Goal: Task Accomplishment & Management: Manage account settings

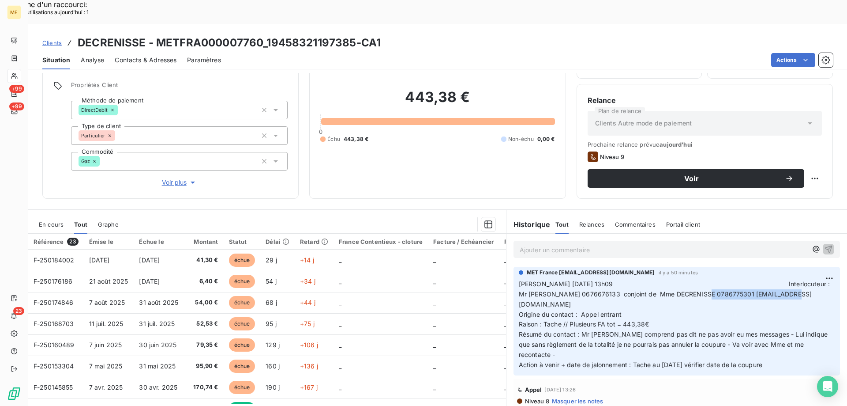
drag, startPoint x: 699, startPoint y: 271, endPoint x: 803, endPoint y: 271, distance: 103.3
click at [803, 280] on span "Valérie 14/10/2025 13h09 Interlocuteur : Mr YE 0676676133 conjoint de Mme DECRE…" at bounding box center [675, 294] width 313 height 28
copy span "[EMAIL_ADDRESS][DOMAIN_NAME]"
drag, startPoint x: 621, startPoint y: 281, endPoint x: 516, endPoint y: 261, distance: 106.4
click at [519, 279] on p "Valérie 14/10/2025 13h09 Interlocuteur : Mr YE 0676676133 conjoint de Mme DECRE…" at bounding box center [677, 324] width 316 height 91
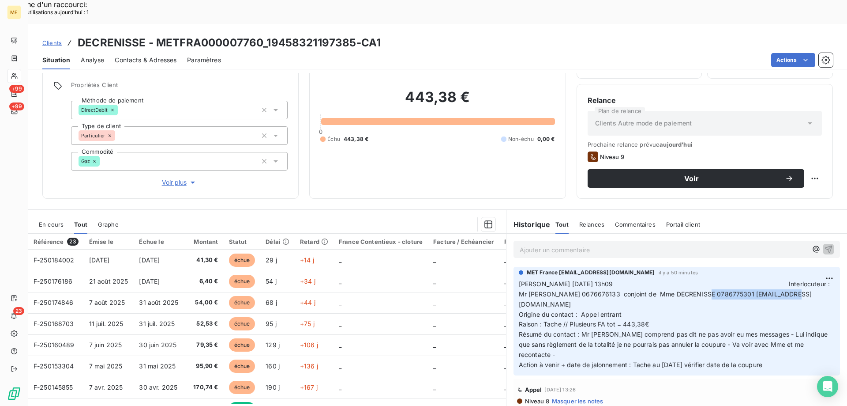
copy p "Valérie 14/10/2025 13h09 Interlocuteur : Mr YE 0676676133 conjoint de Mme DECRE…"
click at [773, 319] on p "Valérie 14/10/2025 13h09 Interlocuteur : Mr YE 0676676133 conjoint de Mme DECRE…" at bounding box center [677, 324] width 316 height 91
drag, startPoint x: 774, startPoint y: 319, endPoint x: 512, endPoint y: 263, distance: 268.1
click at [514, 267] on div "MET France met-france@recouvrement.met.com il y a 50 minutes Valérie 14/10/2025…" at bounding box center [677, 321] width 327 height 109
copy p "Valérie 14/10/2025 13h09 Interlocuteur : Mr YE 0676676133 conjoint de Mme DECRE…"
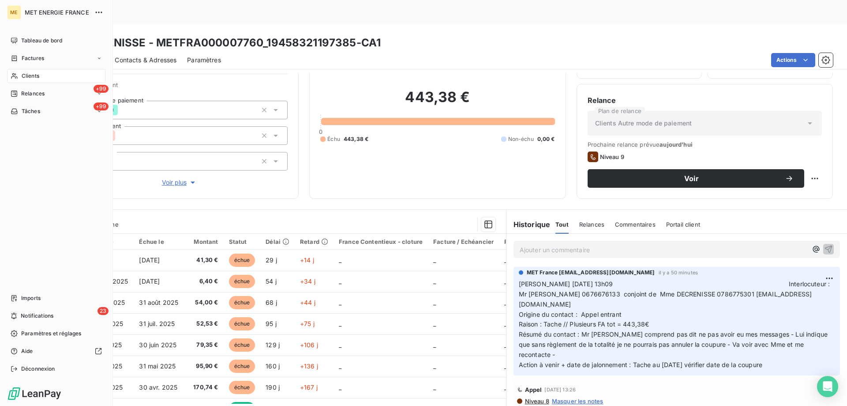
click at [56, 75] on div "Clients" at bounding box center [56, 76] width 98 height 14
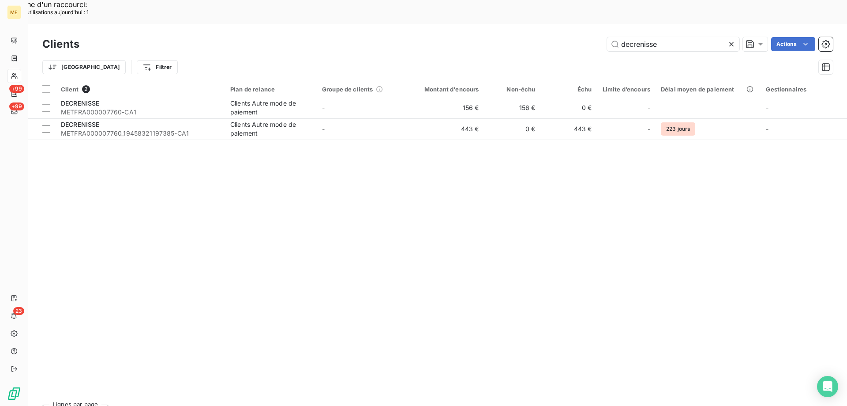
click at [729, 42] on icon at bounding box center [731, 44] width 4 height 4
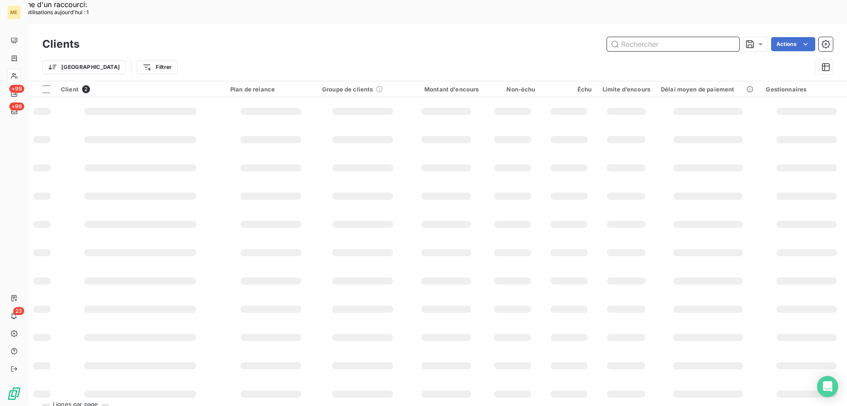
click at [654, 37] on input "text" at bounding box center [673, 44] width 132 height 14
paste input "METFRA000026101"
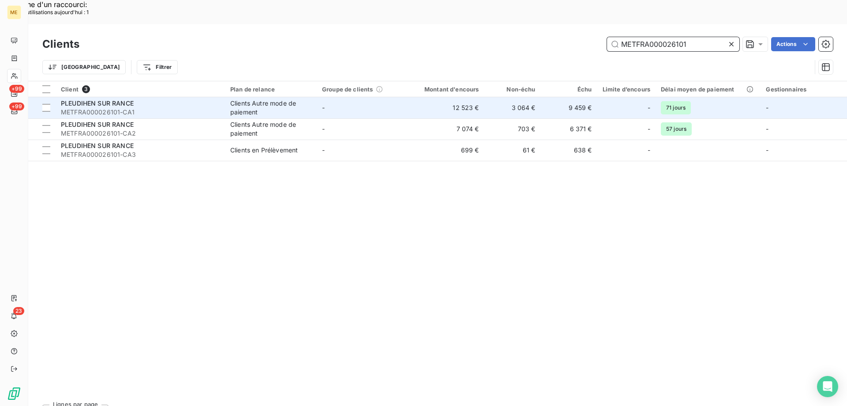
type input "METFRA000026101"
click at [101, 99] on span "PLEUDIHEN SUR RANCE" at bounding box center [97, 103] width 73 height 8
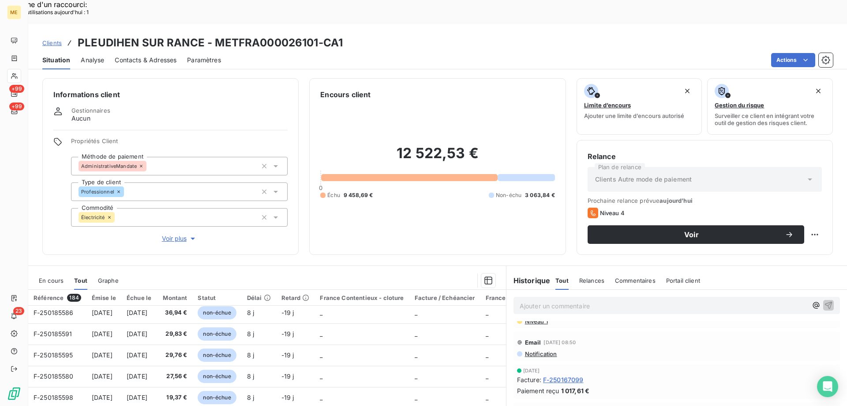
scroll to position [265, 0]
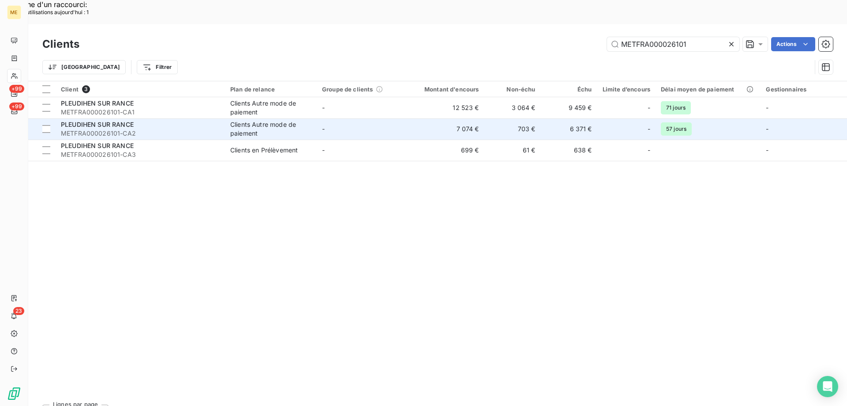
click at [103, 120] on span "PLEUDIHEN SUR RANCE" at bounding box center [97, 124] width 73 height 8
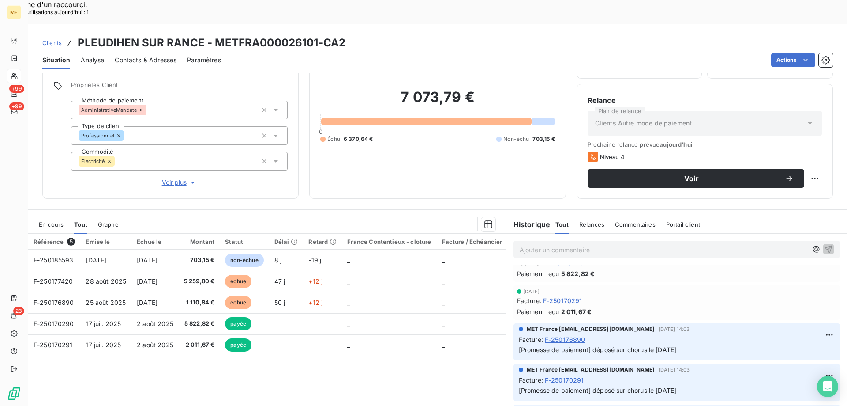
scroll to position [132, 0]
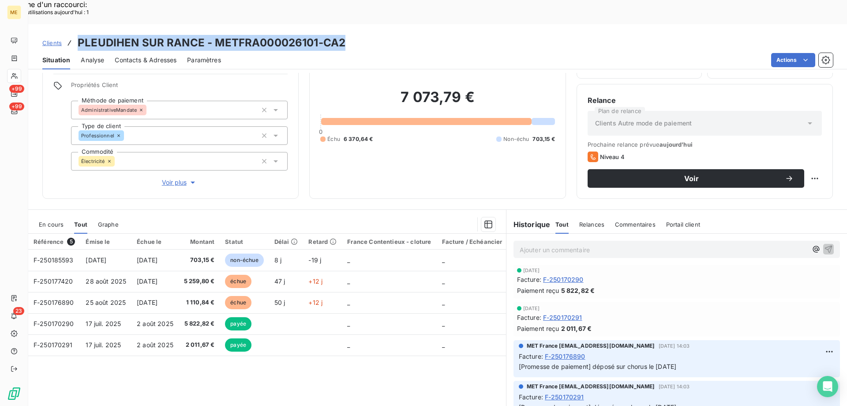
drag, startPoint x: 79, startPoint y: 16, endPoint x: 345, endPoint y: 23, distance: 266.2
click at [344, 35] on h3 "PLEUDIHEN SUR RANCE - METFRA000026101-CA2" at bounding box center [212, 43] width 268 height 16
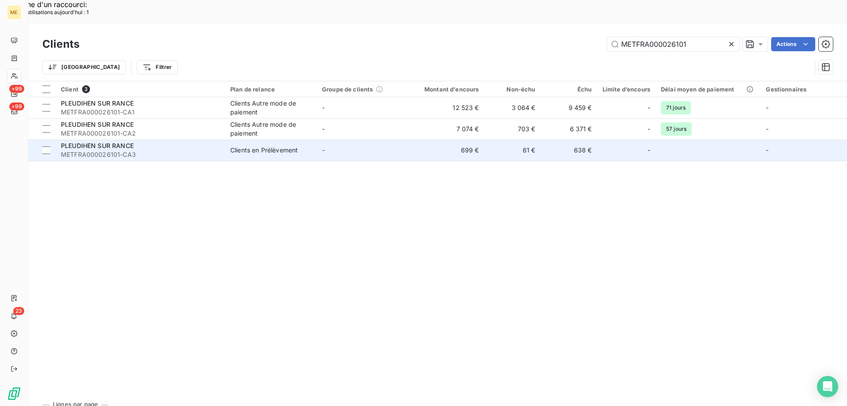
click at [107, 150] on span "METFRA000026101-CA3" at bounding box center [140, 154] width 159 height 9
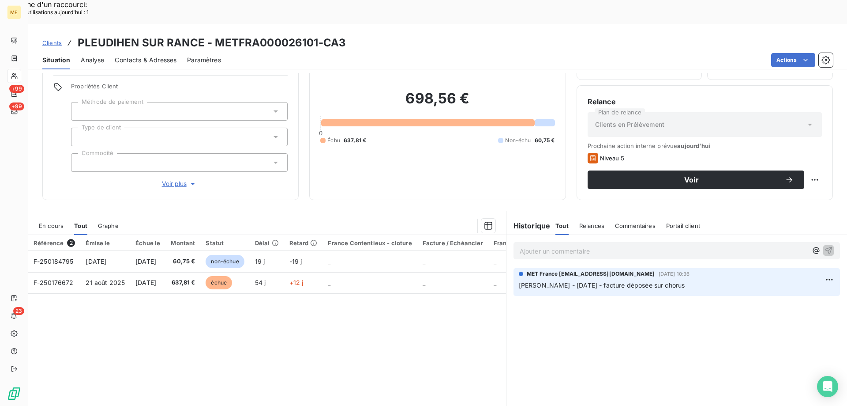
scroll to position [56, 0]
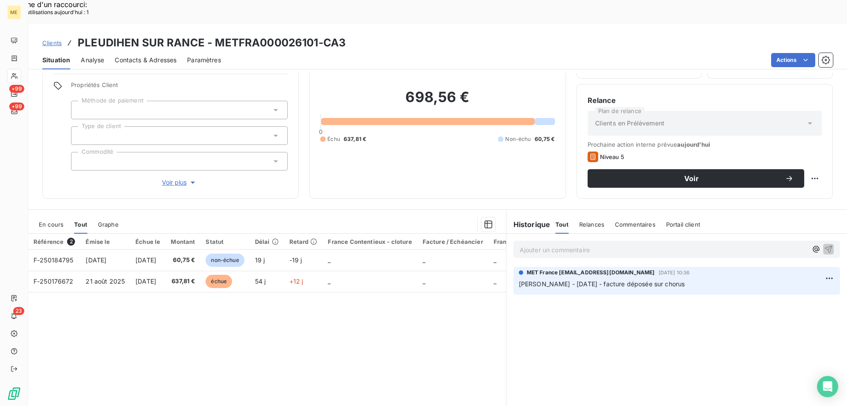
click at [53, 215] on div "En cours" at bounding box center [51, 224] width 25 height 19
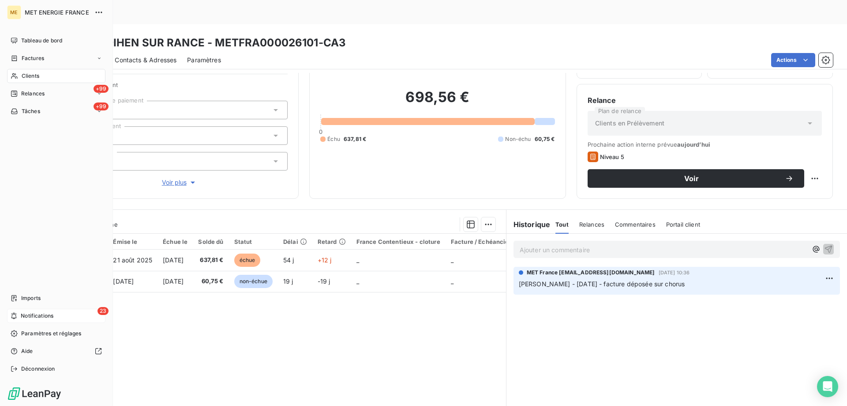
click at [61, 313] on div "23 Notifications" at bounding box center [56, 315] width 98 height 14
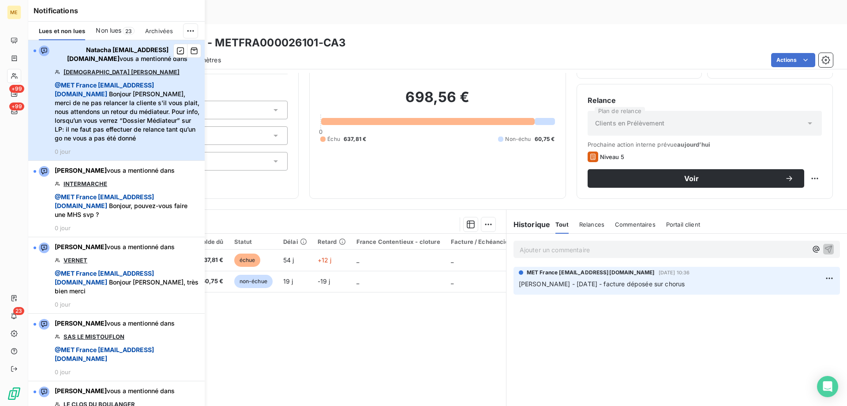
click at [128, 116] on span "@ MET France met-france@recouvrement.met.com Bonjour Valérie, merci de ne pas r…" at bounding box center [127, 112] width 145 height 62
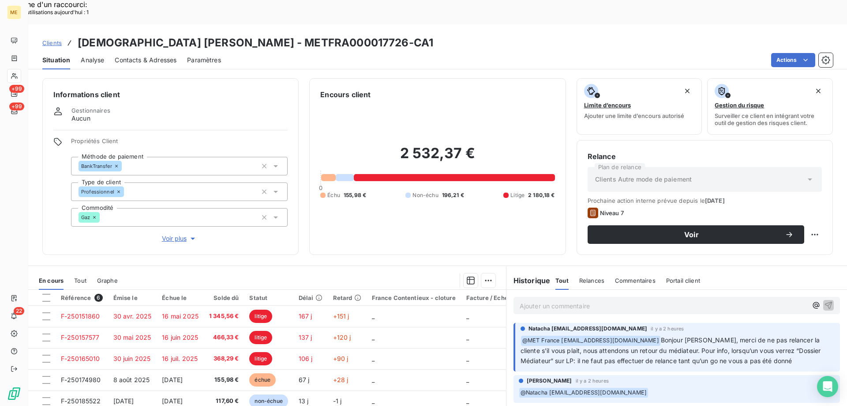
click at [170, 234] on span "Voir plus" at bounding box center [179, 238] width 35 height 9
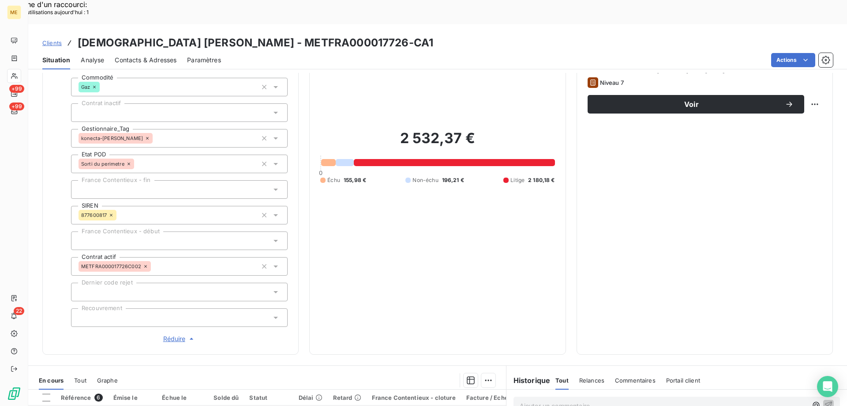
scroll to position [132, 0]
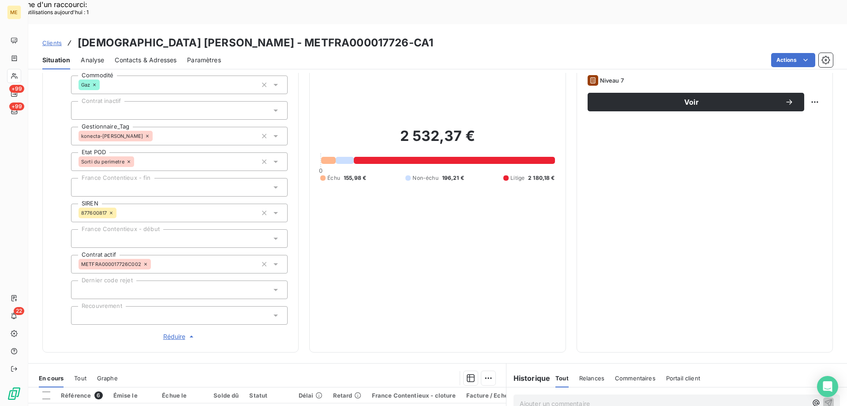
click at [170, 332] on span "Réduire" at bounding box center [179, 336] width 33 height 9
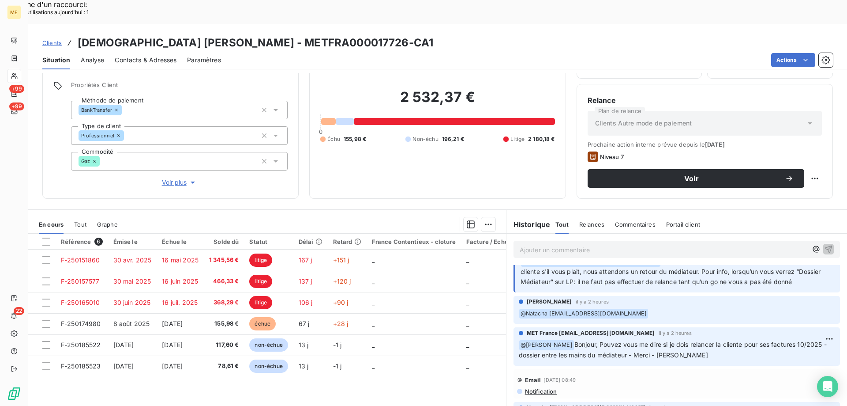
scroll to position [0, 0]
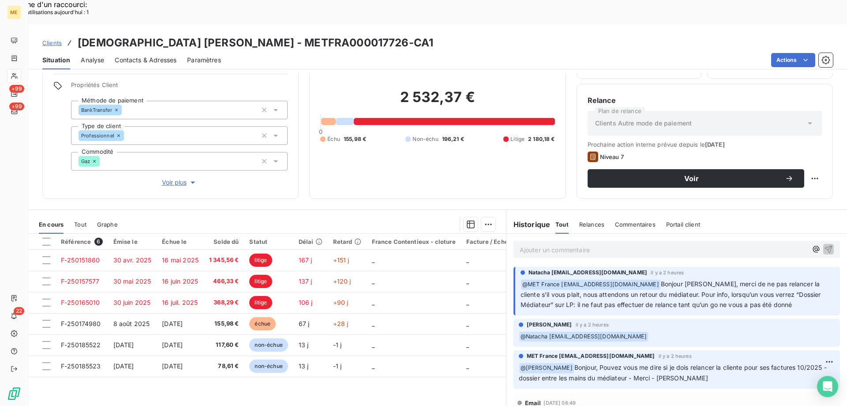
click at [617, 244] on p "Ajouter un commentaire ﻿" at bounding box center [664, 249] width 288 height 11
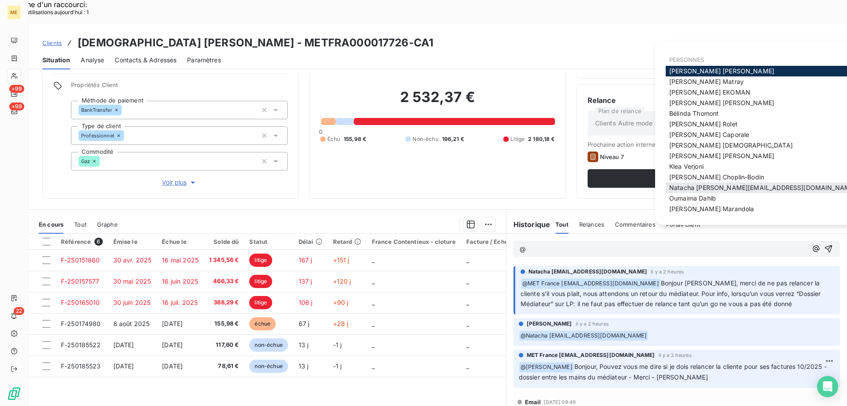
click at [705, 183] on div "Natacha natacha.procter@met.com" at bounding box center [763, 187] width 194 height 11
click at [703, 185] on span "Natacha natacha.procter@met.com" at bounding box center [762, 188] width 187 height 8
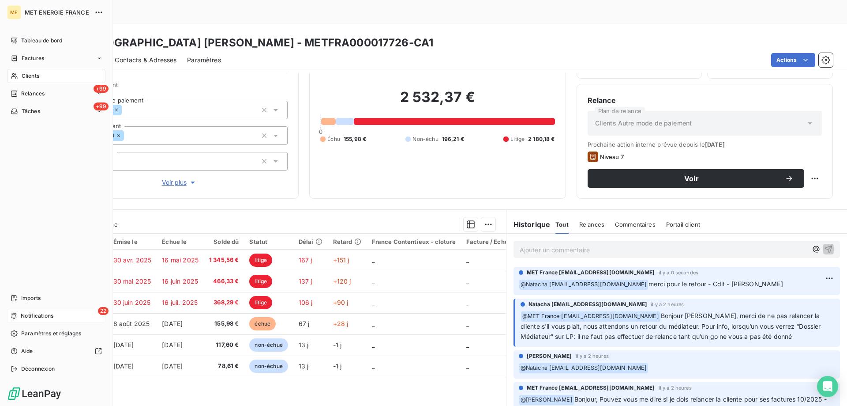
click at [44, 318] on span "Notifications" at bounding box center [37, 316] width 33 height 8
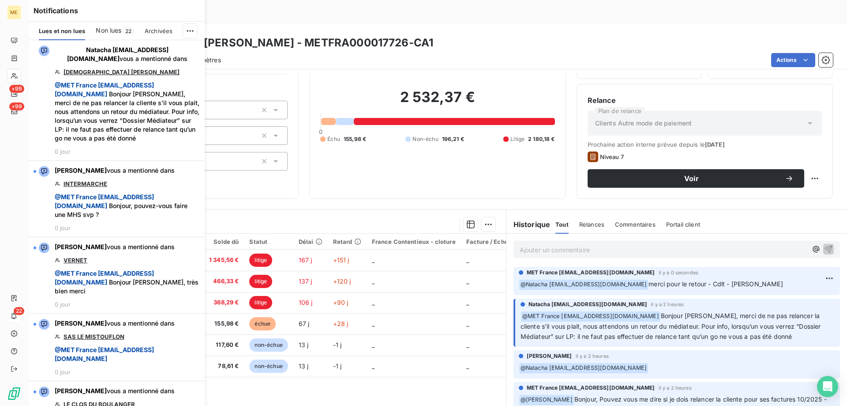
click at [114, 32] on span "Non lues" at bounding box center [109, 30] width 26 height 9
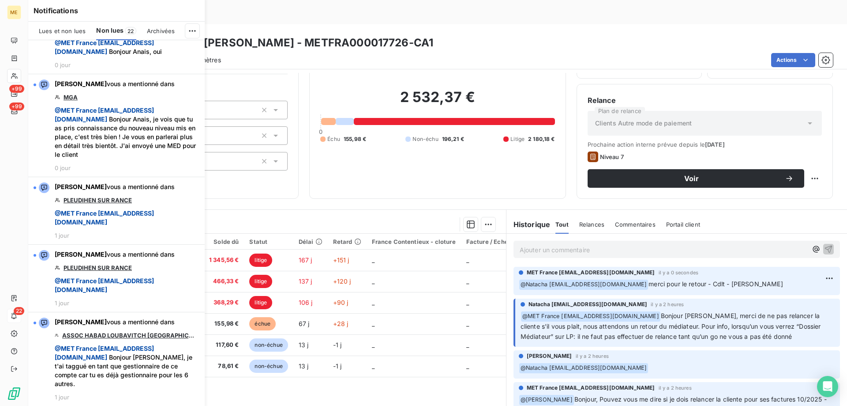
scroll to position [1135, 0]
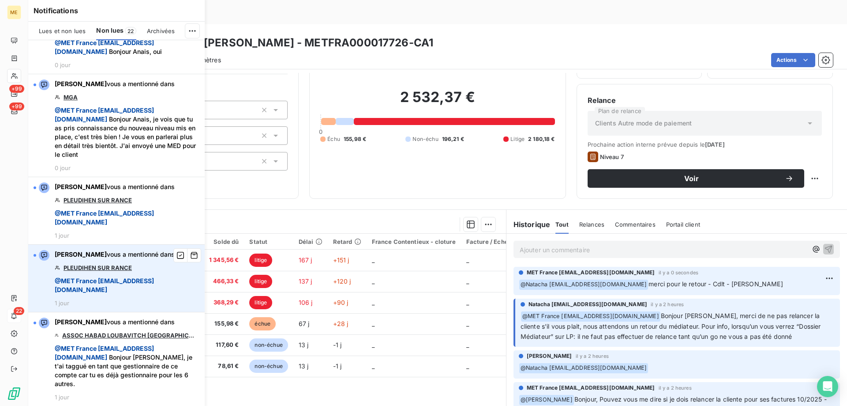
click at [107, 270] on link "PLEUDIHEN SUR RANCE" at bounding box center [98, 267] width 68 height 7
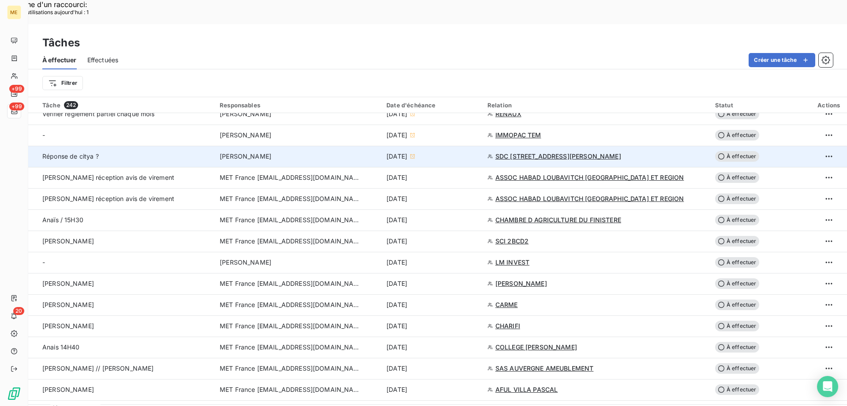
scroll to position [529, 0]
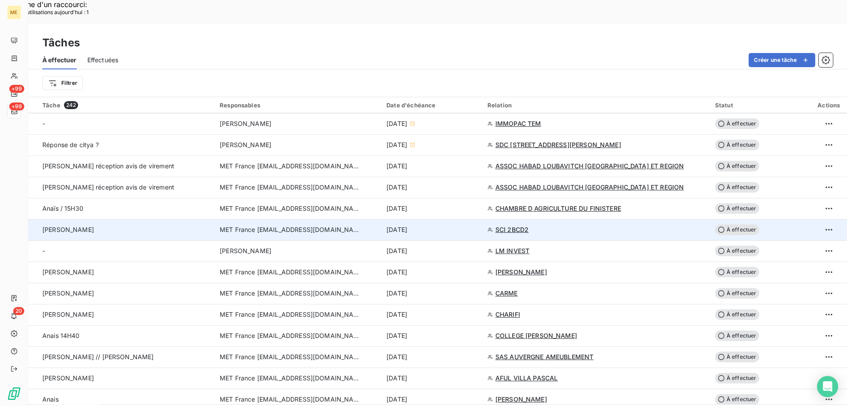
click at [515, 225] on span "SCI 2BCD2" at bounding box center [512, 229] width 33 height 9
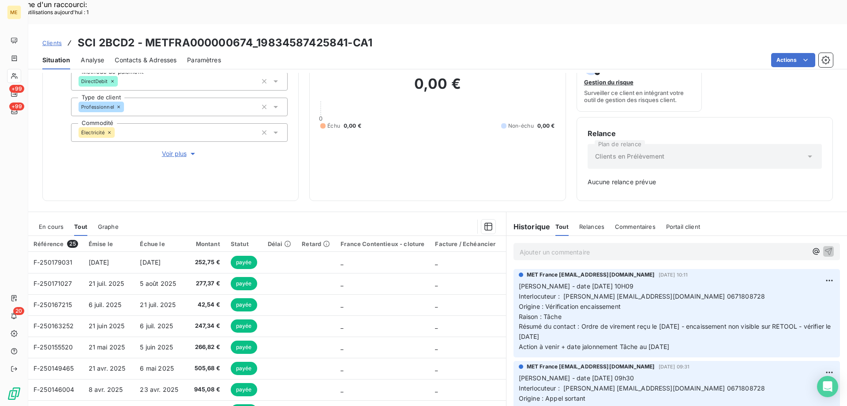
scroll to position [87, 0]
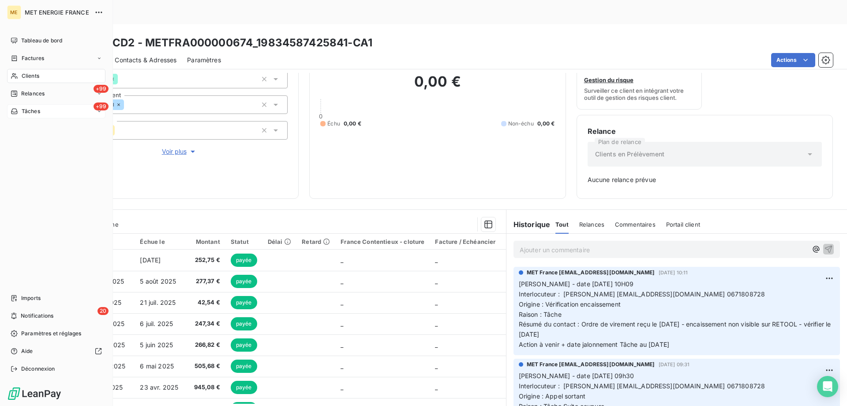
click at [55, 113] on div "+99 Tâches" at bounding box center [56, 111] width 98 height 14
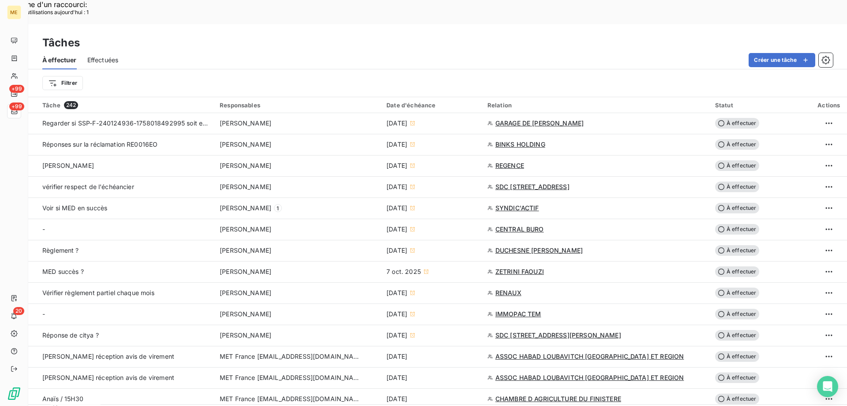
scroll to position [529, 0]
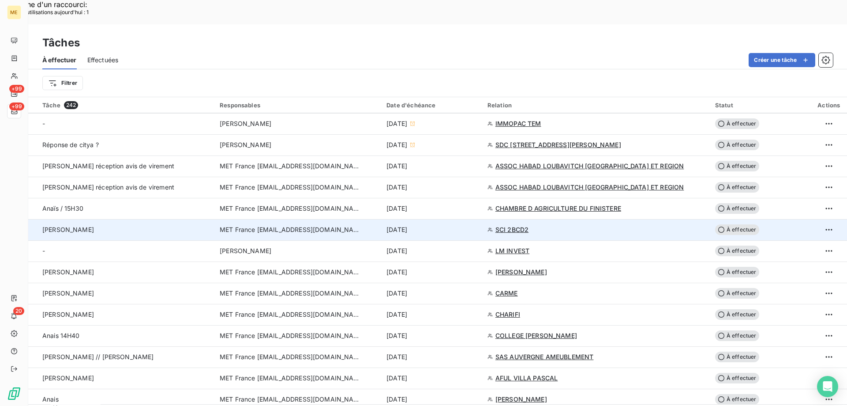
click at [741, 224] on span "À effectuer" at bounding box center [737, 229] width 44 height 11
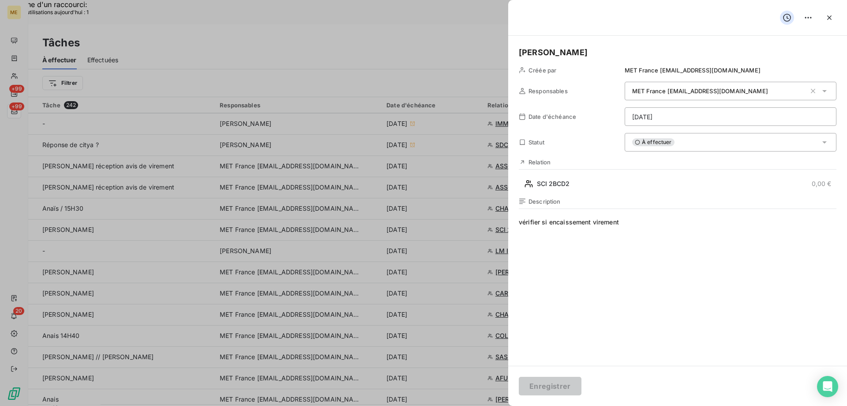
click at [677, 141] on div "À effectuer" at bounding box center [731, 142] width 212 height 19
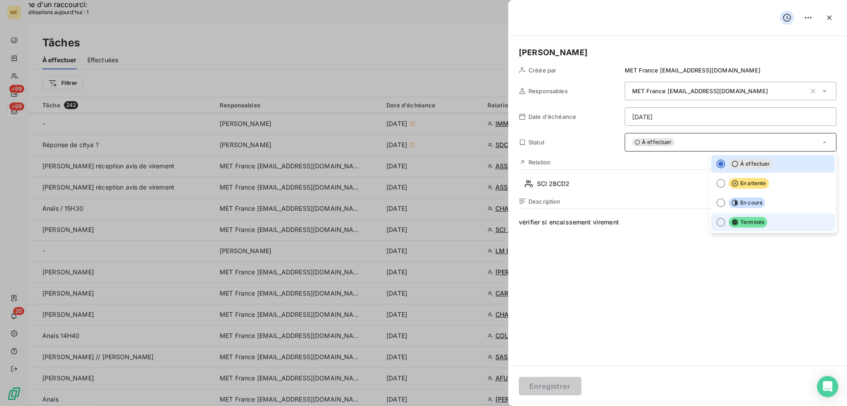
click at [717, 224] on div at bounding box center [721, 222] width 9 height 9
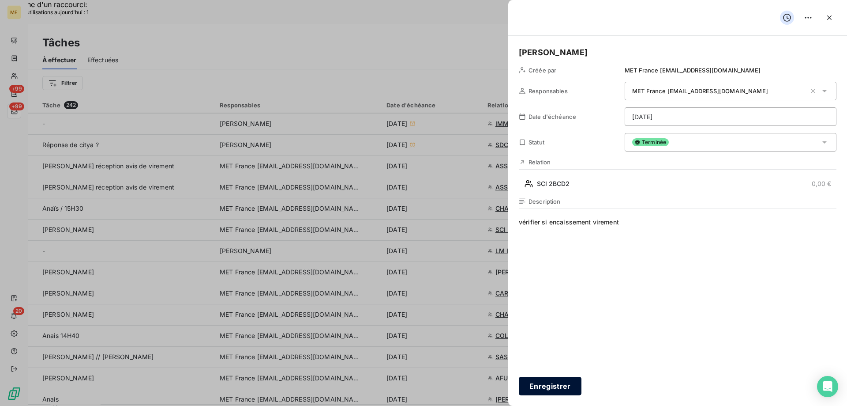
click at [556, 390] on button "Enregistrer" at bounding box center [550, 385] width 63 height 19
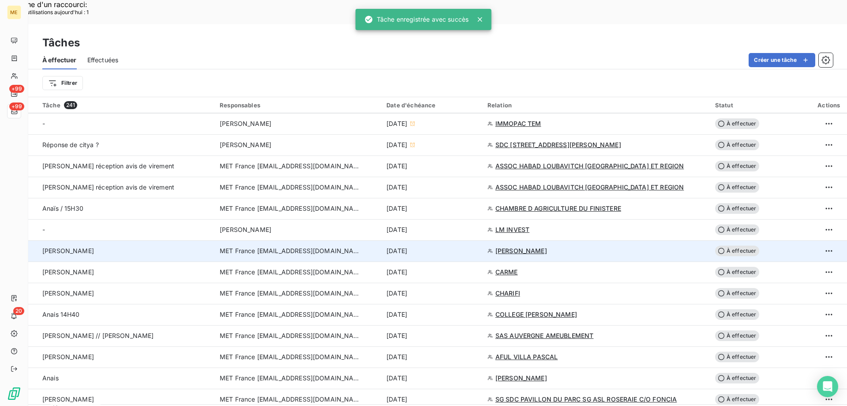
click at [504, 246] on span "SPADER" at bounding box center [522, 250] width 52 height 9
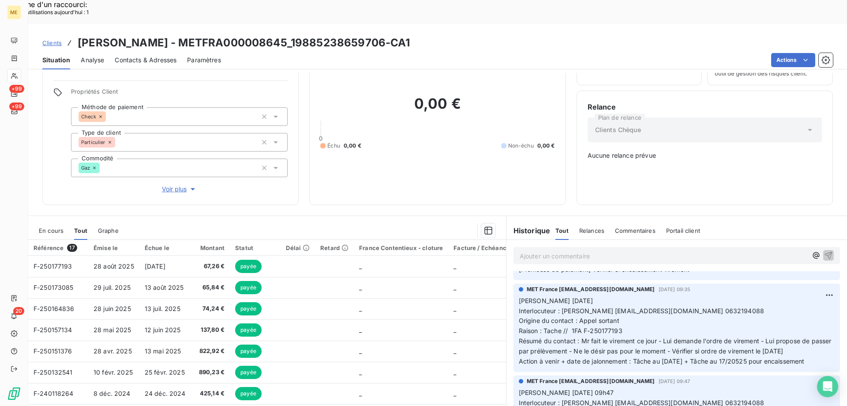
scroll to position [132, 0]
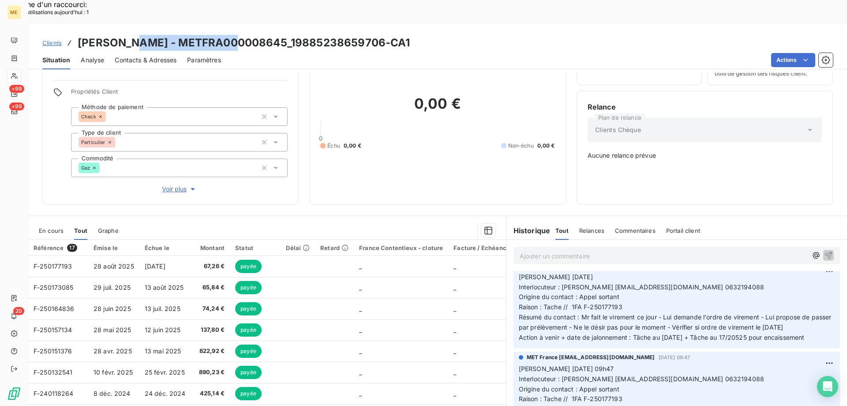
drag, startPoint x: 131, startPoint y: 19, endPoint x: 238, endPoint y: 22, distance: 106.4
click at [238, 35] on h3 "SPADER - METFRA000008645_19885238659706-CA1" at bounding box center [244, 43] width 333 height 16
copy h3 "METFRA000008645"
drag, startPoint x: 818, startPoint y: 327, endPoint x: 702, endPoint y: 323, distance: 116.1
click at [702, 323] on p "Valérie 08/10/2025 Interlocuteur : PHILIPPE SPADER compagniedeshautsplateaux@ho…" at bounding box center [677, 307] width 316 height 71
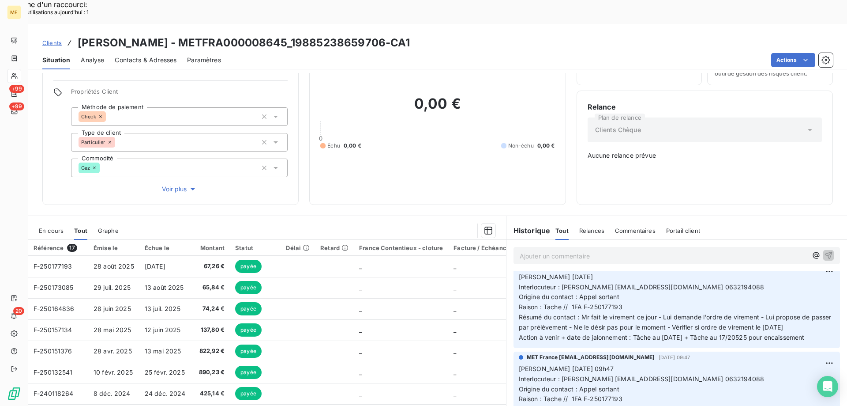
click at [810, 287] on p "Valérie 08/10/2025 Interlocuteur : PHILIPPE SPADER compagniedeshautsplateaux@ho…" at bounding box center [677, 307] width 316 height 71
drag, startPoint x: 815, startPoint y: 328, endPoint x: 515, endPoint y: 264, distance: 306.3
click at [519, 272] on p "Valérie 08/10/2025 Interlocuteur : PHILIPPE SPADER compagniedeshautsplateaux@ho…" at bounding box center [677, 307] width 316 height 71
copy p "Valérie 08/10/2025 Interlocuteur : PHILIPPE SPADER compagniedeshautsplateaux@ho…"
click at [535, 250] on p "Ajouter un commentaire ﻿" at bounding box center [664, 255] width 288 height 11
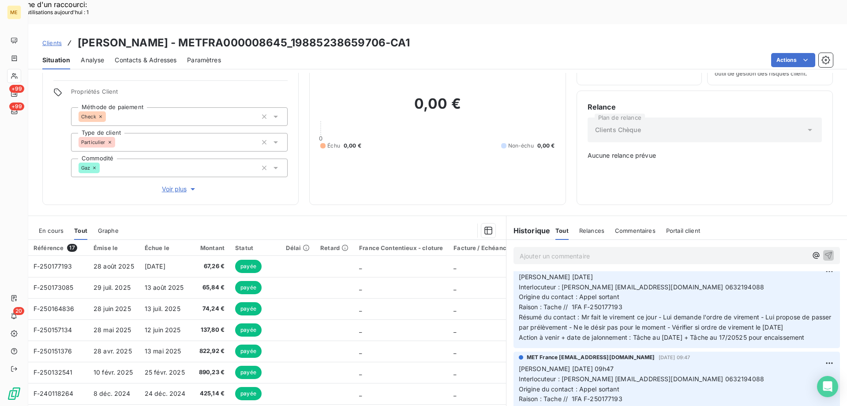
scroll to position [212, 0]
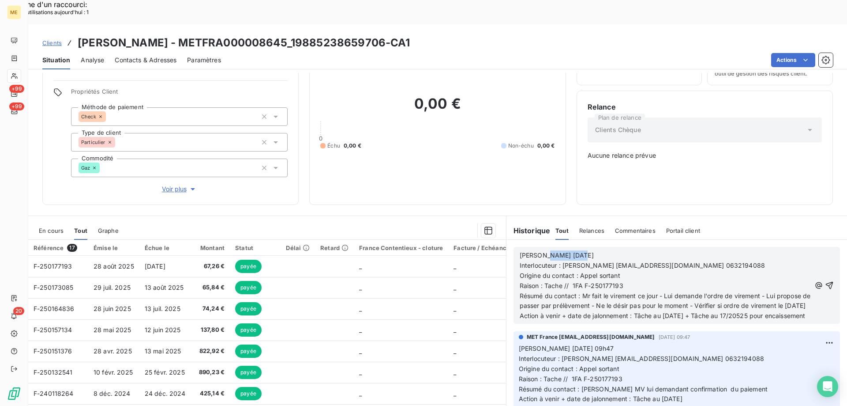
drag, startPoint x: 540, startPoint y: 225, endPoint x: 625, endPoint y: 223, distance: 85.2
click at [625, 250] on p "Valérie 08/10/2025" at bounding box center [665, 255] width 291 height 10
drag, startPoint x: 579, startPoint y: 265, endPoint x: 586, endPoint y: 282, distance: 19.0
click at [586, 291] on p "Résumé du contact : Mr fait le virement ce jour - Lui demande l'ordre de vireme…" at bounding box center [665, 301] width 291 height 20
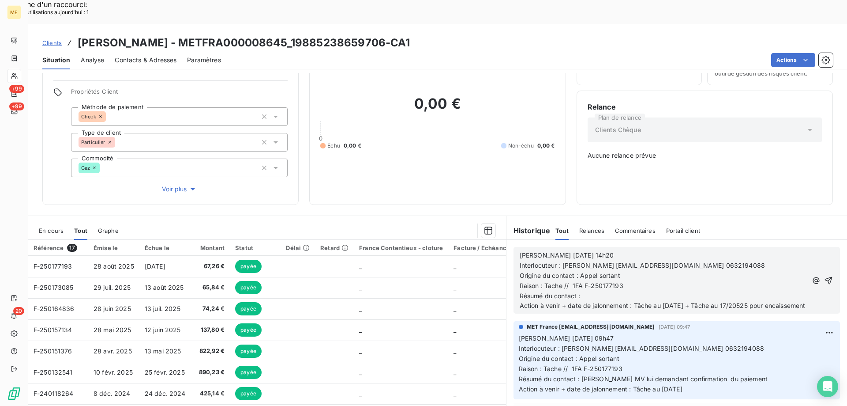
scroll to position [192, 0]
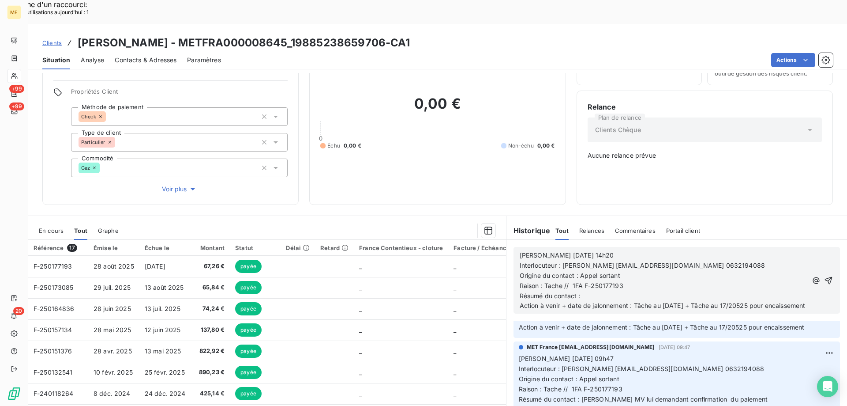
click at [747, 261] on span "Interlocuteur : PHILIPPE SPADER compagniedeshautsplateaux@hotmail.fr 0632194088" at bounding box center [642, 265] width 245 height 8
copy span "0632194088"
click at [597, 291] on p "Résumé du contact :" at bounding box center [664, 296] width 288 height 10
click at [751, 261] on span "Interlocuteur : PHILIPPE SPADER compagniedeshautsplateaux@hotmail.fr 0632194088" at bounding box center [642, 265] width 245 height 8
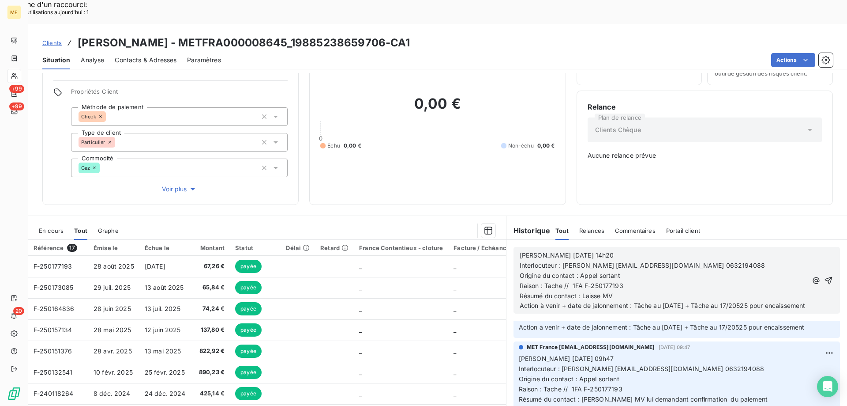
click at [751, 261] on span "Interlocuteur : PHILIPPE SPADER compagniedeshautsplateaux@hotmail.fr 0632194088" at bounding box center [642, 265] width 245 height 8
copy span "0632194088"
click at [619, 291] on p "Résumé du contact : Laisse MV" at bounding box center [664, 296] width 288 height 10
click at [624, 291] on p "Résumé du contact : Laisse MV" at bounding box center [664, 296] width 288 height 10
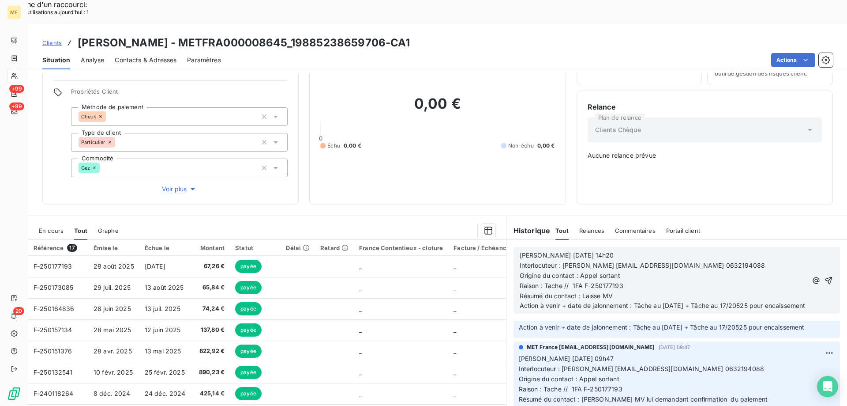
click at [624, 291] on p "Résumé du contact : Laisse MV" at bounding box center [664, 296] width 288 height 10
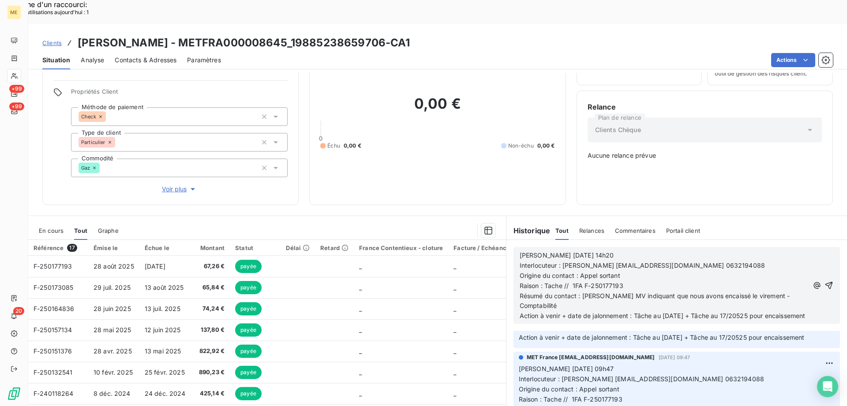
scroll to position [202, 0]
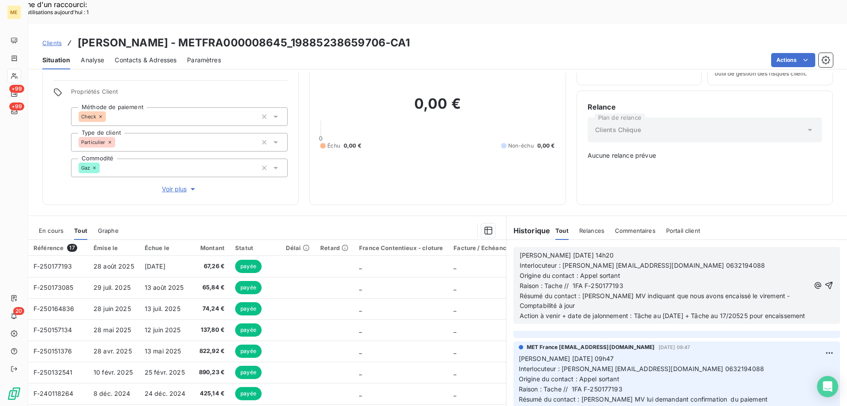
drag, startPoint x: 634, startPoint y: 285, endPoint x: 643, endPoint y: 295, distance: 13.1
click at [643, 311] on p "Action à venir + date de jalonnement : Tâche au 10/10/2025 + Tâche au 17/20525 …" at bounding box center [665, 316] width 290 height 10
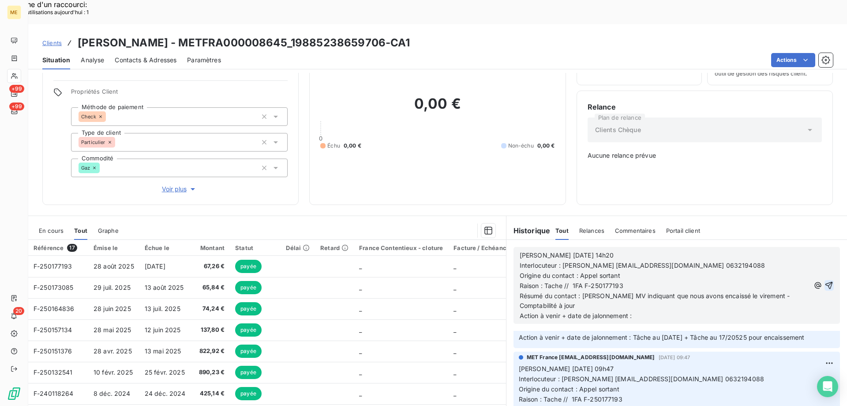
click at [826, 282] on icon "button" at bounding box center [830, 286] width 8 height 8
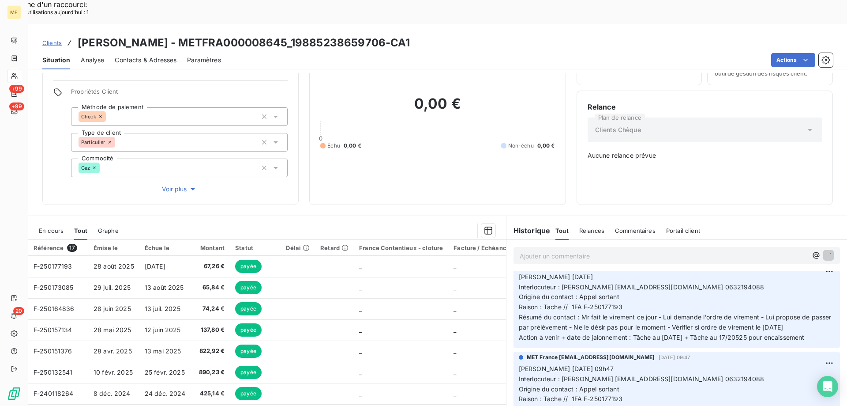
scroll to position [214, 0]
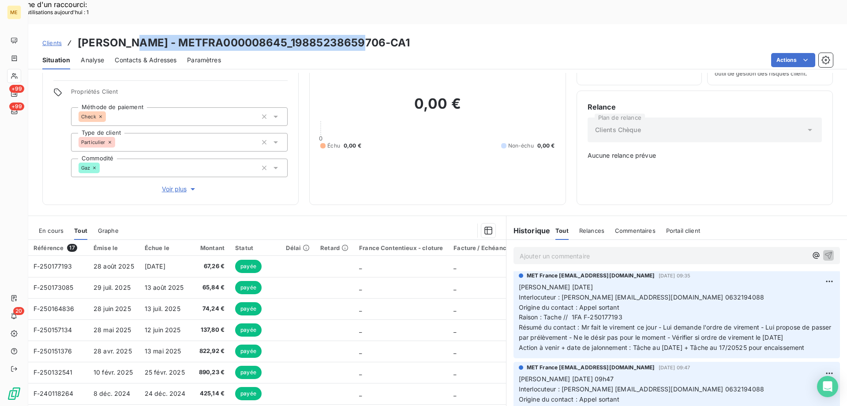
drag, startPoint x: 131, startPoint y: 18, endPoint x: 359, endPoint y: 13, distance: 228.2
click at [359, 35] on h3 "SPADER - METFRA000008645_19885238659706-CA1" at bounding box center [244, 43] width 333 height 16
copy h3 "METFRA000008645_19885238659706-CA1"
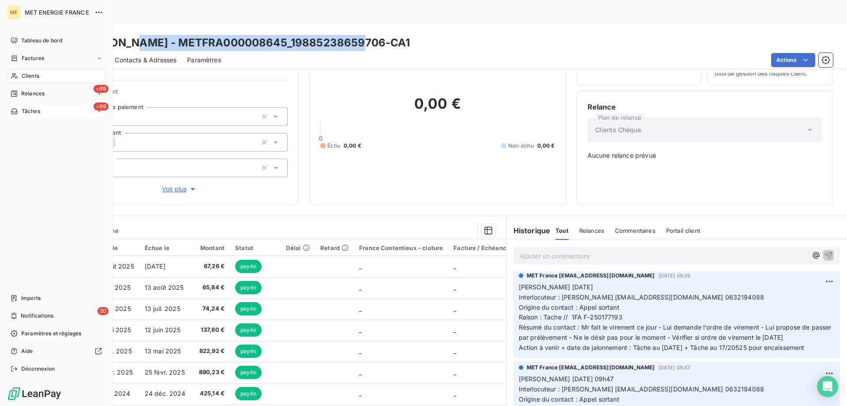
click at [50, 110] on div "+99 Tâches" at bounding box center [56, 111] width 98 height 14
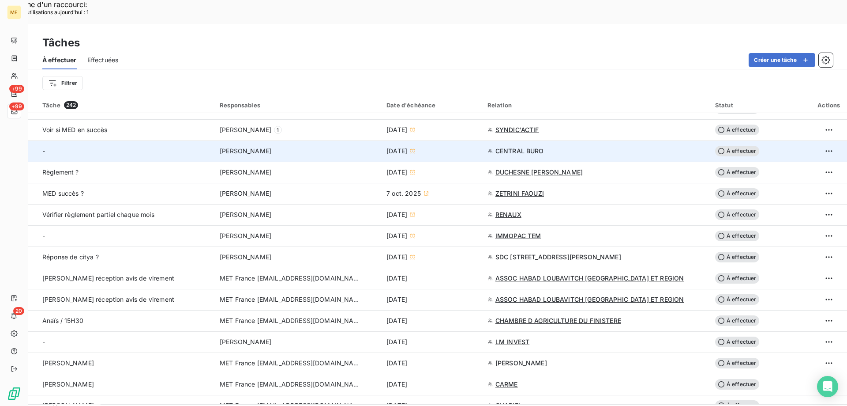
scroll to position [485, 0]
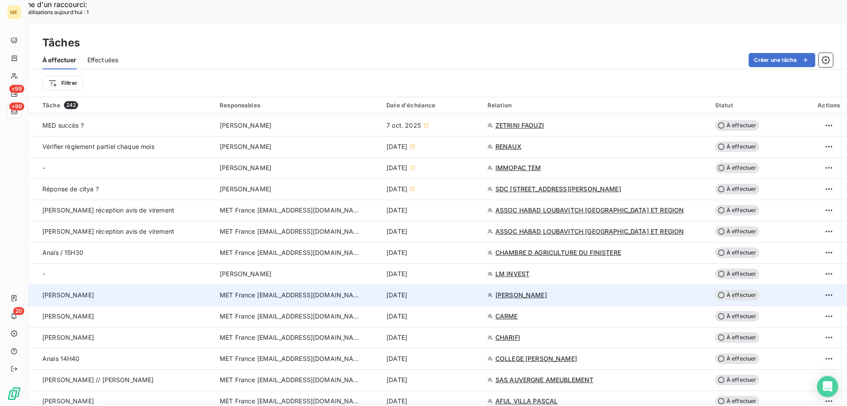
click at [735, 289] on span "À effectuer" at bounding box center [737, 294] width 44 height 11
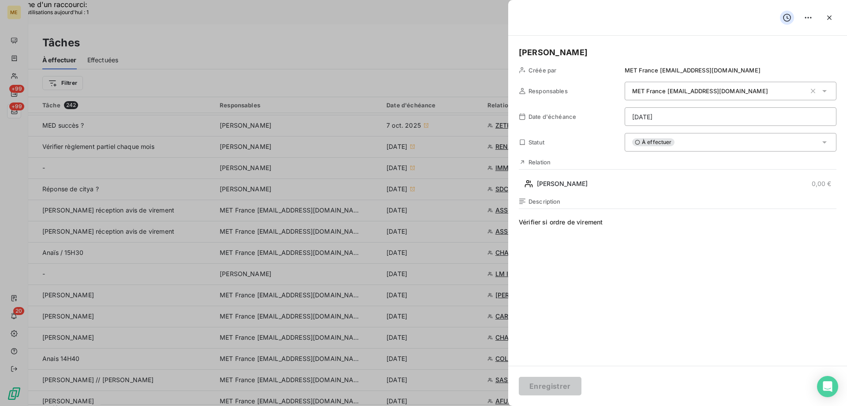
click at [685, 145] on div "À effectuer" at bounding box center [731, 142] width 212 height 19
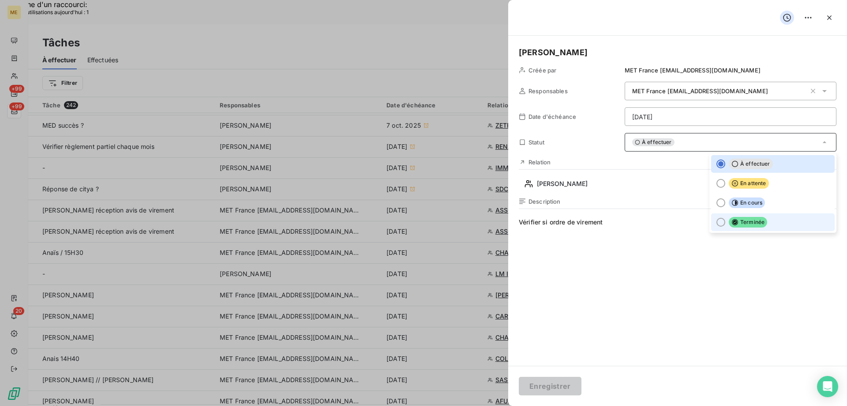
click at [717, 220] on div at bounding box center [721, 222] width 9 height 9
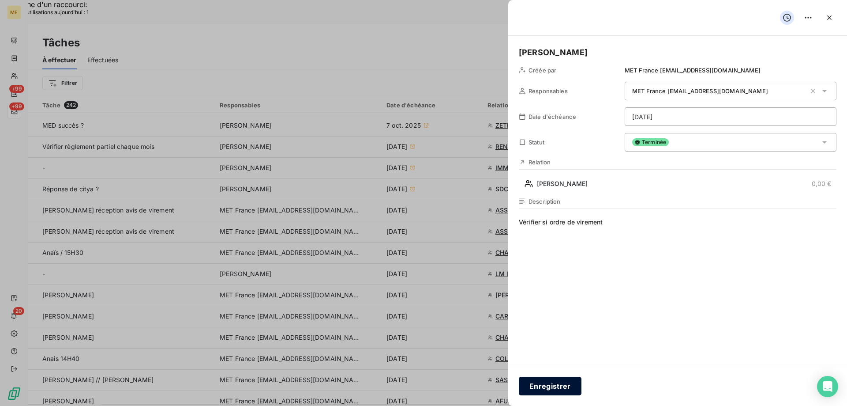
click at [542, 387] on button "Enregistrer" at bounding box center [550, 385] width 63 height 19
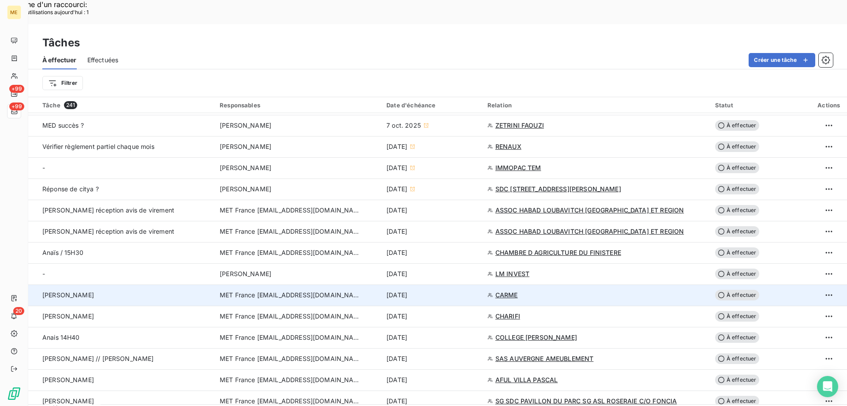
click at [513, 290] on span "CARME" at bounding box center [507, 294] width 23 height 9
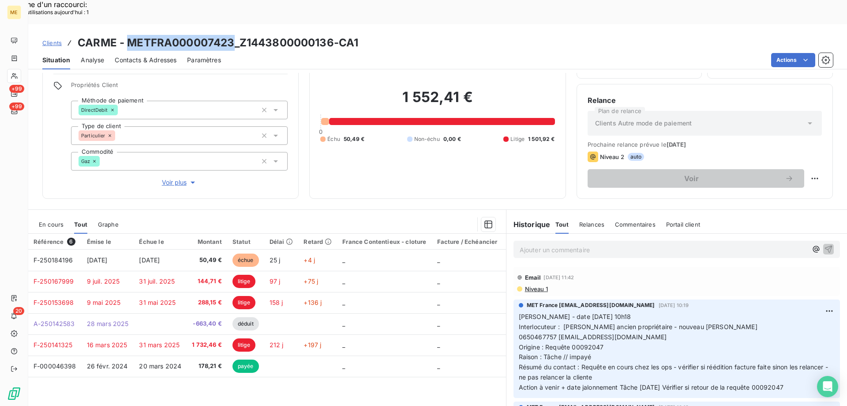
drag, startPoint x: 128, startPoint y: 18, endPoint x: 233, endPoint y: 16, distance: 105.9
click at [233, 35] on h3 "CARME - METFRA000007423_Z1443800000136-CA1" at bounding box center [218, 43] width 281 height 16
copy h3 "METFRA000007423"
click at [774, 383] on span "Action à venir + date jalonnement Tâche 14/10/2025 Vérifier si retour de la req…" at bounding box center [651, 387] width 265 height 8
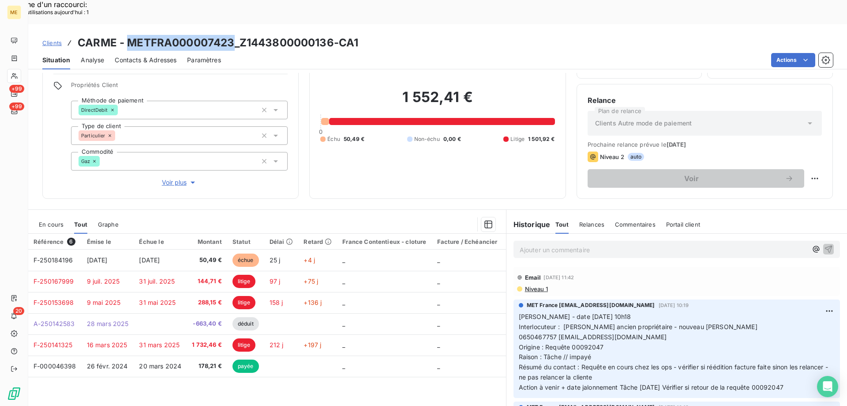
copy span "00092047"
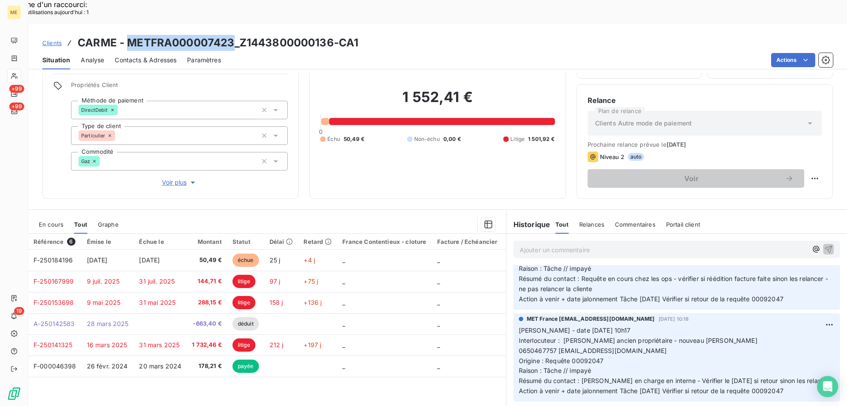
scroll to position [44, 0]
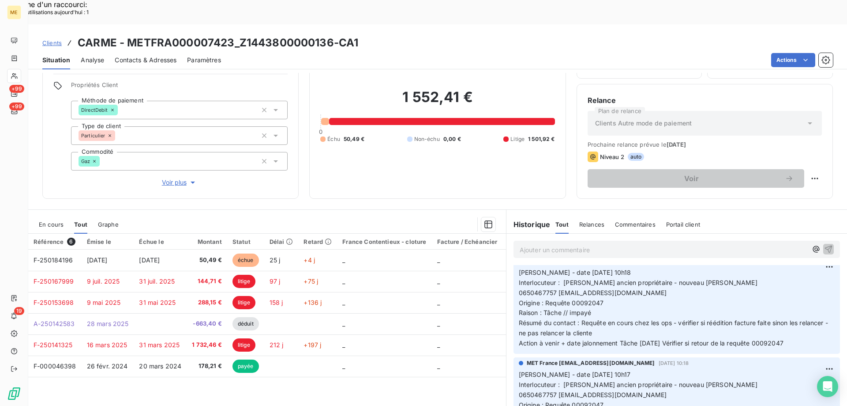
click at [800, 273] on p "Valérie - date 09/10/2025 10h18 Interlocuteur : ANRAUD CARME ancien propriétair…" at bounding box center [677, 307] width 316 height 81
drag, startPoint x: 796, startPoint y: 318, endPoint x: 514, endPoint y: 249, distance: 290.7
click at [514, 255] on div "MET France met-france@recouvrement.met.com 9 oct. 2025, 10:19 Valérie - date 09…" at bounding box center [677, 304] width 327 height 98
copy p "Valérie - date 09/10/2025 10h18 Interlocuteur : ANRAUD CARME ancien propriétair…"
click at [534, 244] on p "Ajouter un commentaire ﻿" at bounding box center [664, 249] width 288 height 11
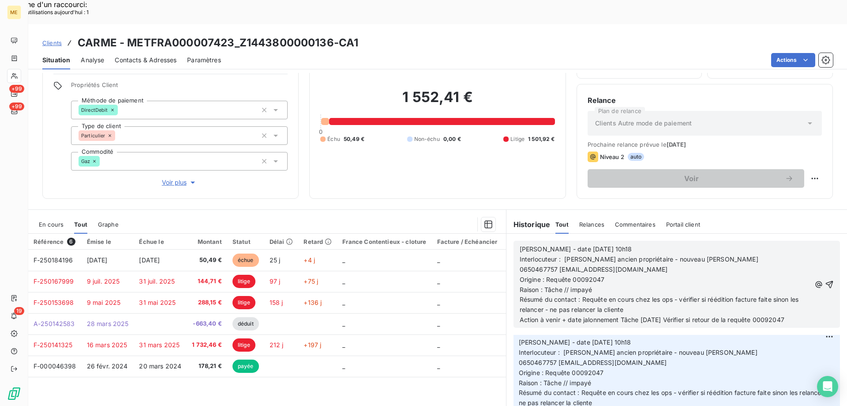
scroll to position [114, 0]
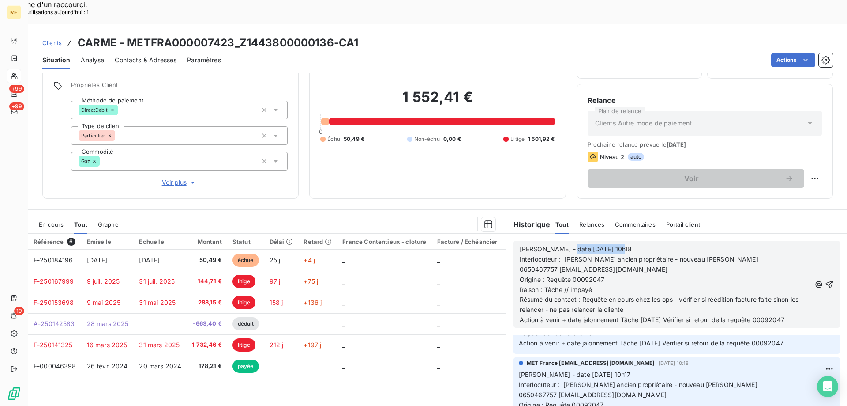
drag, startPoint x: 561, startPoint y: 223, endPoint x: 618, endPoint y: 225, distance: 57.4
click at [618, 244] on p "Valérie - date 09/10/2025 10h18" at bounding box center [665, 249] width 291 height 10
drag, startPoint x: 636, startPoint y: 295, endPoint x: 643, endPoint y: 294, distance: 7.1
click at [643, 315] on span "Action à venir + date jalonnement Tâche 14/10/2025 Vérifier si retour de la req…" at bounding box center [652, 319] width 265 height 8
click at [825, 280] on icon "button" at bounding box center [829, 284] width 9 height 9
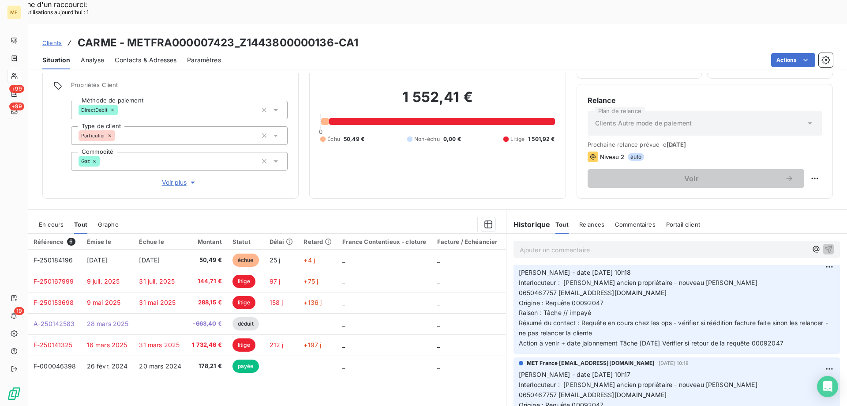
scroll to position [0, 0]
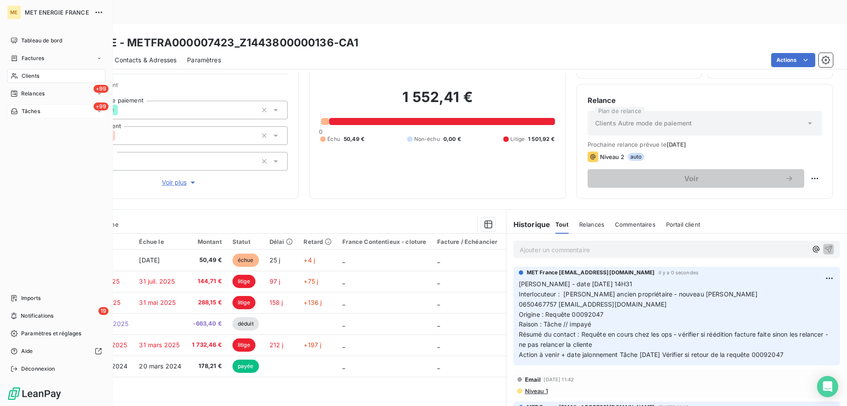
click at [44, 113] on div "+99 Tâches" at bounding box center [56, 111] width 98 height 14
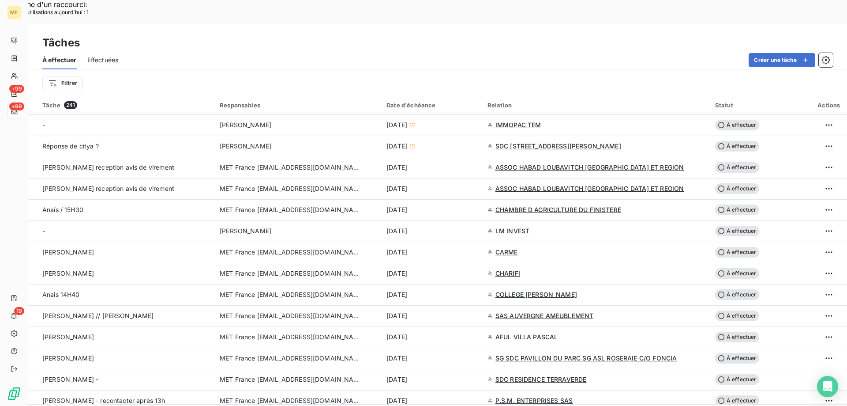
scroll to position [529, 0]
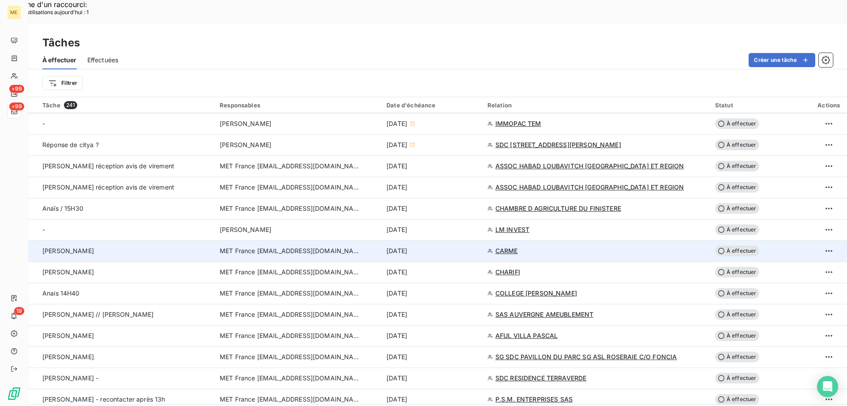
click at [732, 245] on span "À effectuer" at bounding box center [737, 250] width 44 height 11
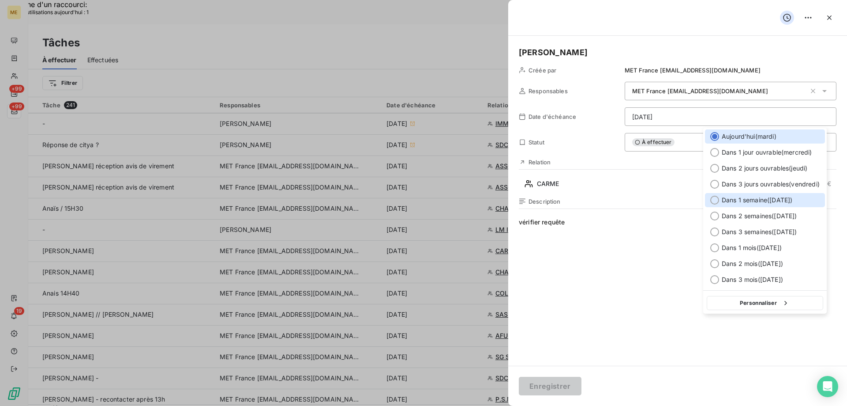
click at [713, 200] on div at bounding box center [714, 199] width 9 height 9
type input "21/10/2025"
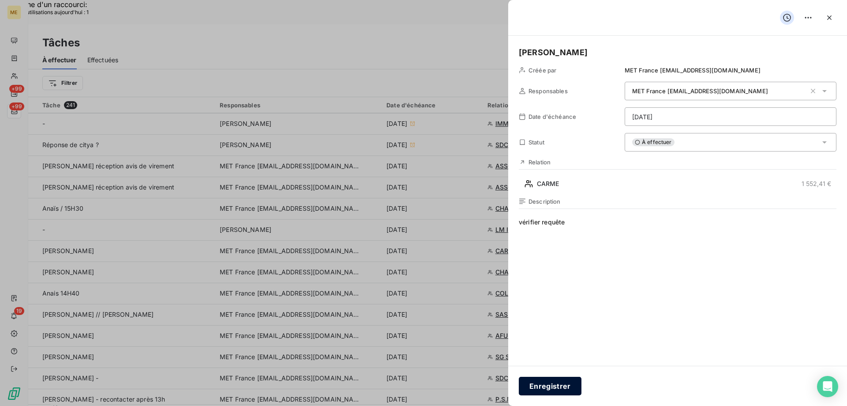
click at [558, 383] on button "Enregistrer" at bounding box center [550, 385] width 63 height 19
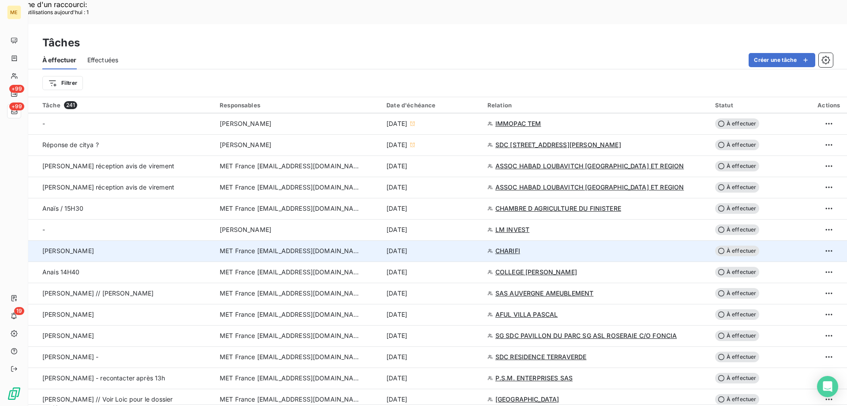
click at [507, 246] on span "CHARIFI" at bounding box center [508, 250] width 25 height 9
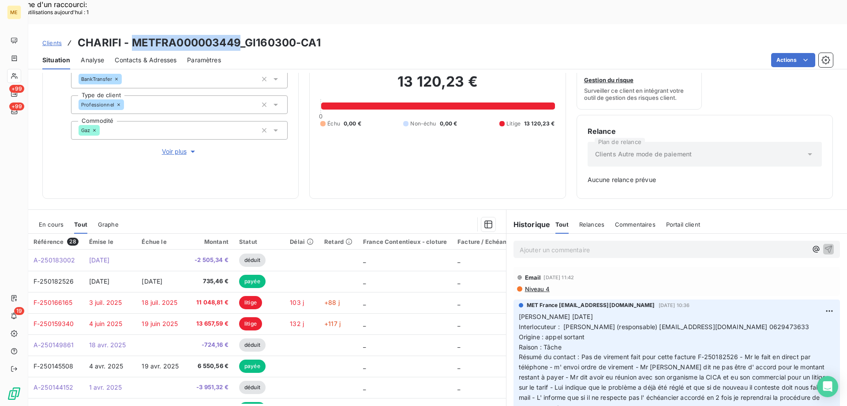
drag, startPoint x: 132, startPoint y: 17, endPoint x: 237, endPoint y: 15, distance: 104.6
click at [237, 35] on h3 "CHARIFI - METFRA000003449_GI160300-CA1" at bounding box center [199, 43] width 243 height 16
copy h3 "METFRA000003449"
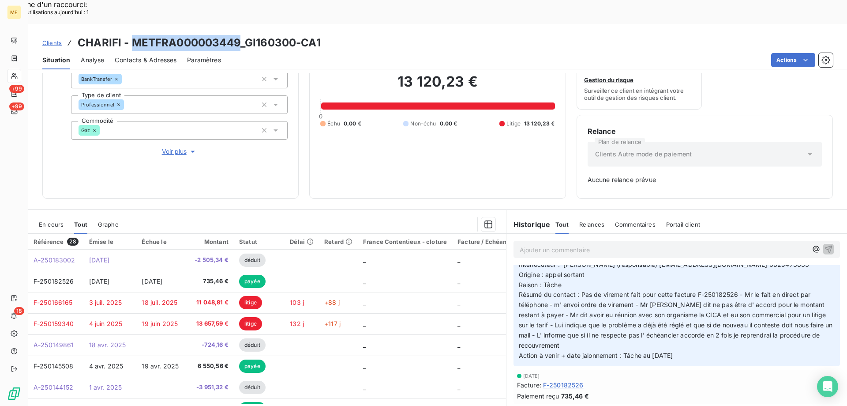
scroll to position [44, 0]
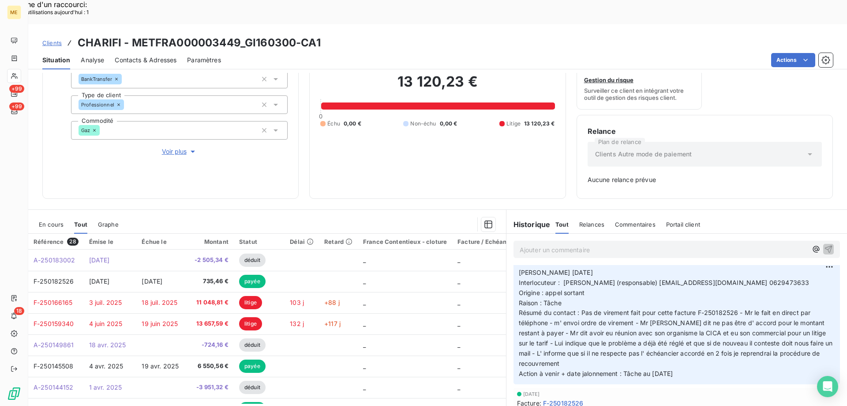
click at [772, 278] on span "Interlocuteur : Mr Lhoussaine Charifi (responsable) lhoussaine621973@hotmail.fr…" at bounding box center [664, 282] width 291 height 8
copy span "0629473633"
drag, startPoint x: 692, startPoint y: 350, endPoint x: 513, endPoint y: 244, distance: 208.5
click at [514, 255] on div "MET France met-france@recouvrement.met.com 9 oct. 2025, 10:36 Valérie 09/10/202…" at bounding box center [677, 319] width 327 height 129
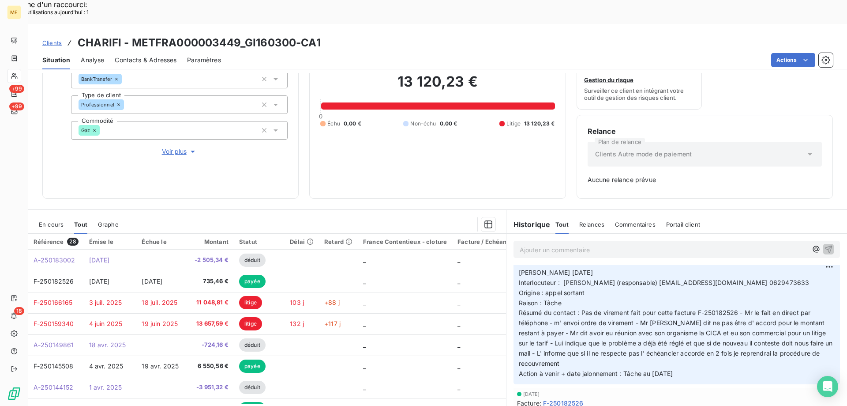
click at [529, 244] on p "Ajouter un commentaire ﻿" at bounding box center [664, 249] width 288 height 11
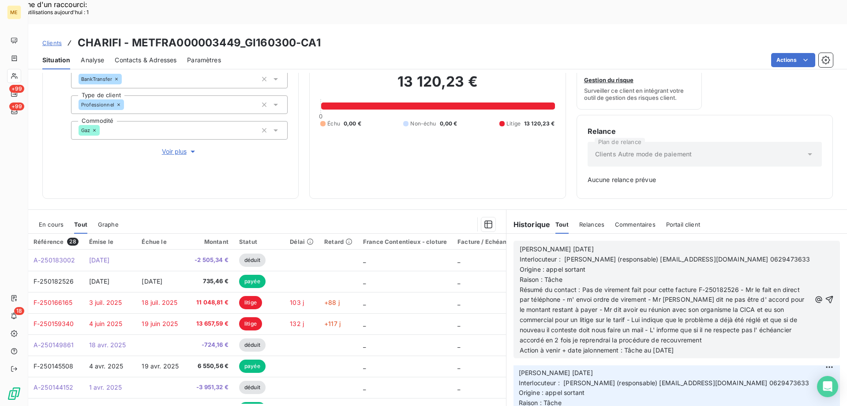
scroll to position [154, 0]
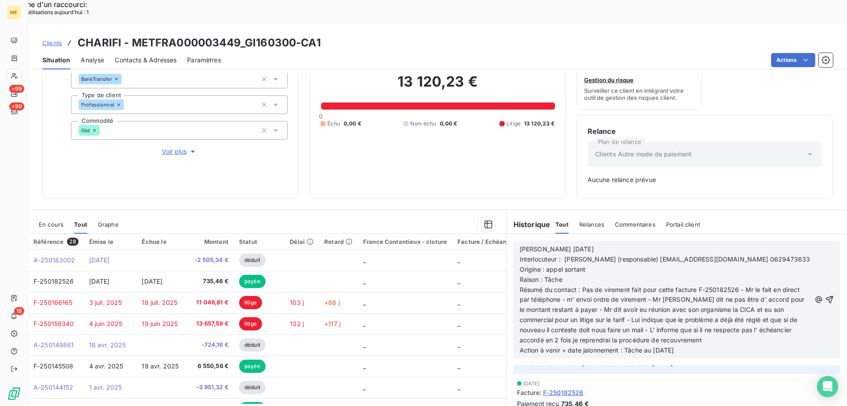
click at [53, 215] on div "En cours" at bounding box center [51, 224] width 25 height 19
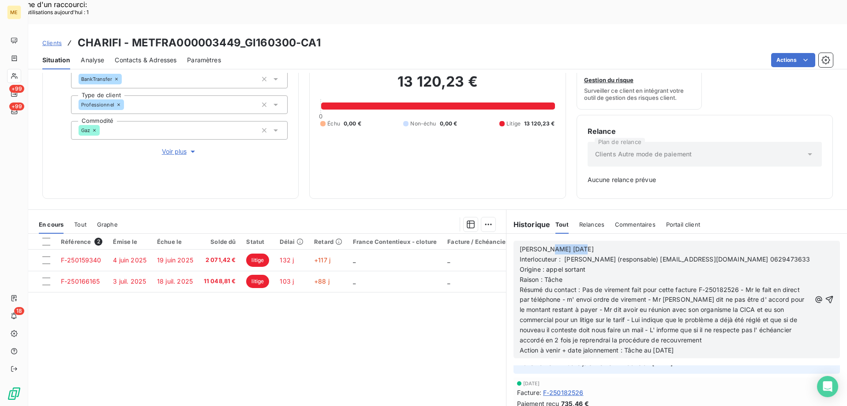
drag, startPoint x: 541, startPoint y: 224, endPoint x: 596, endPoint y: 224, distance: 55.6
click at [596, 244] on p "Valérie 09/10/2025" at bounding box center [665, 249] width 291 height 10
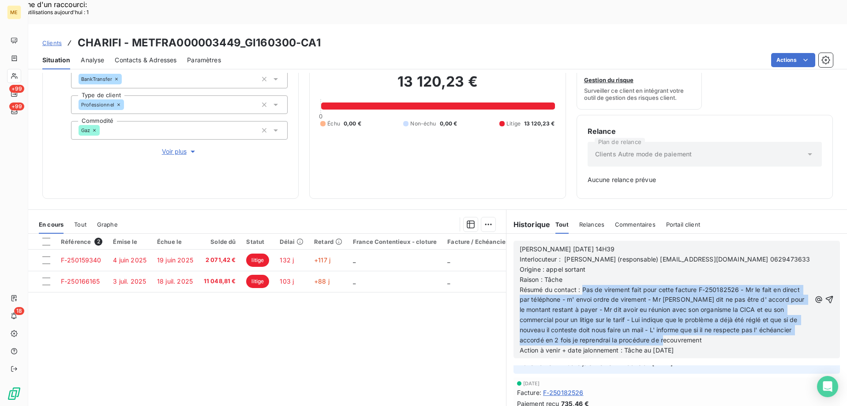
drag, startPoint x: 579, startPoint y: 275, endPoint x: 675, endPoint y: 327, distance: 108.8
click at [675, 327] on p "Résumé du contact : Pas de virement fait pour cette facture F-250182526 - Mr le…" at bounding box center [665, 315] width 291 height 60
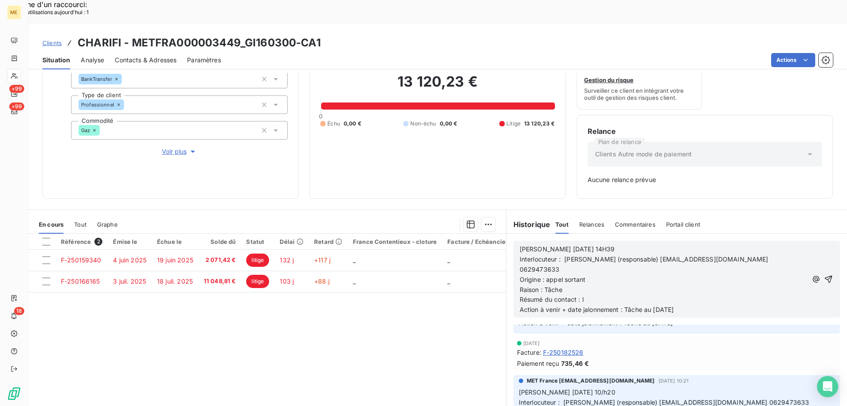
scroll to position [104, 0]
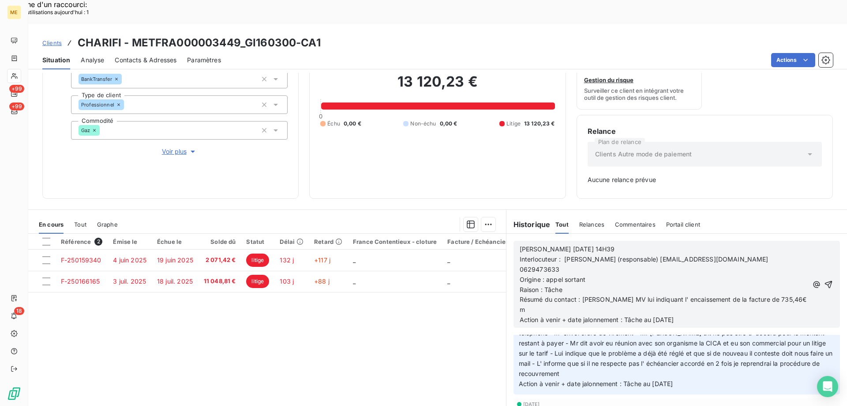
click at [782, 294] on p "Résumé du contact : Laisse MV lui indiquant l' encaissement de la facture de 73…" at bounding box center [664, 304] width 288 height 20
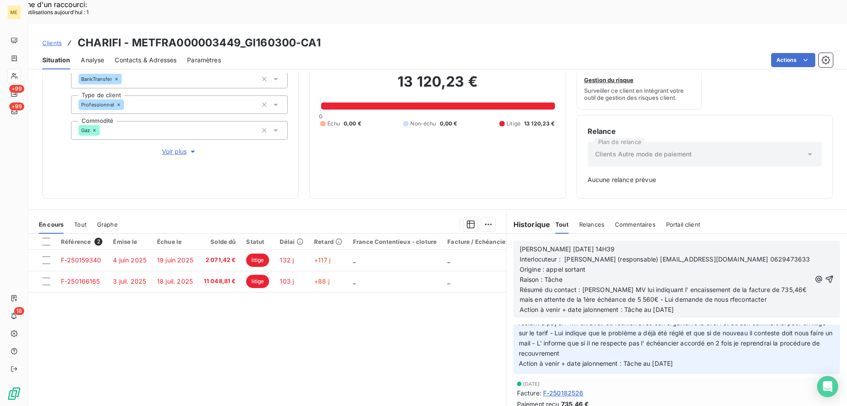
click at [706, 288] on span "Résumé du contact : Laisse MV lui indiquant l' encaissement de la facture de 73…" at bounding box center [664, 294] width 289 height 18
click at [825, 274] on icon "button" at bounding box center [829, 278] width 9 height 9
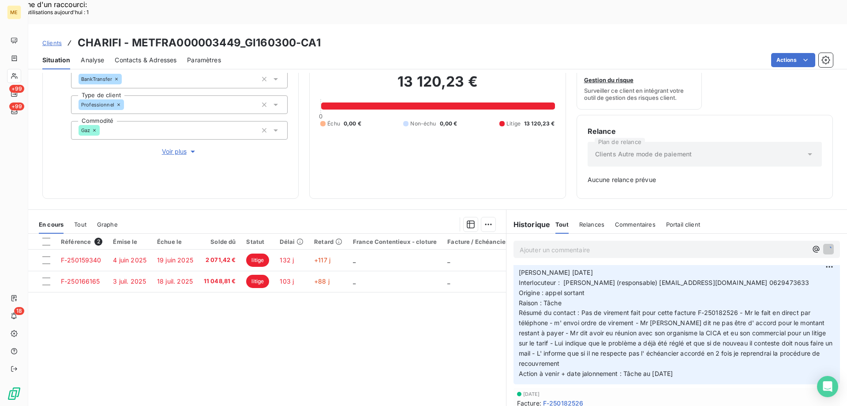
scroll to position [136, 0]
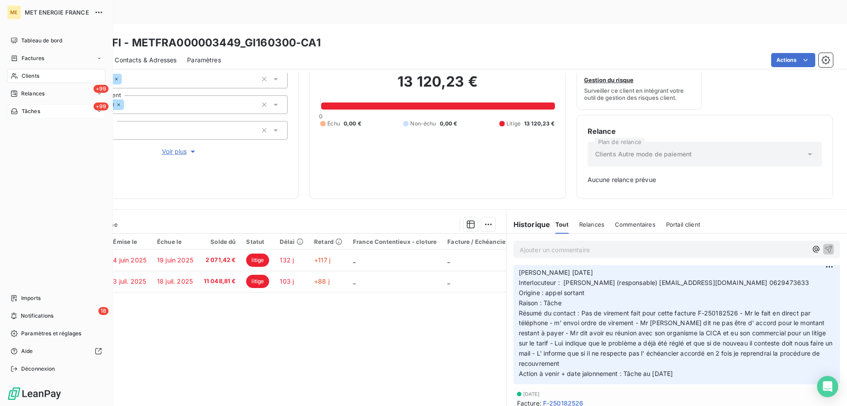
click at [38, 112] on span "Tâches" at bounding box center [31, 111] width 19 height 8
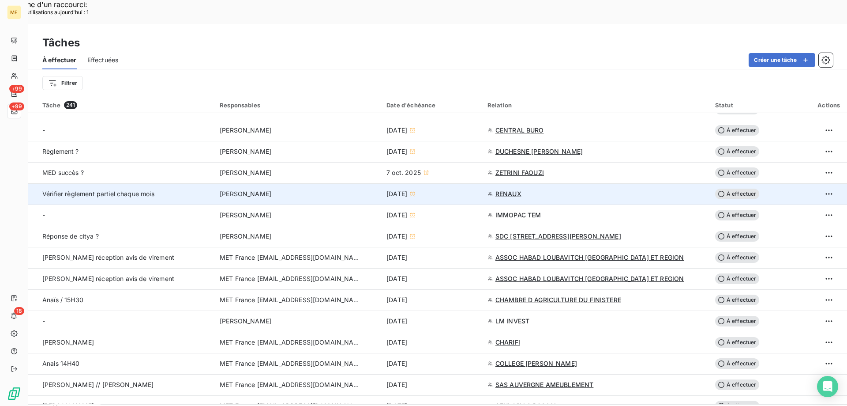
scroll to position [574, 0]
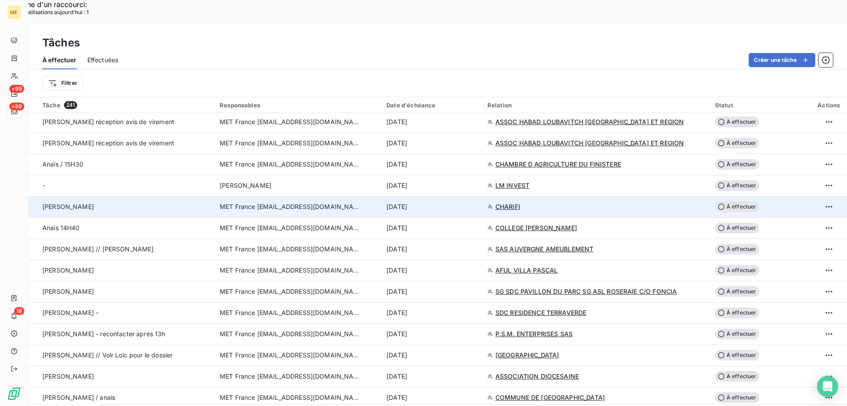
click at [735, 201] on span "À effectuer" at bounding box center [737, 206] width 44 height 11
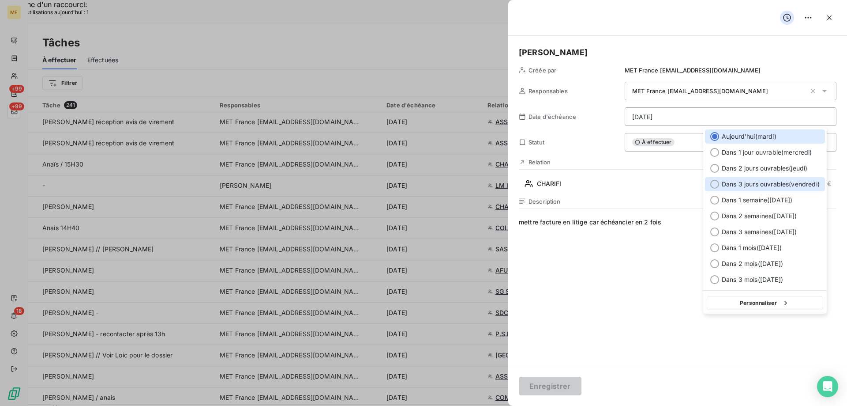
click at [713, 186] on div at bounding box center [714, 184] width 9 height 9
type input "17/10/2025"
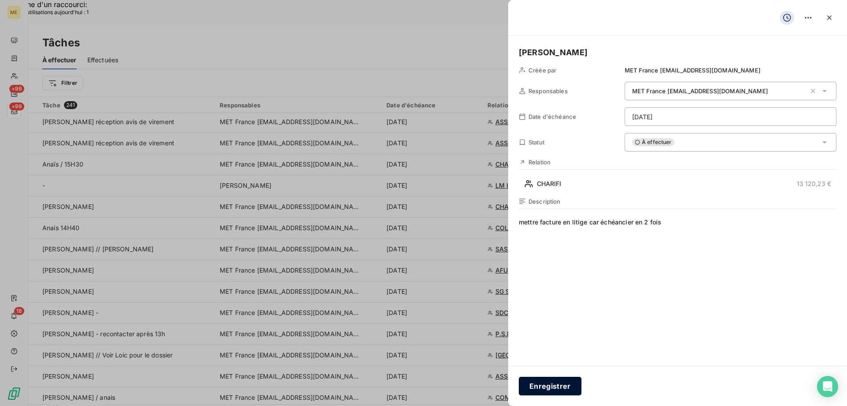
click at [551, 387] on button "Enregistrer" at bounding box center [550, 385] width 63 height 19
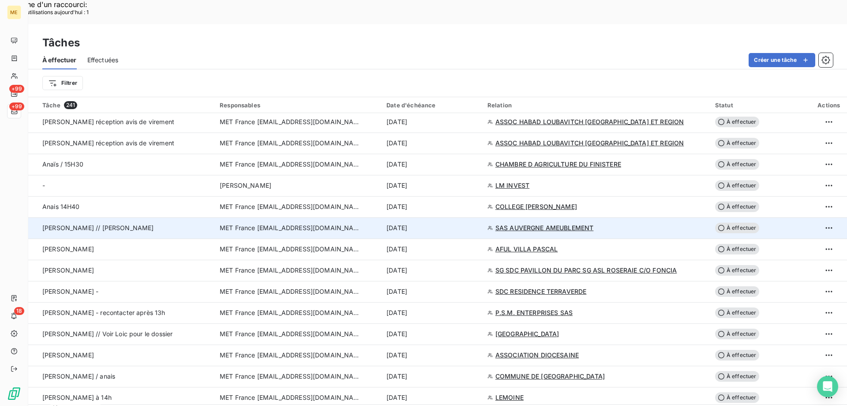
click at [518, 223] on span "SAS AUVERGNE AMEUBLEMENT" at bounding box center [545, 227] width 98 height 9
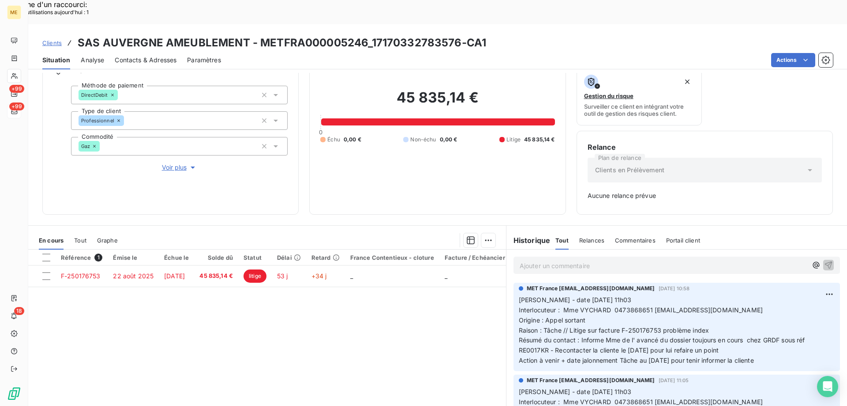
scroll to position [87, 0]
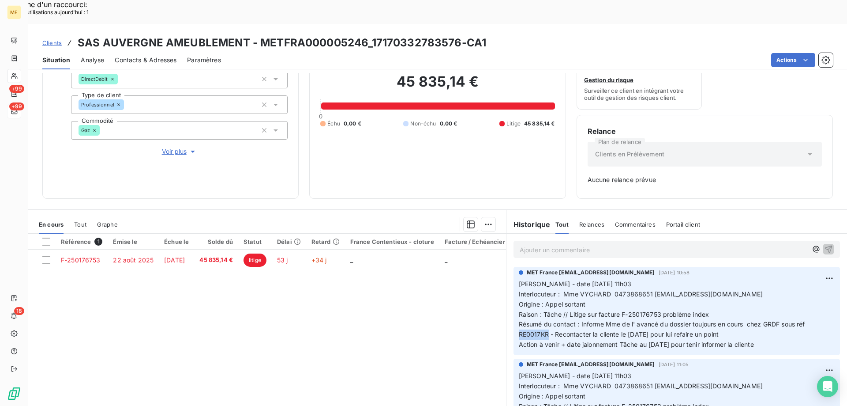
drag, startPoint x: 544, startPoint y: 308, endPoint x: 514, endPoint y: 306, distance: 29.2
click at [519, 320] on span "Résumé du contact : Informe Mme de l' avancé du dossier toujours en cours chez …" at bounding box center [663, 329] width 288 height 18
drag, startPoint x: 514, startPoint y: 306, endPoint x: 371, endPoint y: 246, distance: 155.9
click at [429, 325] on div "Référence 1 Émise le Échue le Solde dû Statut Délai Retard France Contentieux -…" at bounding box center [267, 318] width 478 height 170
drag, startPoint x: 371, startPoint y: 16, endPoint x: 459, endPoint y: 12, distance: 88.3
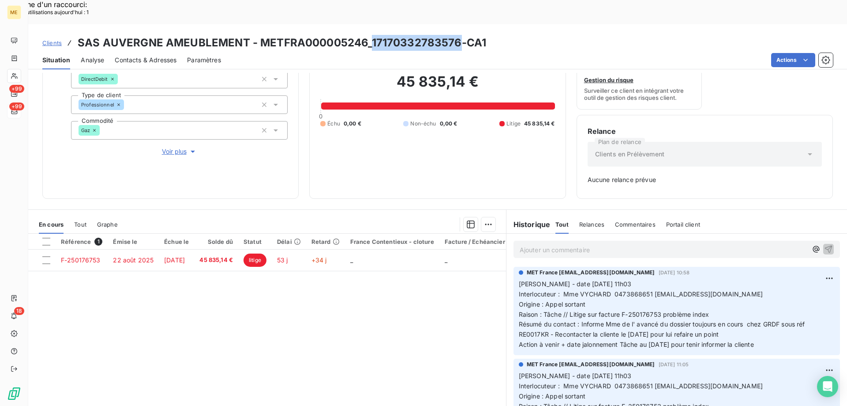
click at [459, 35] on h3 "SAS AUVERGNE AMEUBLEMENT - METFRA000005246_17170332783576-CA1" at bounding box center [282, 43] width 409 height 16
click at [260, 35] on h3 "SAS AUVERGNE AMEUBLEMENT - METFRA000005246_17170332783576-CA1" at bounding box center [282, 43] width 409 height 16
click at [259, 35] on h3 "SAS AUVERGNE AMEUBLEMENT - METFRA000005246_17170332783576-CA1" at bounding box center [282, 43] width 409 height 16
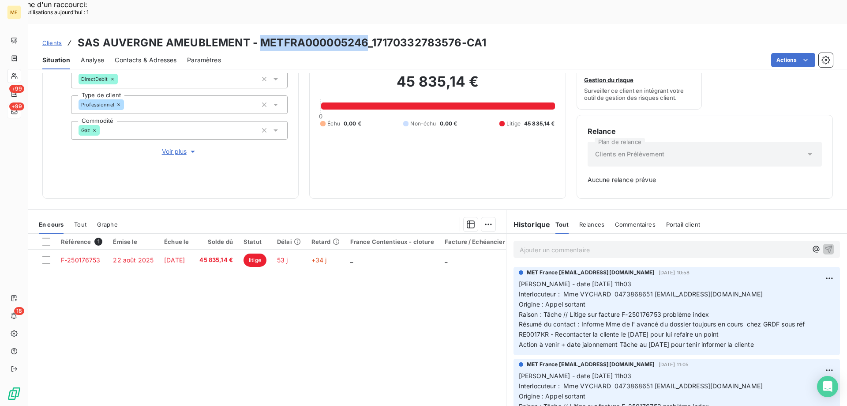
drag, startPoint x: 259, startPoint y: 19, endPoint x: 364, endPoint y: 22, distance: 105.1
click at [364, 35] on h3 "SAS AUVERGNE AMEUBLEMENT - METFRA000005246_17170332783576-CA1" at bounding box center [282, 43] width 409 height 16
click at [83, 221] on span "Tout" at bounding box center [80, 224] width 12 height 7
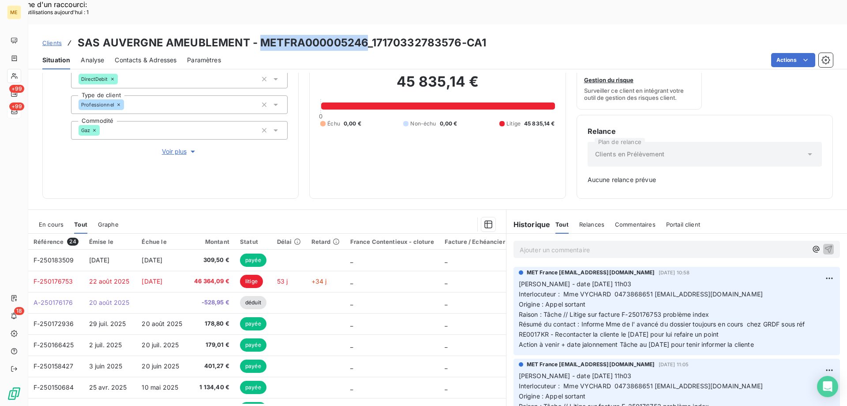
drag, startPoint x: 771, startPoint y: 320, endPoint x: 515, endPoint y: 258, distance: 263.8
click at [519, 279] on p "Valérie - date 03/10/2025 11h03 Interlocuteur : Mme VYCHARD 0473868651 compta@m…" at bounding box center [677, 314] width 316 height 71
click at [552, 244] on p "Ajouter un commentaire ﻿" at bounding box center [664, 249] width 288 height 11
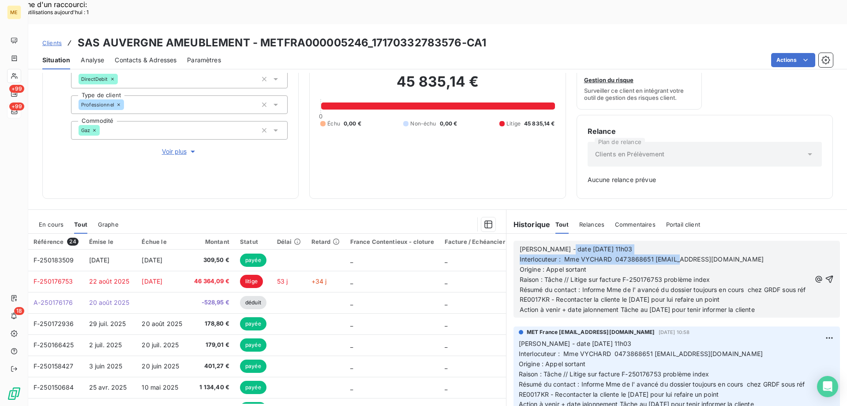
drag, startPoint x: 558, startPoint y: 221, endPoint x: 683, endPoint y: 237, distance: 125.5
click at [683, 244] on div "Valérie - date 03/10/2025 11h03 Interlocuteur : Mme VYCHARD 0473868651 compta@m…" at bounding box center [665, 279] width 291 height 71
click at [632, 244] on p "Valérie - date 03/10/2025 11h03" at bounding box center [665, 249] width 291 height 10
click at [770, 254] on p "Interlocuteur : Mme VYCHARD 0473868651 compta@meublesmoutarde.fr" at bounding box center [665, 259] width 291 height 10
drag, startPoint x: 560, startPoint y: 226, endPoint x: 654, endPoint y: 217, distance: 94.9
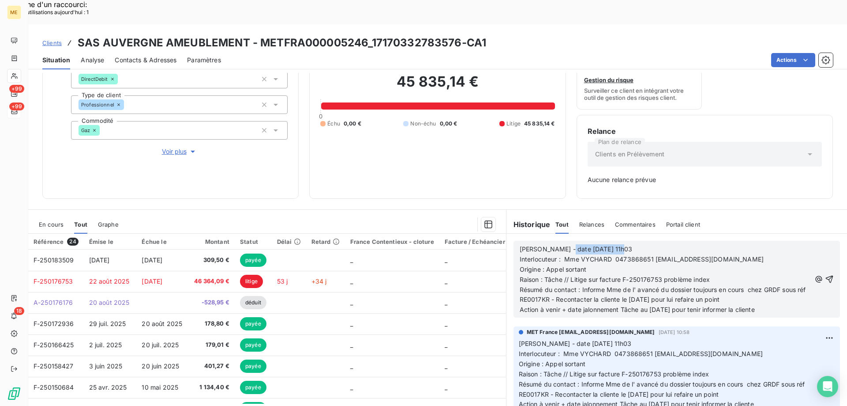
click at [654, 240] on div "Valérie - date 03/10/2025 11h03 Interlocuteur : Mme VYCHARD 0473868651 compta@m…" at bounding box center [677, 278] width 327 height 77
drag, startPoint x: 579, startPoint y: 266, endPoint x: 577, endPoint y: 262, distance: 4.9
click at [577, 285] on span "Résumé du contact : Informe Mme de l' avancé du dossier toujours en cours chez …" at bounding box center [664, 294] width 288 height 18
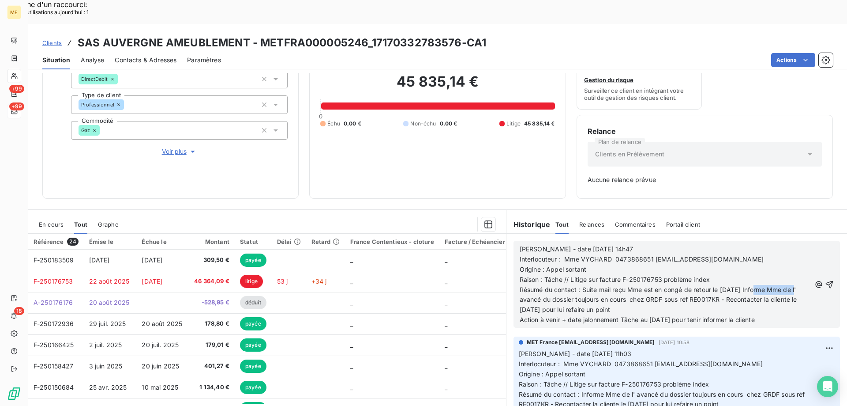
drag, startPoint x: 753, startPoint y: 265, endPoint x: 515, endPoint y: 275, distance: 237.6
click at [520, 285] on span "Résumé du contact : Suite mail reçu Mme est en congé de retour le 20/10/2025 In…" at bounding box center [659, 299] width 279 height 28
click at [597, 285] on span "Résumé du contact : Suite mail reçu Mme est en congé de retour le 20/10/2025 - …" at bounding box center [662, 299] width 285 height 28
drag, startPoint x: 517, startPoint y: 286, endPoint x: 708, endPoint y: 285, distance: 190.6
click at [708, 285] on p "Résumé du contact : Suite mail reçu Mme est en congé de retour le 20/10/2025 - …" at bounding box center [665, 300] width 291 height 30
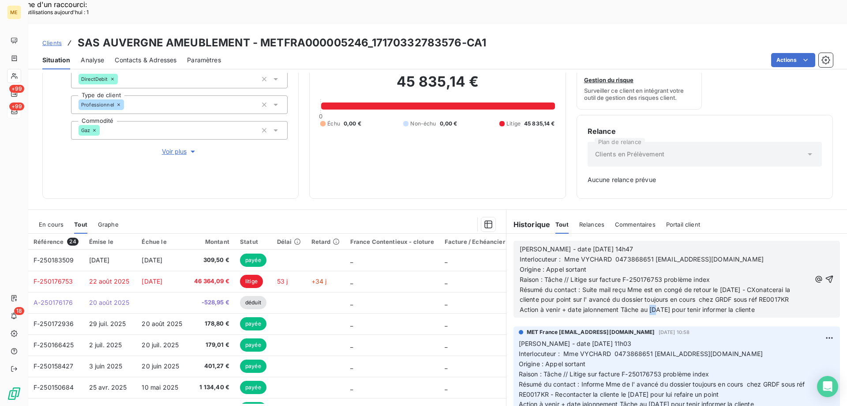
drag, startPoint x: 647, startPoint y: 287, endPoint x: 654, endPoint y: 289, distance: 7.0
click at [654, 304] on p "Action à venir + date jalonnement Tâche au 14/10/2025 pour tenir informer la cl…" at bounding box center [665, 309] width 291 height 10
click at [767, 285] on span "Résumé du contact : Suite mail reçu Mme est en congé de retour le 20/10/2025 - …" at bounding box center [656, 294] width 273 height 18
click at [825, 274] on icon "button" at bounding box center [829, 278] width 9 height 9
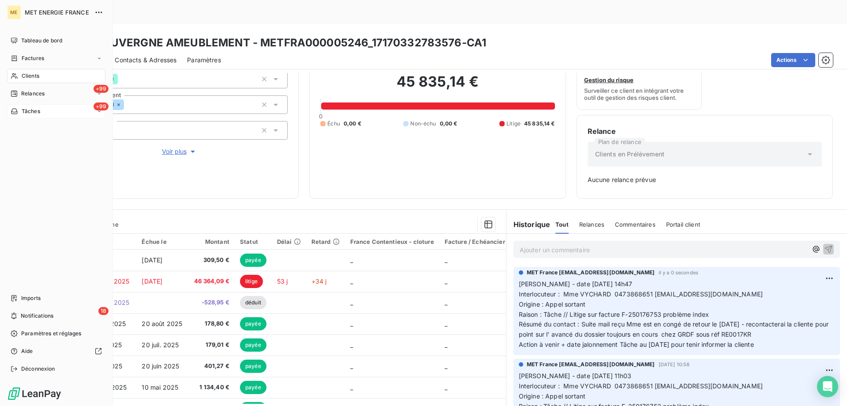
click at [59, 111] on div "+99 Tâches" at bounding box center [56, 111] width 98 height 14
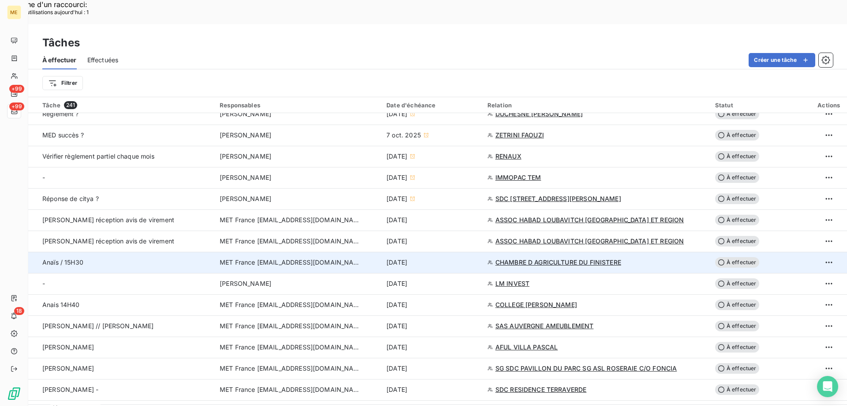
scroll to position [485, 0]
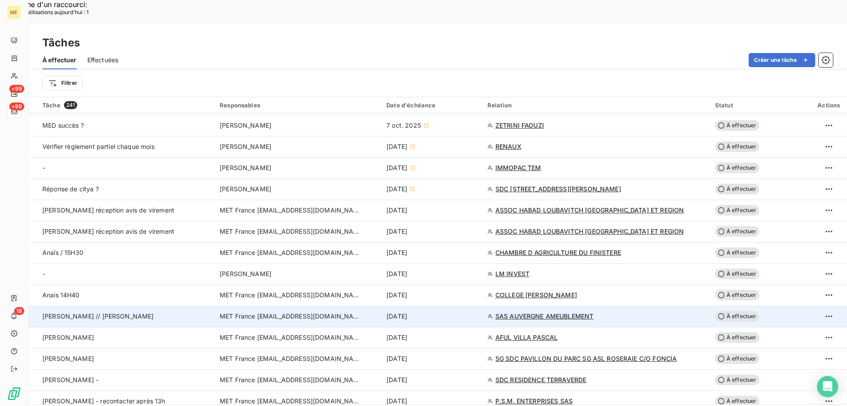
click at [743, 311] on span "À effectuer" at bounding box center [737, 316] width 44 height 11
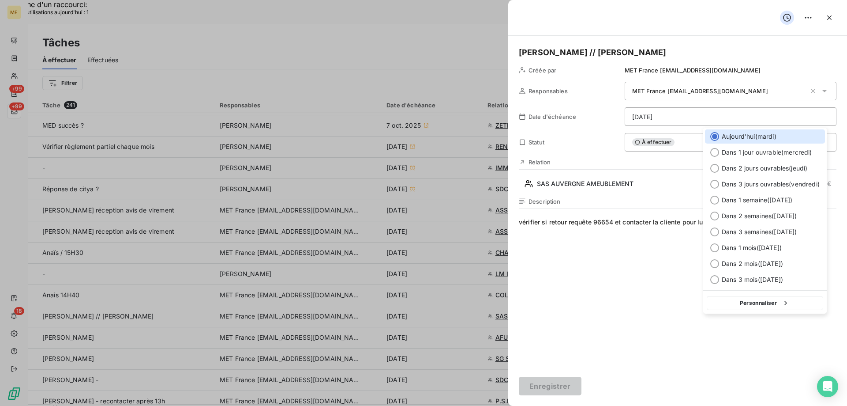
click at [736, 301] on button "Personnaliser" at bounding box center [765, 303] width 116 height 14
select select "9"
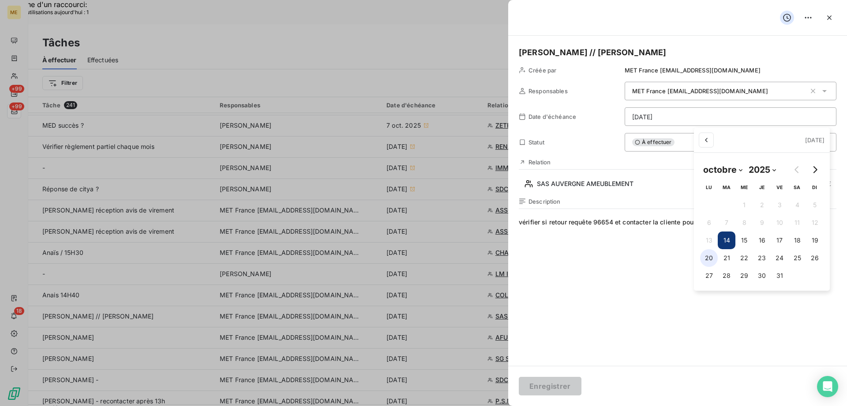
click at [707, 259] on button "20" at bounding box center [709, 258] width 18 height 18
type input "20/10/2025"
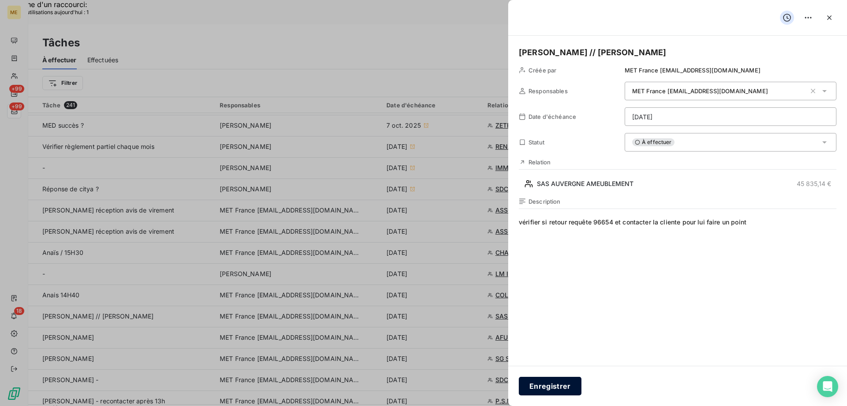
click at [558, 384] on button "Enregistrer" at bounding box center [550, 385] width 63 height 19
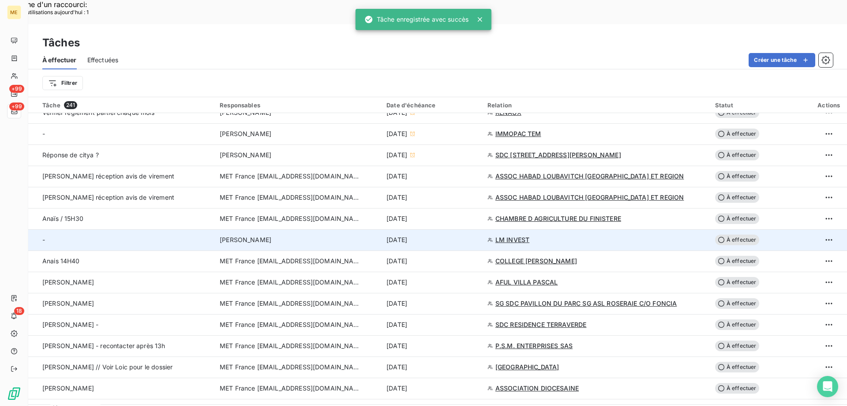
scroll to position [529, 0]
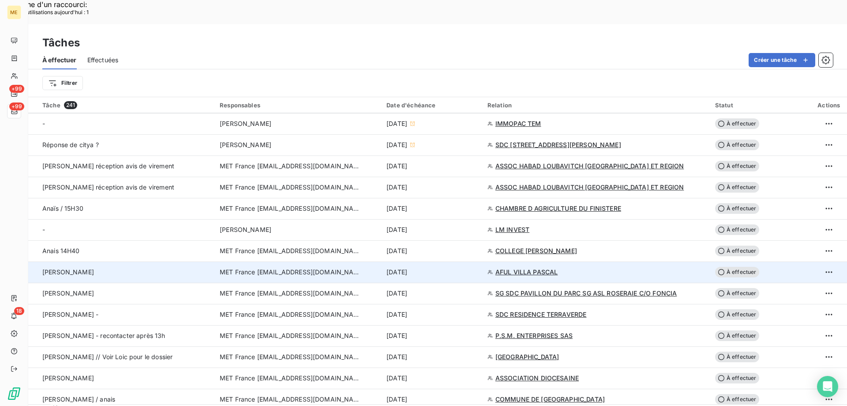
click at [528, 267] on span "AFUL VILLA PASCAL" at bounding box center [527, 271] width 63 height 9
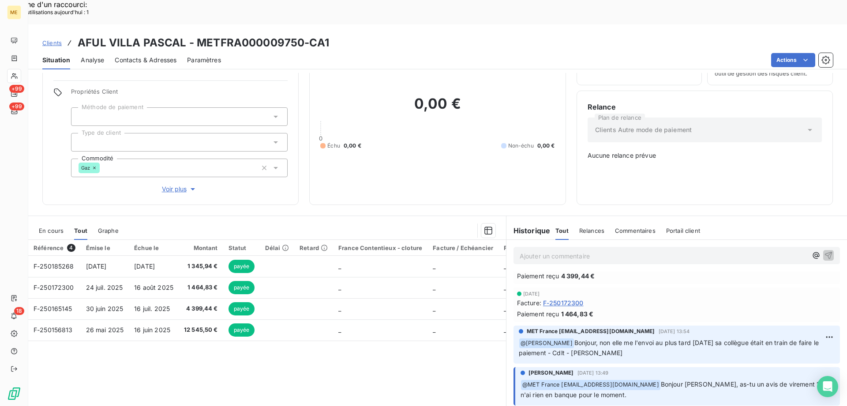
scroll to position [397, 0]
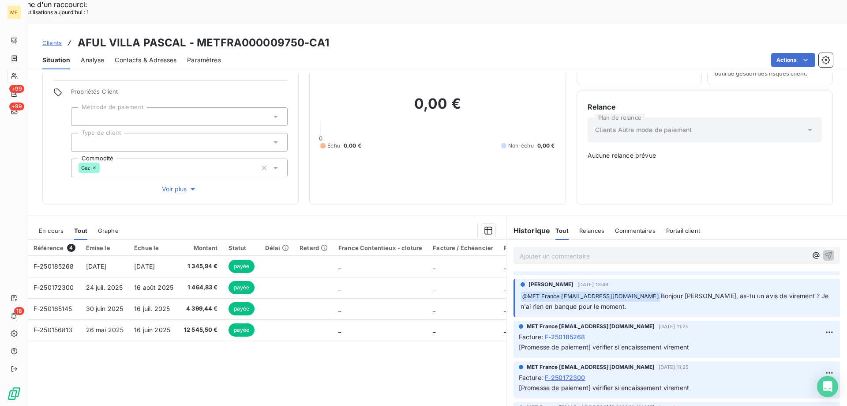
drag, startPoint x: 392, startPoint y: 349, endPoint x: 401, endPoint y: 345, distance: 9.1
click at [396, 348] on div "Référence 4 Émise le Échue le Montant Statut Délai Retard France Contentieux - …" at bounding box center [267, 325] width 478 height 170
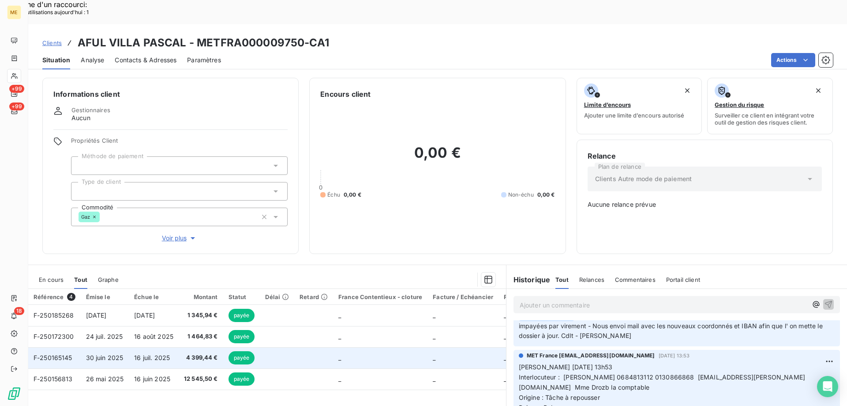
scroll to position [0, 0]
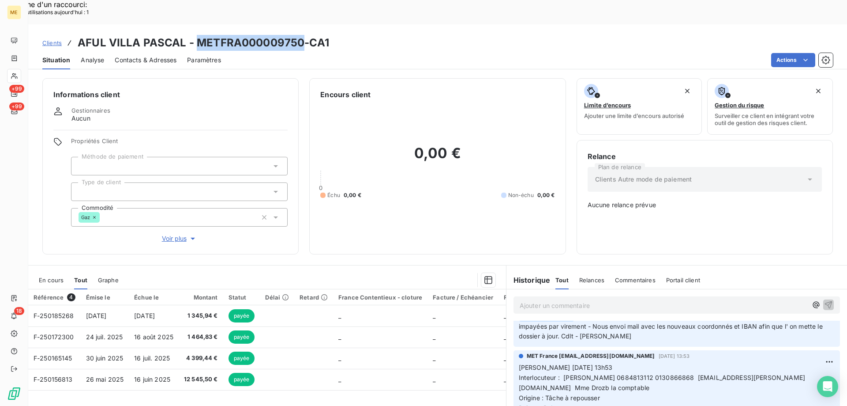
drag, startPoint x: 198, startPoint y: 17, endPoint x: 301, endPoint y: 18, distance: 103.3
click at [301, 35] on h3 "AFUL VILLA PASCAL - METFRA000009750-CA1" at bounding box center [204, 43] width 252 height 16
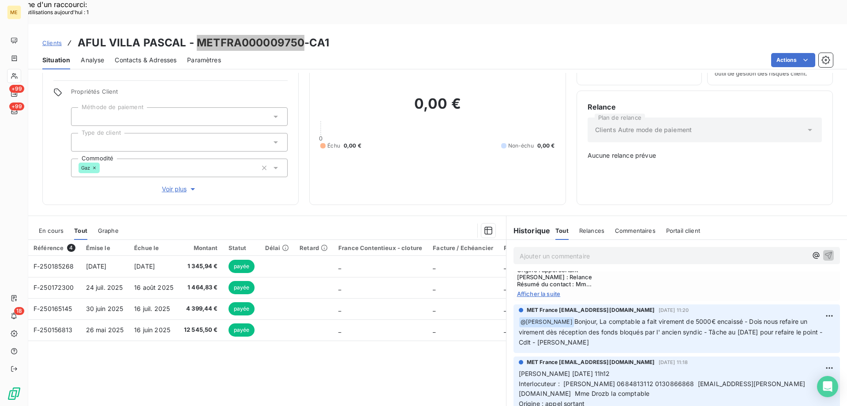
scroll to position [1235, 0]
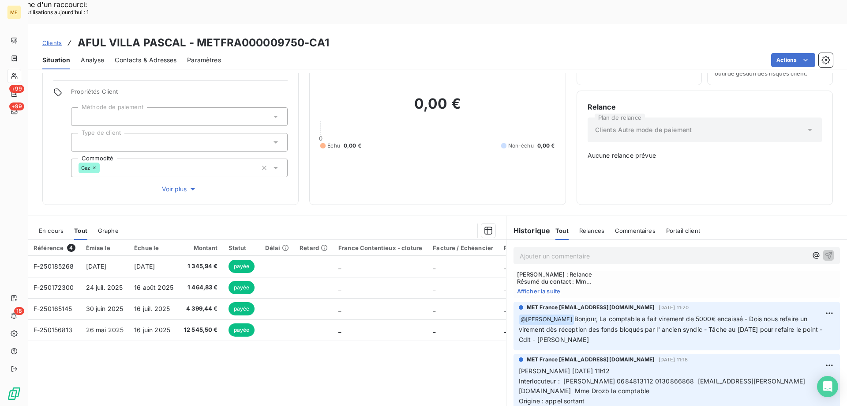
click at [542, 294] on span "Afficher la suite" at bounding box center [676, 290] width 319 height 7
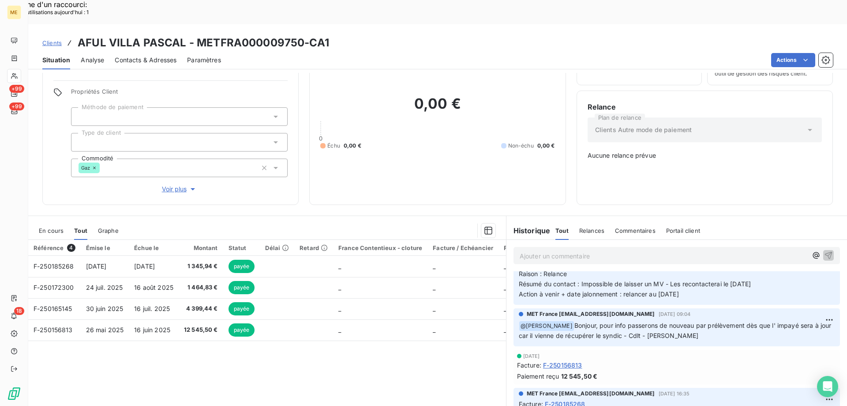
scroll to position [794, 0]
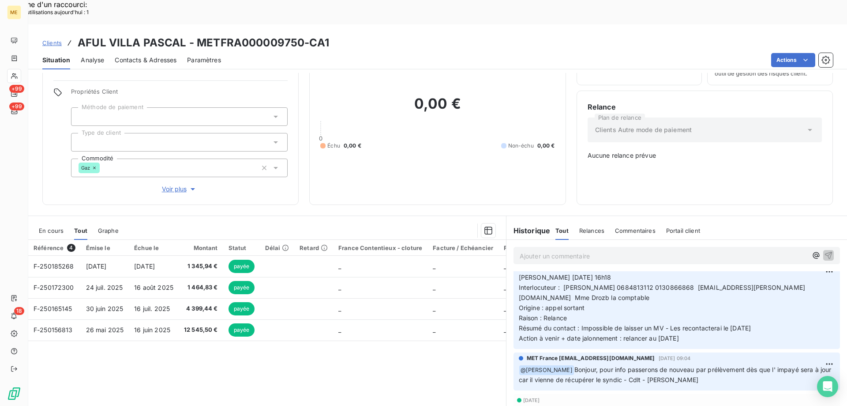
click at [635, 284] on span "Interlocuteur : Mr LUZI 0684813112 0130866868 jean.baptiste.luzi@rompteaux-coge…" at bounding box center [662, 292] width 286 height 18
click at [643, 304] on p "Valérie 03/10/2025 16h18 Interlocuteur : Mr LUZI 0684813112 0130866868 jean.bap…" at bounding box center [677, 307] width 316 height 71
drag, startPoint x: 194, startPoint y: 16, endPoint x: 301, endPoint y: 15, distance: 107.7
click at [301, 35] on h3 "AFUL VILLA PASCAL - METFRA000009750-CA1" at bounding box center [204, 43] width 252 height 16
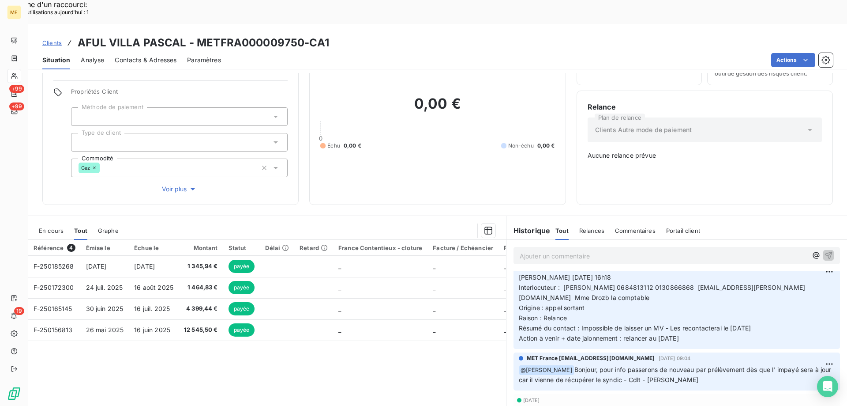
click at [393, 35] on div "Clients AFUL VILLA PASCAL - METFRA000009750-CA1" at bounding box center [437, 43] width 819 height 16
drag, startPoint x: 300, startPoint y: 19, endPoint x: 198, endPoint y: 15, distance: 102.0
click at [198, 35] on h3 "AFUL VILLA PASCAL - METFRA000009750-CA1" at bounding box center [204, 43] width 252 height 16
click at [321, 330] on div "Référence 4 Émise le Échue le Montant Statut Délai Retard France Contentieux - …" at bounding box center [267, 325] width 478 height 170
click at [597, 289] on span "Interlocuteur : Mr LUZI 0684813112 0130866868 jean.baptiste.luzi@rompteaux-coge…" at bounding box center [662, 292] width 286 height 18
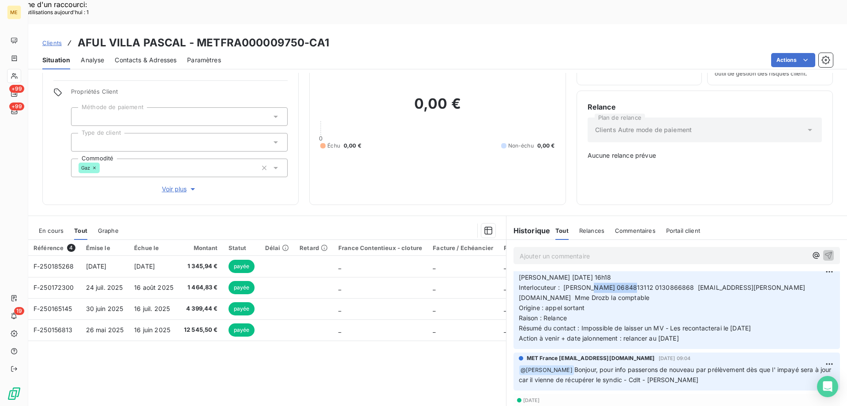
click at [597, 289] on span "Interlocuteur : Mr LUZI 0684813112 0130866868 jean.baptiste.luzi@rompteaux-coge…" at bounding box center [662, 292] width 286 height 18
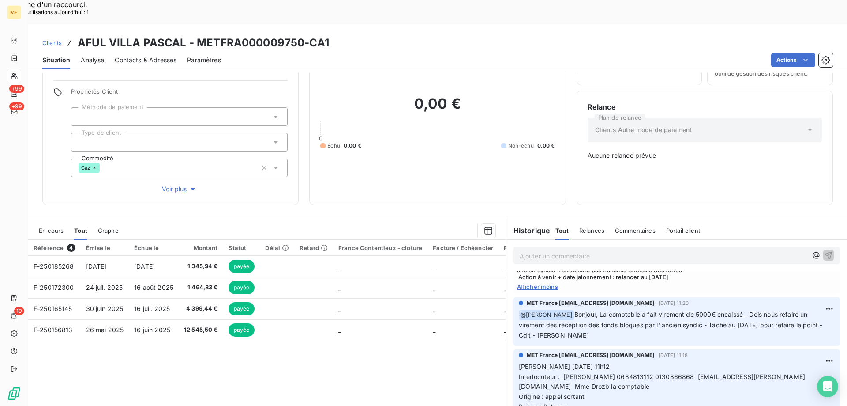
scroll to position [1191, 0]
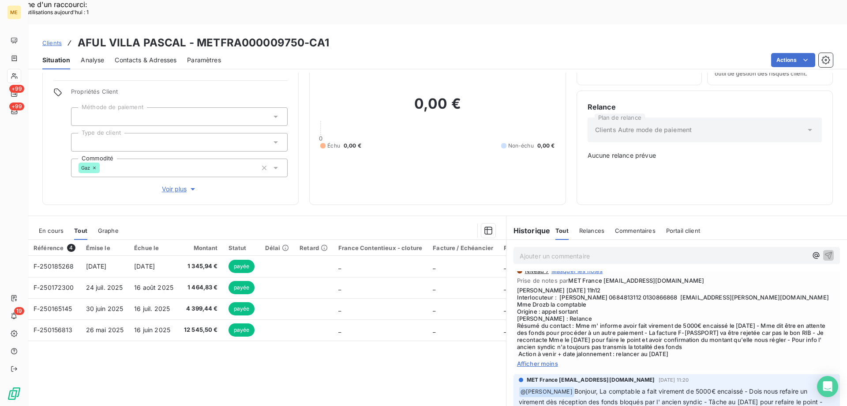
click at [696, 266] on div "Appel 25 sept. 2025, 11:23" at bounding box center [676, 259] width 319 height 14
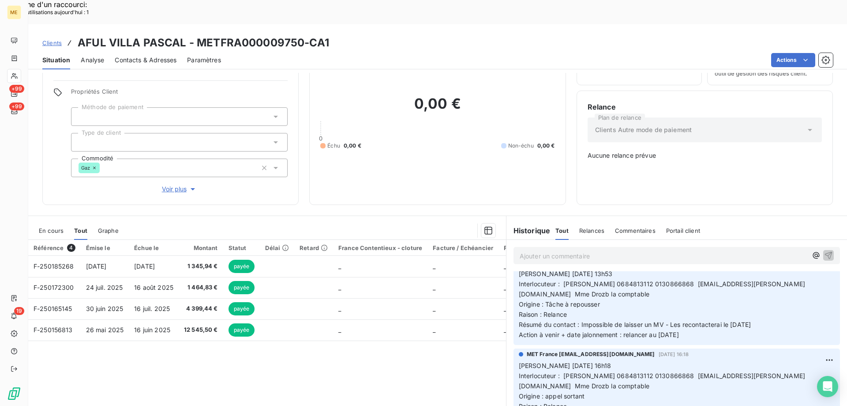
scroll to position [529, 0]
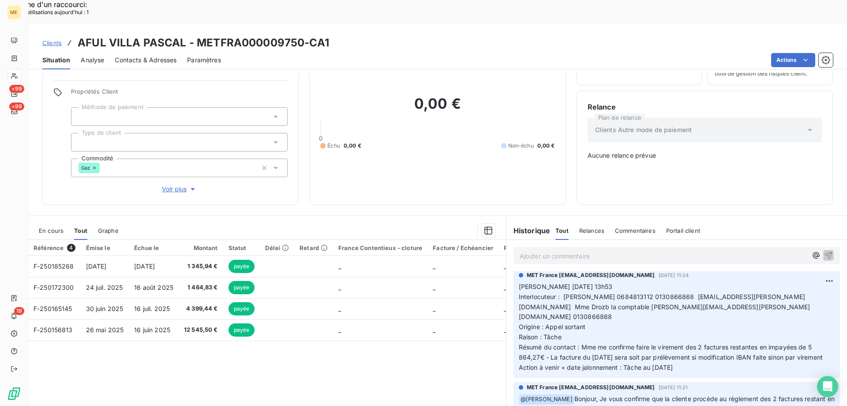
drag, startPoint x: 687, startPoint y: 366, endPoint x: 515, endPoint y: 284, distance: 190.5
click at [519, 284] on p "Valérie 06/10/2025 13h53 Interlocuteur : Mr LUZI 0684813112 0130866868 jean.bap…" at bounding box center [677, 327] width 316 height 91
click at [530, 250] on p "Ajouter un commentaire ﻿" at bounding box center [664, 255] width 288 height 11
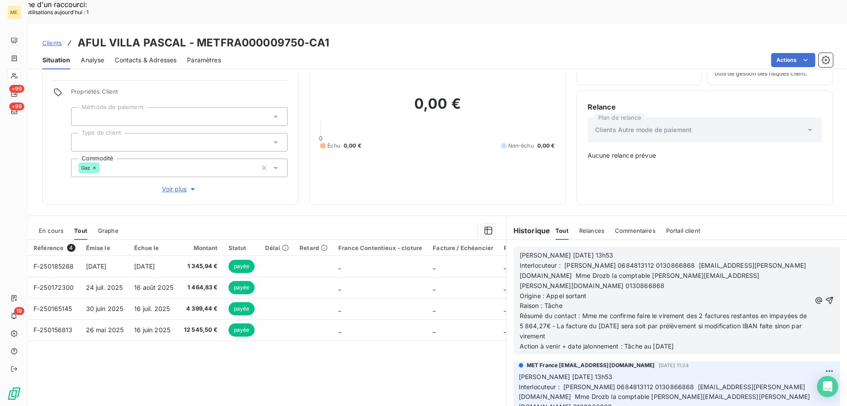
scroll to position [609, 0]
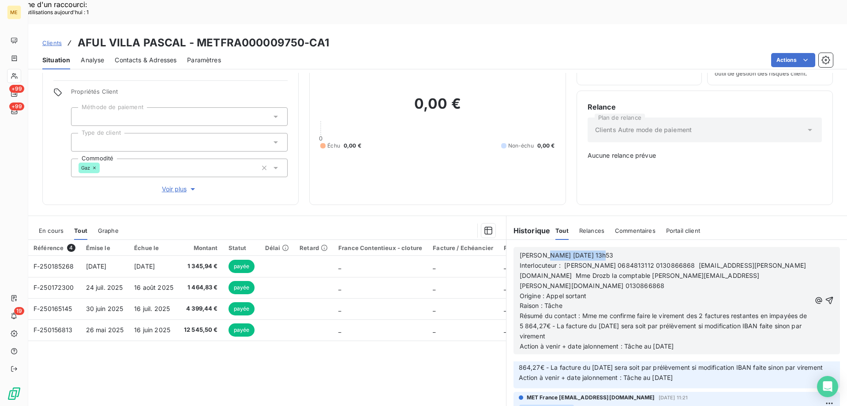
drag, startPoint x: 539, startPoint y: 227, endPoint x: 610, endPoint y: 225, distance: 71.1
click at [610, 250] on p "Valérie 06/10/2025 13h53" at bounding box center [665, 255] width 291 height 10
drag, startPoint x: 579, startPoint y: 273, endPoint x: 616, endPoint y: 295, distance: 43.7
click at [616, 311] on p "Résumé du contact : Mme me confirme faire le virement des 2 factures restantes …" at bounding box center [665, 326] width 291 height 30
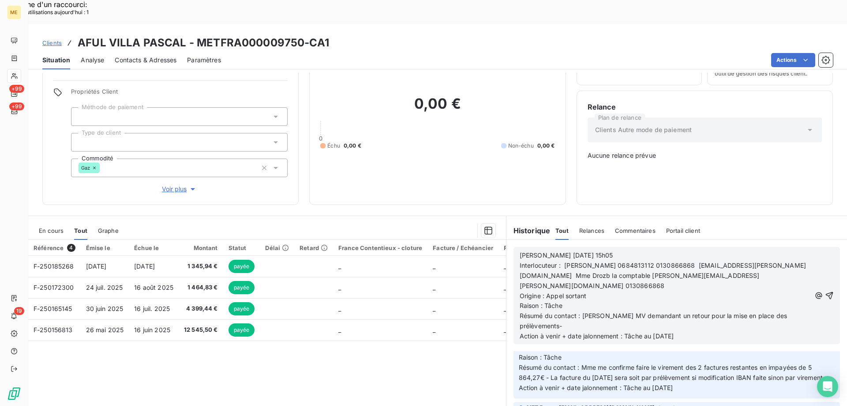
scroll to position [599, 0]
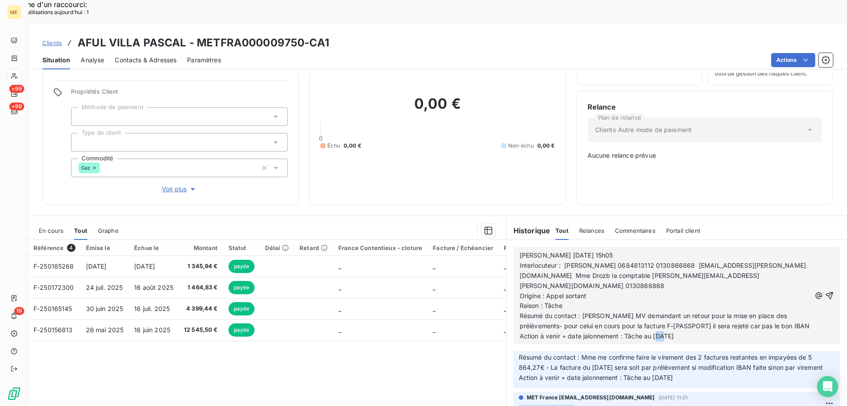
drag, startPoint x: 651, startPoint y: 296, endPoint x: 659, endPoint y: 295, distance: 8.0
click at [659, 332] on span "Action à venir + date jalonnement : Tâche au 13/10/2025" at bounding box center [597, 336] width 154 height 8
click at [700, 331] on p "Action à venir + date jalonnement : Tâche au 16/10/2025" at bounding box center [665, 336] width 291 height 10
click at [825, 291] on icon "button" at bounding box center [829, 295] width 9 height 9
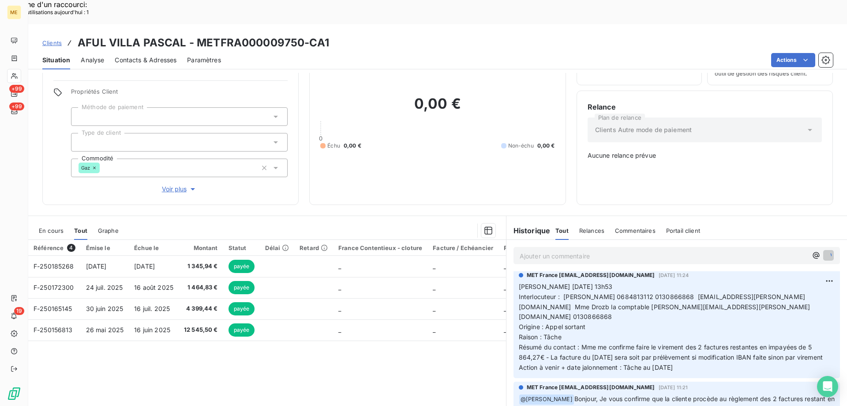
scroll to position [631, 0]
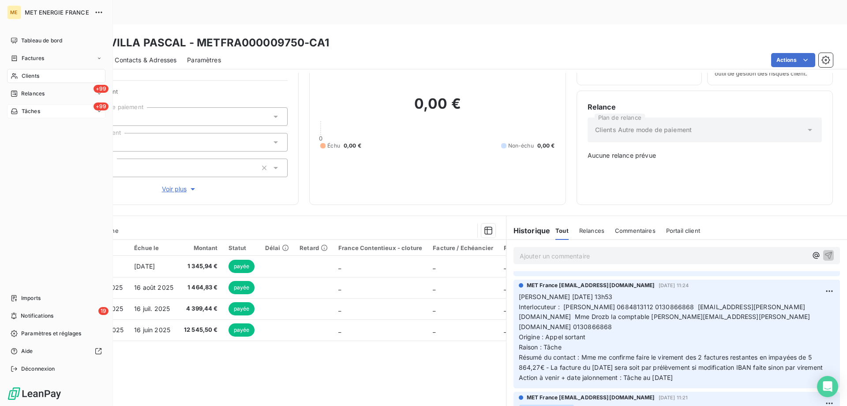
click at [48, 112] on div "+99 Tâches" at bounding box center [56, 111] width 98 height 14
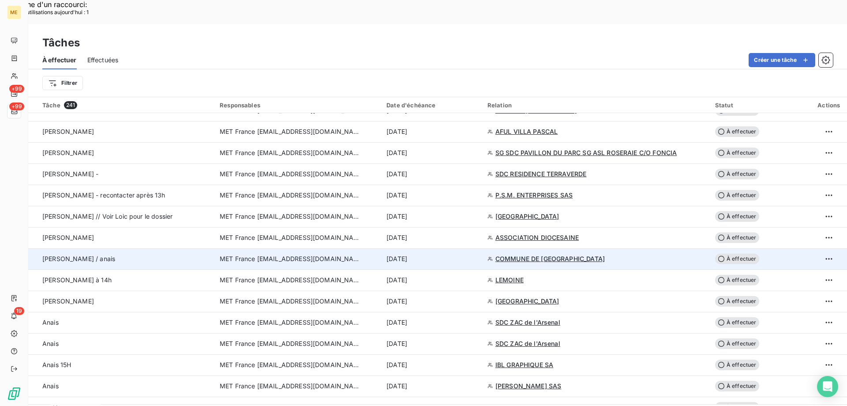
scroll to position [662, 0]
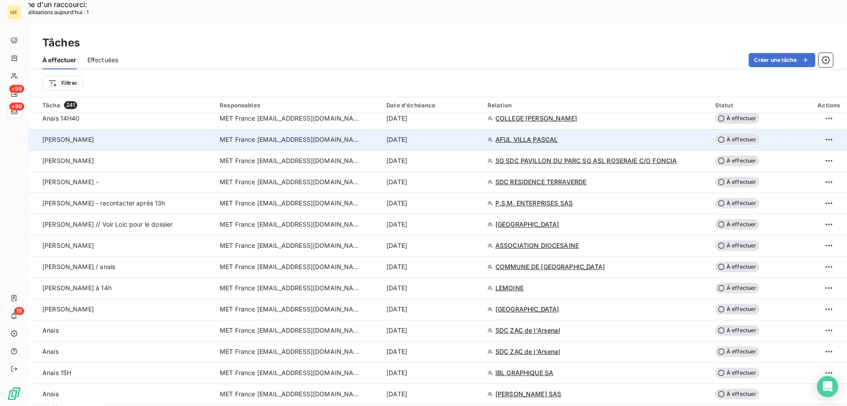
click at [736, 134] on span "À effectuer" at bounding box center [737, 139] width 44 height 11
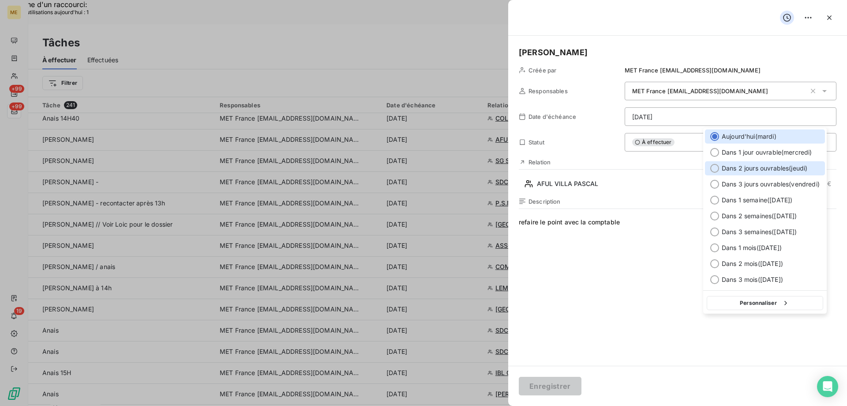
drag, startPoint x: 714, startPoint y: 169, endPoint x: 711, endPoint y: 197, distance: 28.8
click at [714, 169] on div at bounding box center [714, 168] width 9 height 9
type input "16/10/2025"
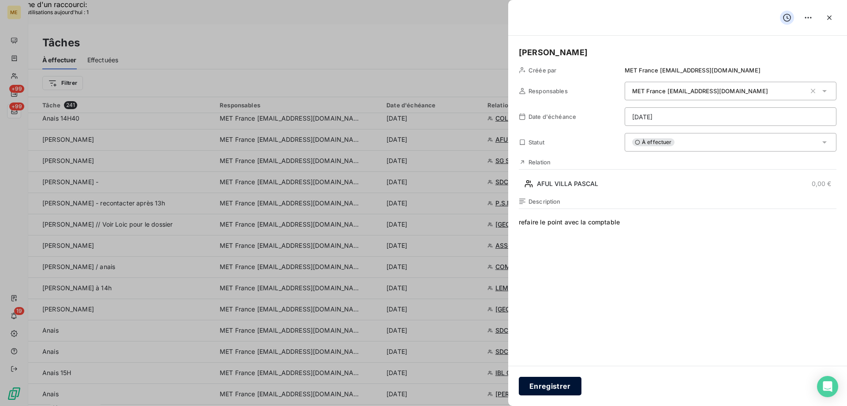
click at [550, 380] on button "Enregistrer" at bounding box center [550, 385] width 63 height 19
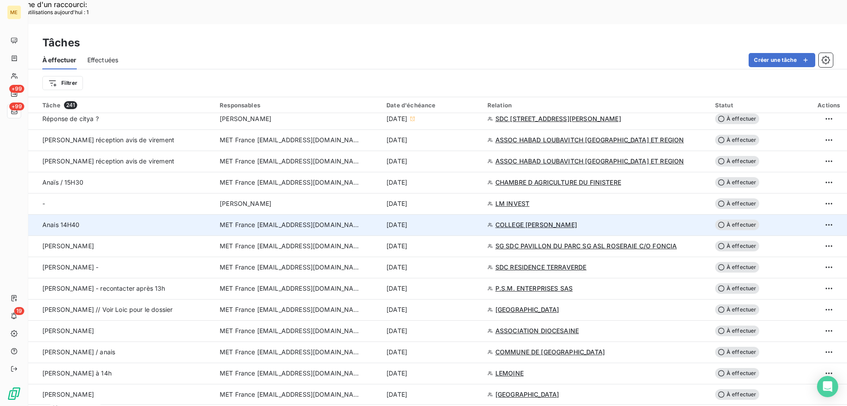
scroll to position [574, 0]
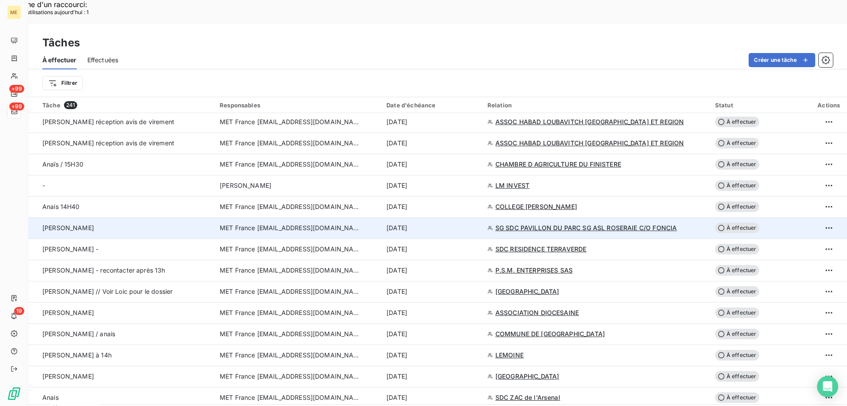
click at [533, 223] on span "SG SDC PAVILLON DU PARC SG ASL ROSERAIE C/O FONCIA" at bounding box center [587, 227] width 182 height 9
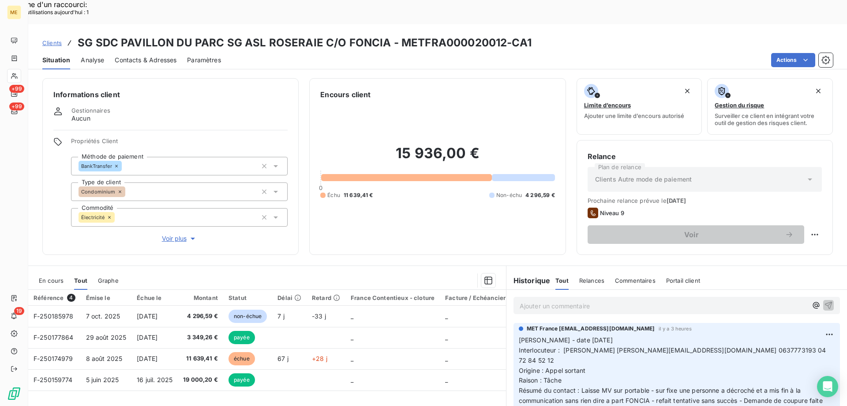
scroll to position [44, 0]
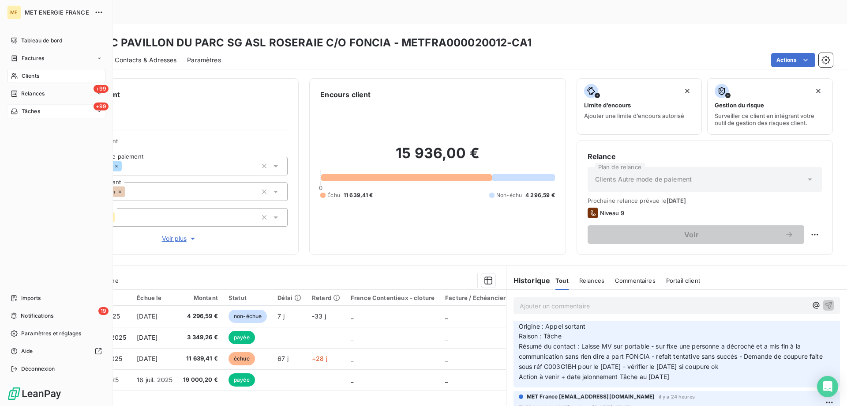
click at [62, 113] on div "+99 Tâches" at bounding box center [56, 111] width 98 height 14
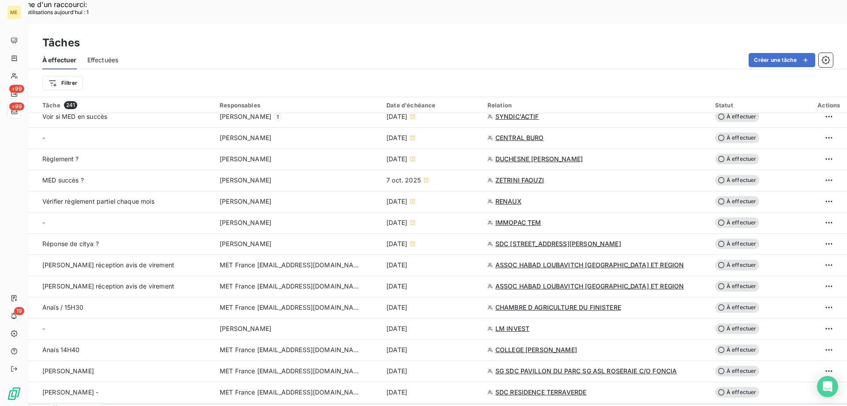
scroll to position [618, 0]
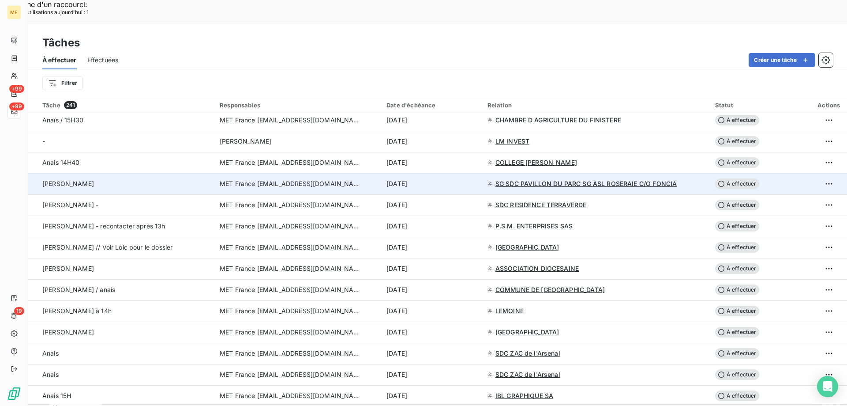
click at [738, 178] on span "À effectuer" at bounding box center [737, 183] width 44 height 11
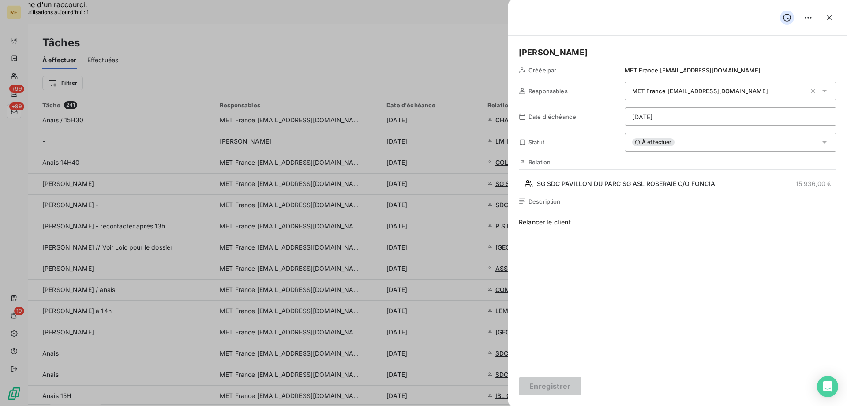
click at [693, 139] on div "À effectuer" at bounding box center [731, 142] width 212 height 19
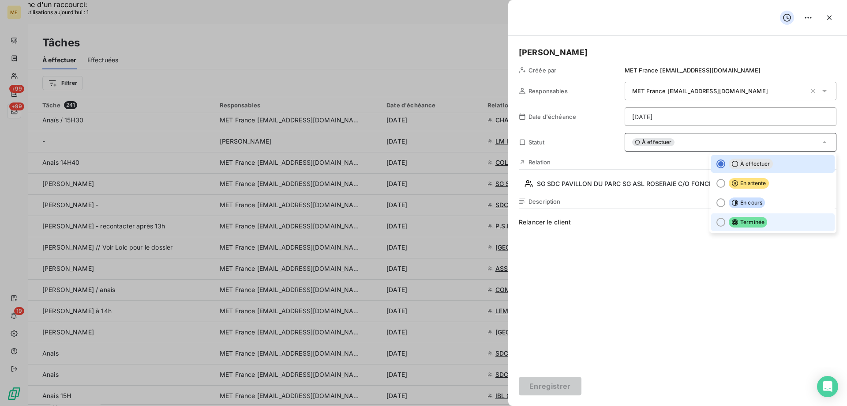
click at [717, 222] on div at bounding box center [721, 222] width 9 height 9
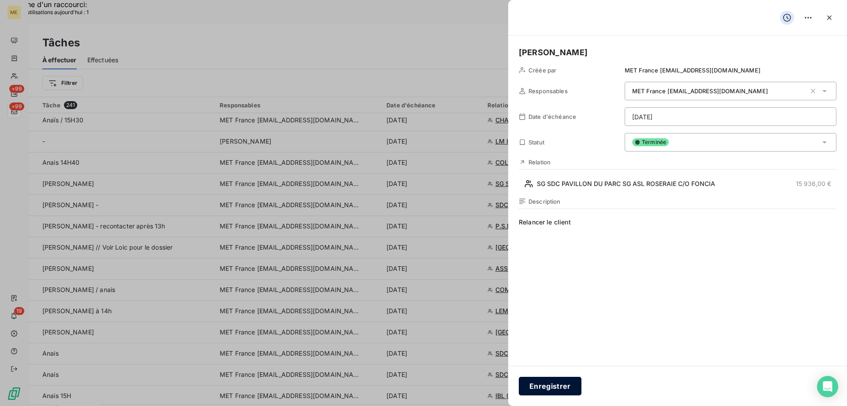
click at [558, 383] on button "Enregistrer" at bounding box center [550, 385] width 63 height 19
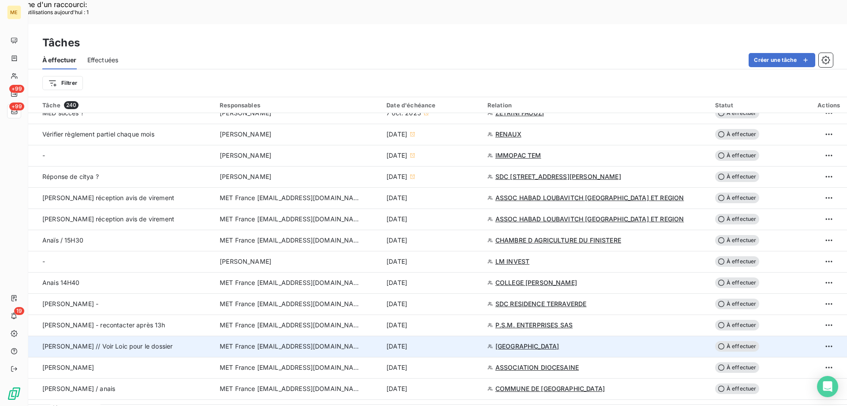
scroll to position [529, 0]
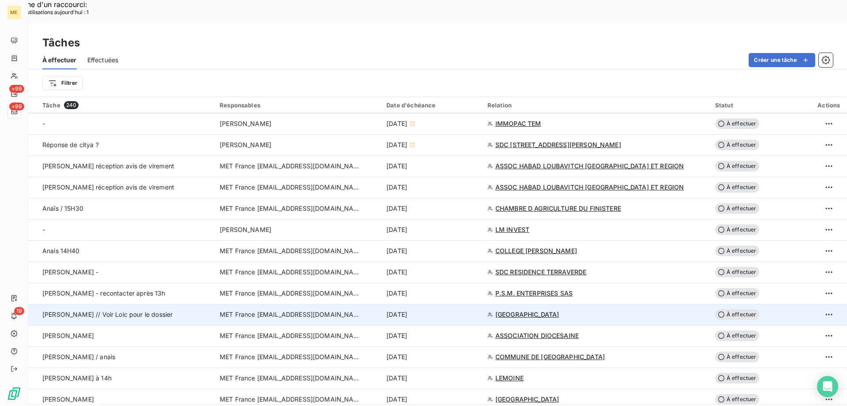
click at [533, 310] on span "SARL HOTEL BELLEVUE" at bounding box center [528, 314] width 64 height 9
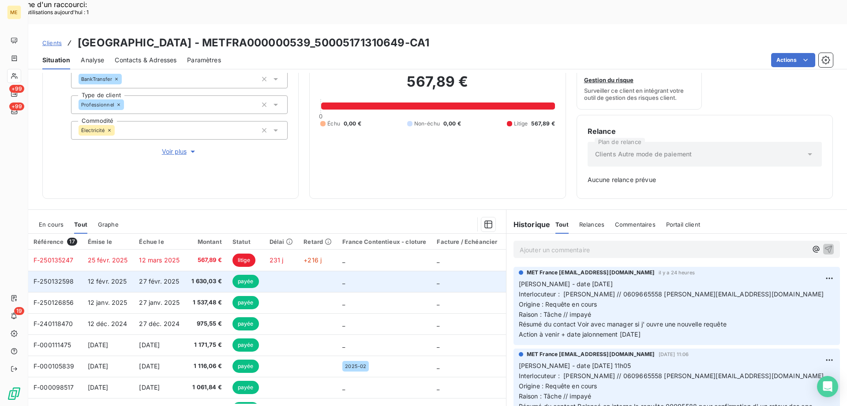
scroll to position [43, 0]
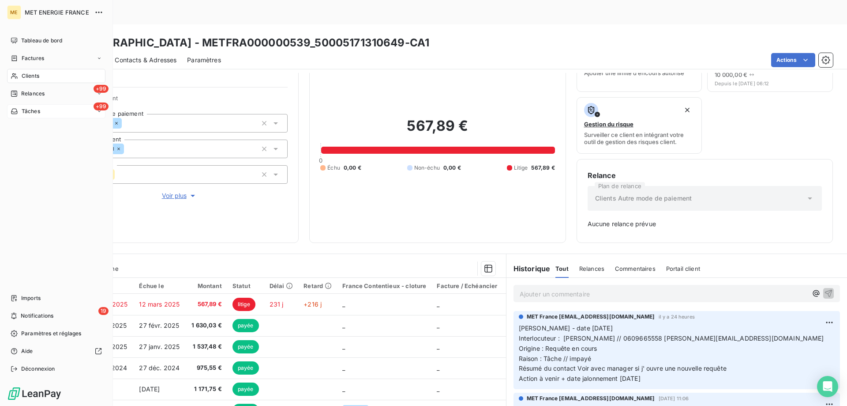
click at [50, 112] on div "+99 Tâches" at bounding box center [56, 111] width 98 height 14
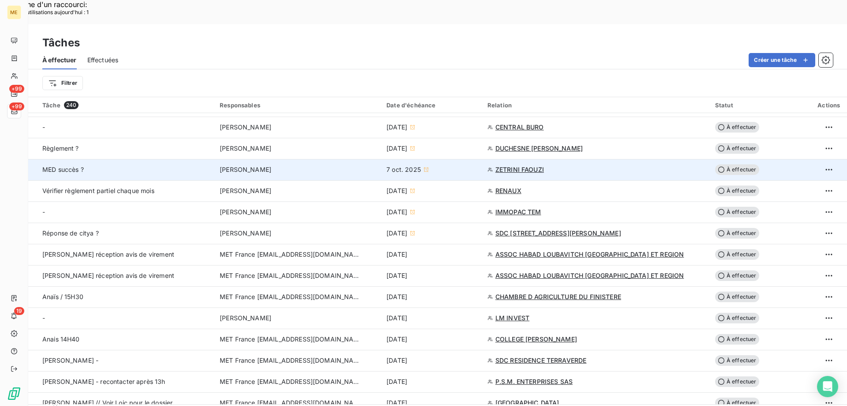
scroll to position [529, 0]
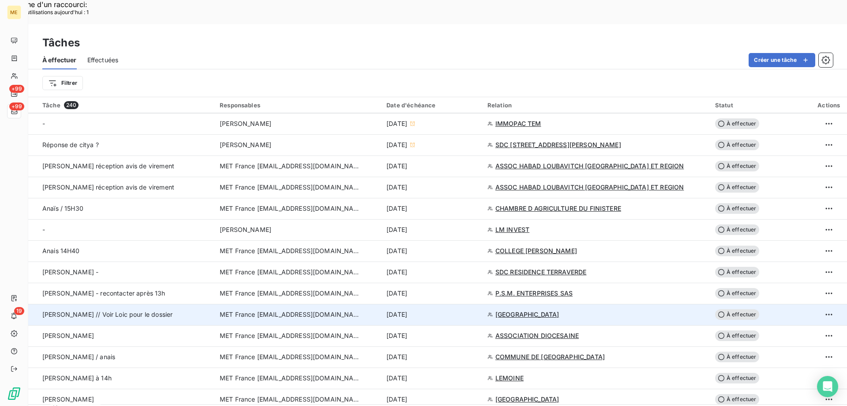
click at [735, 309] on span "À effectuer" at bounding box center [737, 314] width 44 height 11
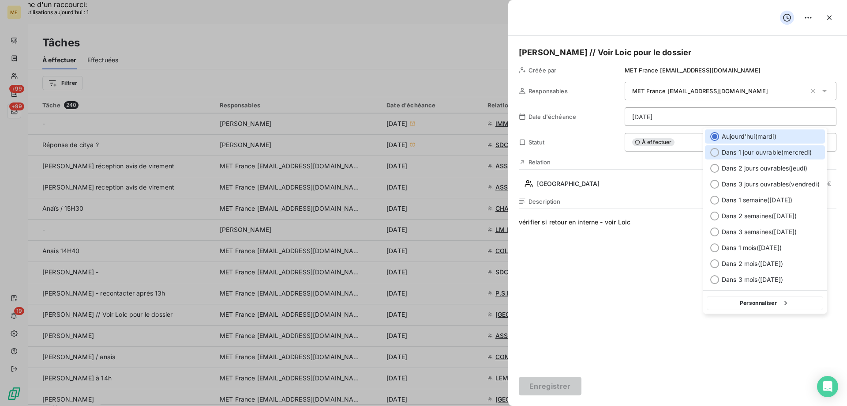
click at [714, 152] on div at bounding box center [714, 152] width 9 height 9
type input "[DATE]"
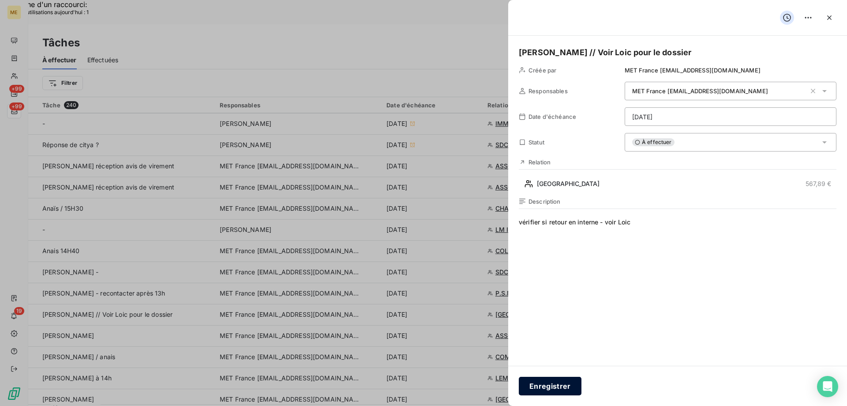
click at [550, 380] on button "Enregistrer" at bounding box center [550, 385] width 63 height 19
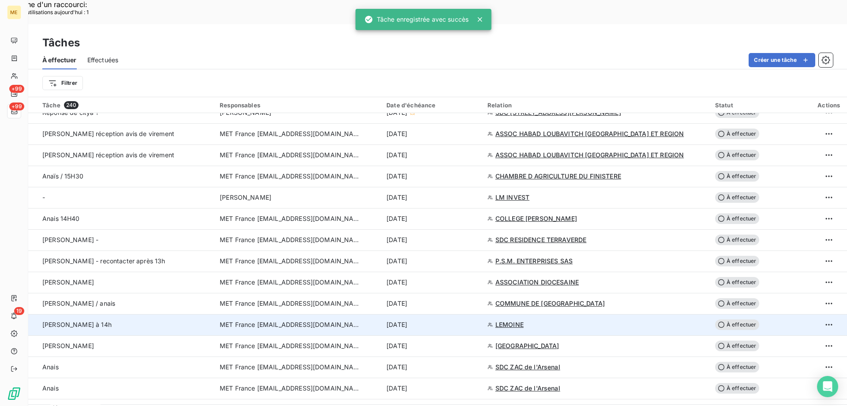
scroll to position [662, 0]
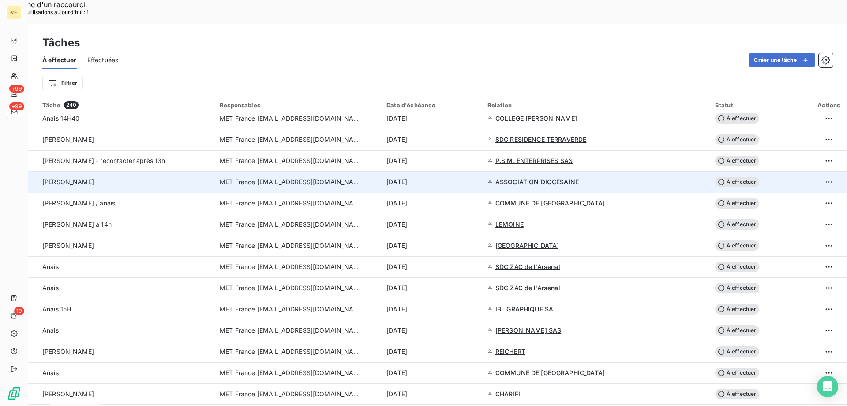
click at [527, 177] on span "ASSOCIATION DIOCESAINE" at bounding box center [537, 181] width 83 height 9
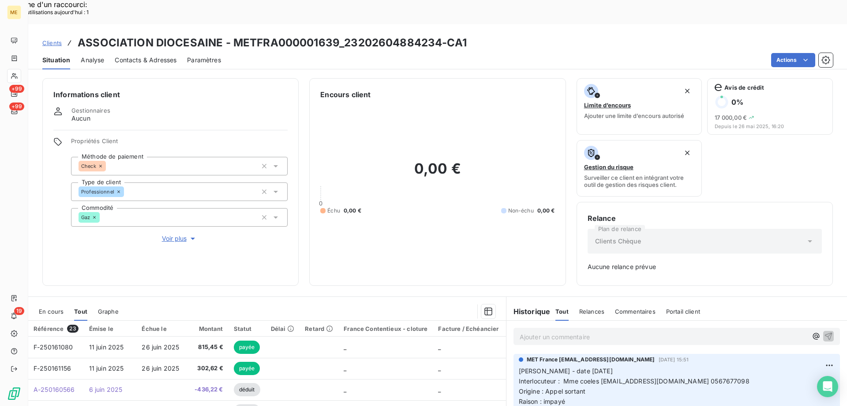
scroll to position [87, 0]
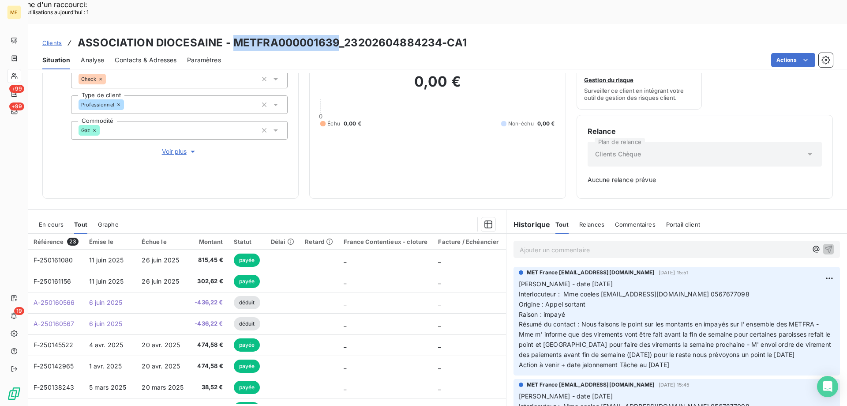
drag, startPoint x: 233, startPoint y: 18, endPoint x: 334, endPoint y: 17, distance: 101.0
click at [334, 35] on h3 "ASSOCIATION DIOCESAINE - METFRA000001639_23202604884234-CA1" at bounding box center [272, 43] width 389 height 16
drag, startPoint x: 340, startPoint y: 4, endPoint x: 14, endPoint y: 76, distance: 333.6
click at [14, 76] on icon at bounding box center [15, 75] width 8 height 7
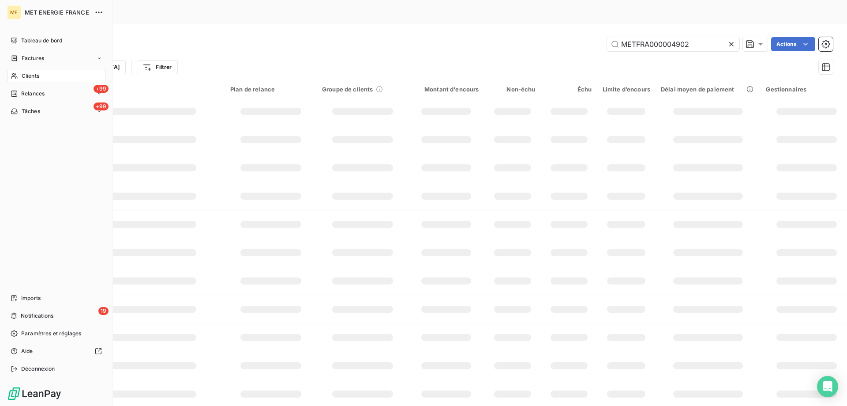
click at [55, 75] on div "Clients" at bounding box center [56, 76] width 98 height 14
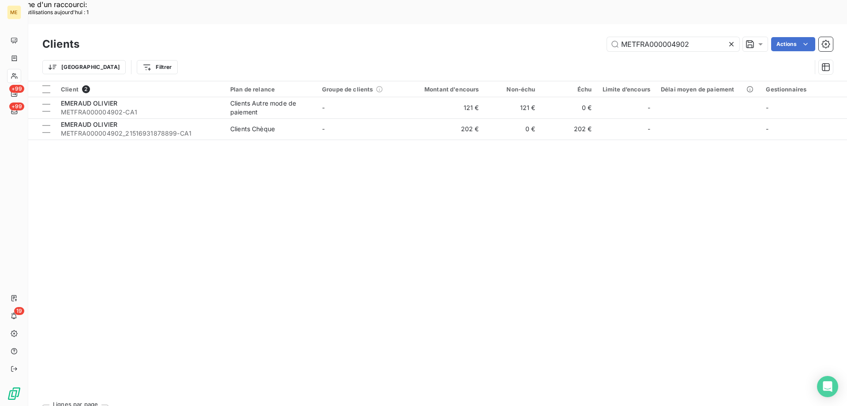
click at [729, 42] on icon at bounding box center [731, 44] width 4 height 4
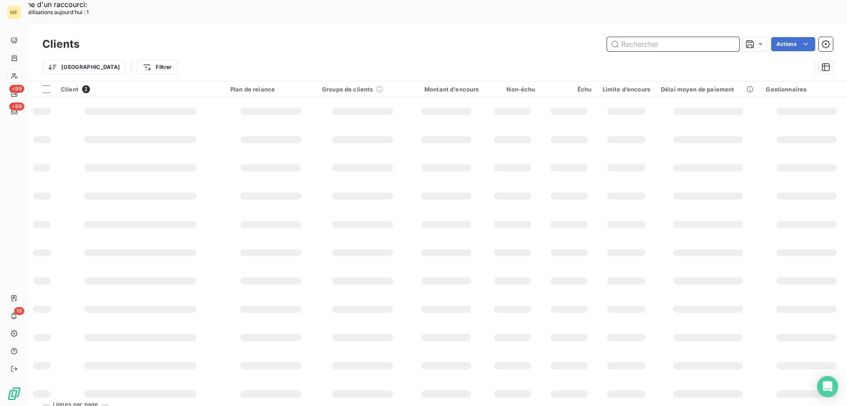
paste input "METFRA000001639"
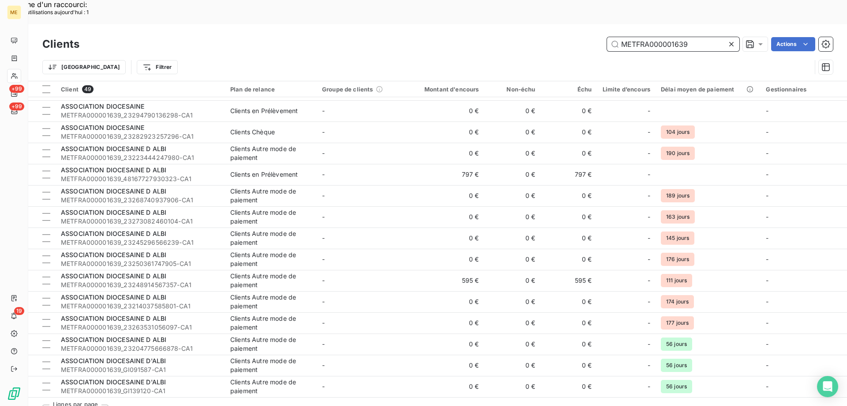
scroll to position [742, 0]
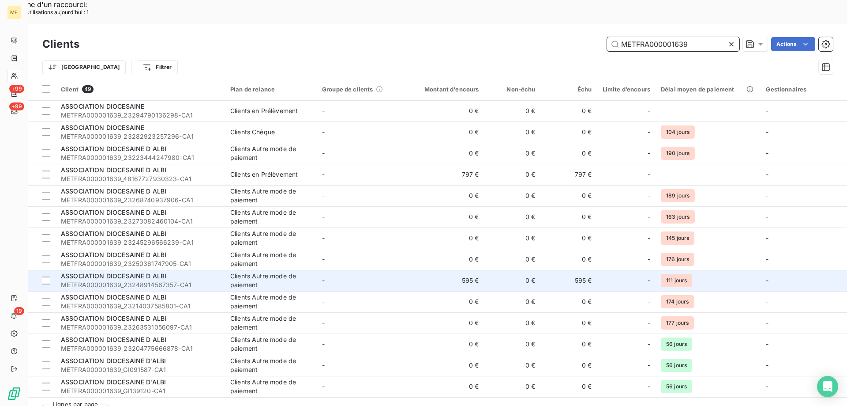
type input "METFRA000001639"
click at [140, 272] on span "ASSOCIATION DIOCESAINE D ALBI" at bounding box center [113, 276] width 105 height 8
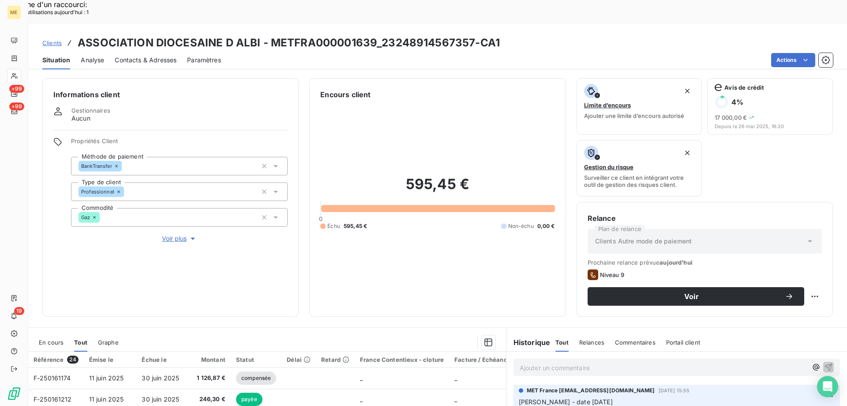
scroll to position [118, 0]
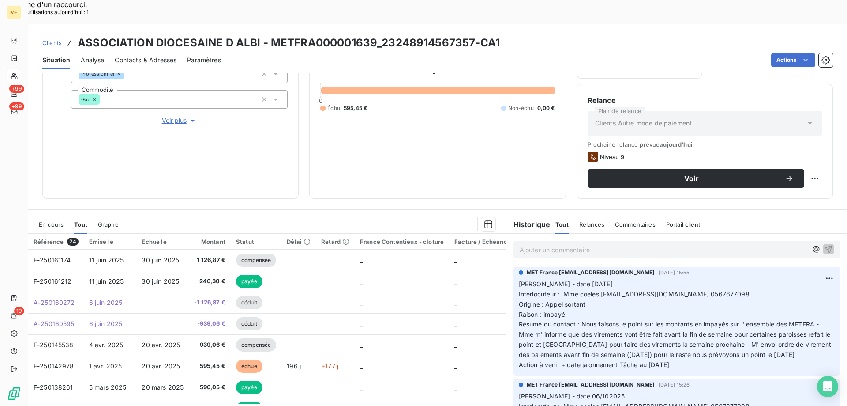
click at [413, 139] on div "595,45 € 0 Échu 595,45 € Non-échu 0,00 €" at bounding box center [437, 85] width 234 height 206
click at [582, 314] on p "Valérie - date 07/10/2025 Interlocuteur : Mme coeles comptaparoisse@albi.cathol…" at bounding box center [677, 324] width 316 height 91
click at [725, 347] on p "Valérie - date 07/10/2025 Interlocuteur : Mme coeles comptaparoisse@albi.cathol…" at bounding box center [677, 324] width 316 height 91
click at [770, 279] on p "Valérie - date 07/10/2025 Interlocuteur : Mme coeles comptaparoisse@albi.cathol…" at bounding box center [677, 324] width 316 height 91
drag, startPoint x: 685, startPoint y: 352, endPoint x: 517, endPoint y: 260, distance: 191.3
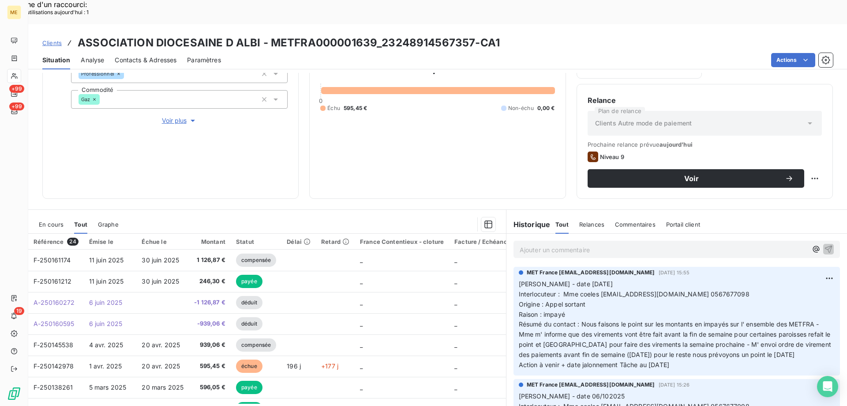
click at [519, 279] on p "Valérie - date 07/10/2025 Interlocuteur : Mme coeles comptaparoisse@albi.cathol…" at bounding box center [677, 324] width 316 height 91
click at [533, 244] on p "Ajouter un commentaire ﻿" at bounding box center [664, 249] width 288 height 11
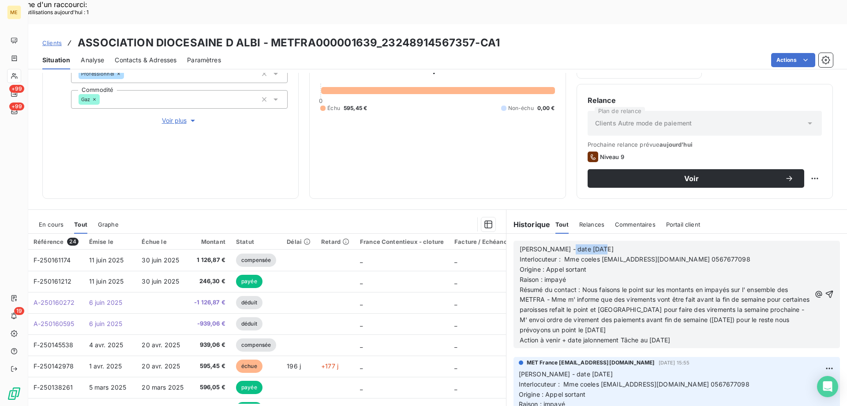
drag, startPoint x: 559, startPoint y: 224, endPoint x: 674, endPoint y: 219, distance: 115.3
click at [672, 243] on div "Valérie - date 07/10/2025 Interlocuteur : Mme coeles comptaparoisse@albi.cathol…" at bounding box center [665, 294] width 291 height 102
drag, startPoint x: 581, startPoint y: 266, endPoint x: 646, endPoint y: 302, distance: 74.1
click at [646, 302] on p "Résumé du contact : Nous faisons le point sur les montants en impayés sur l' en…" at bounding box center [665, 310] width 291 height 50
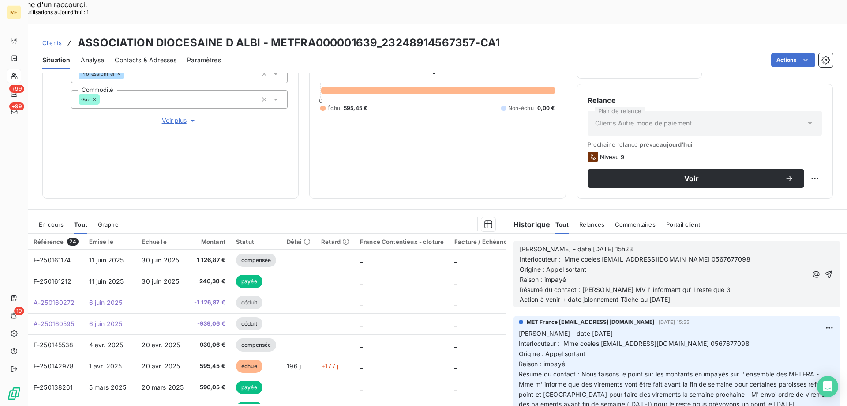
drag, startPoint x: 691, startPoint y: 277, endPoint x: 518, endPoint y: 221, distance: 181.7
click at [520, 244] on div "Valérie - date 14/10/2025 15h23 Interlocuteur : Mme coeles comptaparoisse@albi.…" at bounding box center [664, 274] width 288 height 60
drag, startPoint x: 728, startPoint y: 262, endPoint x: 718, endPoint y: 262, distance: 9.7
click at [728, 285] on p "Résumé du contact : Laisse MV l' informant qu'il reste que 3" at bounding box center [664, 290] width 288 height 10
click at [710, 285] on p "Résumé du contact : Laisse MV l' informant qu'il reste que 3" at bounding box center [664, 290] width 288 height 10
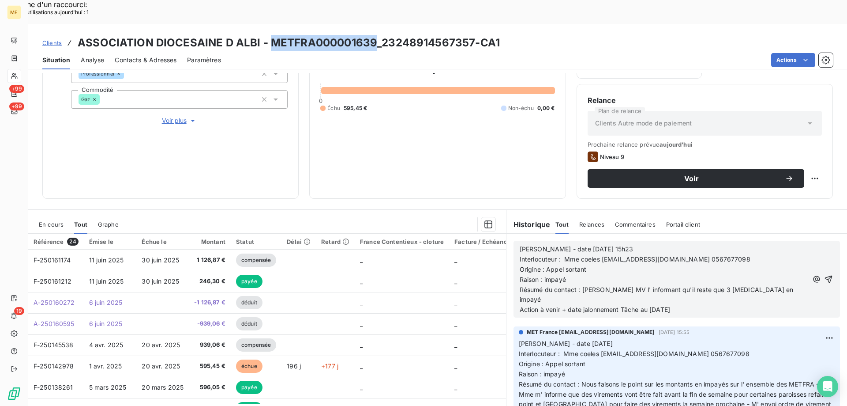
drag, startPoint x: 269, startPoint y: 15, endPoint x: 371, endPoint y: 18, distance: 101.5
click at [371, 35] on h3 "ASSOCIATION DIOCESAINE D ALBI - METFRA000001639_23248914567357-CA1" at bounding box center [289, 43] width 422 height 16
click at [749, 285] on p "Résumé du contact : Laisse MV l' informant qu'il reste que 3 PCE en impayé" at bounding box center [664, 295] width 289 height 20
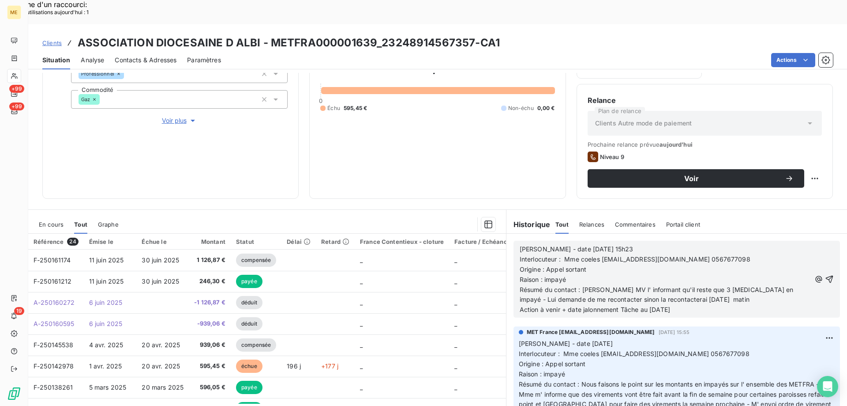
click at [691, 304] on p "Action à venir + date jalonnement Tâche au 14/10/2025" at bounding box center [665, 309] width 291 height 10
click at [653, 305] on span "Action à venir + date jalonnement Tâche au 14/10/2025" at bounding box center [595, 309] width 150 height 8
click at [825, 274] on icon "button" at bounding box center [829, 278] width 9 height 9
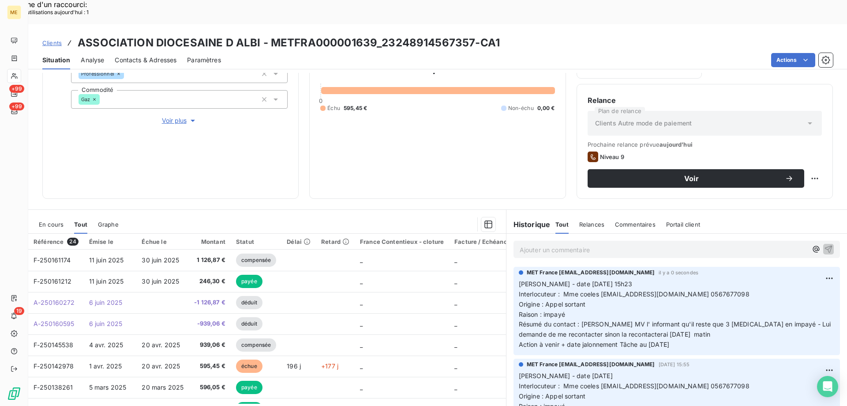
drag, startPoint x: 686, startPoint y: 326, endPoint x: 516, endPoint y: 258, distance: 182.8
click at [516, 267] on div "MET France met-france@recouvrement.met.com il y a 0 secondes Valérie - date 14/…" at bounding box center [677, 311] width 327 height 88
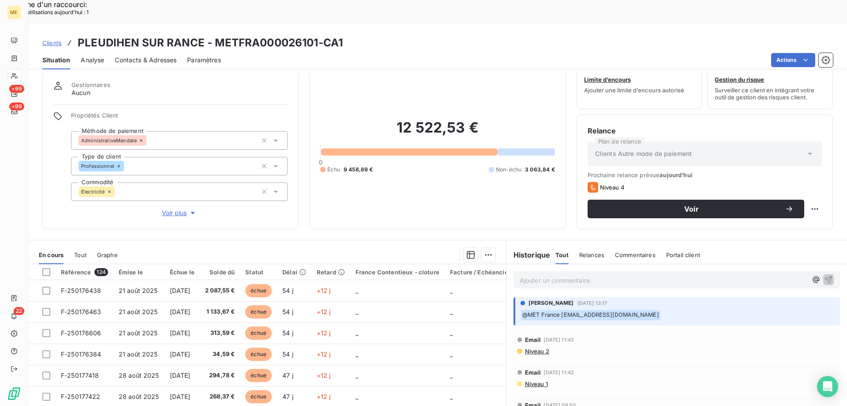
scroll to position [56, 0]
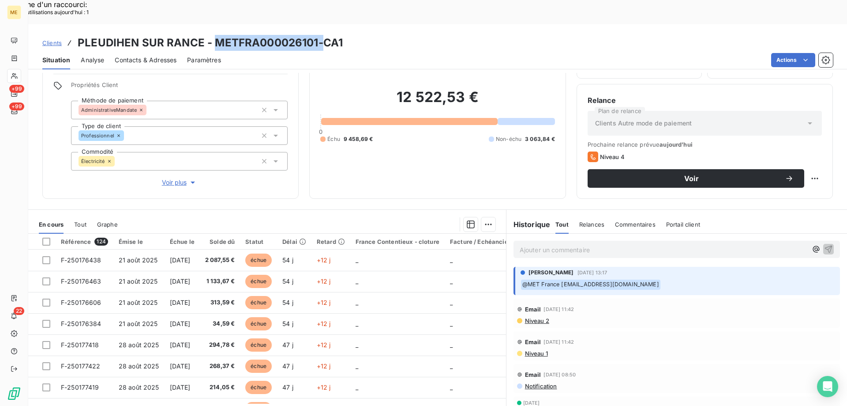
drag, startPoint x: 216, startPoint y: 16, endPoint x: 318, endPoint y: 23, distance: 102.2
click at [319, 35] on h3 "PLEUDIHEN SUR RANCE - METFRA000026101-CA1" at bounding box center [210, 43] width 265 height 16
copy h3 "METFRA000026101-"
click at [399, 35] on div "Clients PLEUDIHEN SUR RANCE - METFRA000026101-CA1" at bounding box center [437, 43] width 819 height 16
drag, startPoint x: 342, startPoint y: 16, endPoint x: 215, endPoint y: 19, distance: 127.6
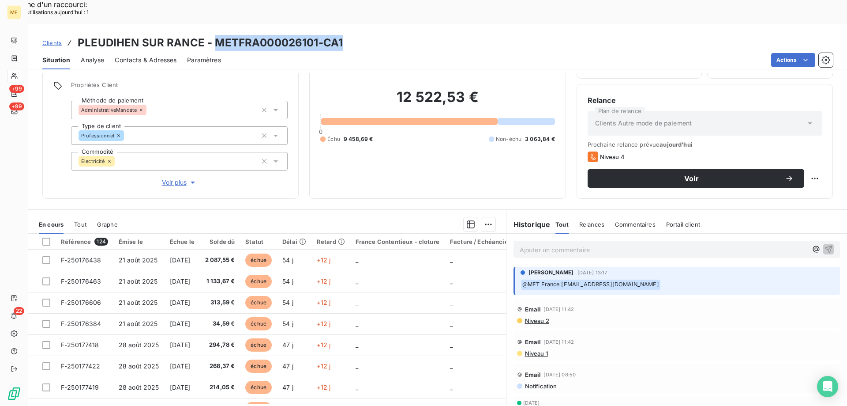
click at [215, 35] on div "Clients PLEUDIHEN SUR RANCE - METFRA000026101-CA1" at bounding box center [437, 43] width 819 height 16
copy h3 "METFRA000026101-CA1"
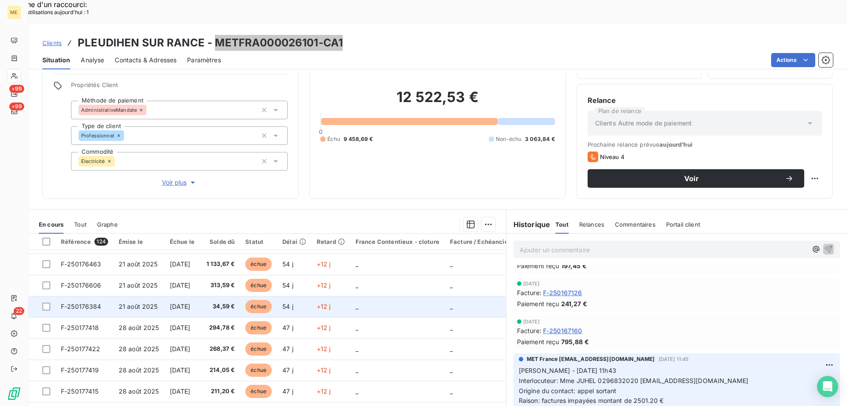
scroll to position [0, 0]
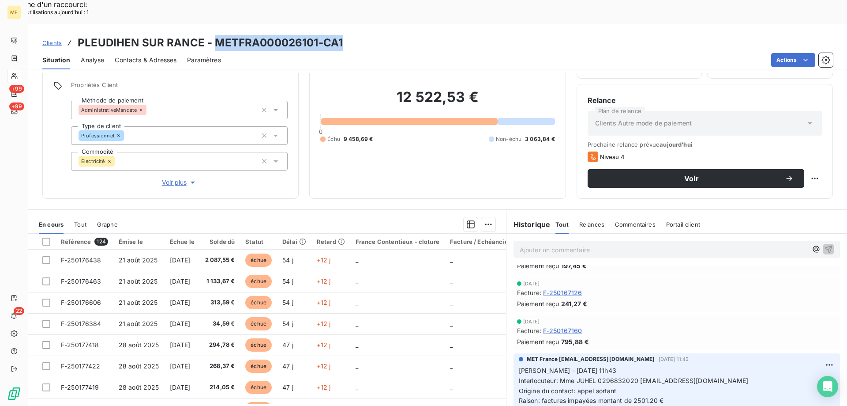
click at [426, 35] on div "Clients PLEUDIHEN SUR RANCE - METFRA000026101-CA1" at bounding box center [437, 43] width 819 height 16
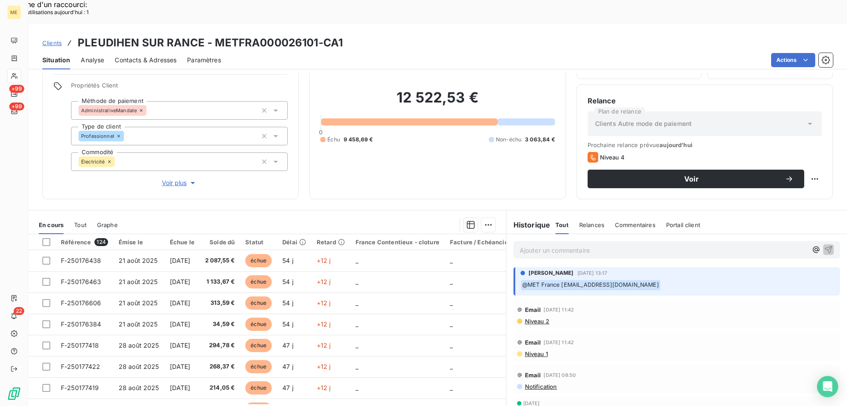
scroll to position [56, 0]
click at [578, 244] on p "Ajouter un commentaire ﻿" at bounding box center [664, 249] width 288 height 11
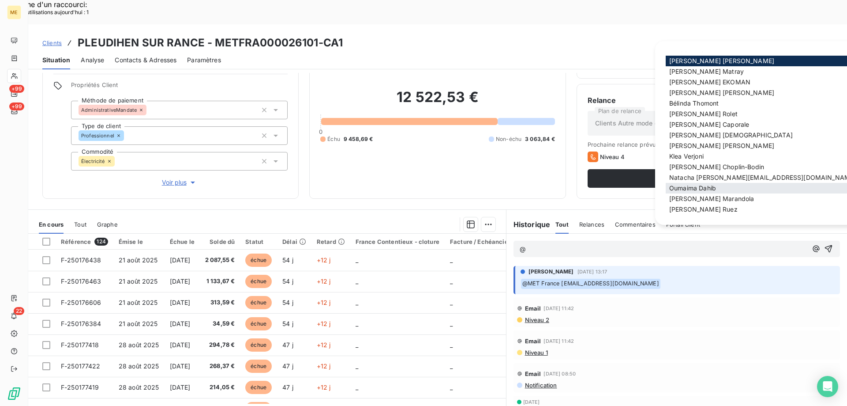
scroll to position [12, 0]
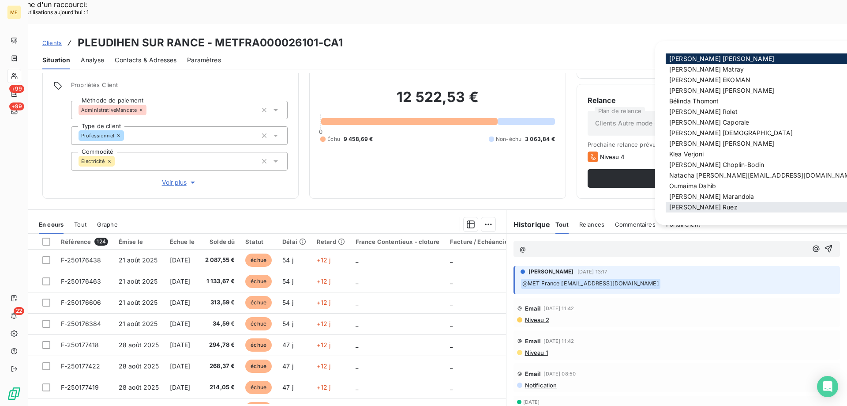
click at [696, 204] on span "Xavier Ruez" at bounding box center [703, 207] width 68 height 8
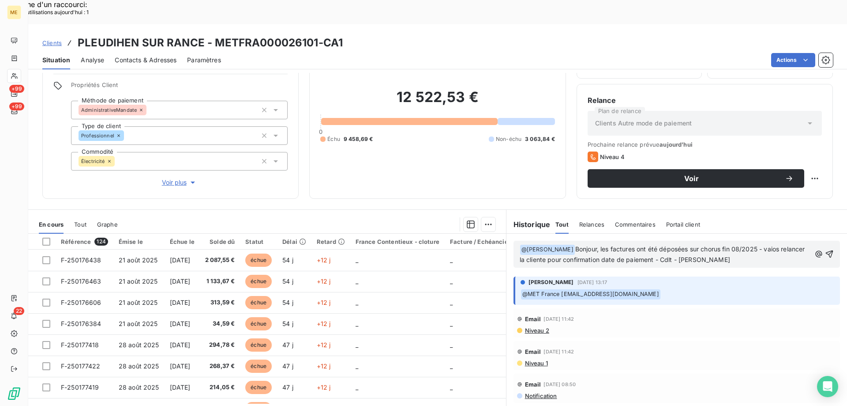
click at [760, 245] on span "Bonjour, les factures ont été déposées sur chorus fin 08/2025 - vaios relancer …" at bounding box center [663, 254] width 287 height 18
click at [826, 250] on icon "button" at bounding box center [830, 254] width 8 height 8
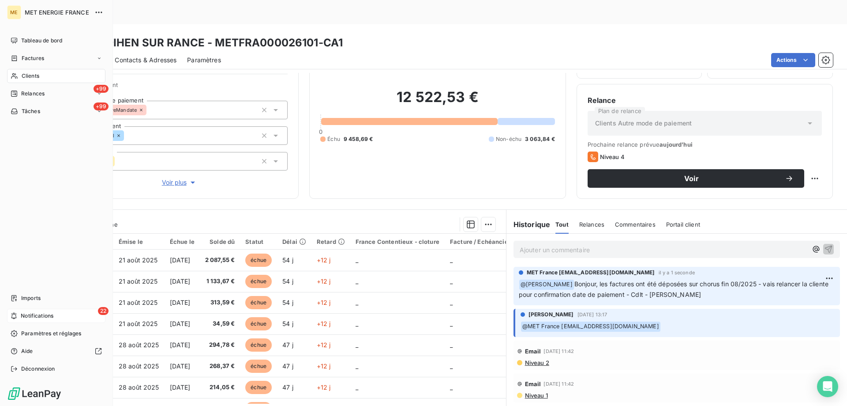
click at [56, 315] on div "22 Notifications" at bounding box center [56, 315] width 98 height 14
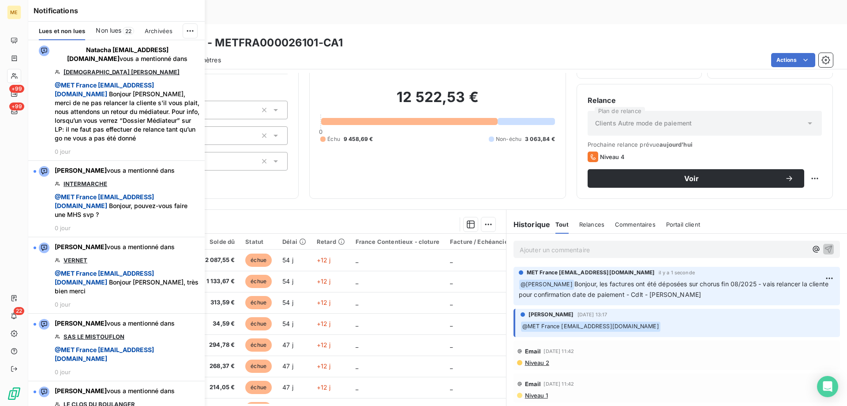
click at [116, 30] on span "Non lues" at bounding box center [109, 30] width 26 height 9
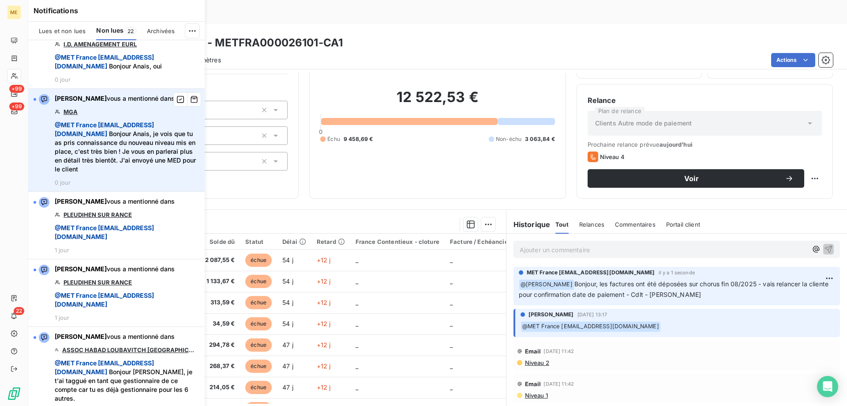
scroll to position [1135, 0]
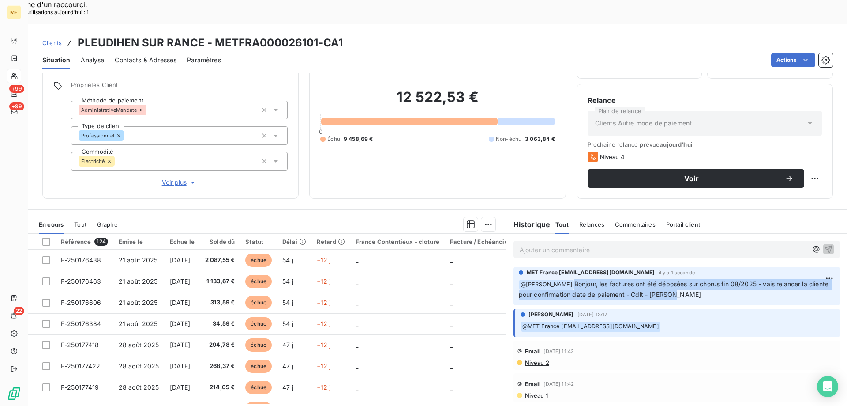
drag, startPoint x: 676, startPoint y: 271, endPoint x: 556, endPoint y: 261, distance: 120.0
click at [556, 279] on p "﻿ @ Xavier Ruez Bonjour, les factures ont été déposées sur chorus fin 08/2025 -…" at bounding box center [677, 289] width 316 height 21
copy span "Bonjour, les factures ont été déposées sur chorus fin 08/2025 - vais relancer l…"
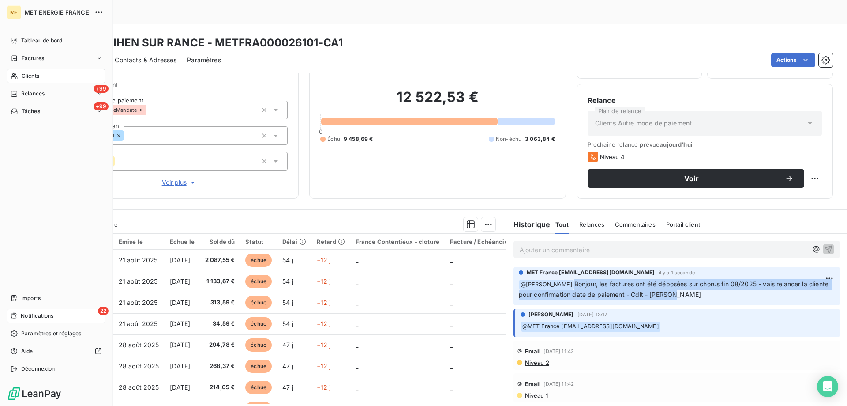
drag, startPoint x: 46, startPoint y: 313, endPoint x: 51, endPoint y: 314, distance: 4.9
click at [47, 314] on span "Notifications" at bounding box center [37, 316] width 33 height 8
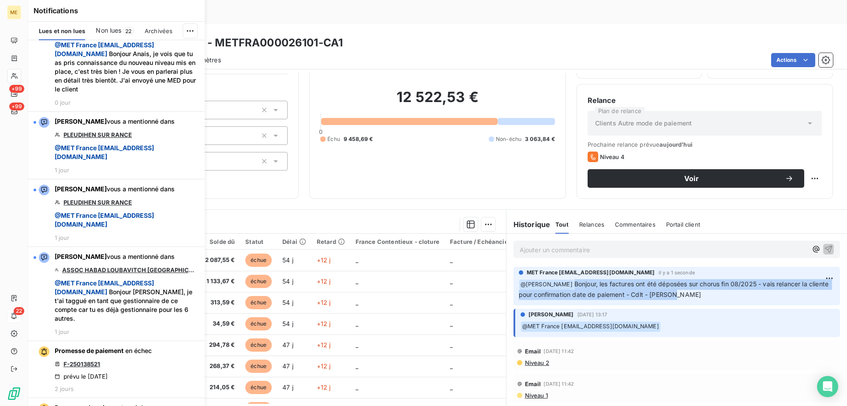
scroll to position [1456, 0]
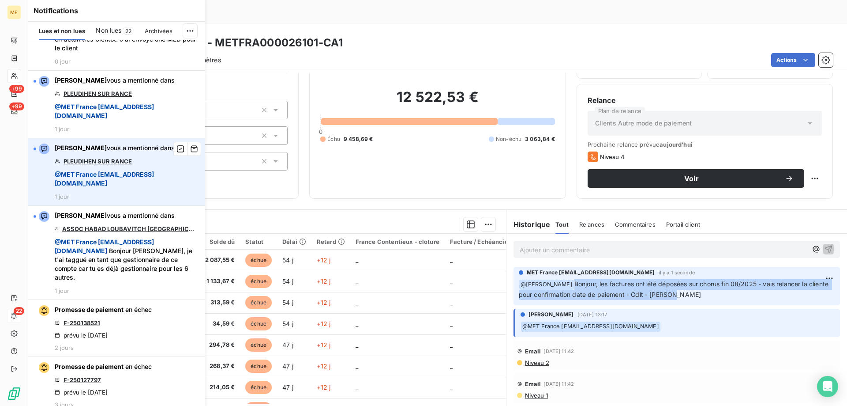
click at [97, 165] on link "PLEUDIHEN SUR RANCE" at bounding box center [98, 161] width 68 height 7
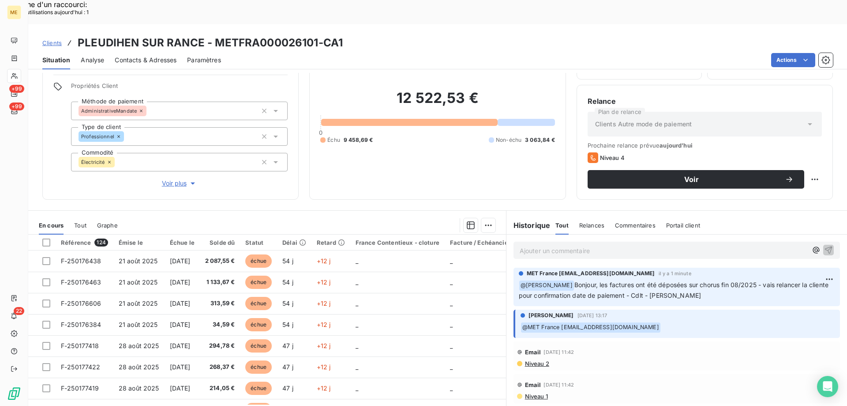
scroll to position [56, 0]
click at [559, 244] on p "Ajouter un commentaire ﻿" at bounding box center [664, 249] width 288 height 11
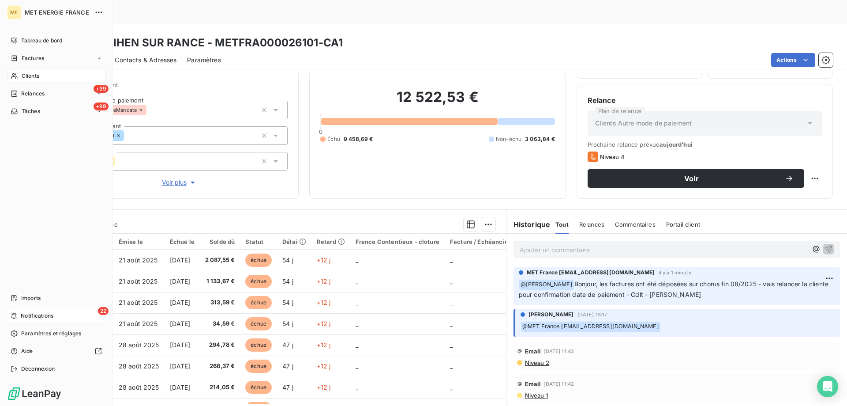
click at [64, 315] on div "22 Notifications" at bounding box center [56, 315] width 98 height 14
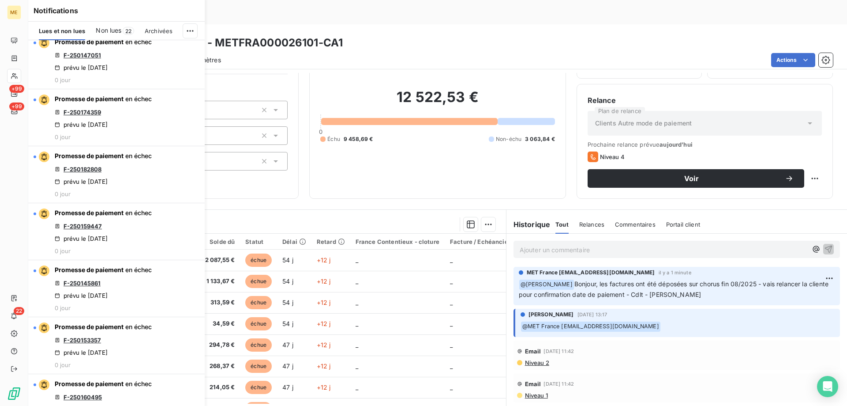
scroll to position [750, 0]
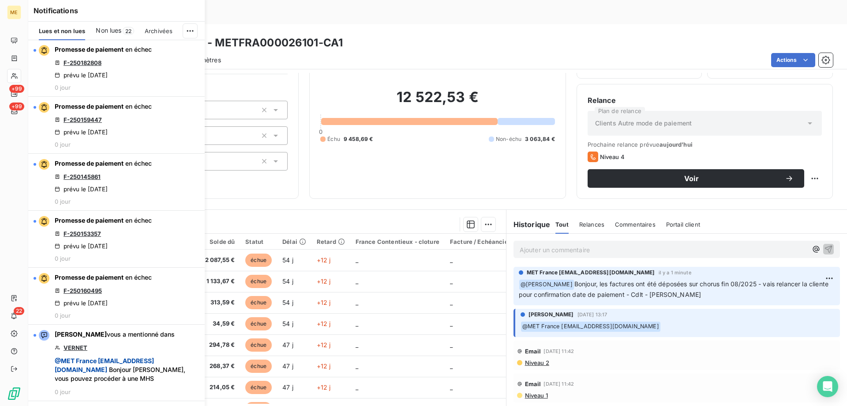
click at [110, 30] on span "Non lues" at bounding box center [109, 30] width 26 height 9
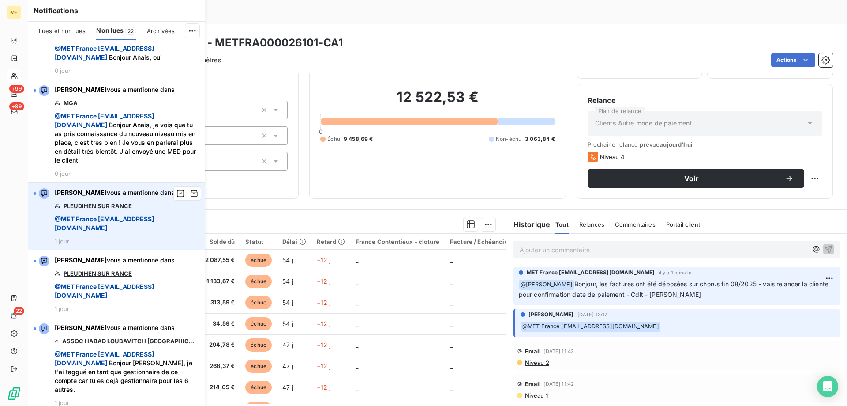
scroll to position [1135, 0]
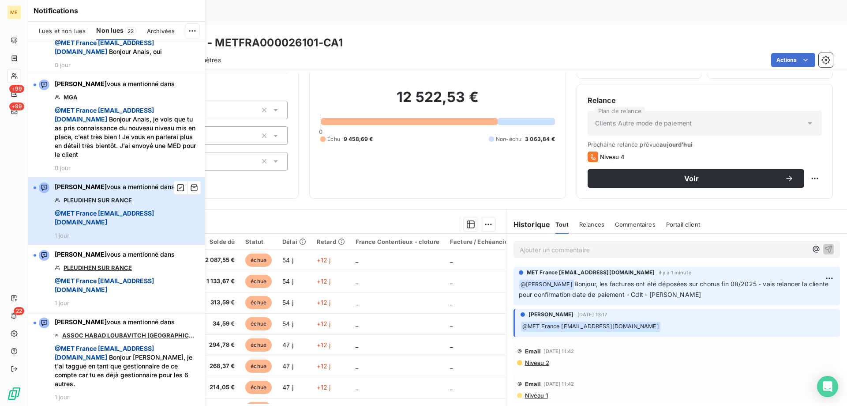
click at [124, 209] on span "@ MET France met-france@recouvrement.met.com" at bounding box center [127, 218] width 145 height 18
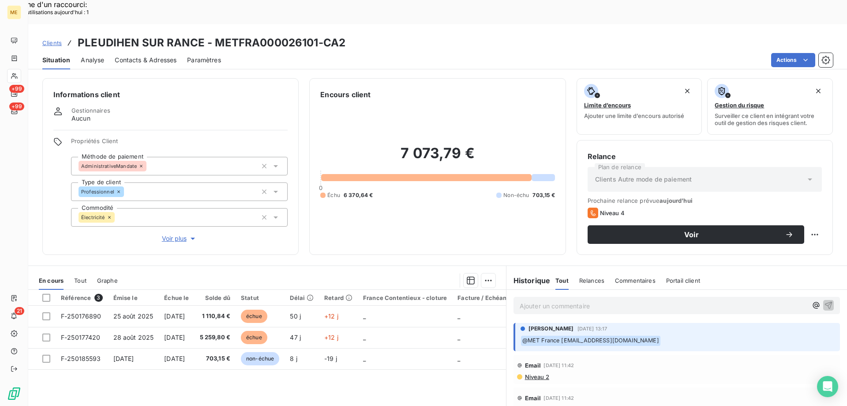
click at [562, 300] on p "Ajouter un commentaire ﻿" at bounding box center [664, 305] width 288 height 11
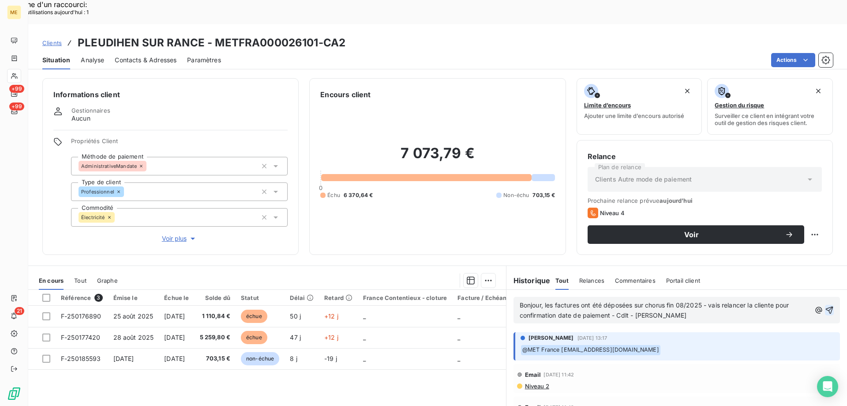
click at [825, 305] on icon "button" at bounding box center [829, 309] width 9 height 9
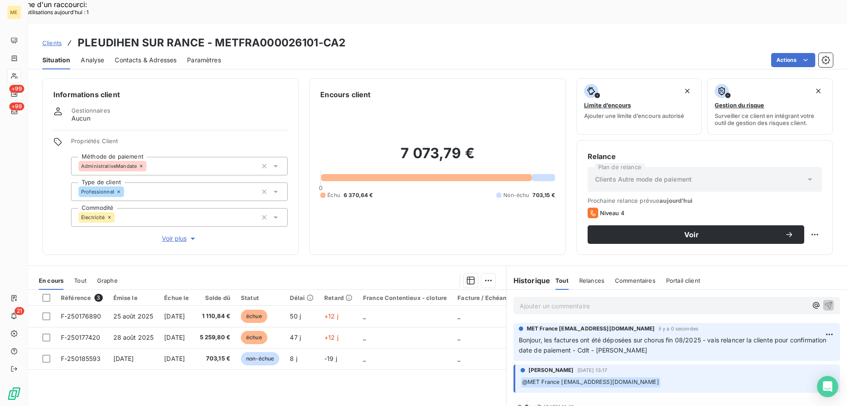
click at [317, 364] on div "Référence 3 Émise le Échue le Solde dû Statut Délai Retard France Contentieux -…" at bounding box center [267, 374] width 478 height 170
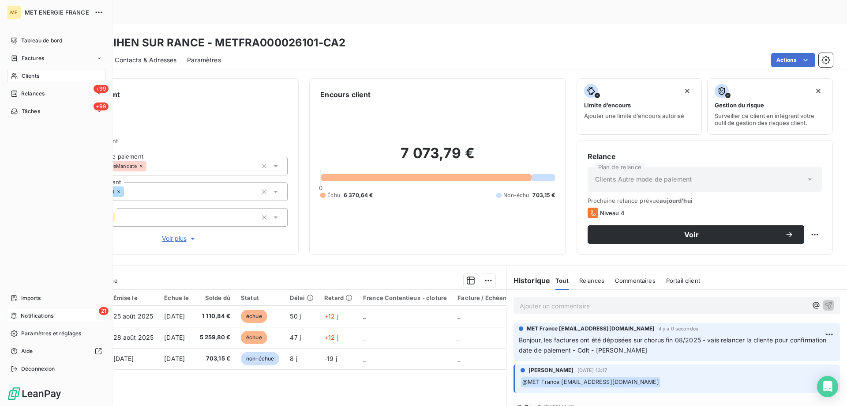
click at [53, 315] on span "Notifications" at bounding box center [37, 316] width 33 height 8
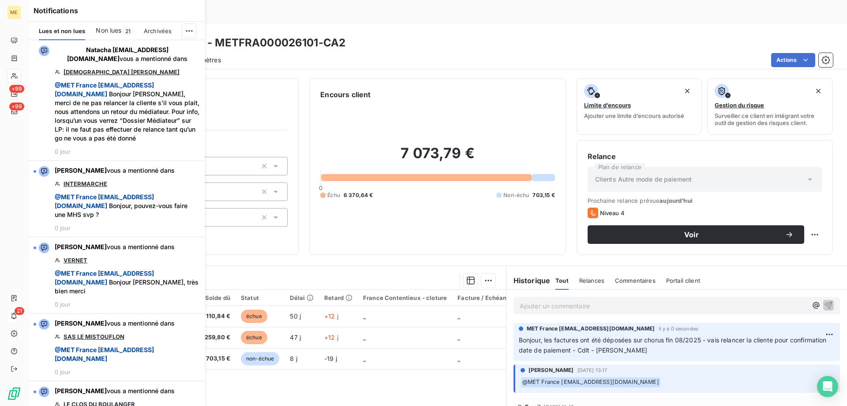
click at [113, 28] on span "Non lues" at bounding box center [109, 30] width 26 height 9
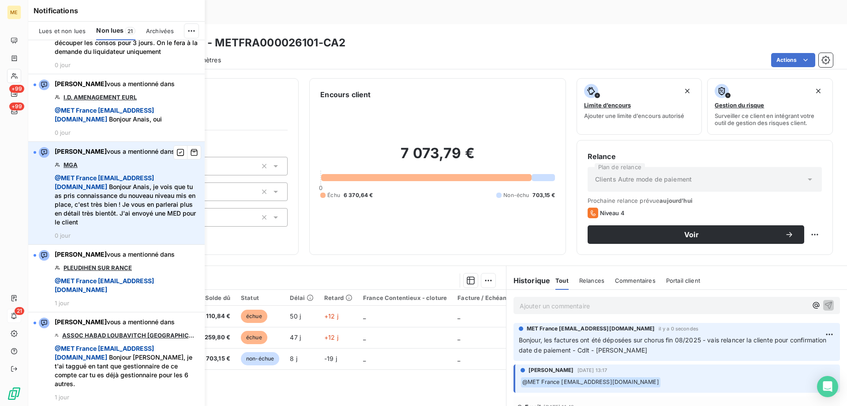
scroll to position [1068, 0]
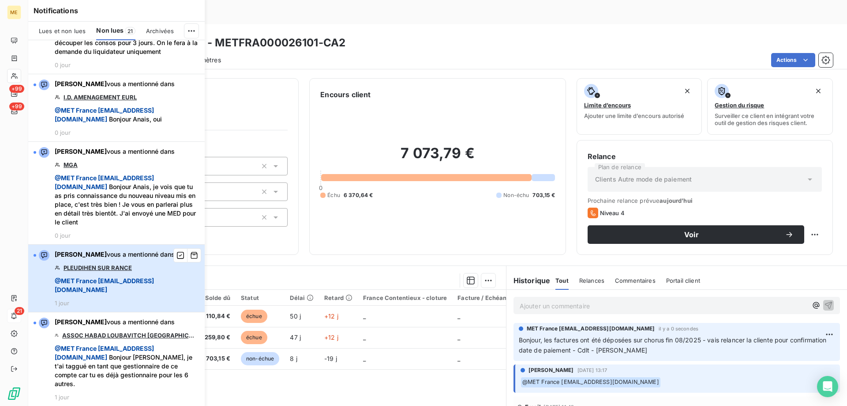
click at [124, 271] on div "Xavier Ruez vous a mentionné dans PLEUDIHEN SUR RANCE @ MET France met-france@r…" at bounding box center [127, 278] width 145 height 56
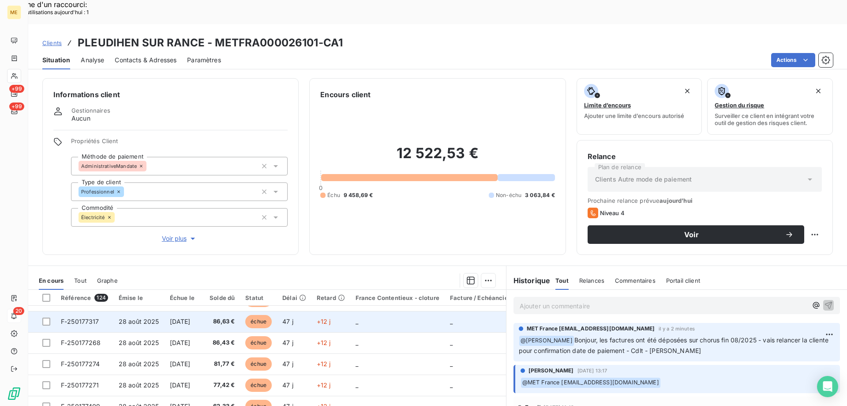
scroll to position [56, 0]
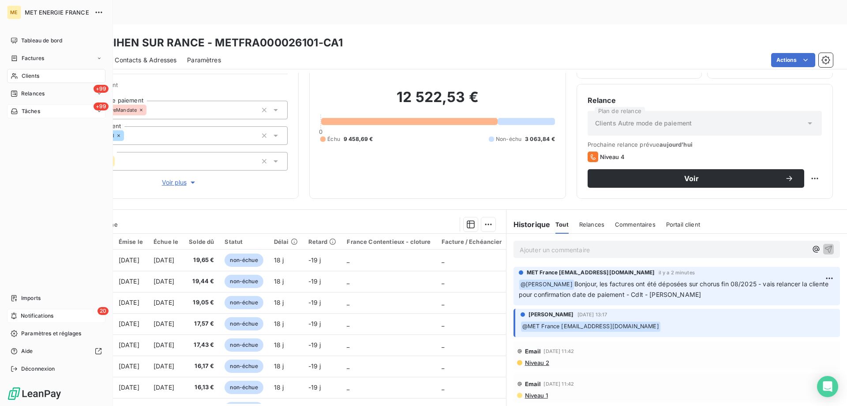
click at [59, 109] on div "+99 Tâches" at bounding box center [56, 111] width 98 height 14
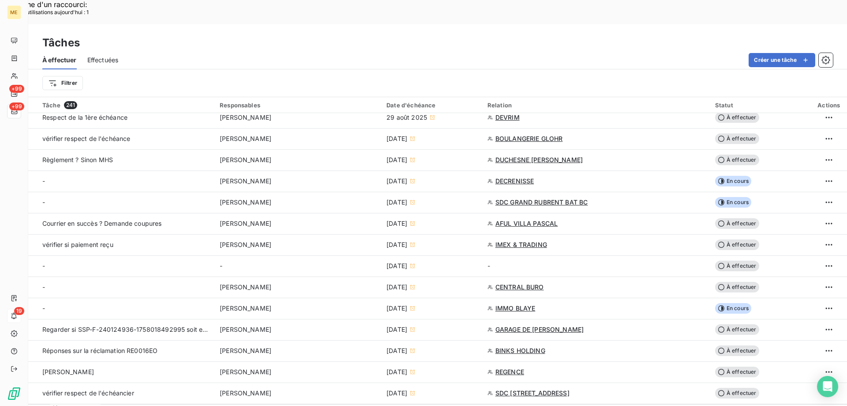
scroll to position [618, 0]
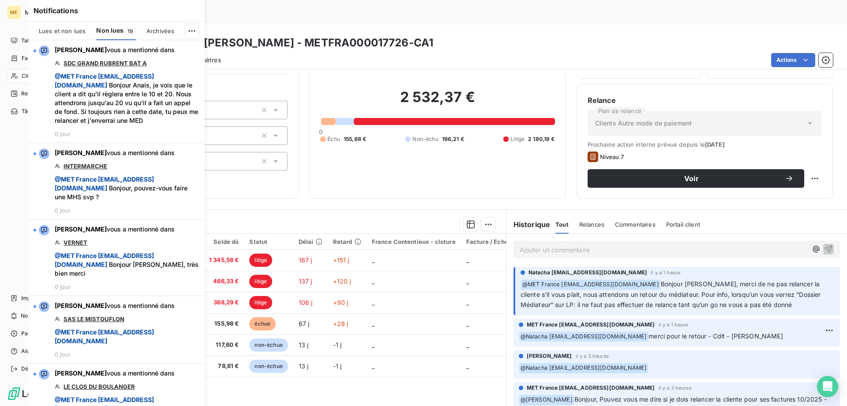
scroll to position [933, 0]
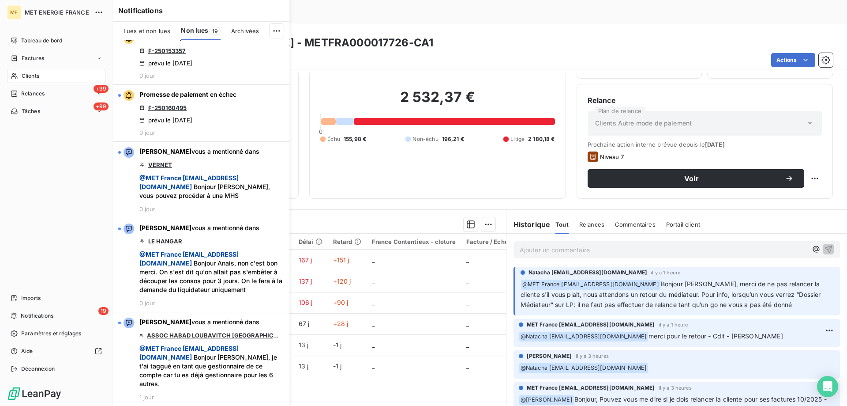
click at [41, 74] on div "Clients" at bounding box center [56, 76] width 98 height 14
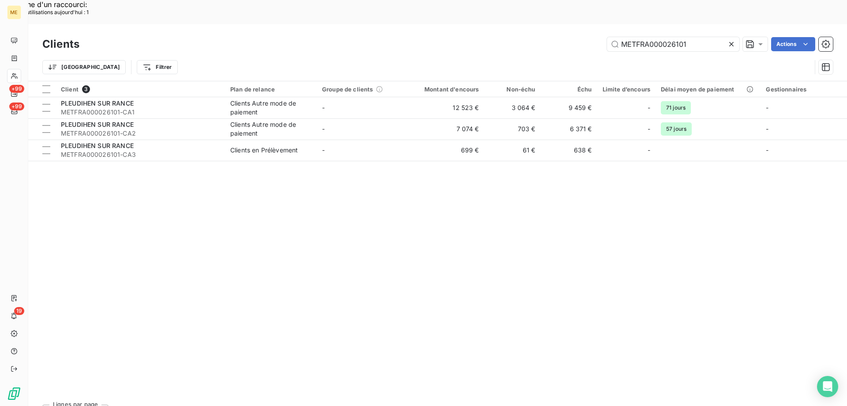
click at [731, 40] on icon at bounding box center [731, 44] width 9 height 9
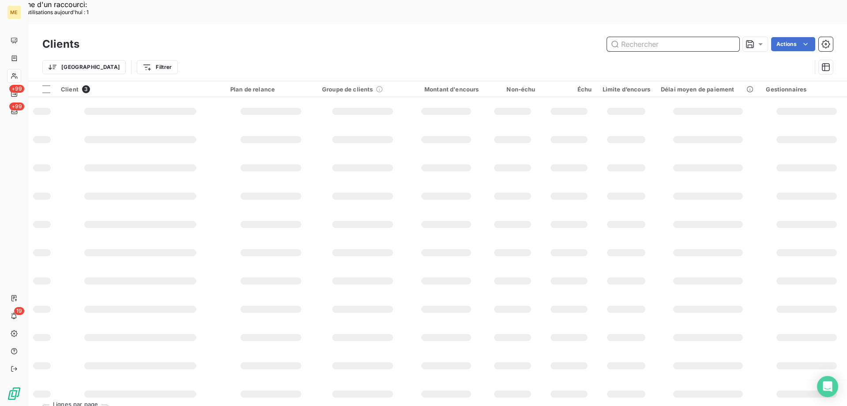
click at [672, 37] on input "text" at bounding box center [673, 44] width 132 height 14
paste input "METFRA000001639"
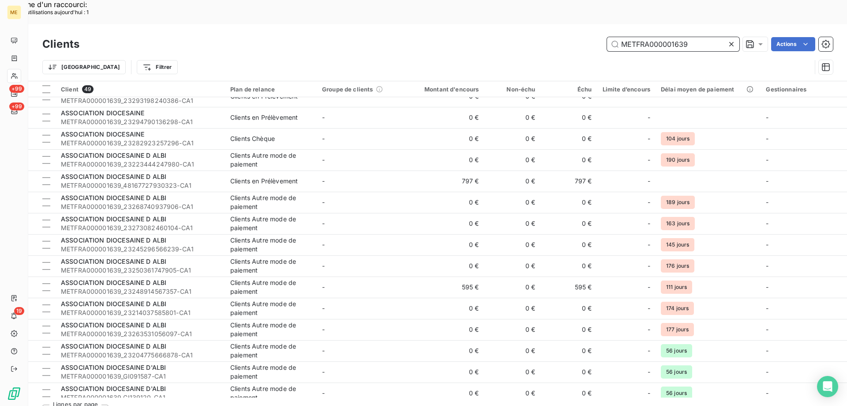
scroll to position [742, 0]
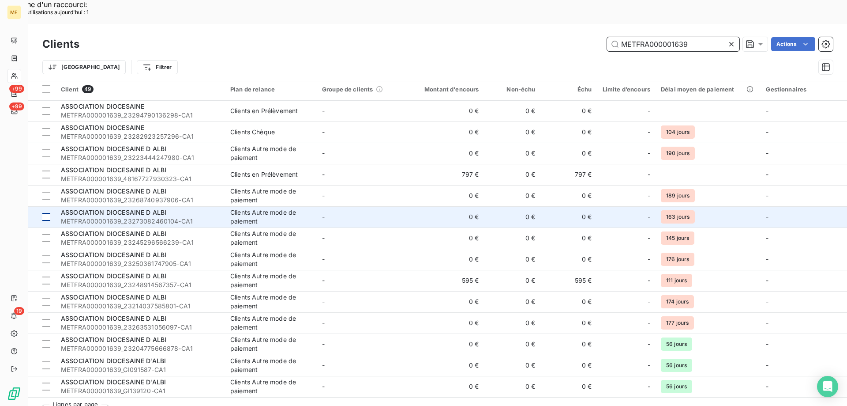
type input "METFRA000001639"
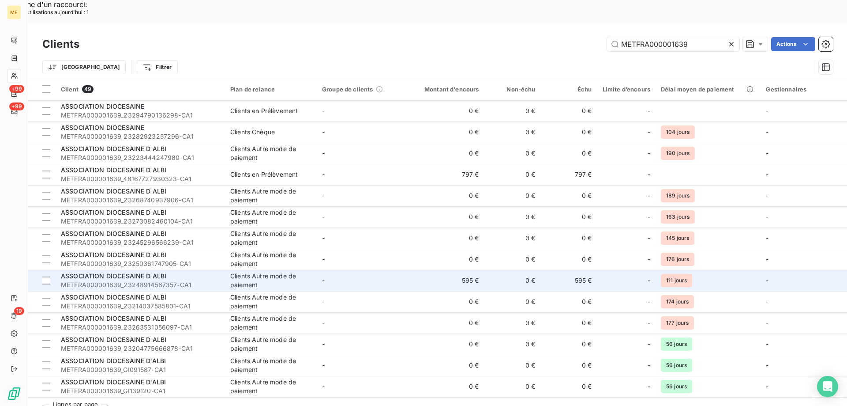
click at [144, 272] on span "ASSOCIATION DIOCESAINE D ALBI" at bounding box center [113, 276] width 105 height 8
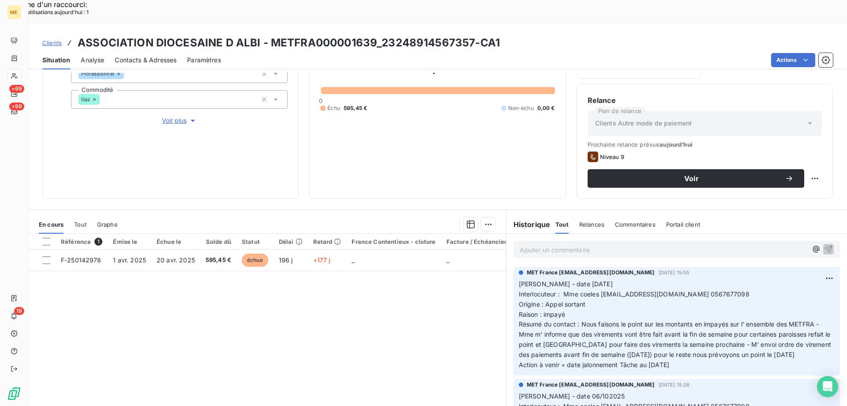
scroll to position [74, 0]
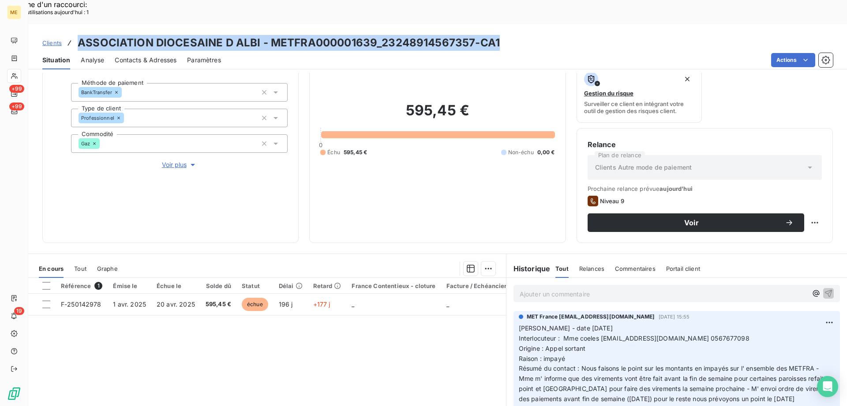
drag, startPoint x: 497, startPoint y: 18, endPoint x: 82, endPoint y: 18, distance: 415.2
click at [82, 35] on div "Clients ASSOCIATION DIOCESAINE D ALBI - METFRA000001639_23248914567357-CA1" at bounding box center [437, 43] width 819 height 16
copy h3 "SSOCIATION DIOCESAINE D ALBI - METFRA000001639_23248914567357-CA1"
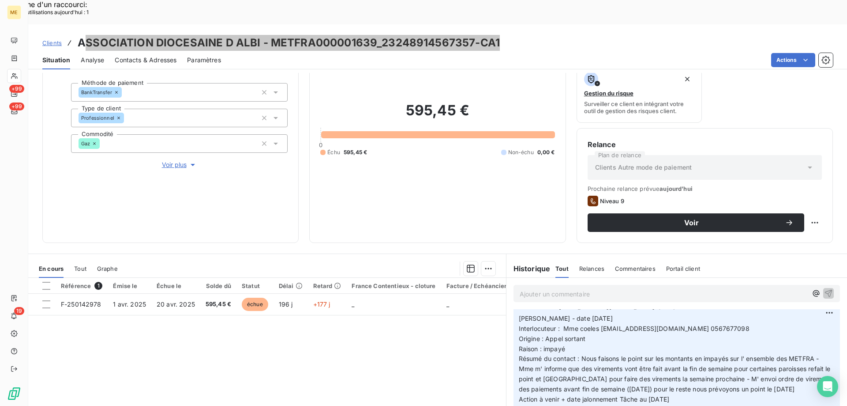
scroll to position [44, 0]
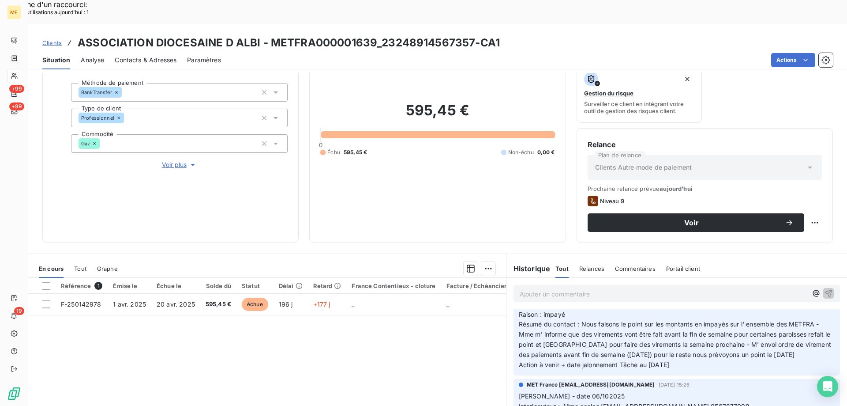
click at [342, 353] on div "Référence 1 Émise le Échue le Solde dû Statut Délai Retard France Contentieux -…" at bounding box center [267, 363] width 478 height 170
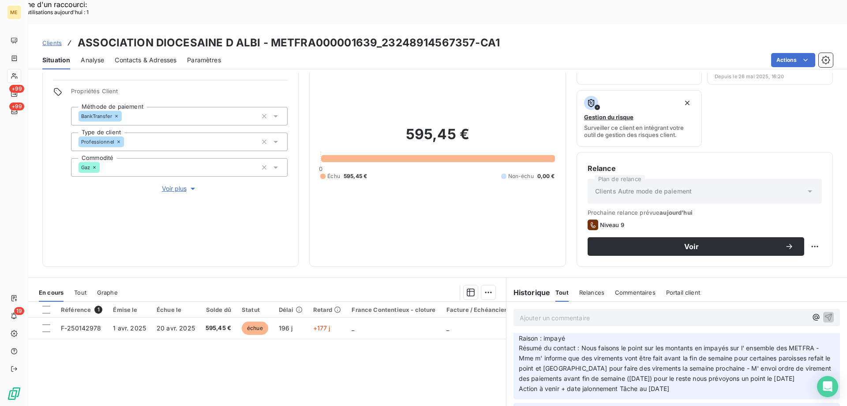
scroll to position [118, 0]
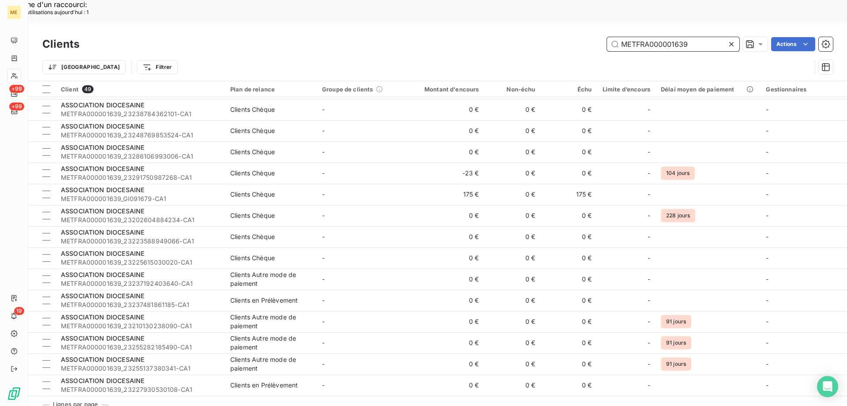
scroll to position [132, 0]
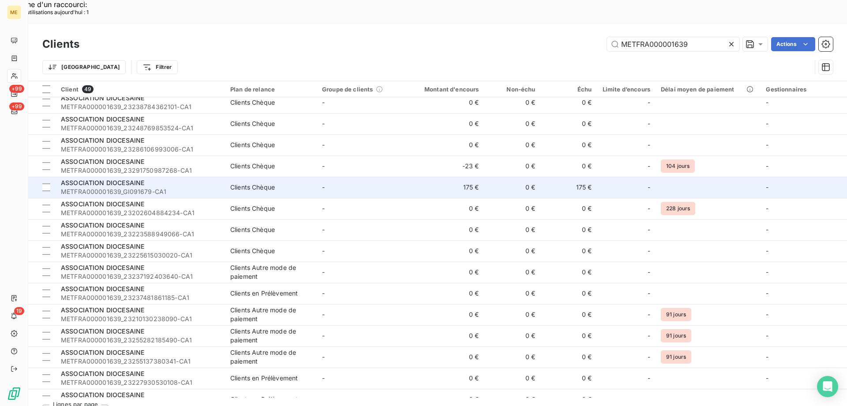
click at [115, 179] on span "ASSOCIATION DIOCESAINE" at bounding box center [102, 183] width 83 height 8
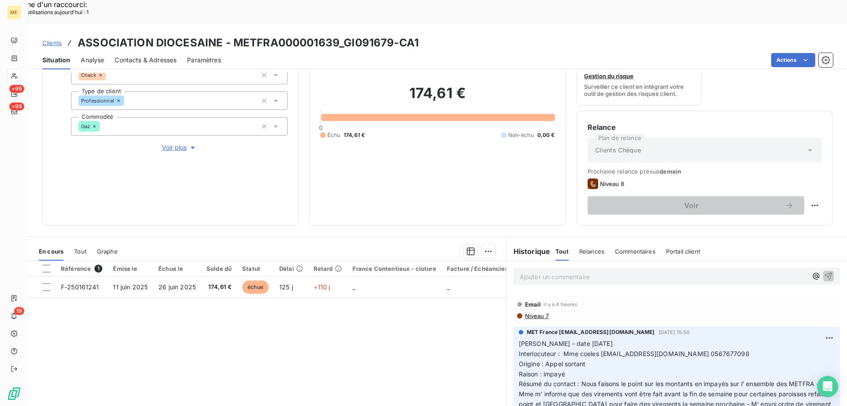
scroll to position [74, 0]
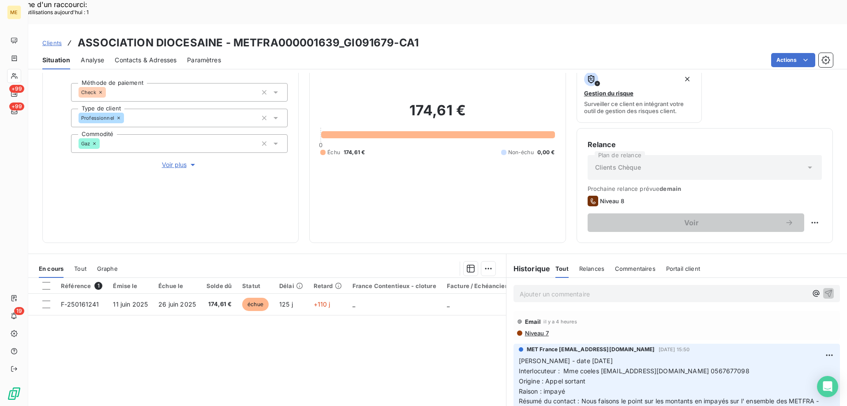
click at [711, 367] on span "Interlocuteur : Mme coeles [EMAIL_ADDRESS][DOMAIN_NAME] 0567677098" at bounding box center [634, 371] width 231 height 8
copy span "0567677098"
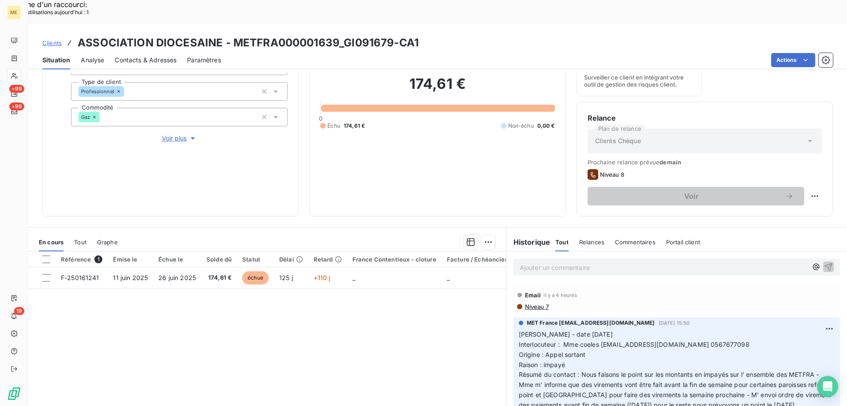
scroll to position [118, 0]
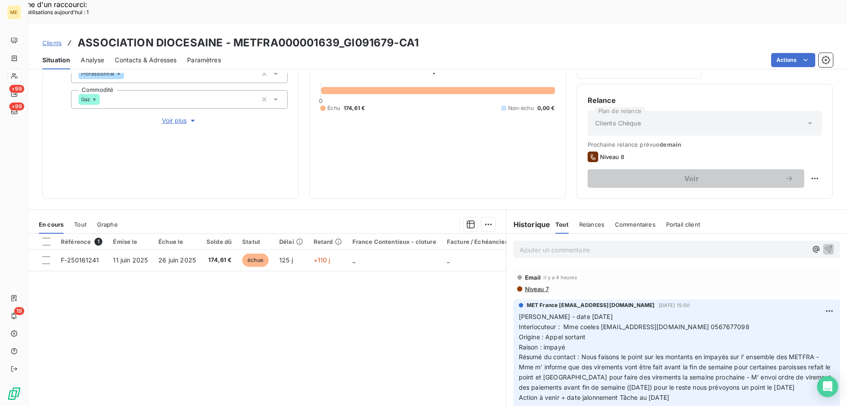
click at [537, 244] on p "Ajouter un commentaire ﻿" at bounding box center [664, 249] width 288 height 11
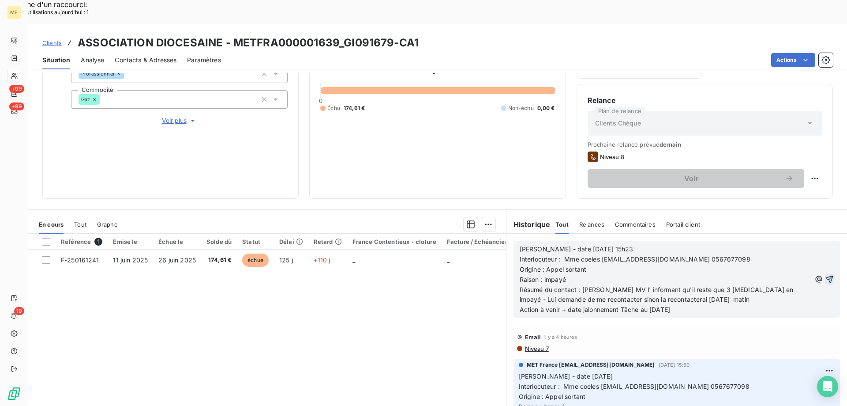
click at [825, 274] on icon "button" at bounding box center [829, 278] width 9 height 9
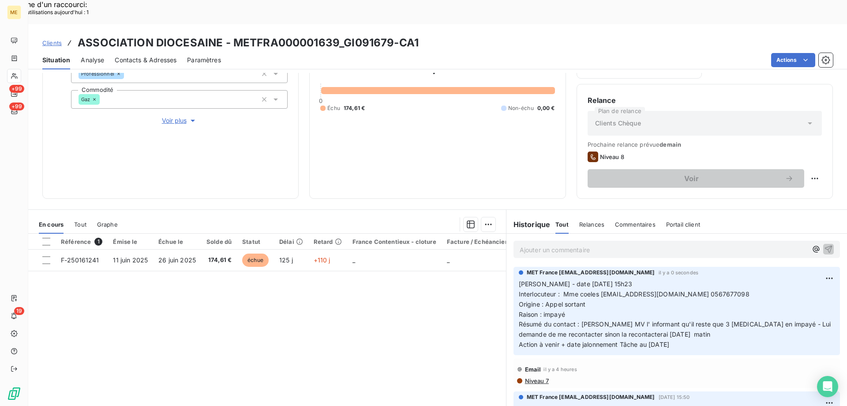
click at [405, 319] on div "Référence 1 Émise le Échue le Solde dû Statut Délai Retard France Contentieux -…" at bounding box center [267, 318] width 478 height 170
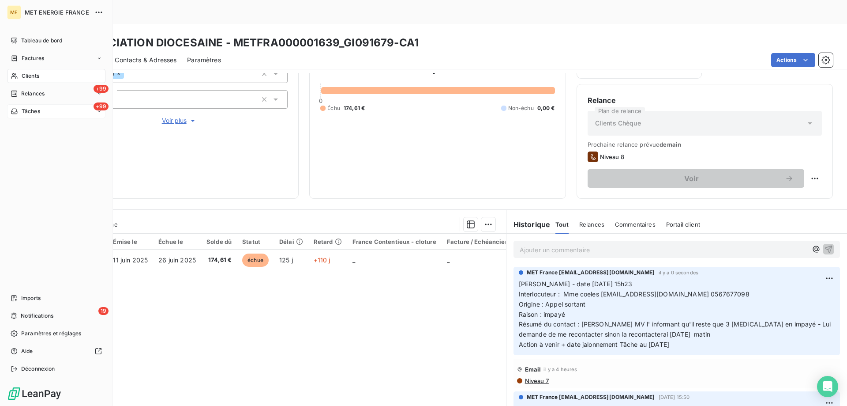
click at [56, 114] on div "+99 Tâches" at bounding box center [56, 111] width 98 height 14
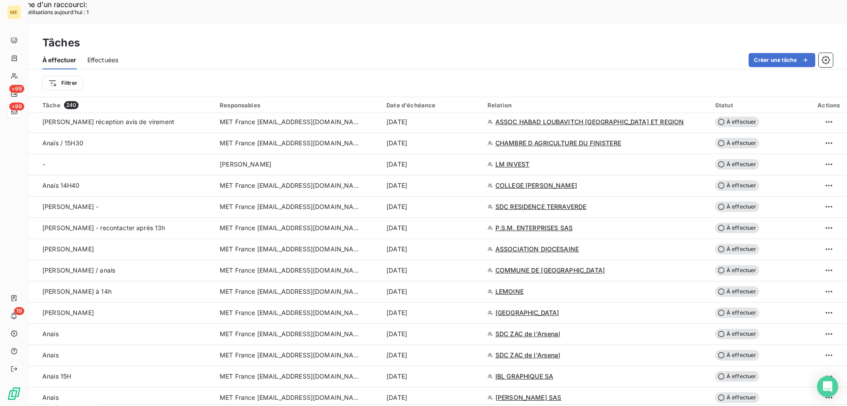
scroll to position [618, 0]
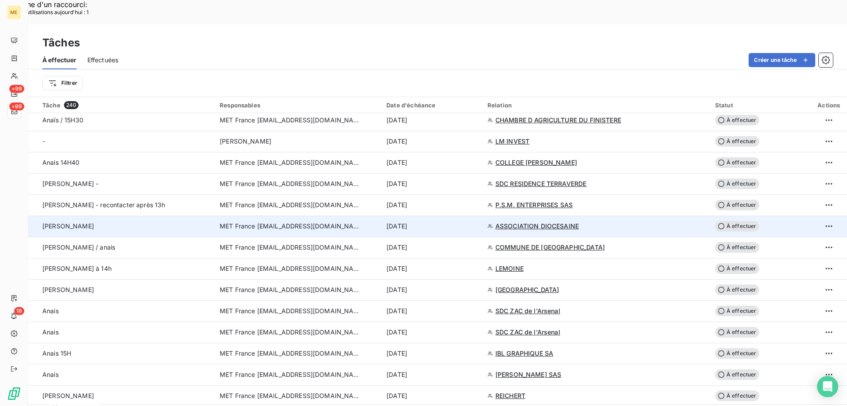
click at [735, 221] on span "À effectuer" at bounding box center [737, 226] width 44 height 11
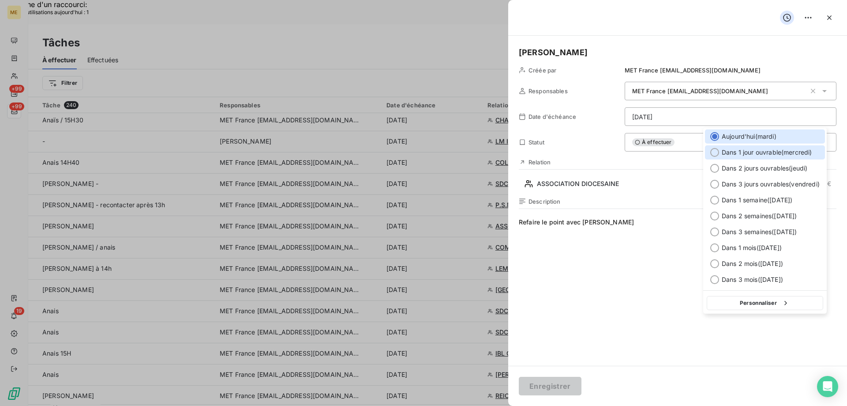
click at [713, 155] on div at bounding box center [714, 152] width 9 height 9
type input "15/10/2025"
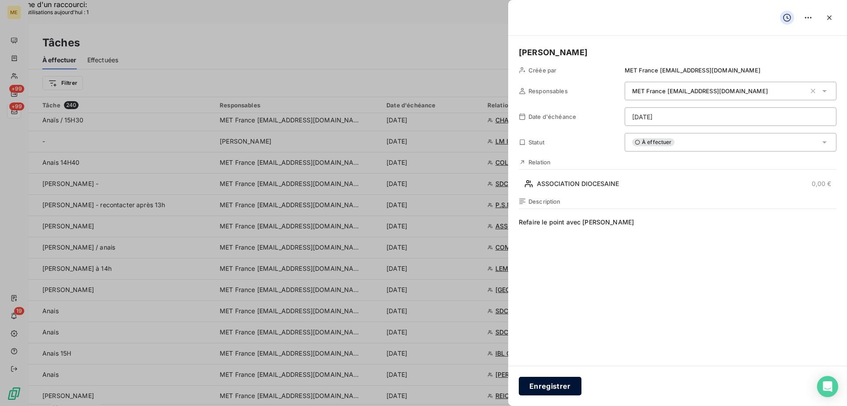
click at [549, 384] on button "Enregistrer" at bounding box center [550, 385] width 63 height 19
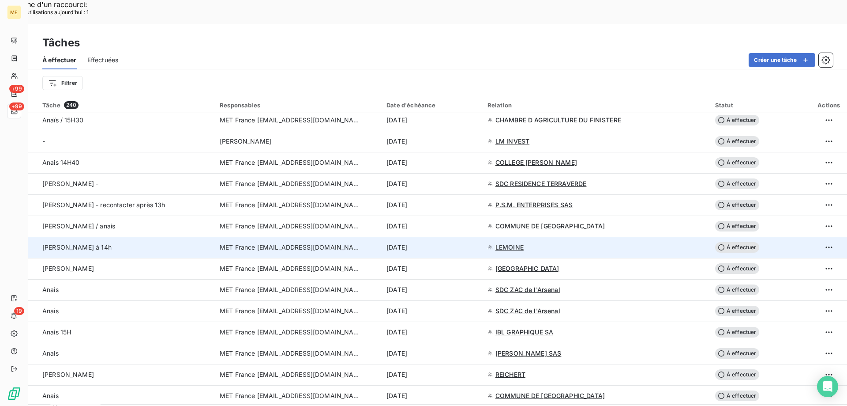
click at [510, 243] on span "LEMOINE" at bounding box center [510, 247] width 28 height 9
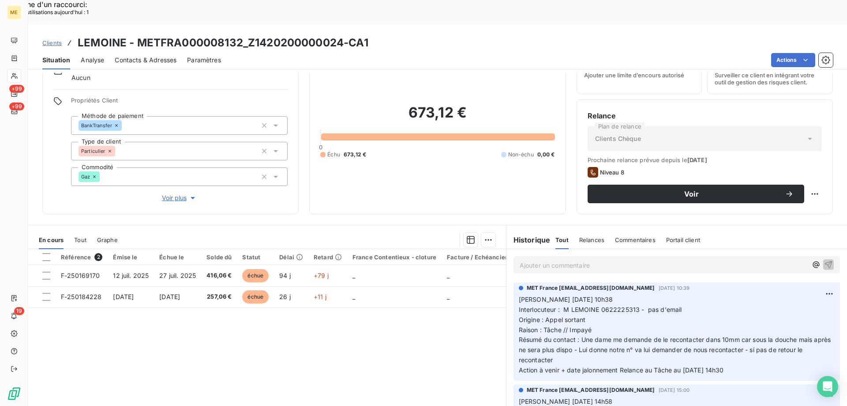
scroll to position [56, 0]
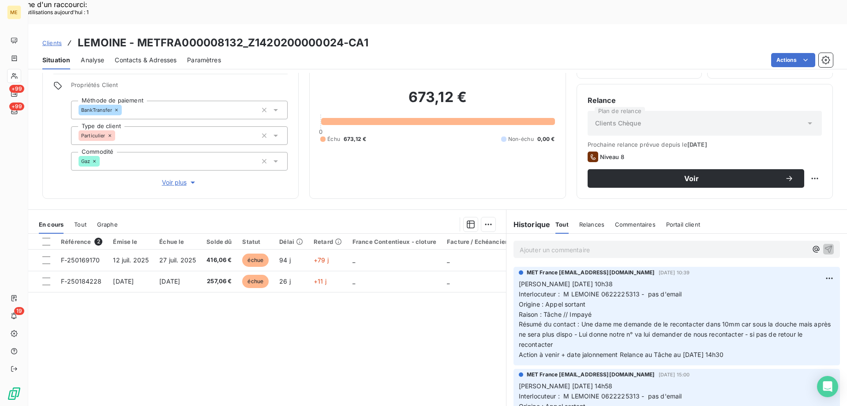
click at [614, 290] on span "Interlocuteur : M LEMOINE 0622225313 - pas d'email" at bounding box center [600, 294] width 163 height 8
copy span "0622225313"
click at [168, 178] on span "Voir plus" at bounding box center [179, 182] width 35 height 9
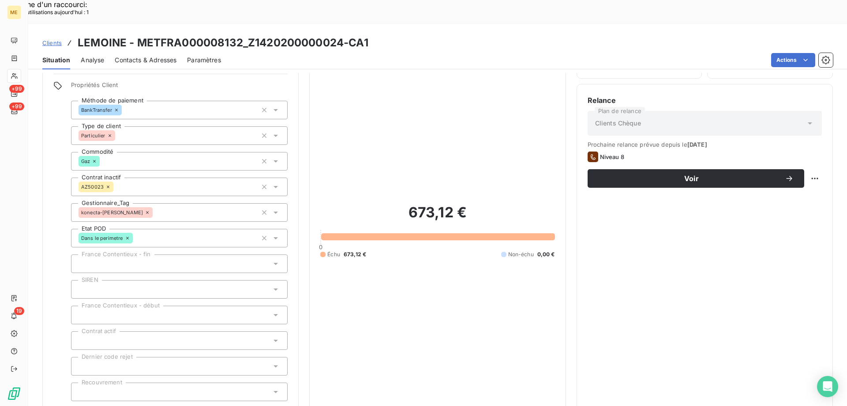
click at [169, 405] on span "Réduire" at bounding box center [179, 412] width 33 height 9
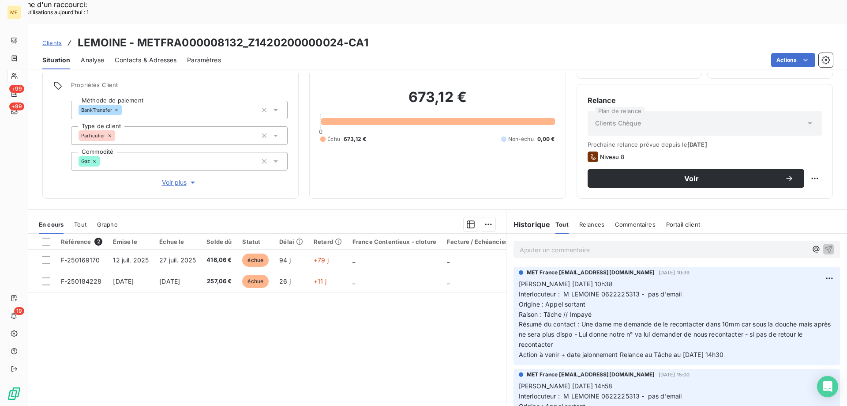
click at [407, 309] on div "Référence 2 Émise le Échue le Solde dû Statut Délai Retard France Contentieux -…" at bounding box center [267, 318] width 478 height 170
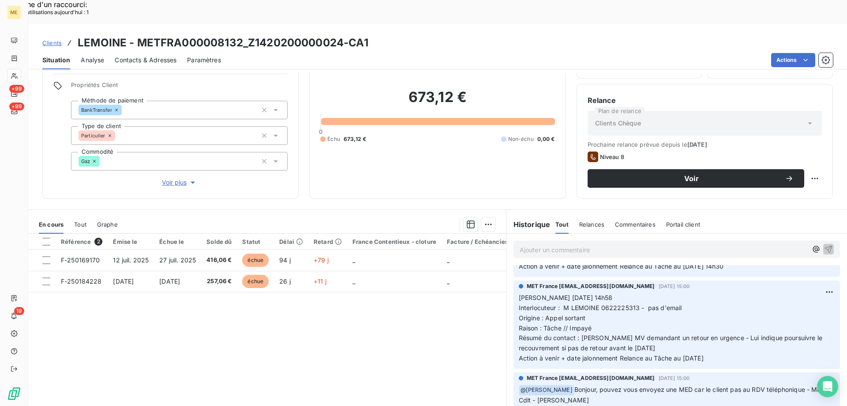
scroll to position [132, 0]
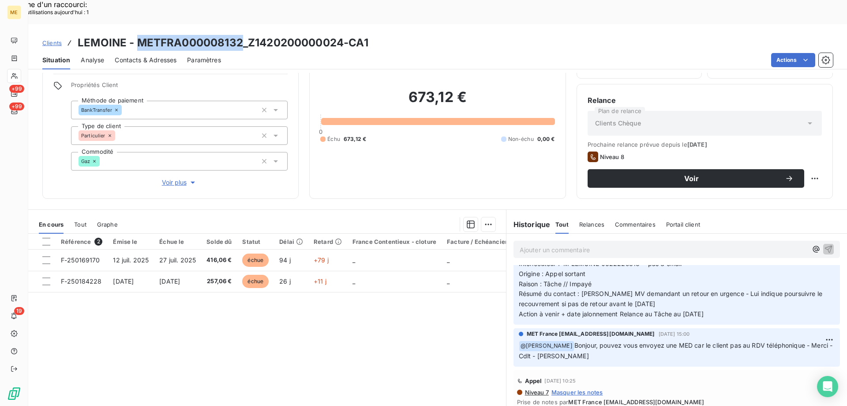
drag, startPoint x: 137, startPoint y: 18, endPoint x: 240, endPoint y: 17, distance: 102.8
click at [240, 35] on h3 "LEMOINE - METFRA000008132_Z1420200000024-CA1" at bounding box center [223, 43] width 291 height 16
copy h3 "METFRA000008132"
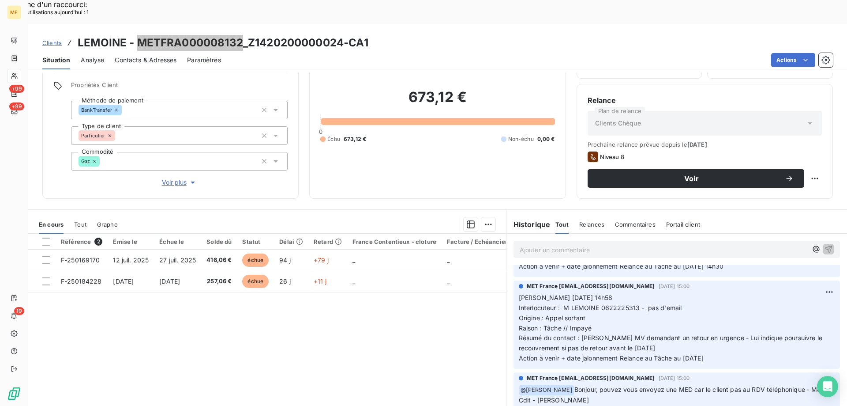
scroll to position [0, 0]
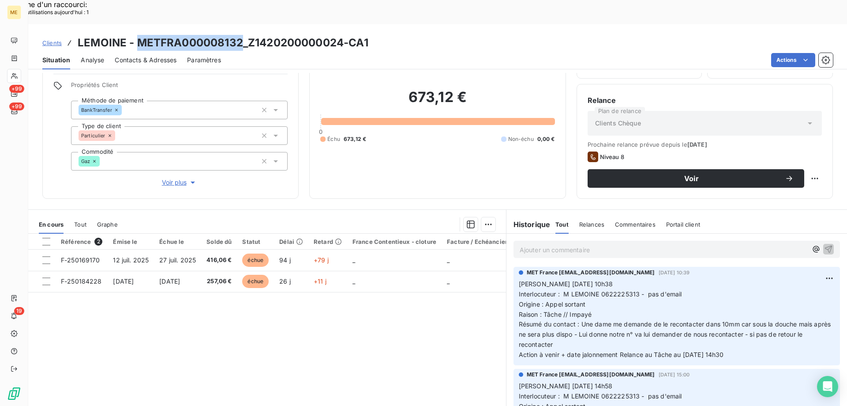
drag, startPoint x: 744, startPoint y: 332, endPoint x: 512, endPoint y: 258, distance: 243.2
click at [514, 267] on div "MET France met-france@recouvrement.met.com 13 oct. 2025, 10:39 Valérie 13/10/20…" at bounding box center [677, 316] width 327 height 98
copy p "Valérie 13/10/2025 10h38 Interlocuteur : M LEMOINE 0622225313 - pas d'email Ori…"
click at [530, 244] on p "Ajouter un commentaire ﻿" at bounding box center [664, 249] width 288 height 11
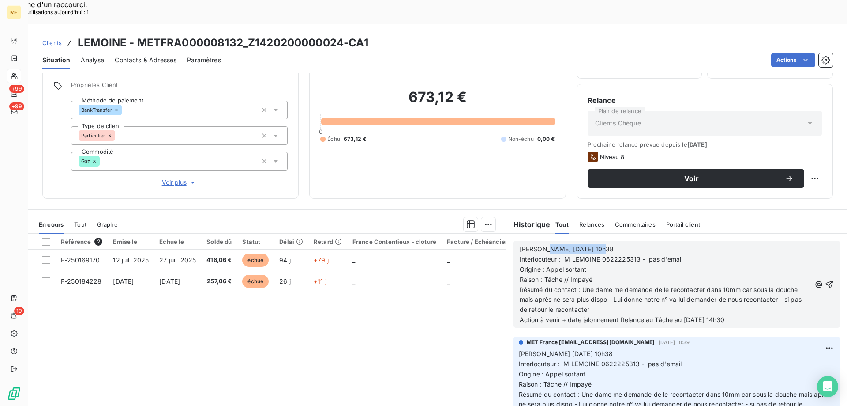
drag, startPoint x: 538, startPoint y: 221, endPoint x: 640, endPoint y: 225, distance: 102.4
click at [640, 244] on p "Valérie 13/10/2025 10h38" at bounding box center [665, 249] width 291 height 10
drag, startPoint x: 579, startPoint y: 266, endPoint x: 602, endPoint y: 287, distance: 31.8
click at [602, 287] on p "Résumé du contact : Une dame me demande de le recontacter dans 10mm car sous la…" at bounding box center [665, 300] width 291 height 30
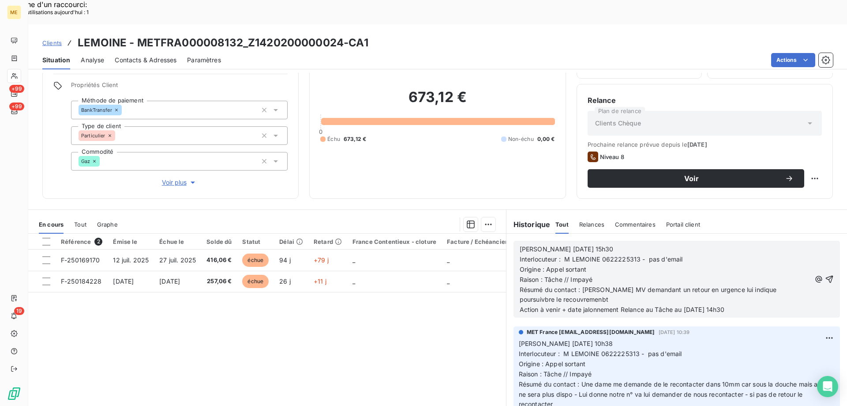
click at [775, 285] on span "Résumé du contact : Laisse MV demandant un retour en urgence lui indique poursu…" at bounding box center [649, 294] width 259 height 18
click at [558, 285] on span "Résumé du contact : Laisse MV demandant un retour en urgence lui indique poursu…" at bounding box center [666, 294] width 292 height 18
click at [578, 285] on p "Résumé du contact : Laisse MV demandant un retour en urgence lui indique poursu…" at bounding box center [665, 295] width 291 height 20
click at [688, 305] on span "Action à venir + date jalonnement Relance au Tâche au 13/10/2025 à 14h30" at bounding box center [622, 309] width 205 height 8
drag, startPoint x: 716, startPoint y: 284, endPoint x: 772, endPoint y: 273, distance: 57.0
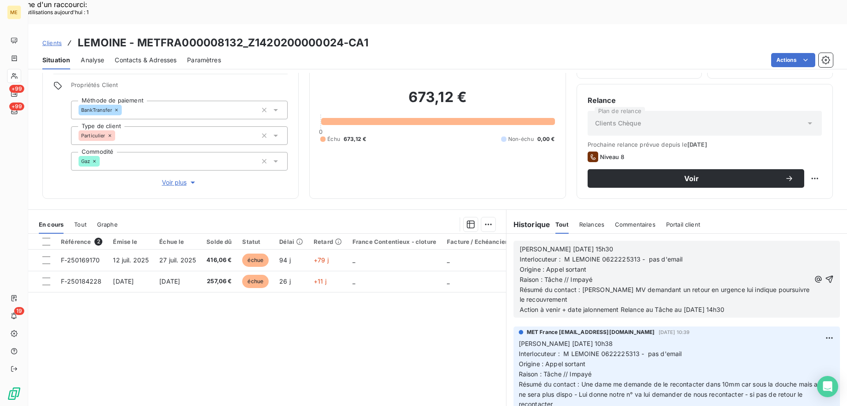
click at [779, 280] on div "Valérie 14/10/2025 15h30 Interlocuteur : M LEMOINE 0622225313 - pas d'email Ori…" at bounding box center [665, 279] width 291 height 71
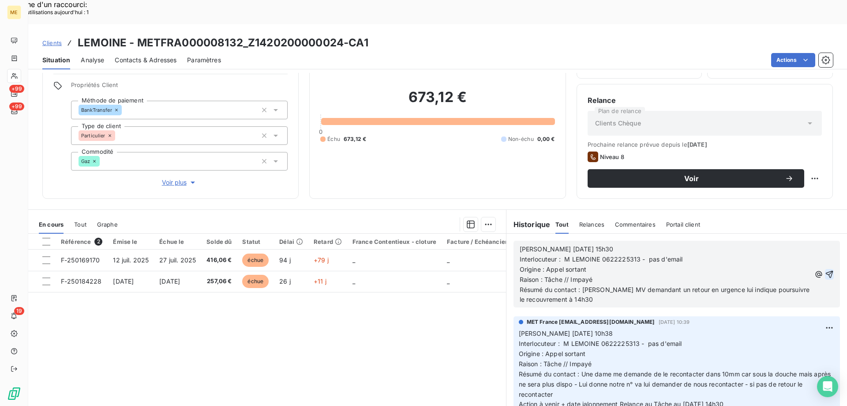
click at [825, 270] on icon "button" at bounding box center [829, 274] width 9 height 9
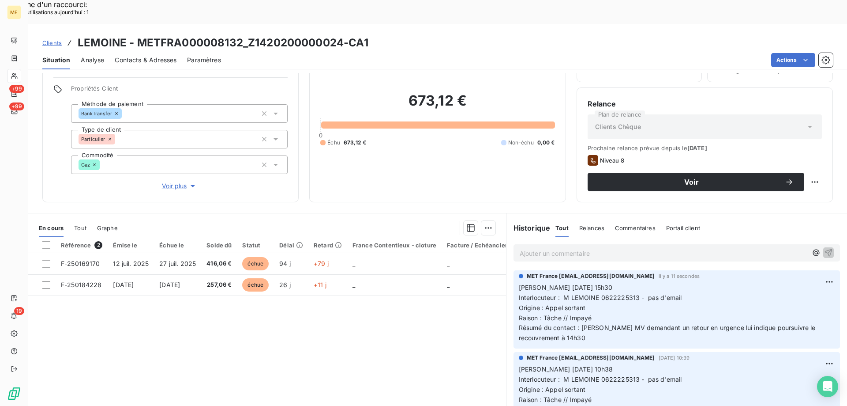
scroll to position [56, 0]
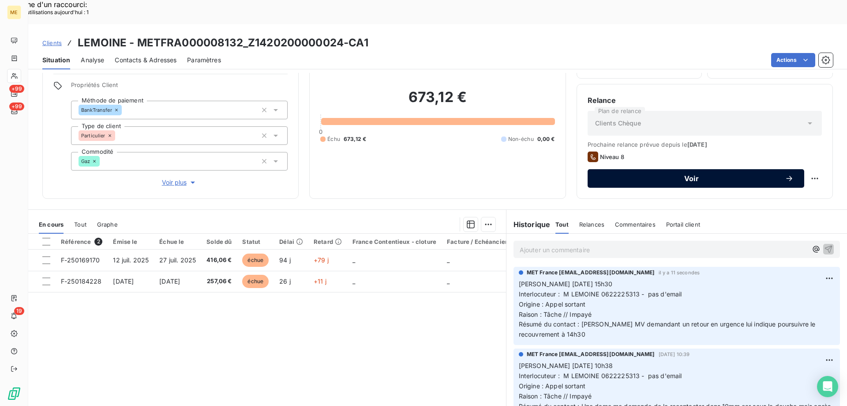
click at [712, 175] on span "Voir" at bounding box center [691, 178] width 187 height 7
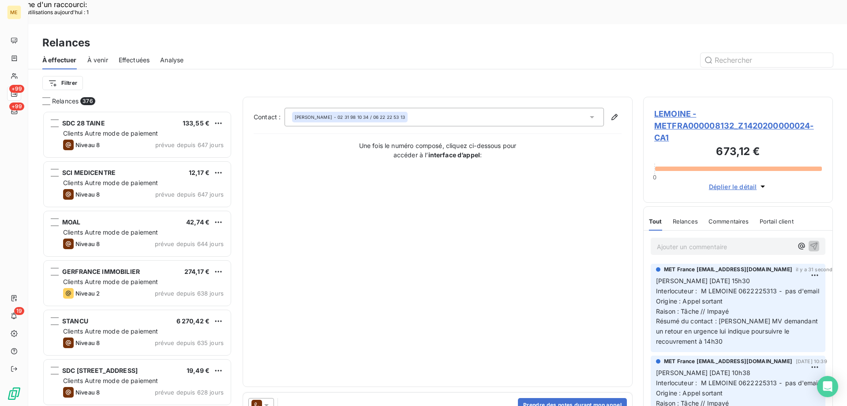
scroll to position [312, 183]
click at [267, 400] on icon at bounding box center [266, 404] width 9 height 9
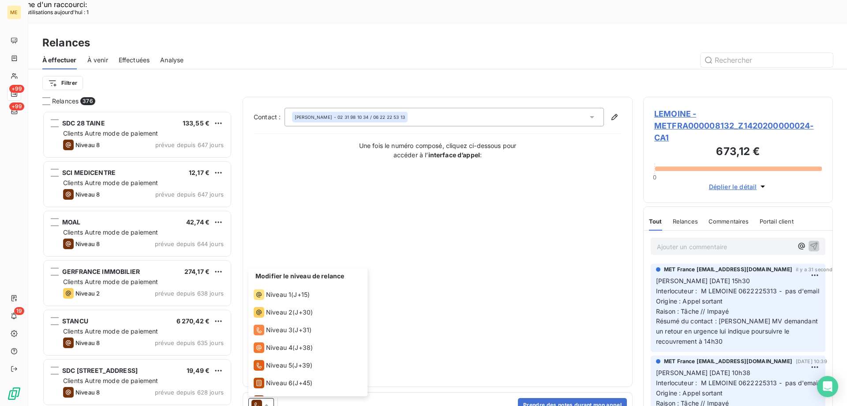
scroll to position [31, 0]
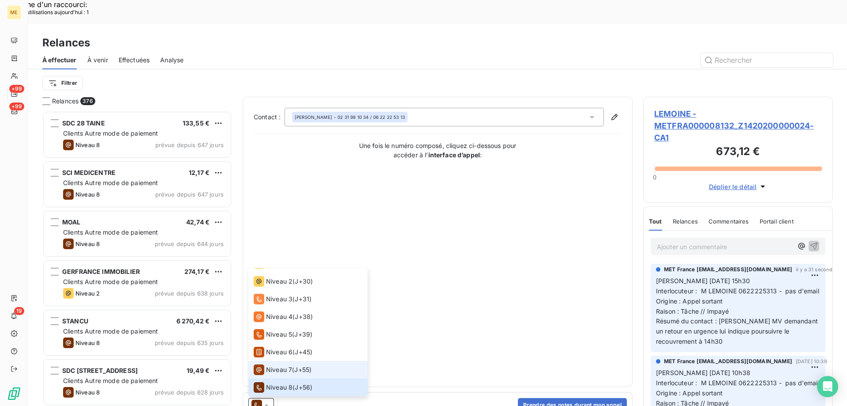
click at [278, 365] on span "Niveau 7" at bounding box center [279, 369] width 26 height 9
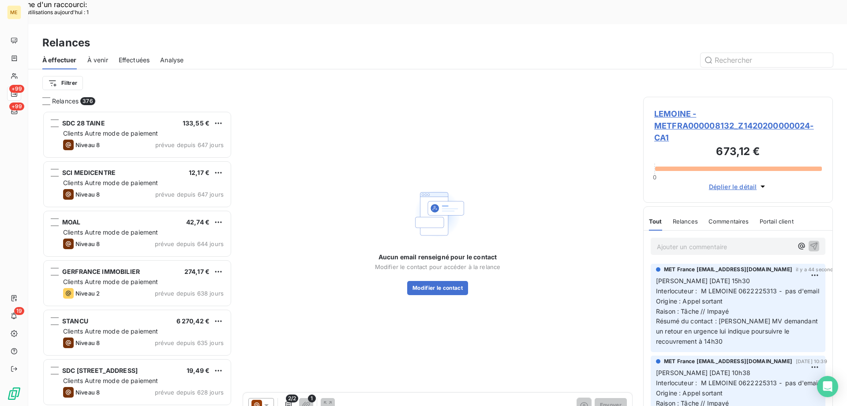
click at [266, 400] on icon at bounding box center [266, 404] width 9 height 9
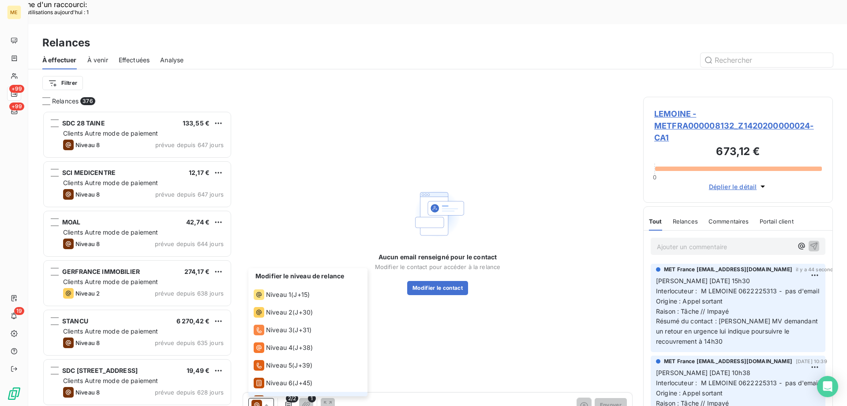
scroll to position [13, 0]
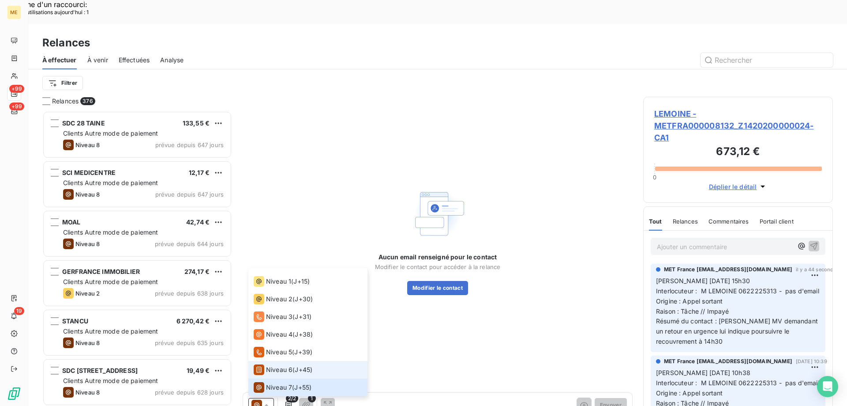
click at [274, 365] on span "Niveau 6" at bounding box center [279, 369] width 26 height 9
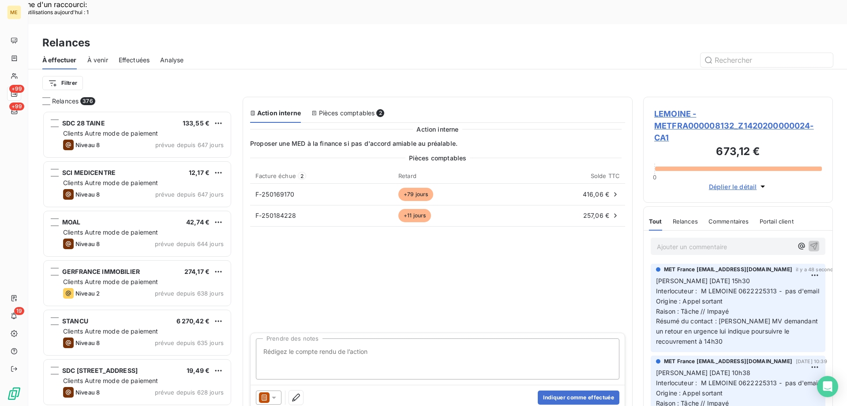
click at [670, 108] on span "LEMOINE - METFRA000008132_Z1420200000024-CA1" at bounding box center [738, 126] width 168 height 36
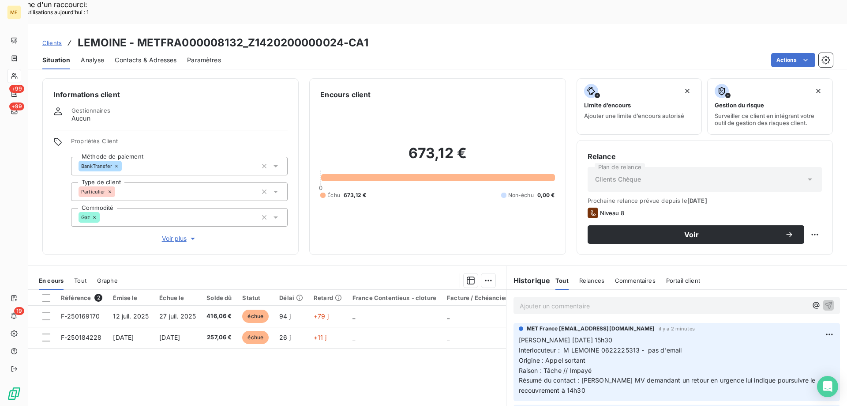
click at [595, 300] on p "Ajouter un commentaire ﻿" at bounding box center [664, 305] width 288 height 11
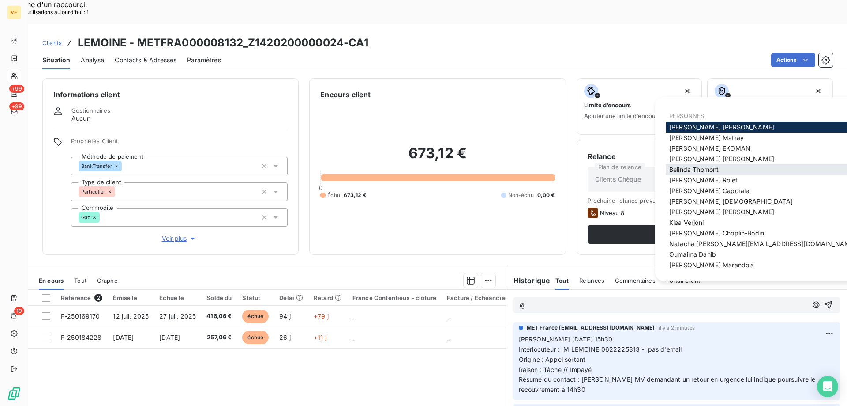
click at [697, 173] on span "[PERSON_NAME]" at bounding box center [693, 169] width 49 height 8
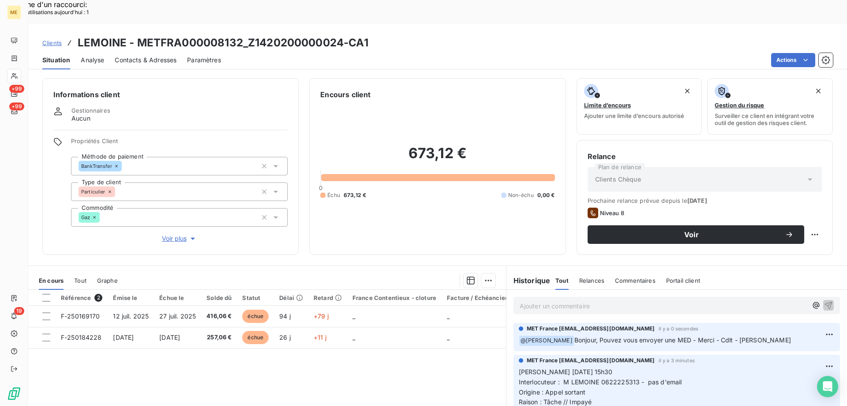
click at [123, 349] on div "Référence 2 Émise le Échue le Solde dû Statut Délai Retard France Contentieux -…" at bounding box center [267, 374] width 478 height 170
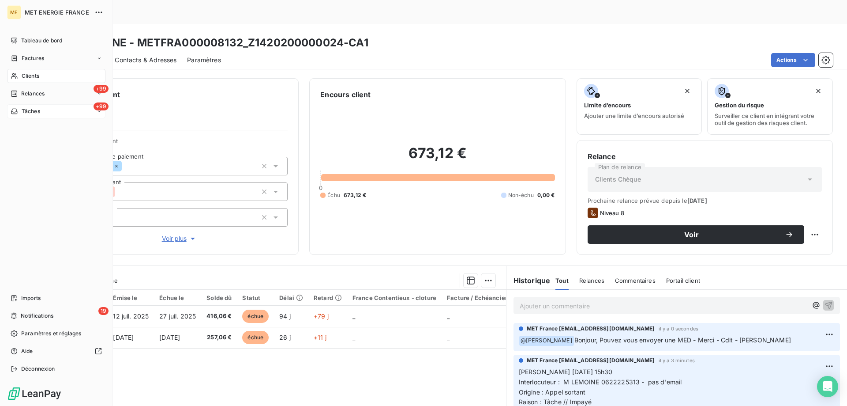
click at [46, 114] on div "+99 Tâches" at bounding box center [56, 111] width 98 height 14
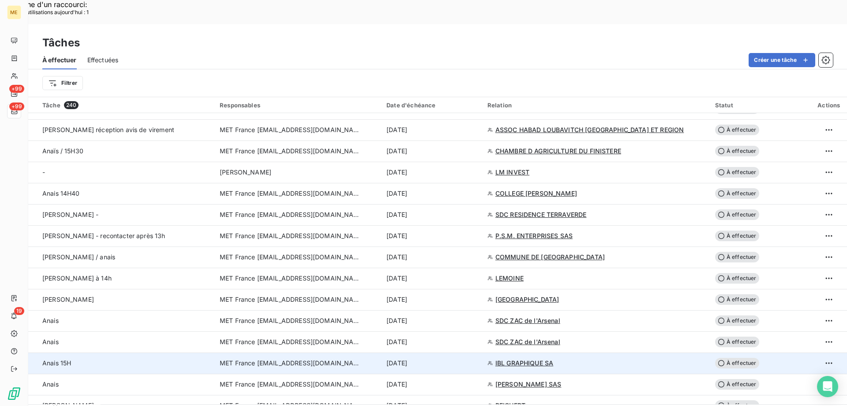
scroll to position [529, 0]
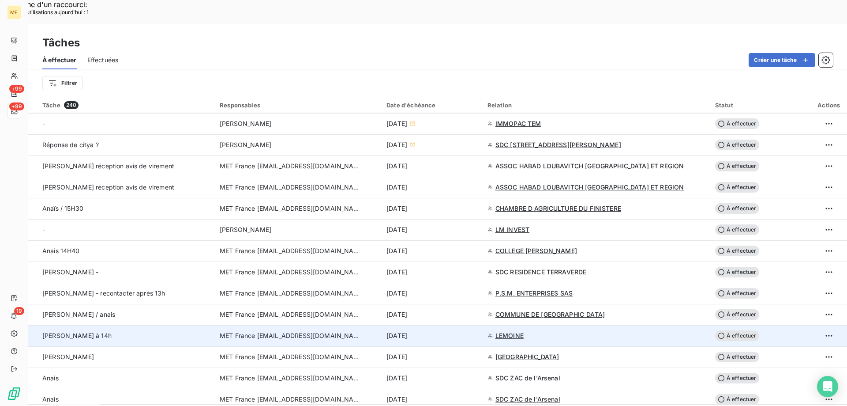
click at [740, 330] on span "À effectuer" at bounding box center [737, 335] width 44 height 11
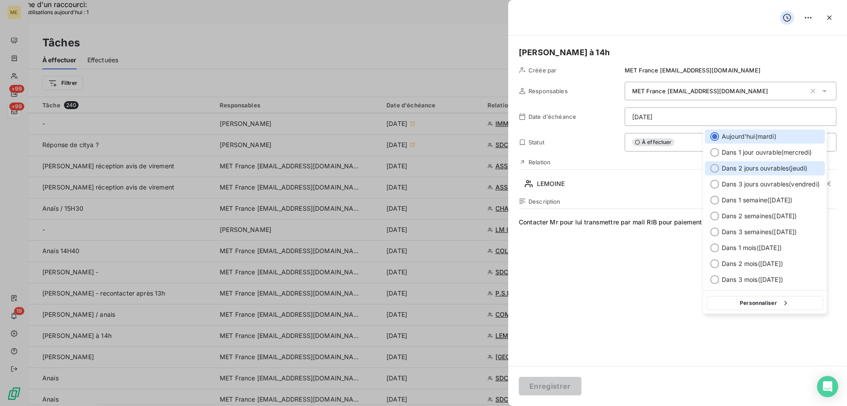
click at [713, 166] on div at bounding box center [714, 168] width 9 height 9
type input "16/10/2025"
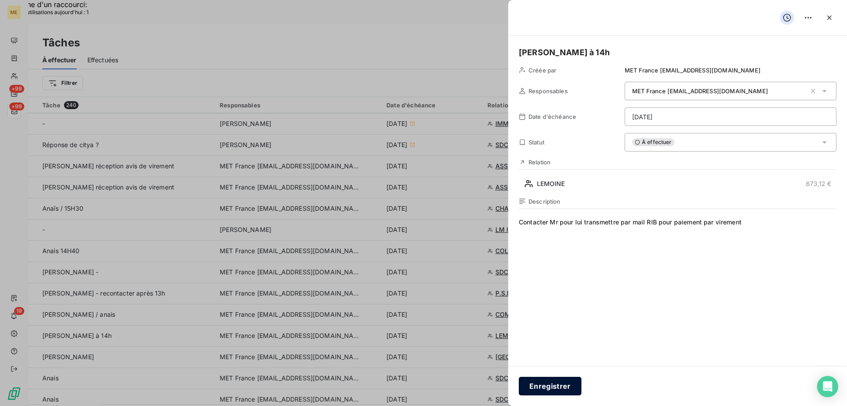
click at [558, 383] on button "Enregistrer" at bounding box center [550, 385] width 63 height 19
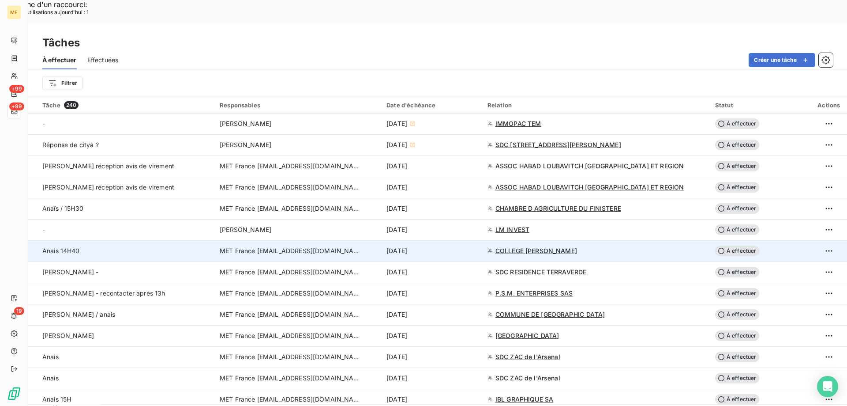
scroll to position [574, 0]
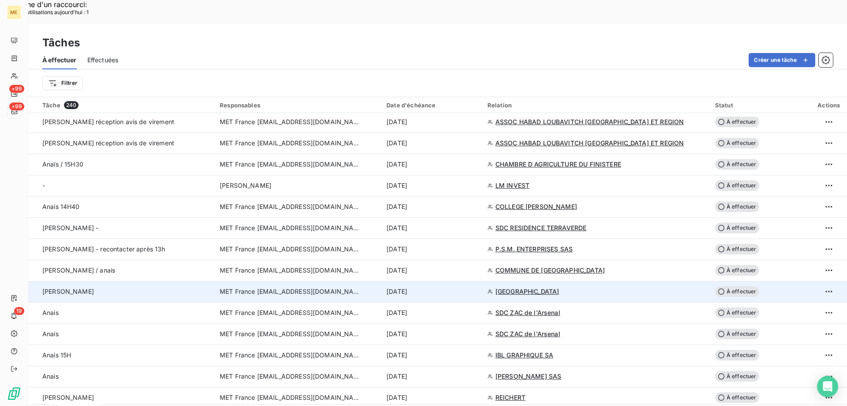
click at [516, 287] on span "HYDE PARK" at bounding box center [528, 291] width 64 height 9
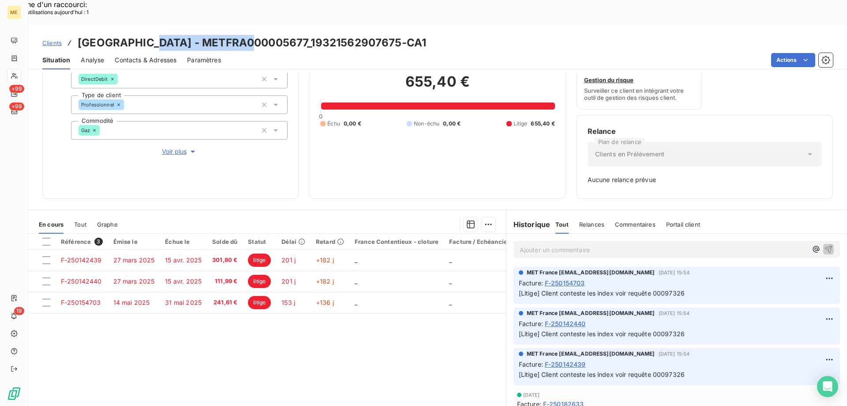
drag, startPoint x: 150, startPoint y: 15, endPoint x: 255, endPoint y: 18, distance: 105.1
click at [255, 35] on h3 "HYDE PARK - METFRA000005677_19321562907675-CA1" at bounding box center [252, 43] width 349 height 16
copy h3 "METFRA000005677"
click at [177, 147] on span "Voir plus" at bounding box center [179, 151] width 35 height 9
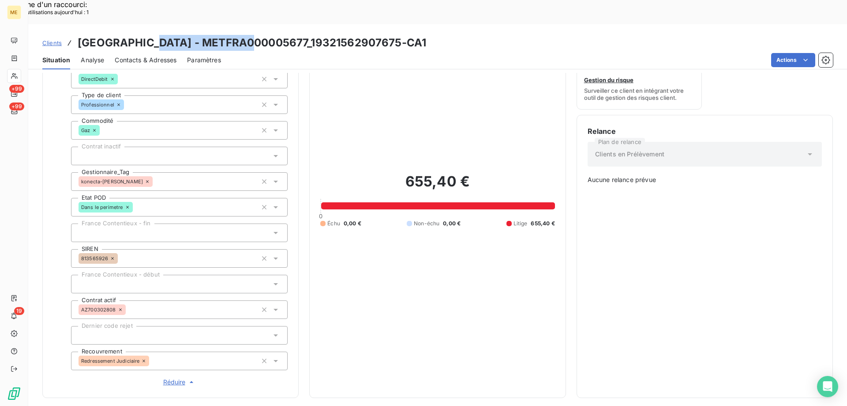
click at [169, 377] on span "Réduire" at bounding box center [179, 381] width 33 height 9
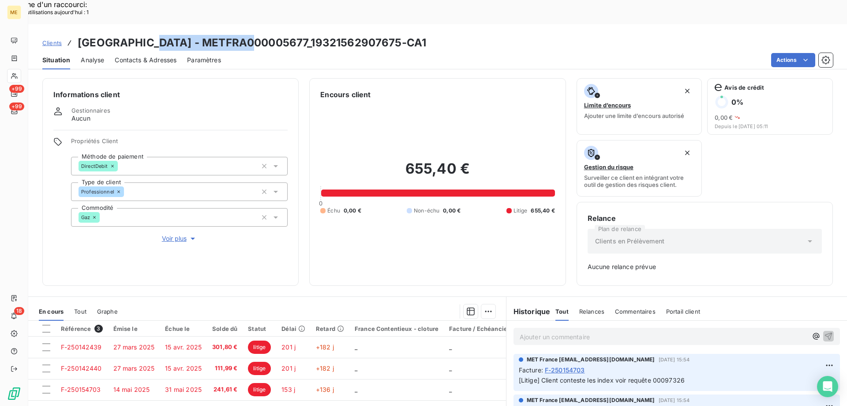
scroll to position [87, 0]
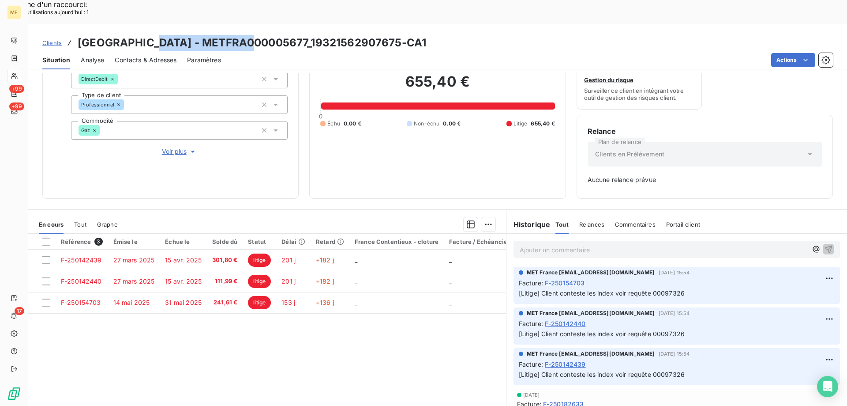
click at [79, 221] on span "Tout" at bounding box center [80, 224] width 12 height 7
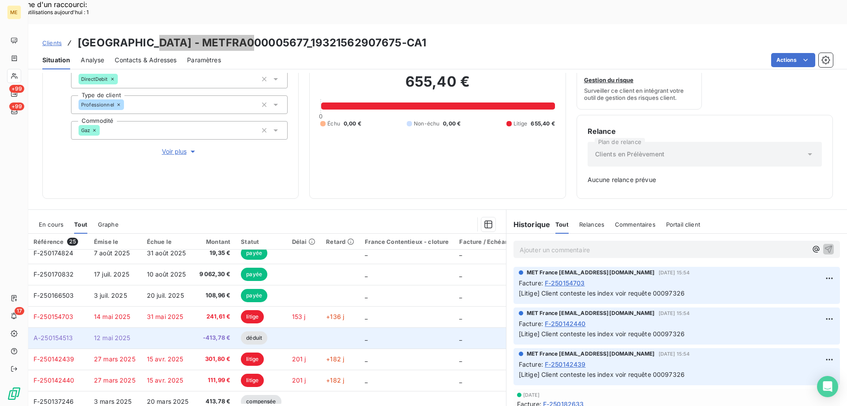
scroll to position [44, 0]
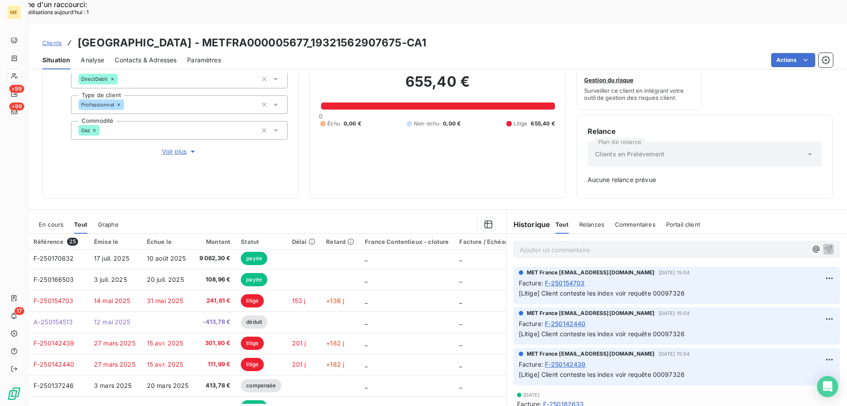
click at [408, 35] on div "Clients HYDE PARK - METFRA000005677_19321562907675-CA1" at bounding box center [437, 43] width 819 height 16
drag, startPoint x: 149, startPoint y: 18, endPoint x: 252, endPoint y: 18, distance: 102.8
click at [252, 35] on h3 "HYDE PARK - METFRA000005677_19321562907675-CA1" at bounding box center [252, 43] width 349 height 16
copy h3 "METFRA000005677"
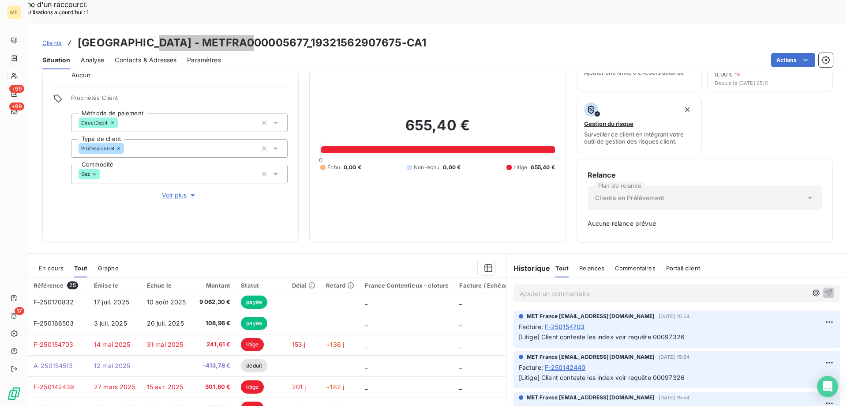
scroll to position [87, 0]
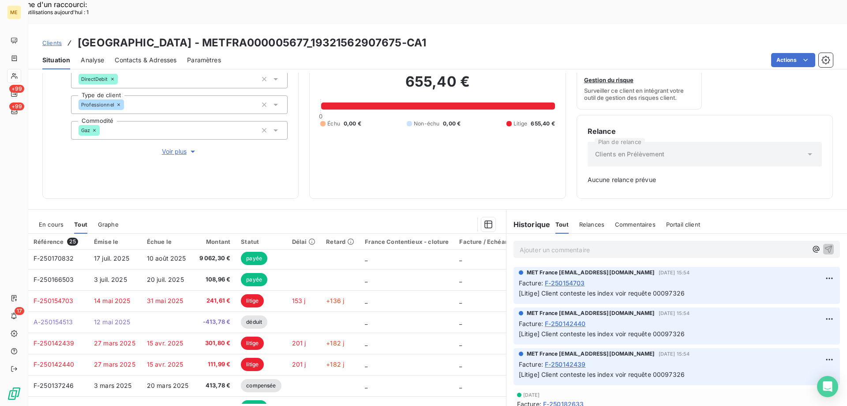
click at [710, 244] on p "Ajouter un commentaire ﻿" at bounding box center [664, 249] width 288 height 11
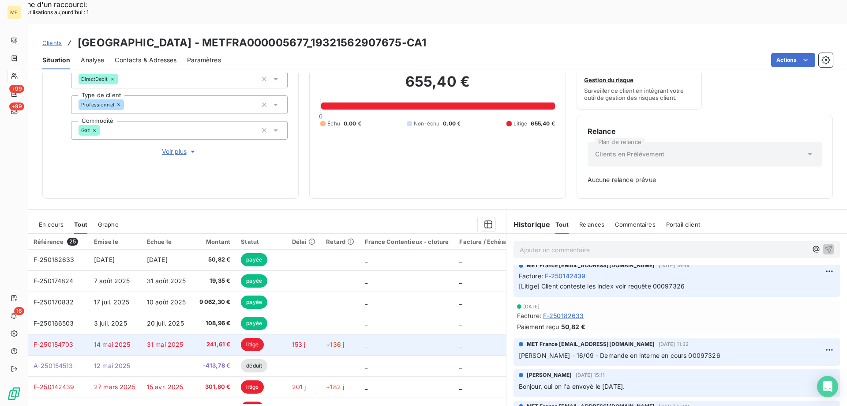
scroll to position [0, 0]
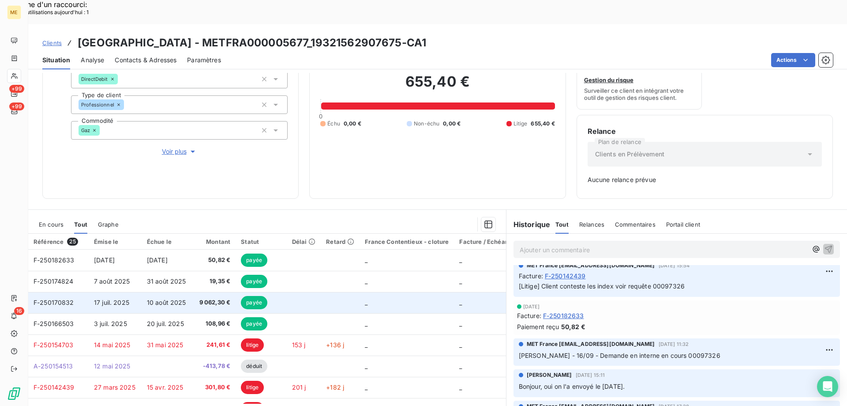
click at [46, 298] on span "F-250170832" at bounding box center [54, 302] width 41 height 8
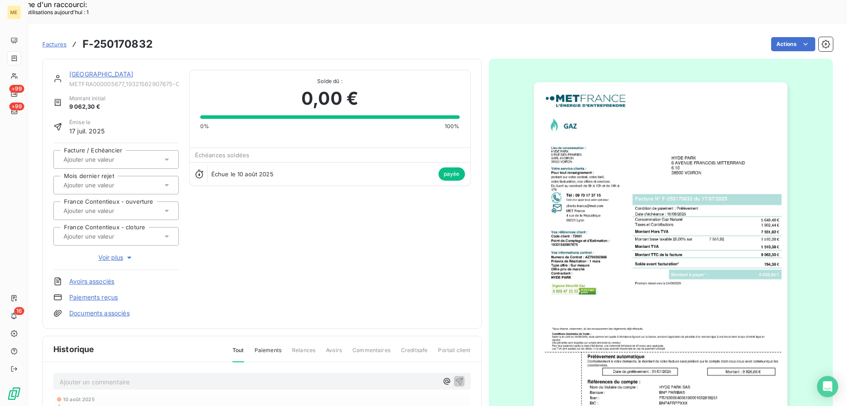
click at [615, 216] on img "button" at bounding box center [661, 261] width 254 height 359
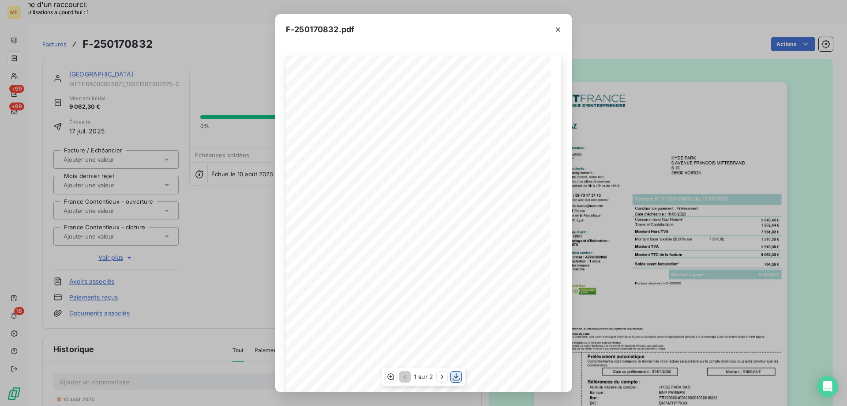
click at [458, 378] on icon "button" at bounding box center [456, 376] width 9 height 9
click at [561, 31] on icon "button" at bounding box center [558, 29] width 9 height 9
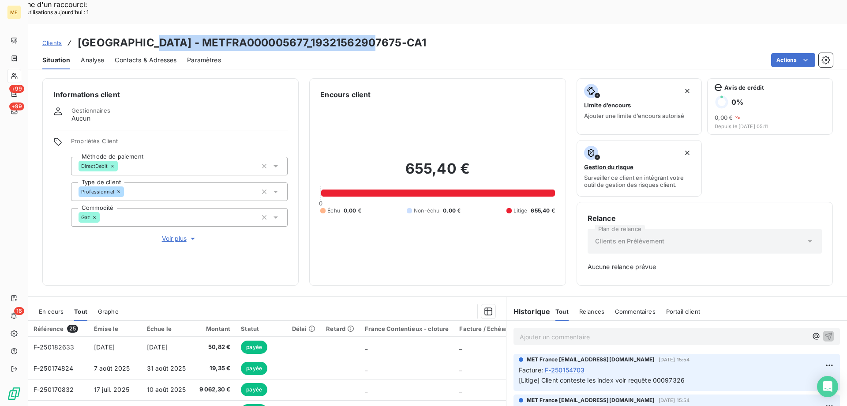
drag, startPoint x: 150, startPoint y: 20, endPoint x: 375, endPoint y: 16, distance: 225.1
click at [375, 35] on div "Clients HYDE PARK - METFRA000005677_19321562907675-CA1" at bounding box center [437, 43] width 819 height 16
copy h3 "METFRA000005677_19321562907675-CA1"
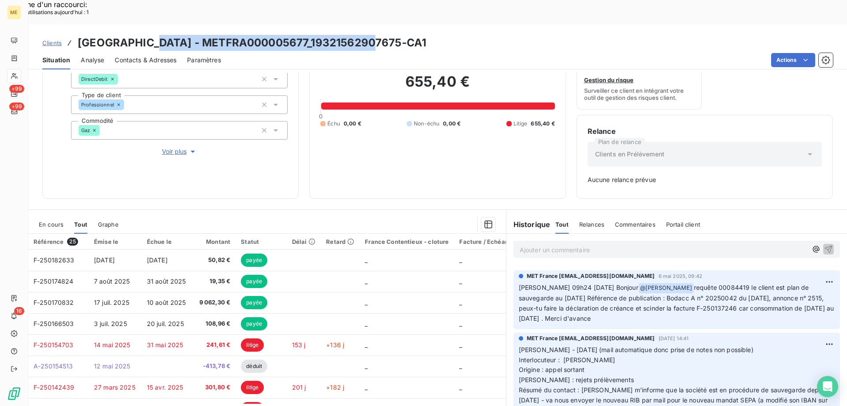
scroll to position [397, 0]
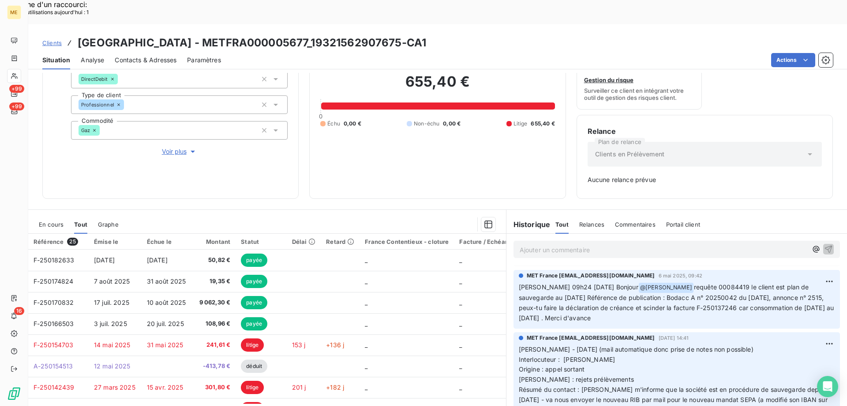
click at [469, 134] on div "655,40 € 0 Échu 0,00 € Non-échu 0,00 € Litige 655,40 €" at bounding box center [437, 100] width 234 height 175
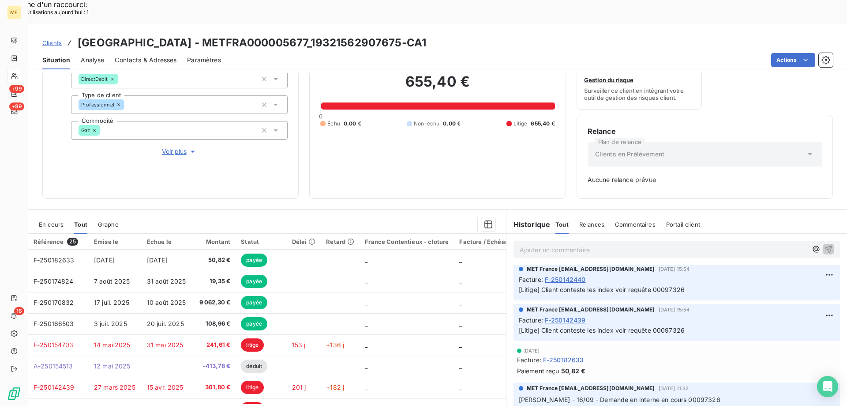
scroll to position [132, 0]
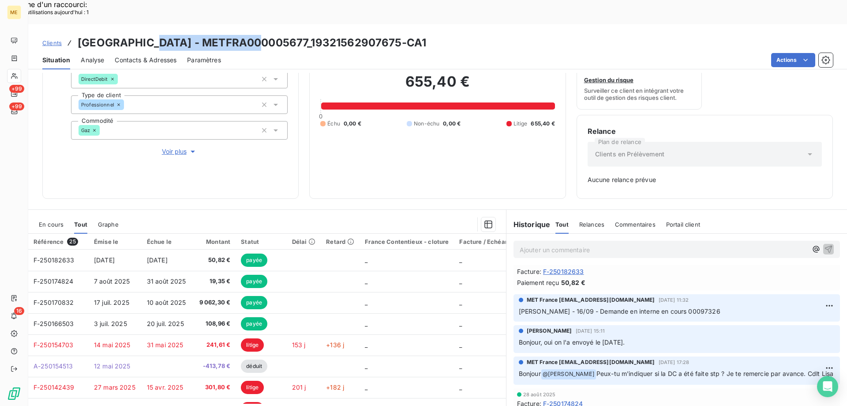
drag, startPoint x: 256, startPoint y: 18, endPoint x: 151, endPoint y: 15, distance: 105.5
click at [151, 35] on h3 "HYDE PARK - METFRA000005677_19321562907675-CA1" at bounding box center [252, 43] width 349 height 16
copy h3 "METFRA000005677_"
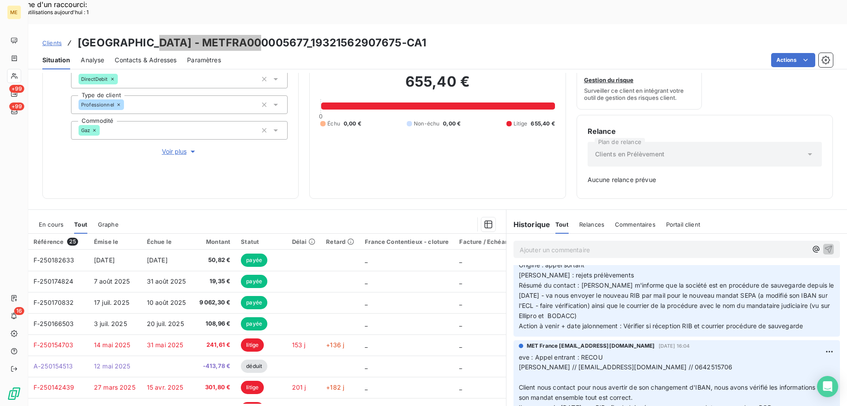
scroll to position [485, 0]
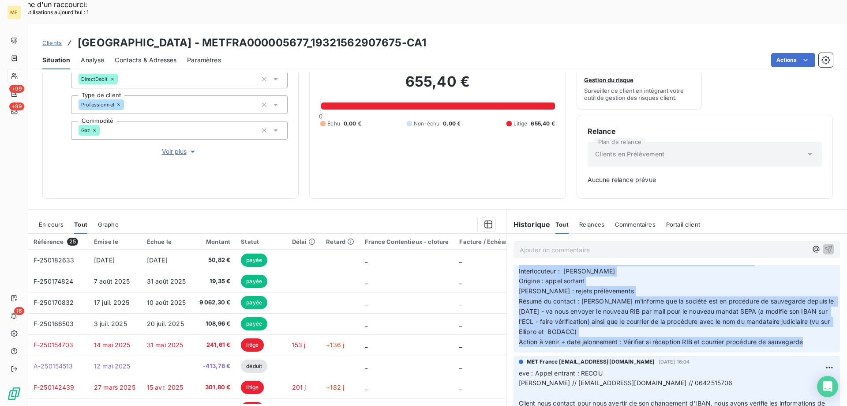
drag, startPoint x: 807, startPoint y: 328, endPoint x: 513, endPoint y: 245, distance: 305.4
click at [514, 245] on div "MET France met-france@recouvrement.met.com 22 avr. 2025, 14:41 Cindy - 22/04/25…" at bounding box center [677, 298] width 327 height 109
copy p "Cindy - 22/04/25 (mail automatique donc prise de notes non possible) Interlocut…"
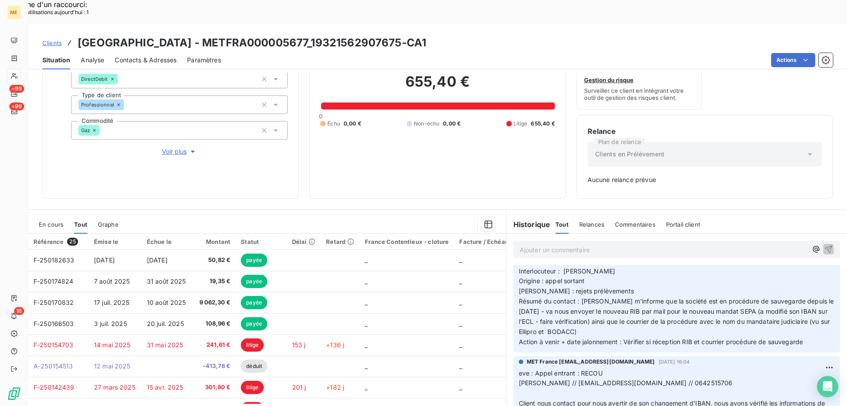
click at [540, 244] on p "Ajouter un commentaire ﻿" at bounding box center [664, 249] width 288 height 11
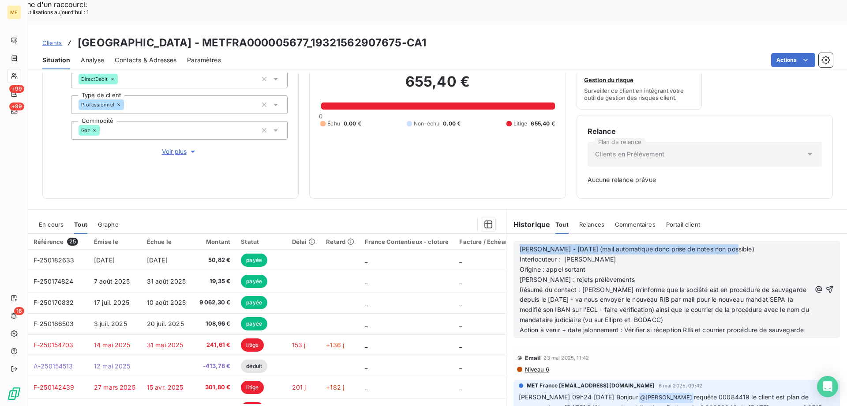
scroll to position [336, 0]
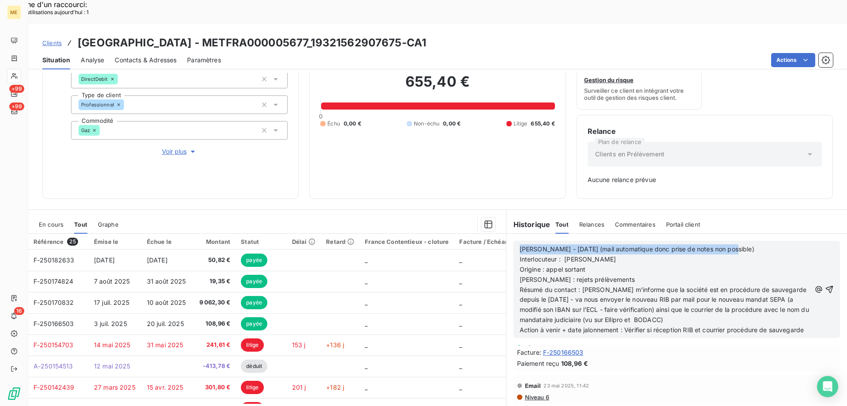
drag, startPoint x: 517, startPoint y: 223, endPoint x: 743, endPoint y: 215, distance: 226.1
click at [743, 233] on div "Cindy - 22/04/25 (mail automatique donc prise de notes non possible) Interlocut…" at bounding box center [677, 288] width 341 height 111
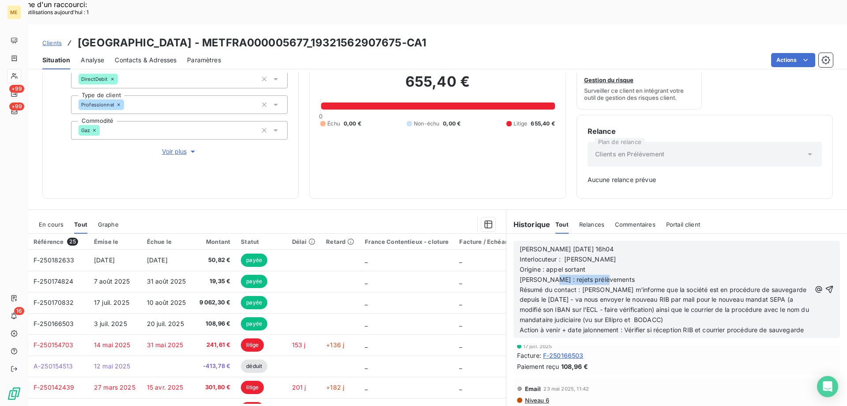
drag, startPoint x: 543, startPoint y: 256, endPoint x: 610, endPoint y: 255, distance: 67.5
click at [610, 274] on p "Raison : rejets prélèvements" at bounding box center [665, 279] width 291 height 10
drag, startPoint x: 562, startPoint y: 237, endPoint x: 619, endPoint y: 233, distance: 57.5
click at [619, 254] on p "Interlocuteur : Mme LAVIGNAC" at bounding box center [665, 259] width 291 height 10
drag, startPoint x: 580, startPoint y: 264, endPoint x: 748, endPoint y: 294, distance: 170.3
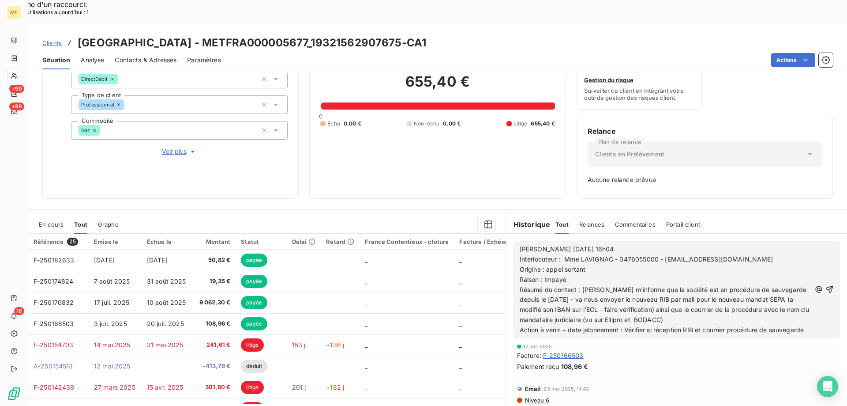
click at [748, 294] on p "Résumé du contact : Mme LAVIGNAC m'informe que la société est en procédure de s…" at bounding box center [665, 305] width 291 height 41
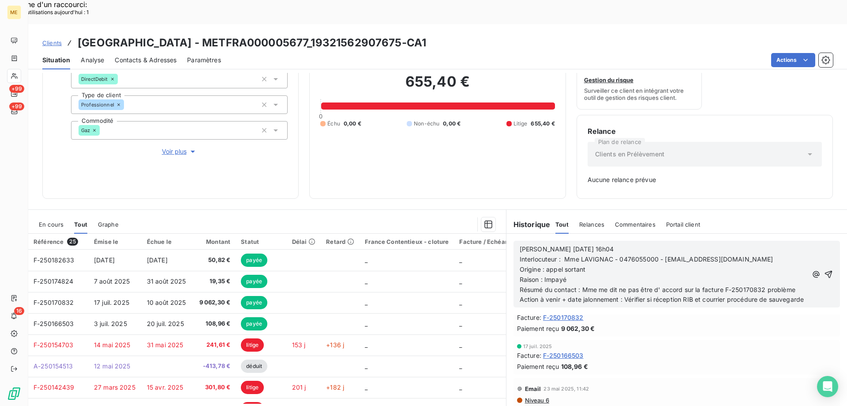
scroll to position [316, 0]
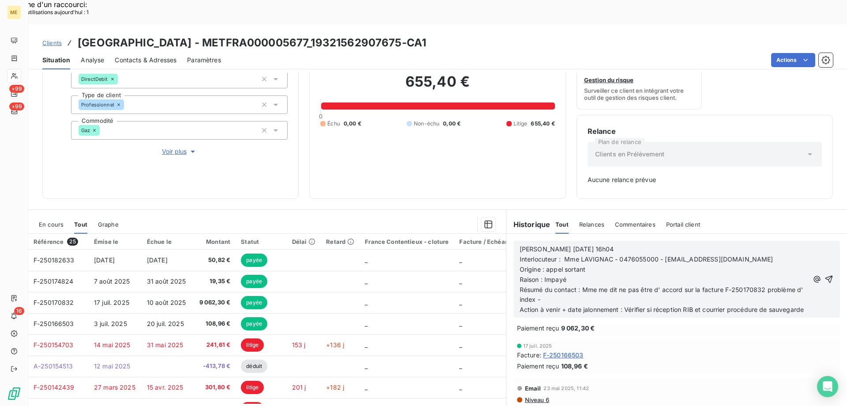
click at [568, 285] on p "Résumé du contact : Mme me dit ne pas être d' accord sur la facture F-250170832…" at bounding box center [664, 295] width 289 height 20
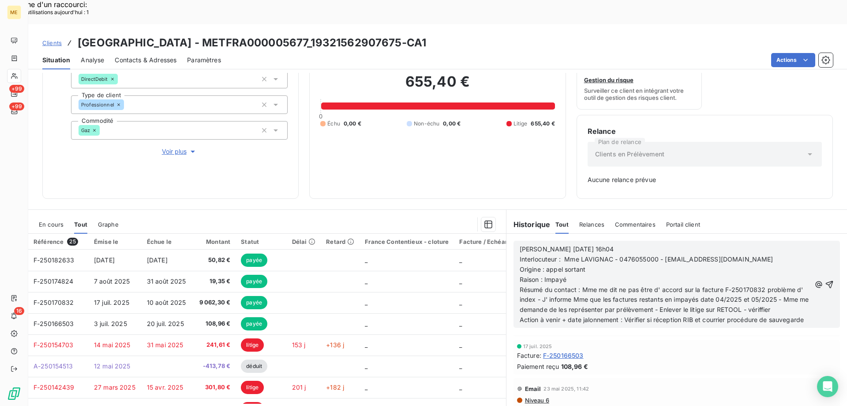
click at [789, 287] on span "Résumé du contact : Mme me dit ne pas être d' accord sur la facture F-250170832…" at bounding box center [665, 299] width 291 height 28
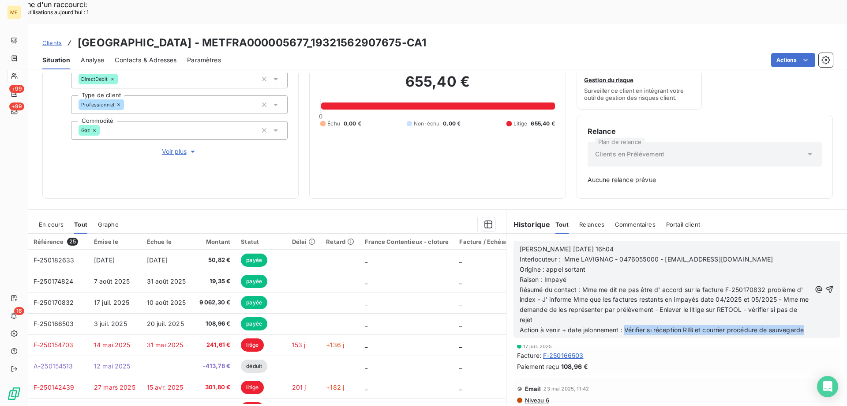
drag, startPoint x: 623, startPoint y: 308, endPoint x: 775, endPoint y: 314, distance: 151.9
click at [775, 325] on p "Action à venir + date jalonnement : Vérifier si réception RIB et courrier procé…" at bounding box center [665, 330] width 291 height 10
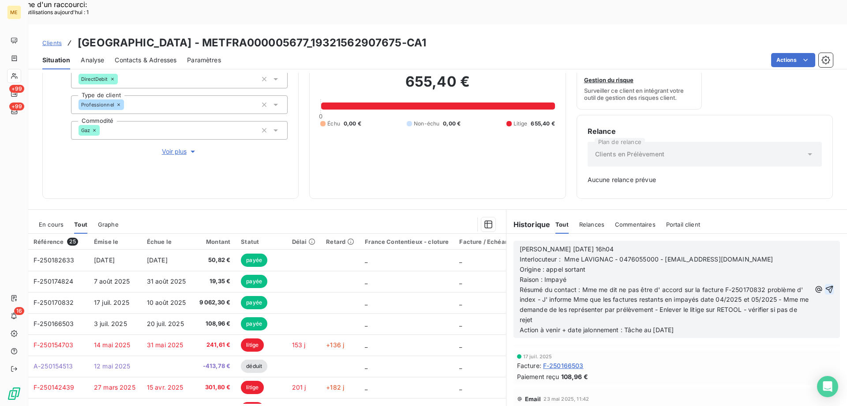
click at [826, 285] on icon "button" at bounding box center [830, 289] width 8 height 8
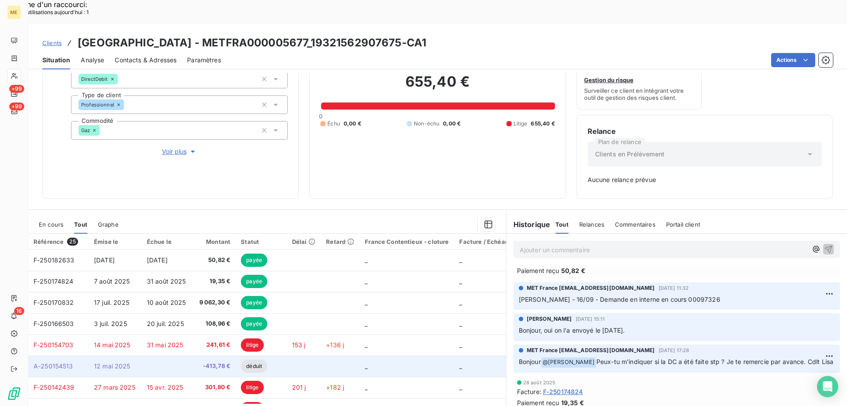
scroll to position [348, 0]
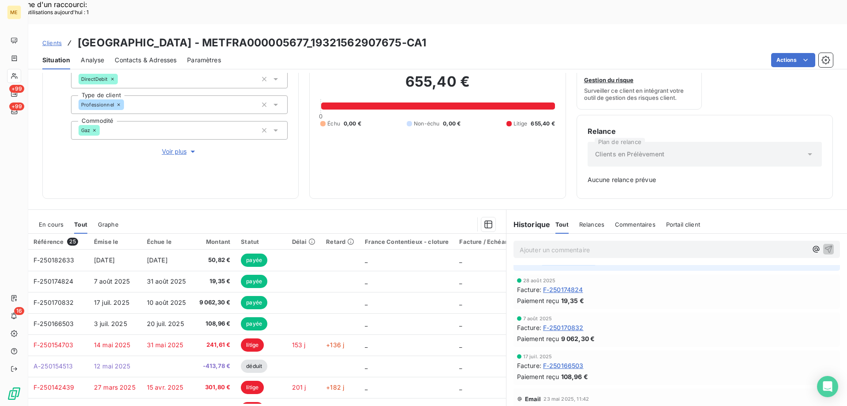
click at [46, 221] on span "En cours" at bounding box center [51, 224] width 25 height 7
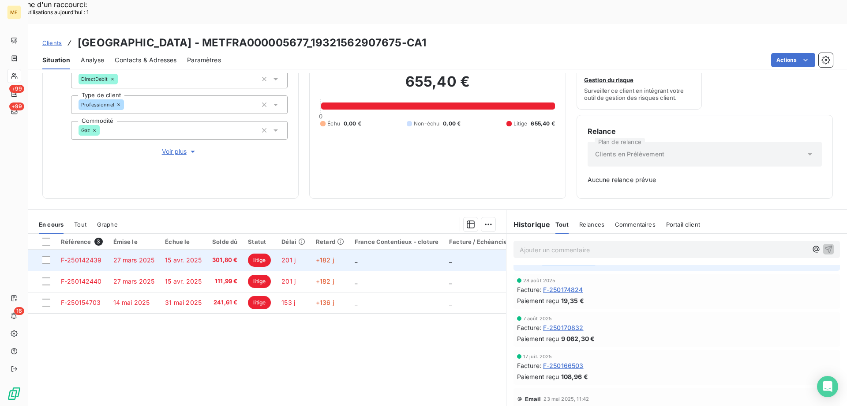
click at [78, 256] on span "F-250142439" at bounding box center [81, 260] width 41 height 8
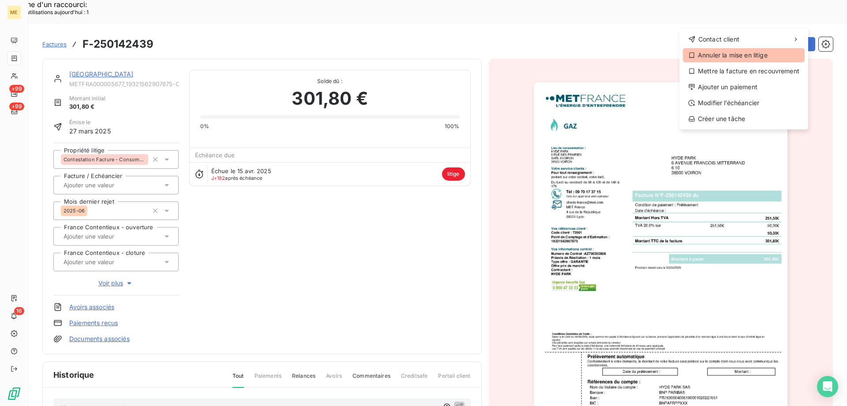
click at [733, 56] on div "Annuler la mise en litige" at bounding box center [744, 55] width 122 height 14
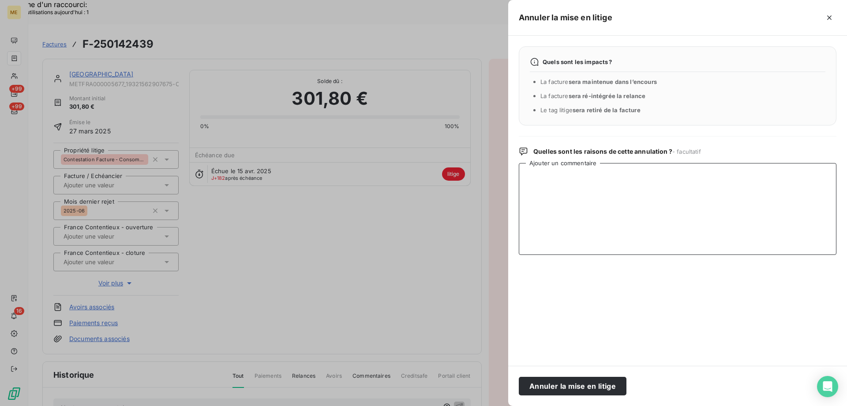
click at [566, 182] on textarea "Ajouter un commentaire" at bounding box center [678, 209] width 318 height 92
drag, startPoint x: 652, startPoint y: 177, endPoint x: 524, endPoint y: 185, distance: 127.7
click at [524, 185] on textarea "remise en représentation par prélèvement" at bounding box center [678, 209] width 318 height 92
type textarea "remise en représentation par prélèvement"
click at [551, 383] on button "Annuler la mise en litige" at bounding box center [573, 385] width 108 height 19
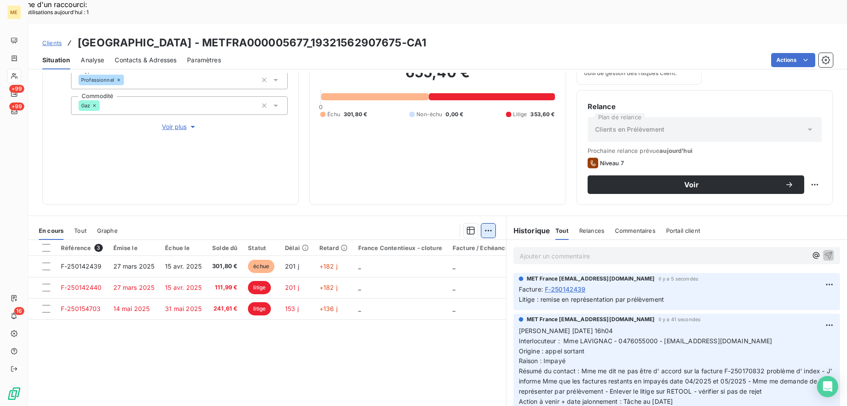
scroll to position [118, 0]
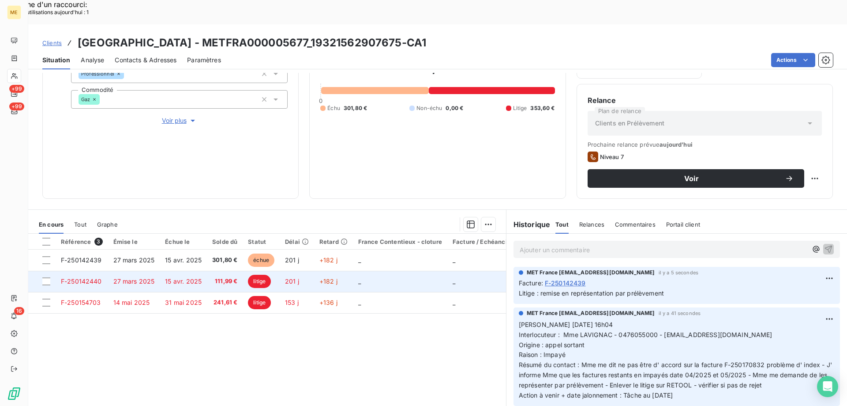
click at [78, 277] on span "F-250142440" at bounding box center [81, 281] width 41 height 8
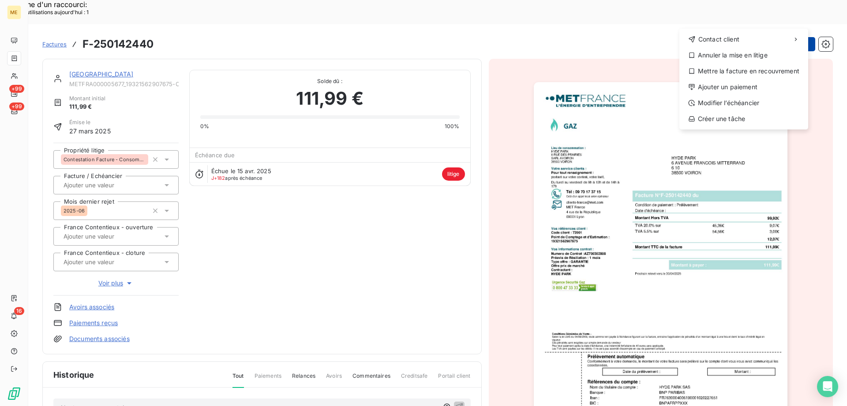
click at [710, 55] on div "Annuler la mise en litige" at bounding box center [744, 55] width 122 height 14
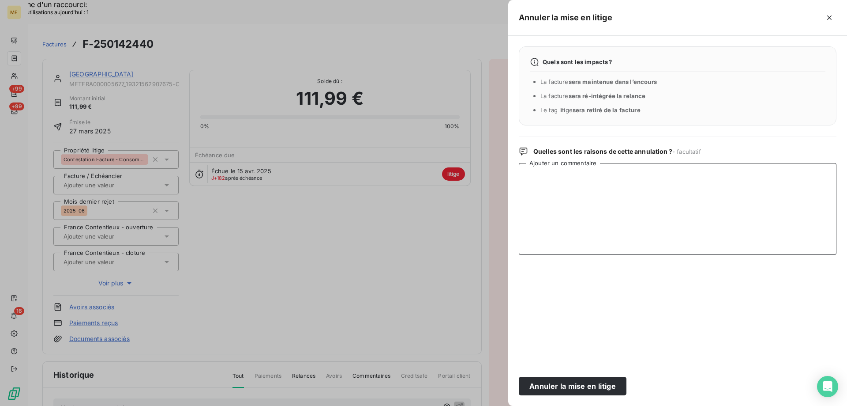
click at [603, 173] on textarea "Ajouter un commentaire" at bounding box center [678, 209] width 318 height 92
paste textarea "remise en représentation par prélèvement"
type textarea "remise en représentation par prélèvement"
click at [562, 388] on button "Annuler la mise en litige" at bounding box center [573, 385] width 108 height 19
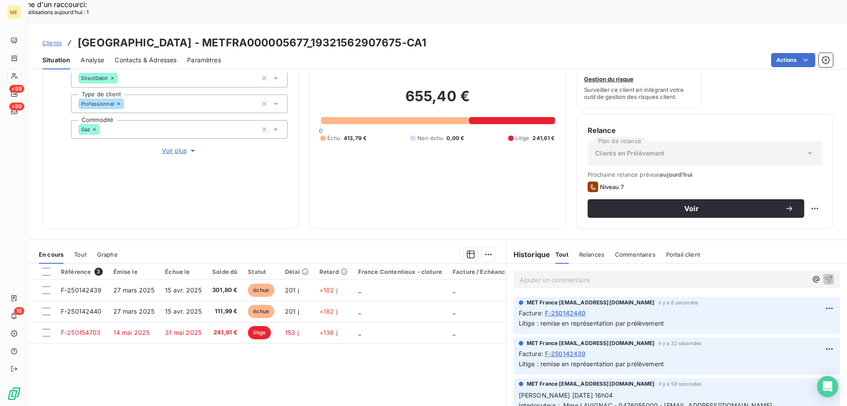
scroll to position [88, 0]
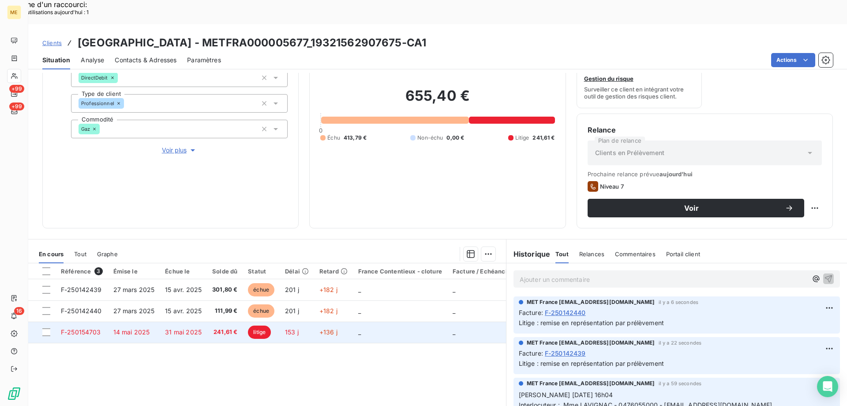
click at [87, 328] on span "F-250154703" at bounding box center [81, 332] width 40 height 8
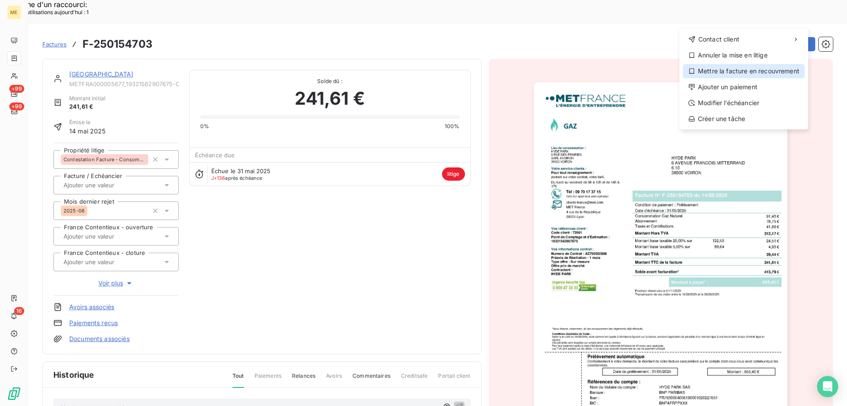
click at [716, 69] on div "Mettre la facture en recouvrement" at bounding box center [744, 71] width 122 height 14
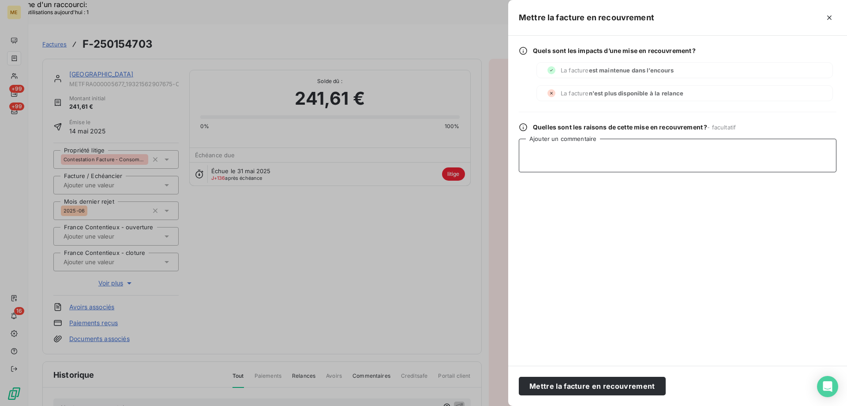
click at [571, 154] on textarea "Ajouter un commentaire" at bounding box center [678, 156] width 318 height 34
paste textarea "remise en représentation par prélèvement"
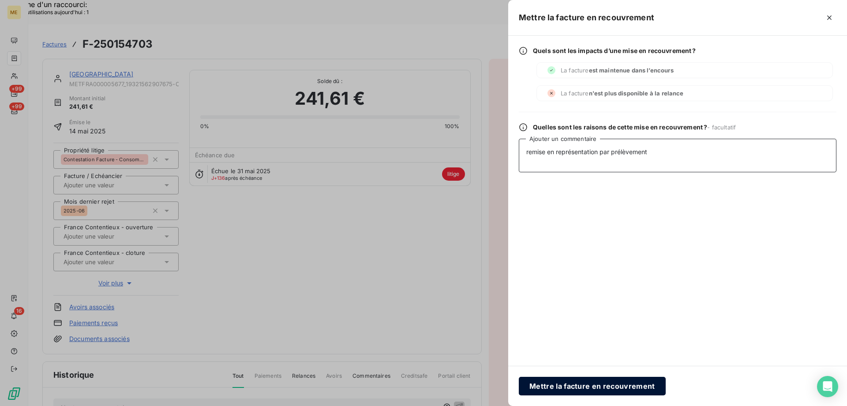
type textarea "remise en représentation par prélèvement"
click at [552, 382] on button "Mettre la facture en recouvrement" at bounding box center [592, 385] width 147 height 19
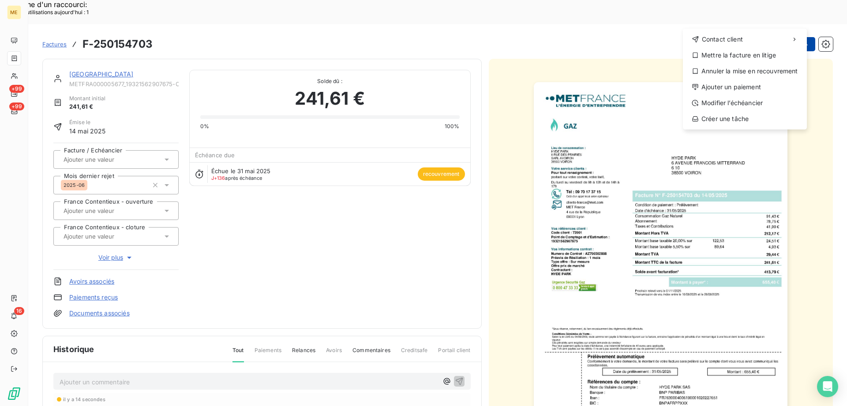
click at [719, 72] on div "Annuler la mise en recouvrement" at bounding box center [745, 71] width 117 height 14
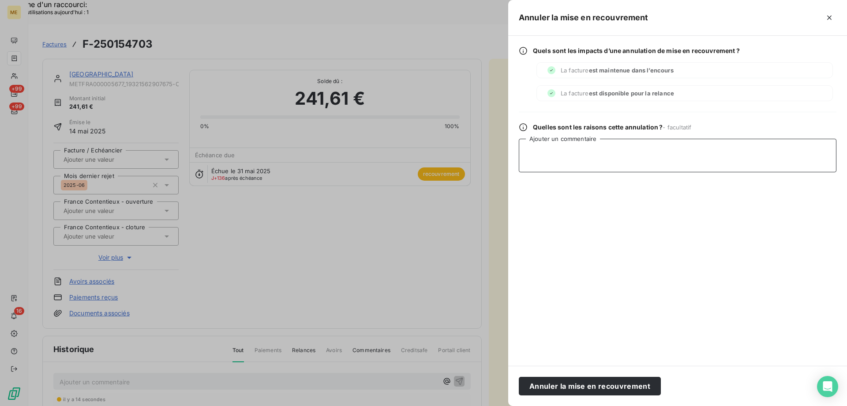
click at [608, 151] on textarea "Ajouter un commentaire" at bounding box center [678, 156] width 318 height 34
paste textarea "remise en représentation par prélèvement"
type textarea "remise en représentation par prélèvement"
click at [565, 384] on button "Annuler la mise en recouvrement" at bounding box center [590, 385] width 142 height 19
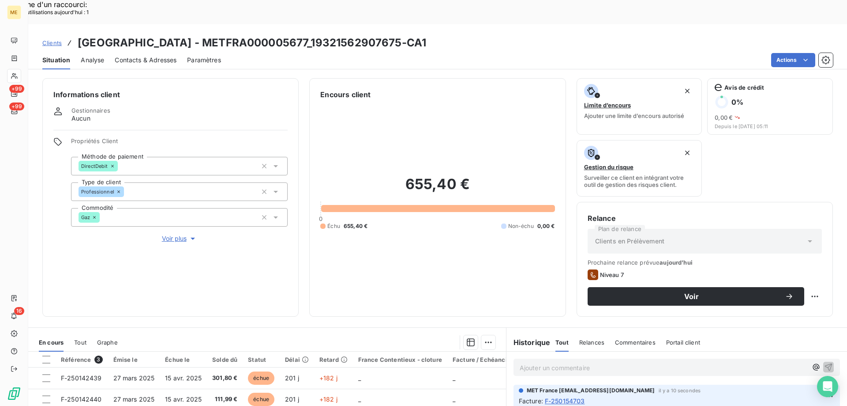
scroll to position [118, 0]
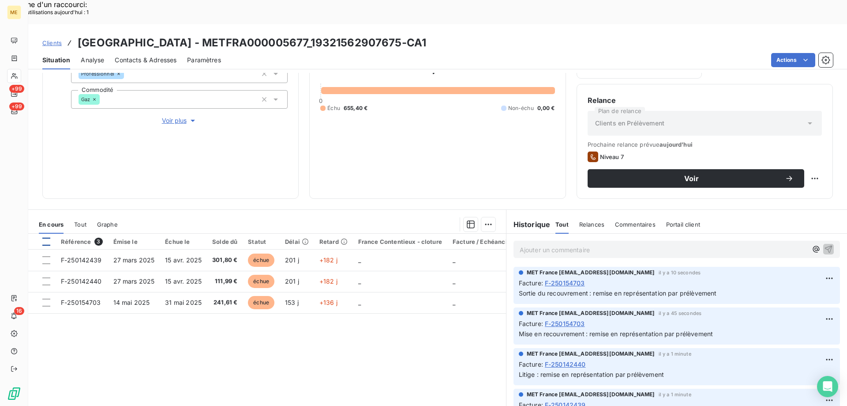
click at [44, 237] on div at bounding box center [46, 241] width 8 height 8
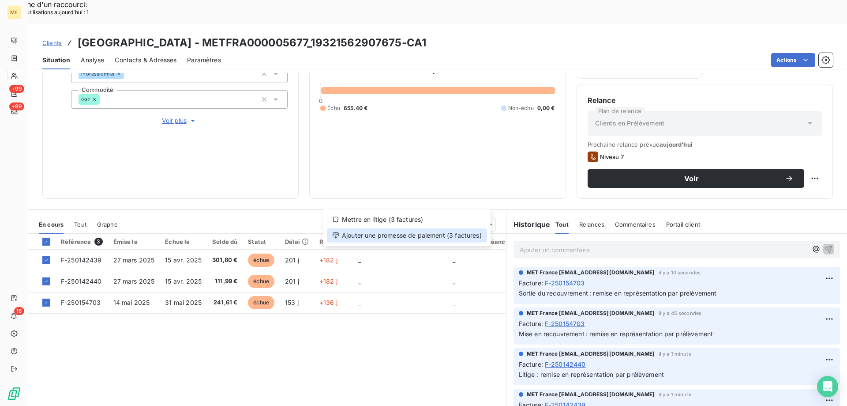
click at [435, 233] on div "Ajouter une promesse de paiement (3 factures)" at bounding box center [407, 235] width 160 height 14
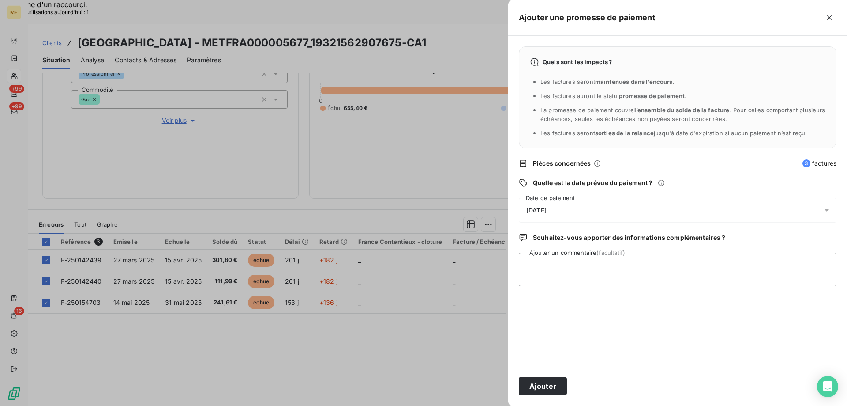
click at [578, 216] on div "[DATE]" at bounding box center [678, 210] width 318 height 25
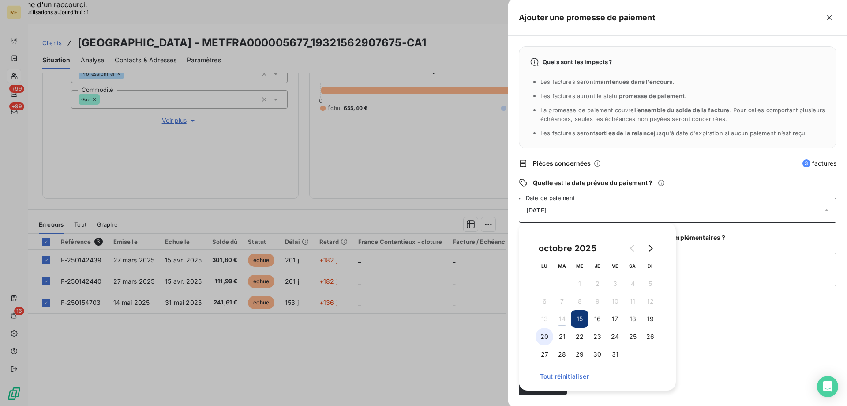
click at [542, 338] on button "20" at bounding box center [545, 336] width 18 height 18
click at [704, 253] on textarea "Ajouter un commentaire (facultatif)" at bounding box center [678, 269] width 318 height 34
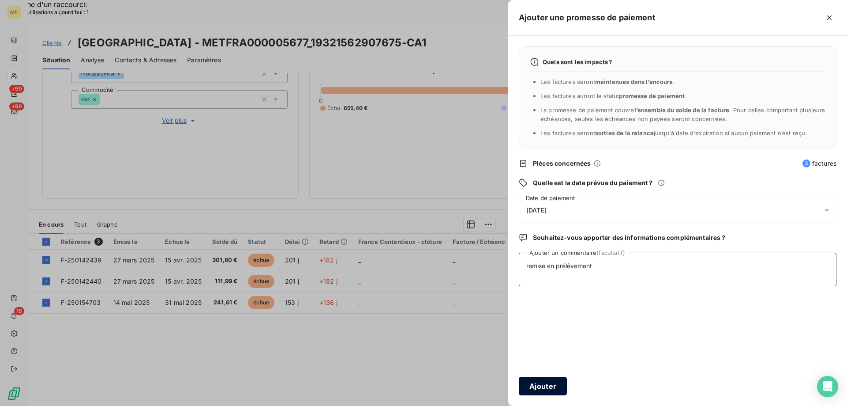
type textarea "remise en prélèvement"
click at [545, 389] on button "Ajouter" at bounding box center [543, 385] width 48 height 19
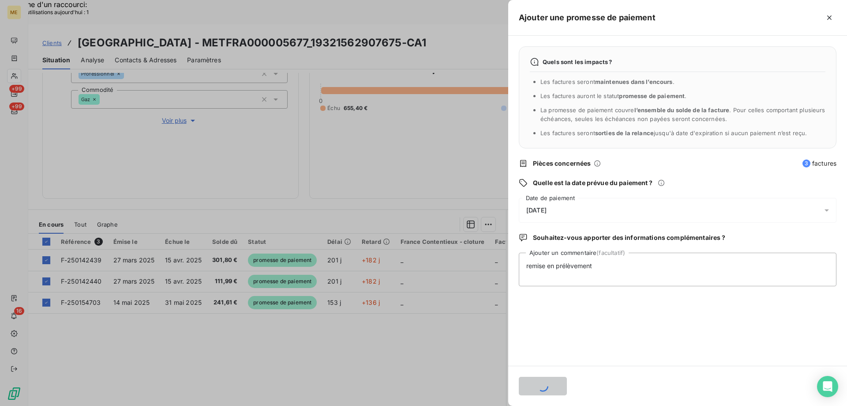
scroll to position [87, 0]
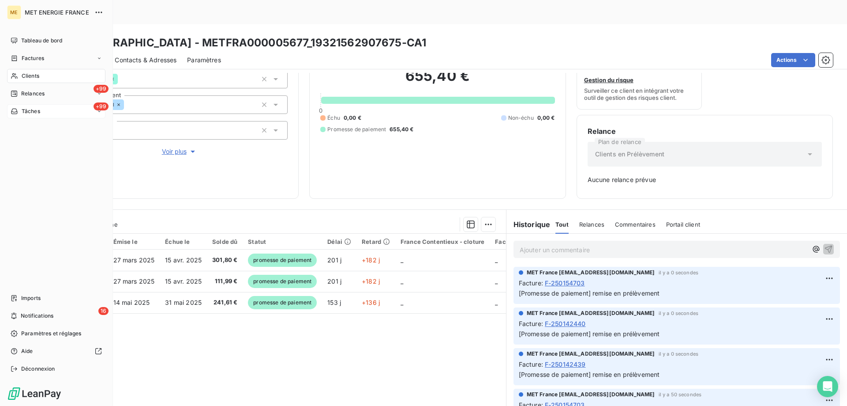
click at [56, 112] on div "+99 Tâches" at bounding box center [56, 111] width 98 height 14
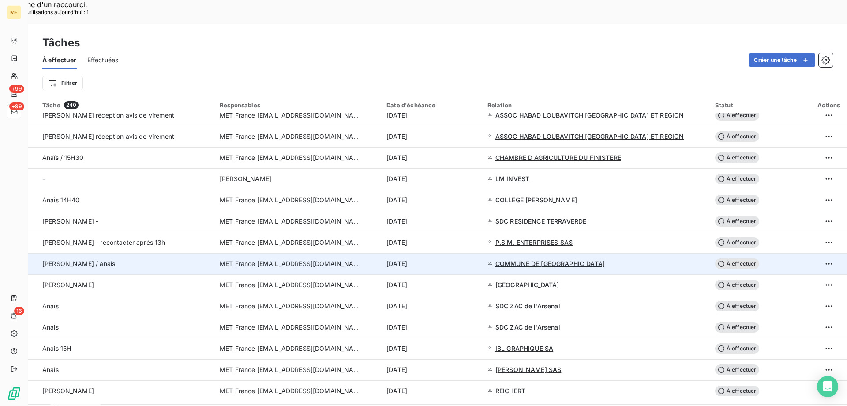
scroll to position [618, 0]
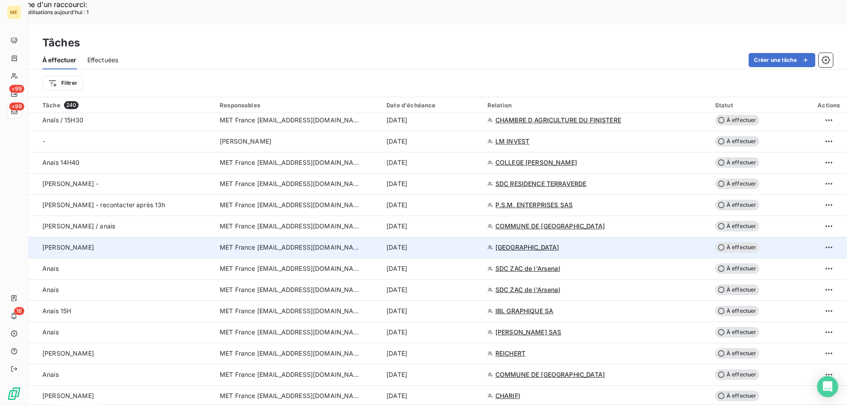
click at [741, 242] on span "À effectuer" at bounding box center [737, 247] width 44 height 11
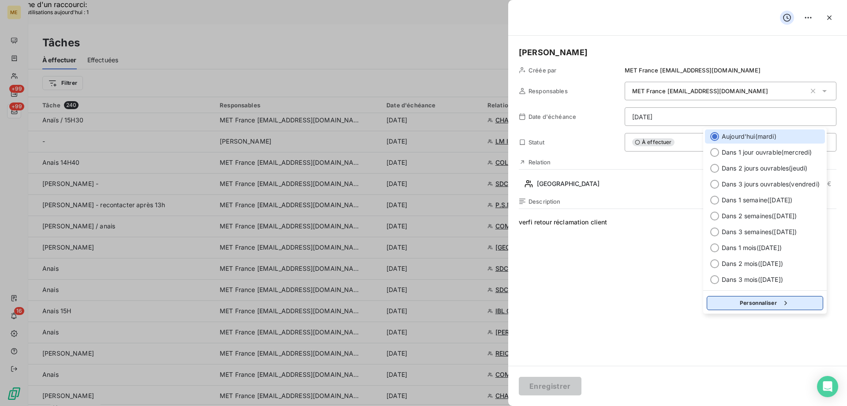
click at [724, 303] on button "Personnaliser" at bounding box center [765, 303] width 116 height 14
select select "9"
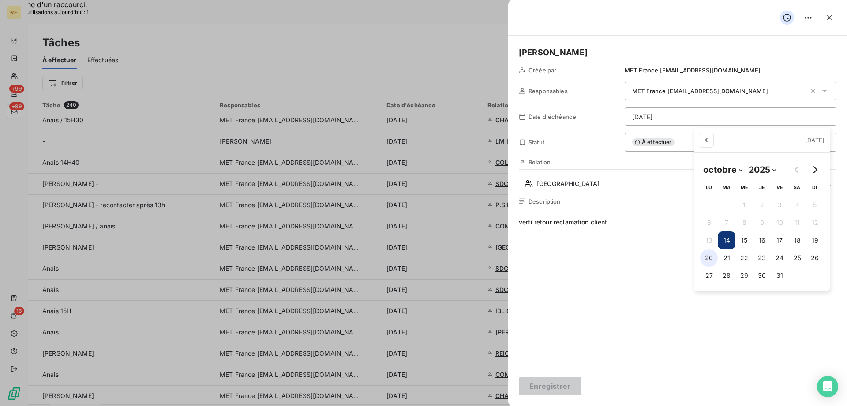
click at [708, 259] on button "20" at bounding box center [709, 258] width 18 height 18
type input "20/10/2025"
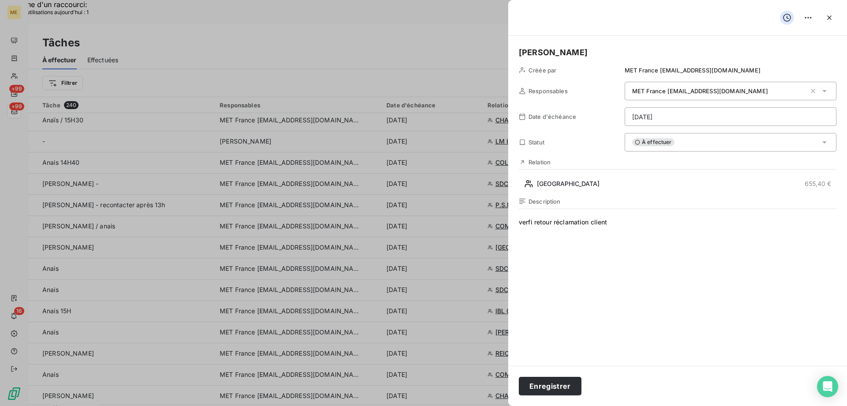
drag, startPoint x: 611, startPoint y: 225, endPoint x: 518, endPoint y: 220, distance: 93.2
click at [518, 220] on div "Valérie Créée par MET France met-france@recouvrement.met.com Responsables MET F…" at bounding box center [677, 201] width 339 height 330
click at [551, 385] on button "Enregistrer" at bounding box center [550, 385] width 63 height 19
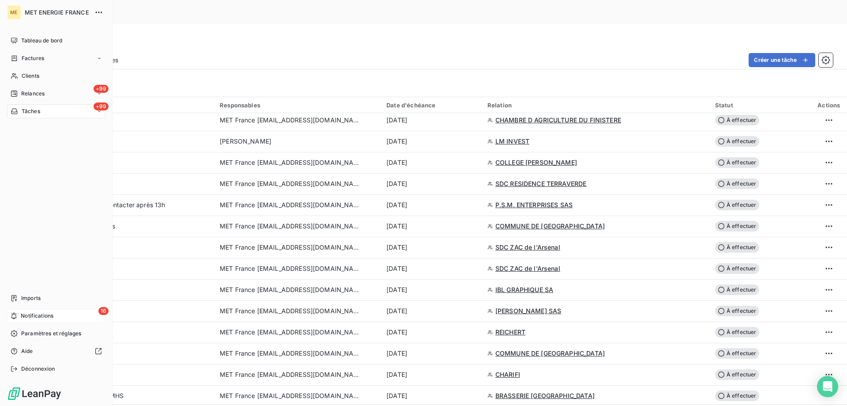
click at [60, 313] on div "16 Notifications" at bounding box center [56, 315] width 98 height 14
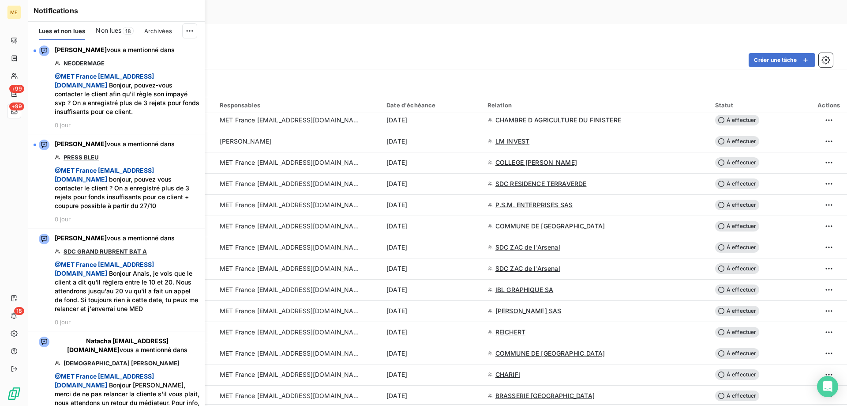
click at [111, 31] on span "Non lues" at bounding box center [109, 30] width 26 height 9
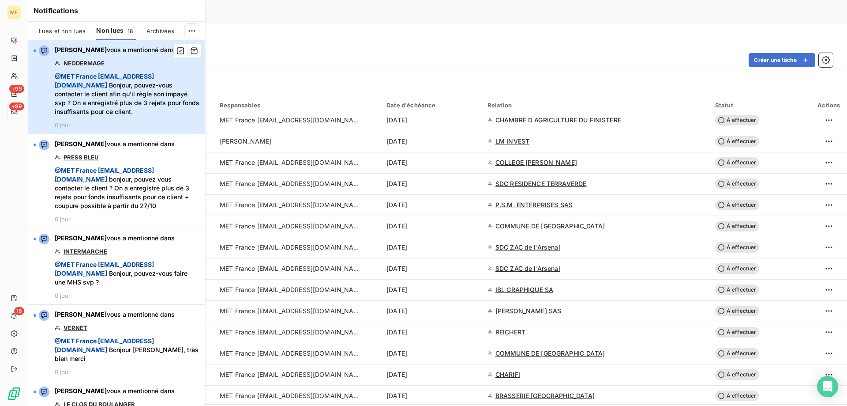
click at [128, 91] on span "@ MET [GEOGRAPHIC_DATA] [EMAIL_ADDRESS][DOMAIN_NAME] Bonjour, pouvez-vous conta…" at bounding box center [127, 94] width 145 height 44
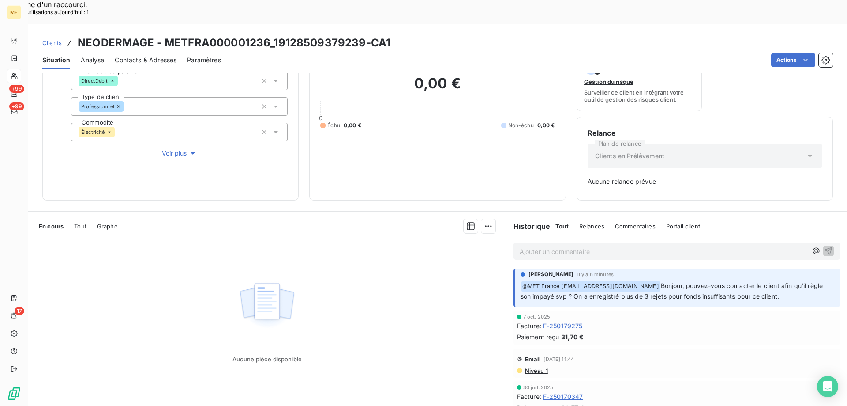
scroll to position [87, 0]
click at [80, 215] on div "Tout" at bounding box center [80, 224] width 12 height 19
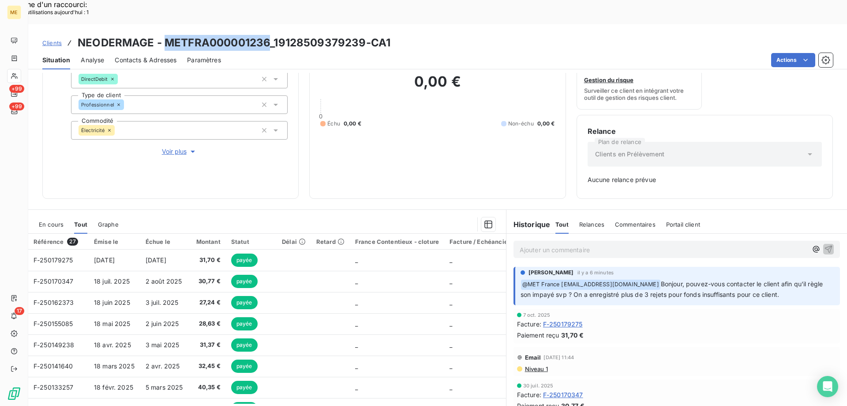
drag, startPoint x: 165, startPoint y: 19, endPoint x: 271, endPoint y: 16, distance: 105.9
click at [271, 35] on h3 "NEODERMAGE - METFRA000001236_19128509379239-CA1" at bounding box center [234, 43] width 313 height 16
click at [54, 221] on span "En cours" at bounding box center [51, 224] width 25 height 7
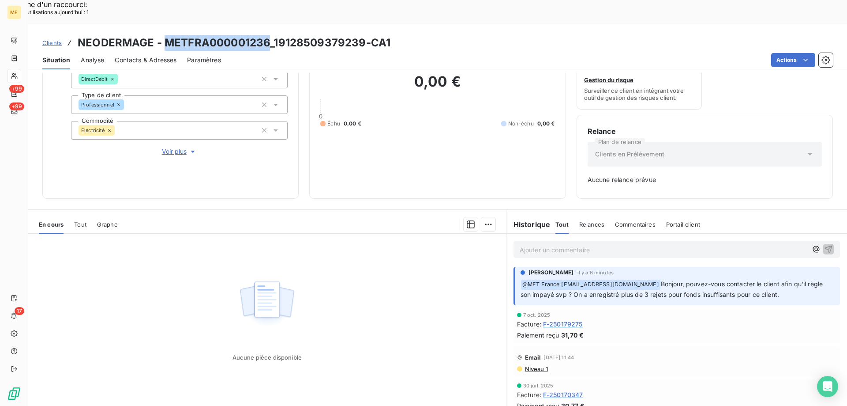
click at [83, 221] on span "Tout" at bounding box center [80, 224] width 12 height 7
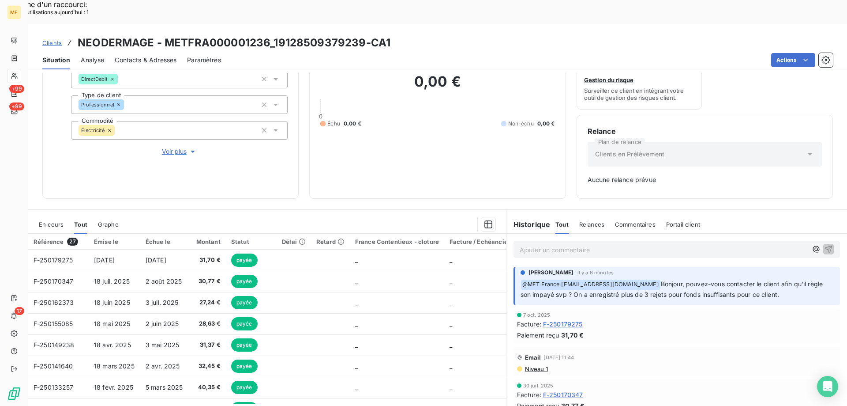
click at [546, 244] on p "Ajouter un commentaire ﻿" at bounding box center [664, 249] width 288 height 11
drag, startPoint x: 164, startPoint y: 16, endPoint x: 268, endPoint y: 23, distance: 103.9
click at [268, 35] on h3 "NEODERMAGE - METFRA000001236_19128509379239-CA1" at bounding box center [234, 43] width 313 height 16
click at [169, 147] on span "Voir plus" at bounding box center [179, 151] width 35 height 9
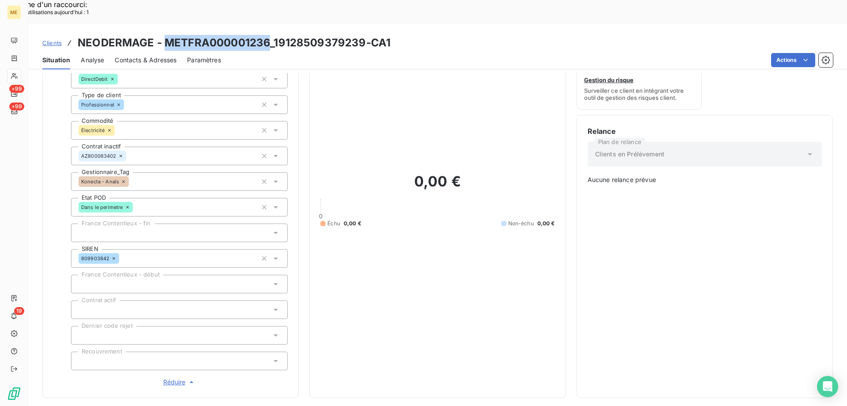
click at [168, 377] on span "Réduire" at bounding box center [179, 381] width 33 height 9
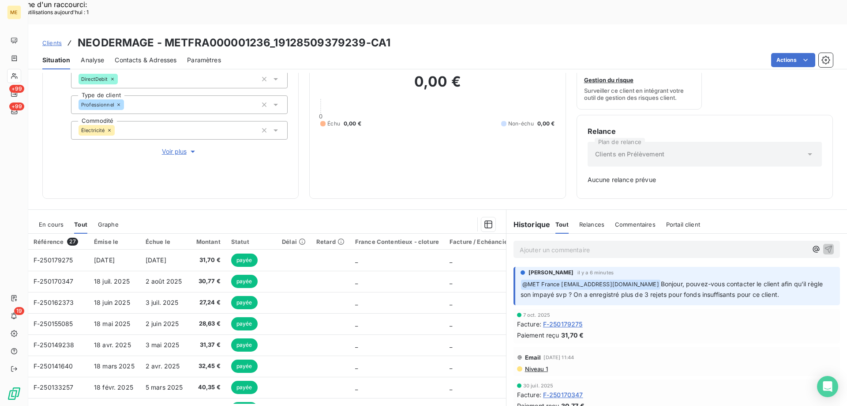
click at [552, 244] on p "Ajouter un commentaire ﻿" at bounding box center [664, 249] width 288 height 11
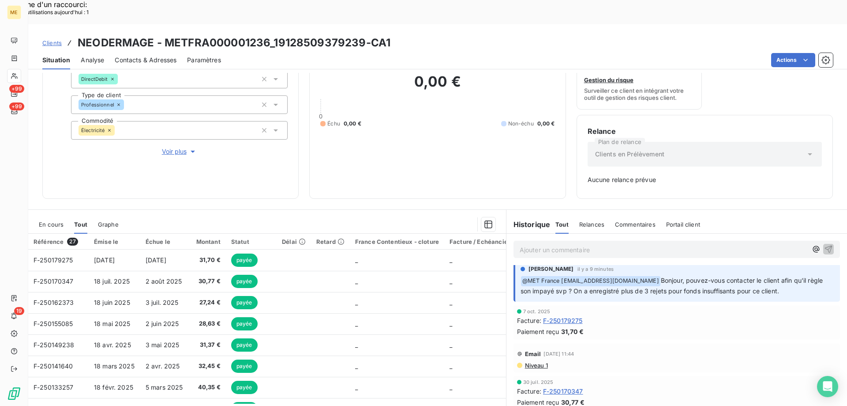
scroll to position [0, 0]
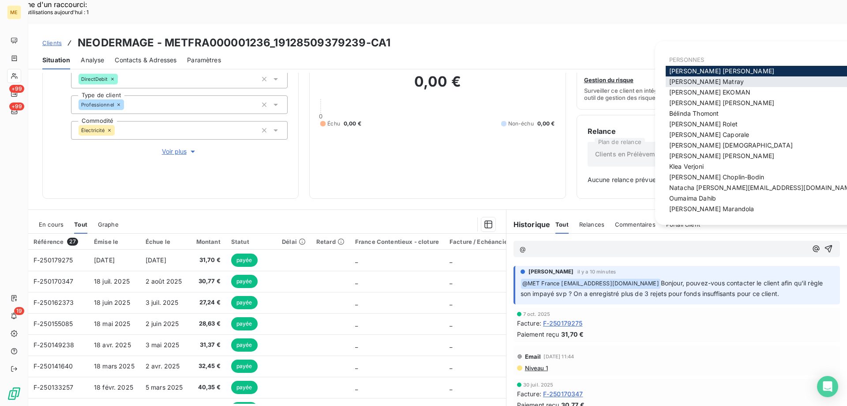
click at [690, 83] on span "[PERSON_NAME]" at bounding box center [706, 82] width 75 height 8
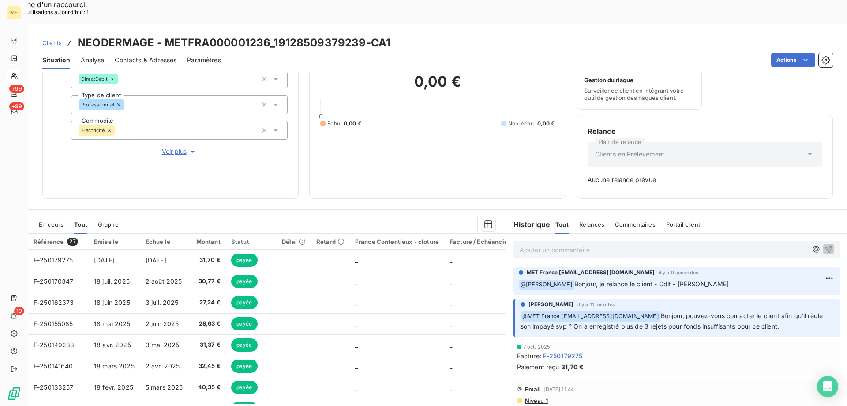
click at [169, 35] on h3 "NEODERMAGE - METFRA000001236_19128509379239-CA1" at bounding box center [234, 43] width 313 height 16
click at [428, 35] on div "Clients NEODERMAGE - METFRA000001236_19128509379239-CA1" at bounding box center [437, 43] width 819 height 16
drag, startPoint x: 165, startPoint y: 19, endPoint x: 270, endPoint y: 15, distance: 104.2
click at [270, 35] on h3 "NEODERMAGE - METFRA000001236_19128509379239-CA1" at bounding box center [234, 43] width 313 height 16
click at [169, 147] on span "Voir plus" at bounding box center [179, 151] width 35 height 9
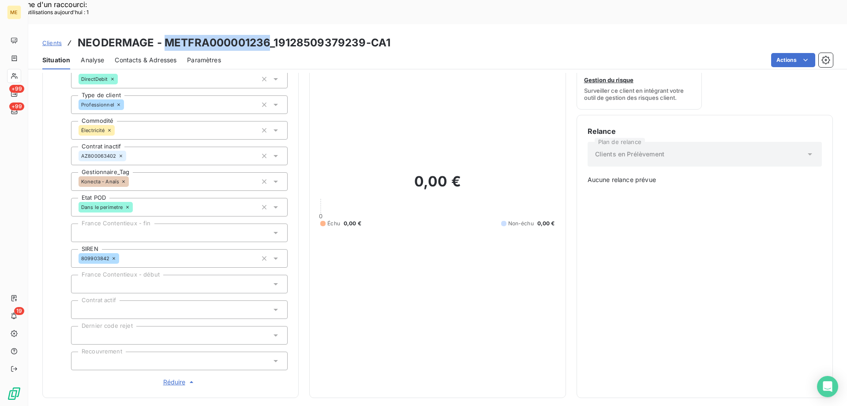
click at [171, 377] on span "Réduire" at bounding box center [179, 381] width 33 height 9
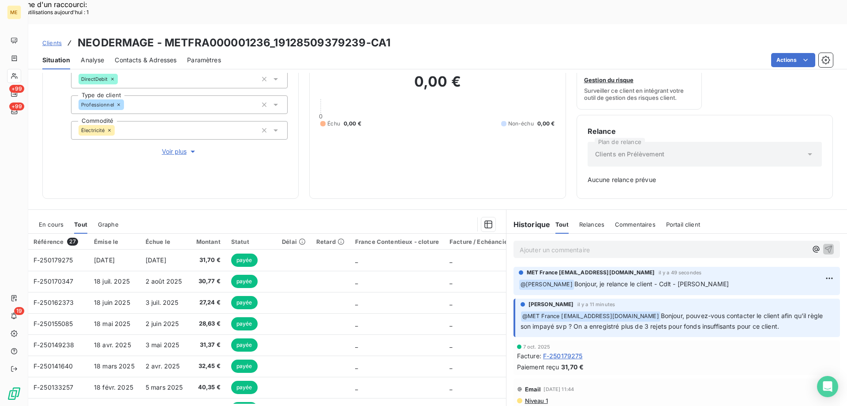
click at [527, 244] on p "Ajouter un commentaire ﻿" at bounding box center [664, 249] width 288 height 11
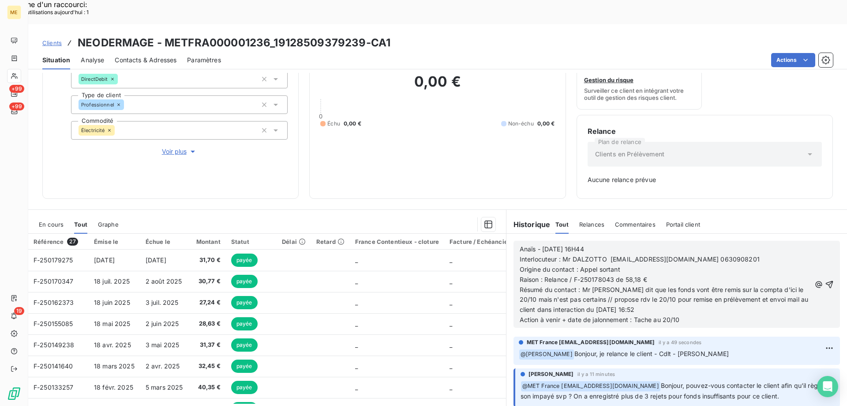
click at [702, 255] on span "Interlocuteur : Mr DALZOTTO fabien.dalzotto@gmail.com 0630908201" at bounding box center [640, 259] width 240 height 8
click at [167, 147] on span "Voir plus" at bounding box center [179, 151] width 35 height 9
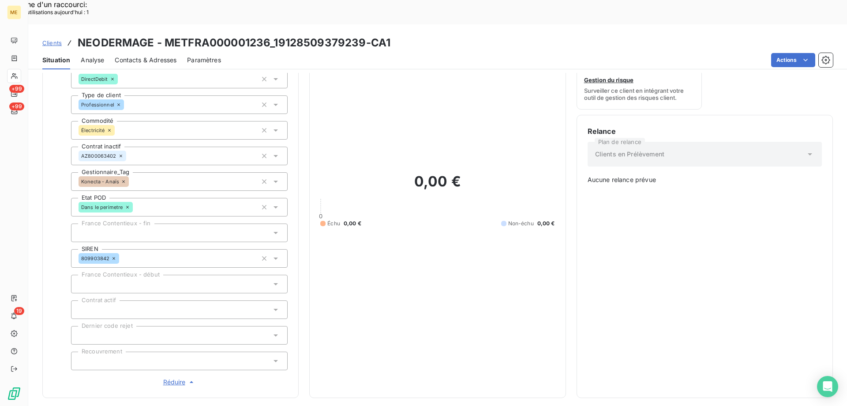
click at [177, 377] on span "Réduire" at bounding box center [179, 381] width 33 height 9
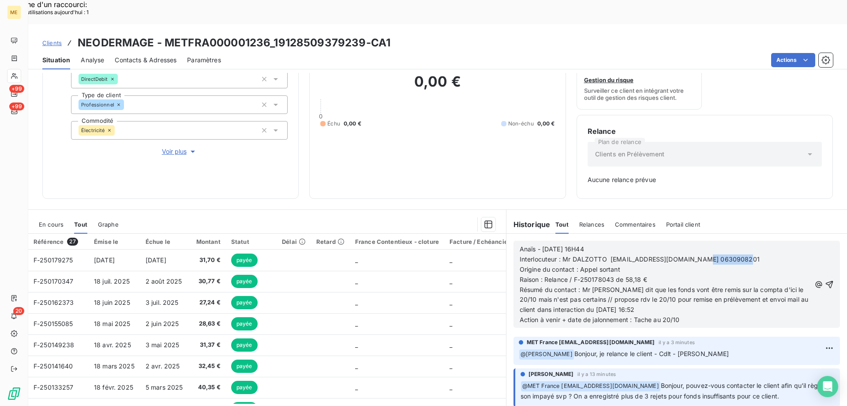
drag, startPoint x: 517, startPoint y: 223, endPoint x: 609, endPoint y: 218, distance: 92.4
click at [609, 240] on div "Anaïs - 08/10/2025 - 16H44 Interlocuteur : Mr DALZOTTO fabien.dalzotto@gmail.co…" at bounding box center [677, 283] width 327 height 87
click at [750, 254] on p "Interlocuteur : Mr DALZOTTO fabien.dalzotto@gmail.com 0630908201" at bounding box center [665, 259] width 291 height 10
drag, startPoint x: 566, startPoint y: 255, endPoint x: 649, endPoint y: 255, distance: 83.0
click at [648, 274] on p "Raison : Relance / F-250178043 de 58,18 €" at bounding box center [665, 279] width 291 height 10
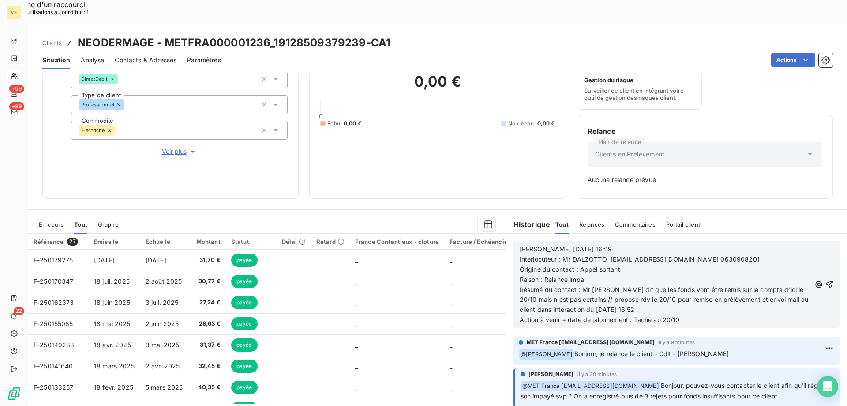
click at [596, 274] on p "Raison : Relance impa" at bounding box center [665, 279] width 291 height 10
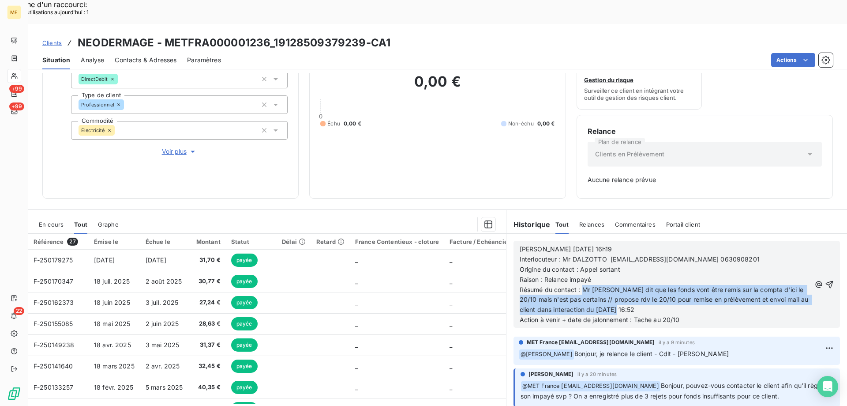
drag, startPoint x: 579, startPoint y: 263, endPoint x: 636, endPoint y: 282, distance: 60.7
click at [636, 285] on p "Résumé du contact : Mr me dit que les fonds vont être remis sur la compta d'ici…" at bounding box center [665, 300] width 291 height 30
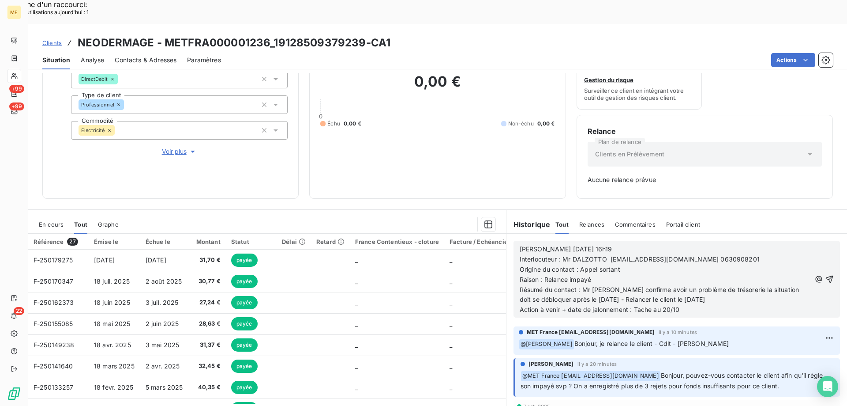
click at [715, 285] on p "Résumé du contact : Mr me confirme avoir un problème de trésorerie la situation…" at bounding box center [665, 295] width 291 height 20
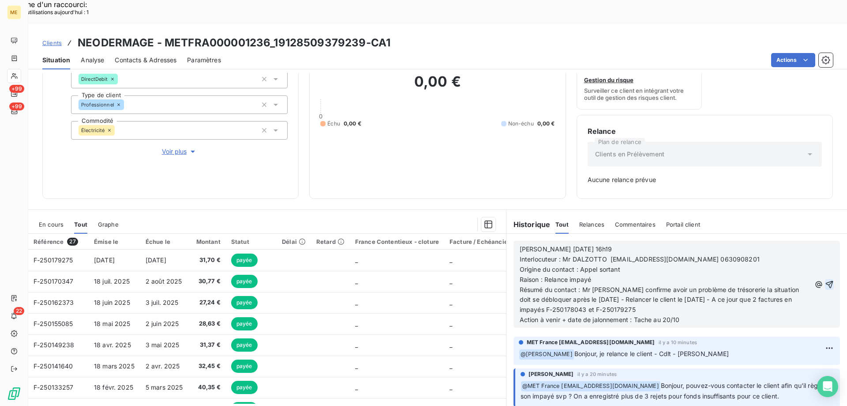
click at [825, 280] on icon "button" at bounding box center [829, 284] width 9 height 9
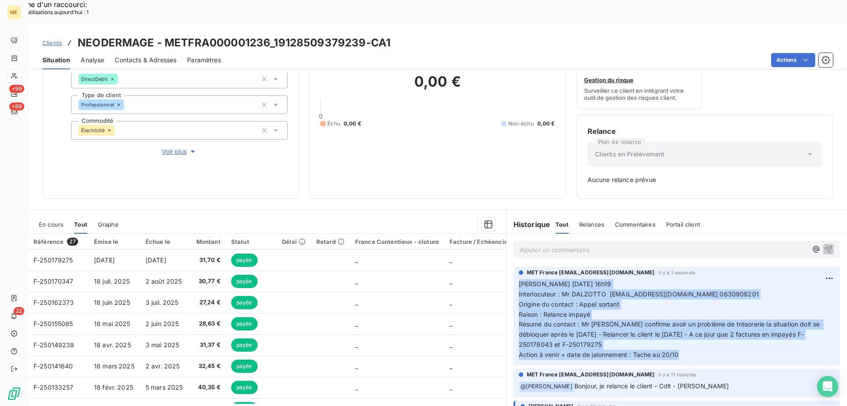
drag, startPoint x: 679, startPoint y: 330, endPoint x: 517, endPoint y: 261, distance: 176.3
click at [519, 279] on p "Valérie 14/10/2025 16h19 Interlocuteur : Mr DALZOTTO fabien.dalzotto@gmail.com …" at bounding box center [677, 319] width 316 height 81
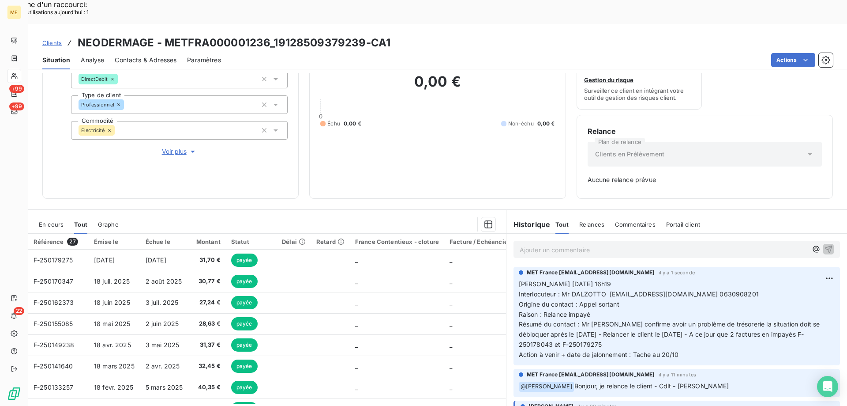
click at [441, 112] on div "0,00 € 0 Échu 0,00 € Non-échu 0,00 €" at bounding box center [437, 100] width 234 height 175
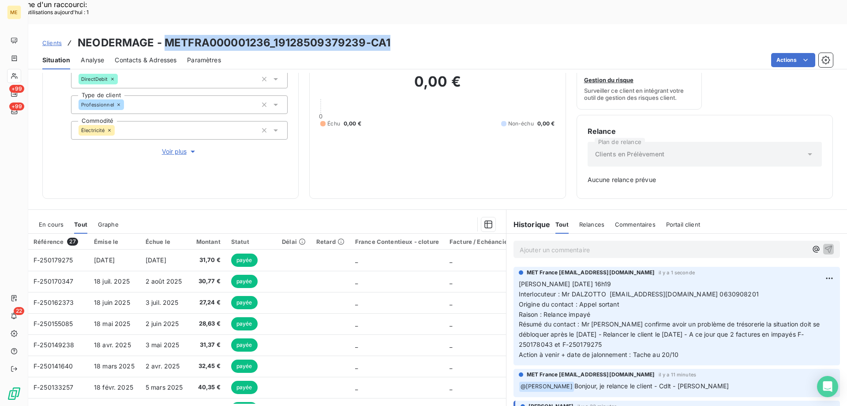
drag, startPoint x: 164, startPoint y: 20, endPoint x: 393, endPoint y: 4, distance: 229.1
click at [393, 24] on div "Clients NEODERMAGE - METFRA000001236_19128509379239-CA1 Situation Analyse Conta…" at bounding box center [437, 46] width 819 height 45
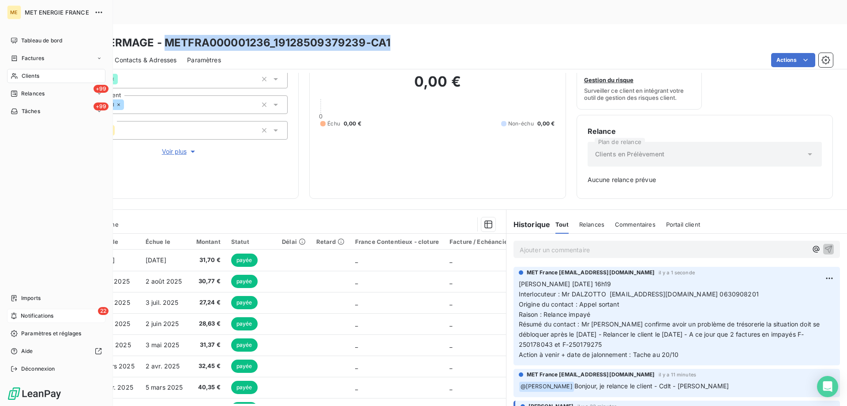
click at [66, 318] on div "22 Notifications" at bounding box center [56, 315] width 98 height 14
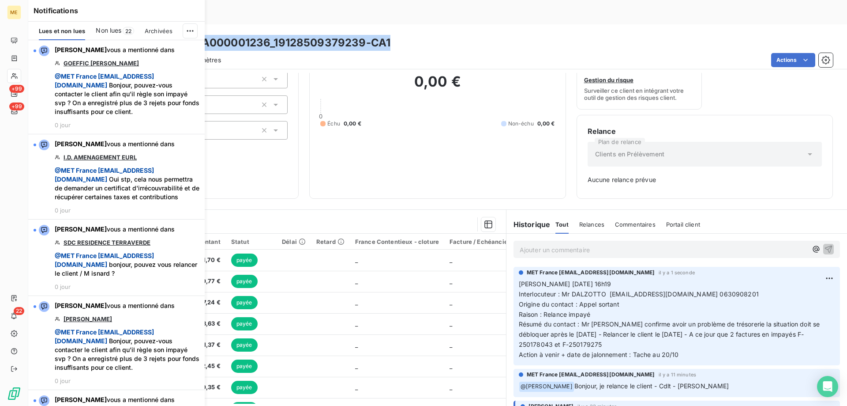
click at [110, 31] on span "Non lues" at bounding box center [109, 30] width 26 height 9
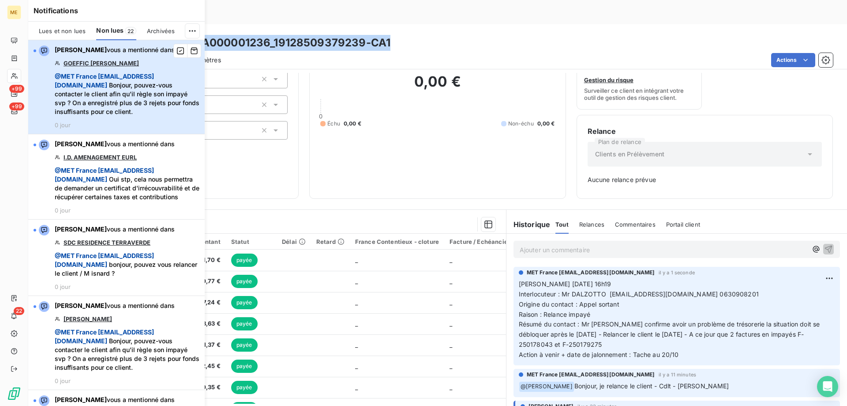
click at [136, 86] on span "@ MET [GEOGRAPHIC_DATA] [EMAIL_ADDRESS][DOMAIN_NAME]" at bounding box center [104, 80] width 99 height 16
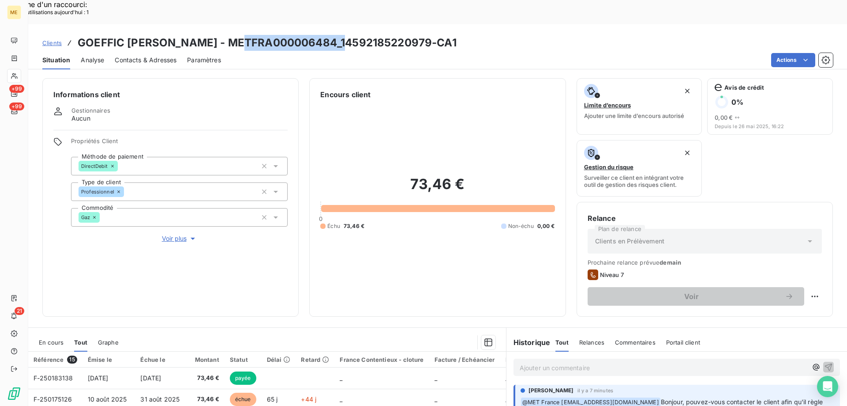
drag, startPoint x: 247, startPoint y: 18, endPoint x: 353, endPoint y: 19, distance: 106.4
click at [353, 35] on h3 "GOEFFIC JONATHAN FRANCK - METFRA000006484_14592185220979-CA1" at bounding box center [267, 43] width 379 height 16
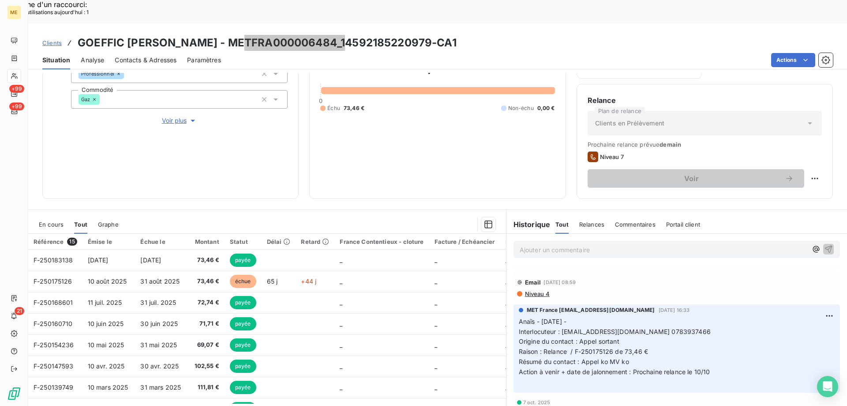
scroll to position [84, 0]
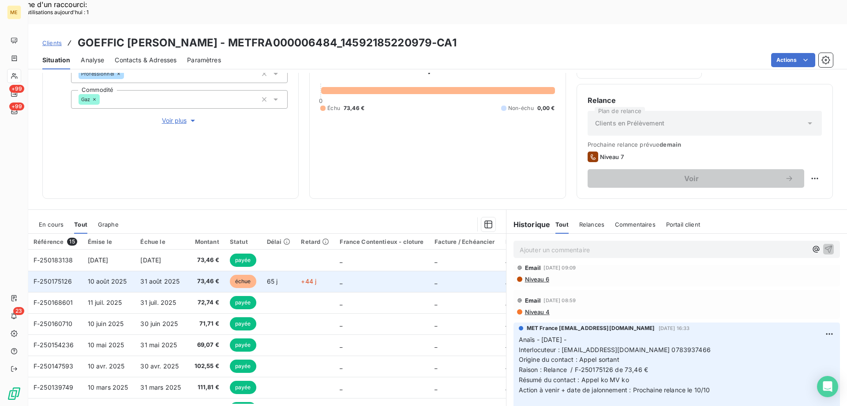
click at [67, 277] on span "F-250175126" at bounding box center [53, 281] width 39 height 8
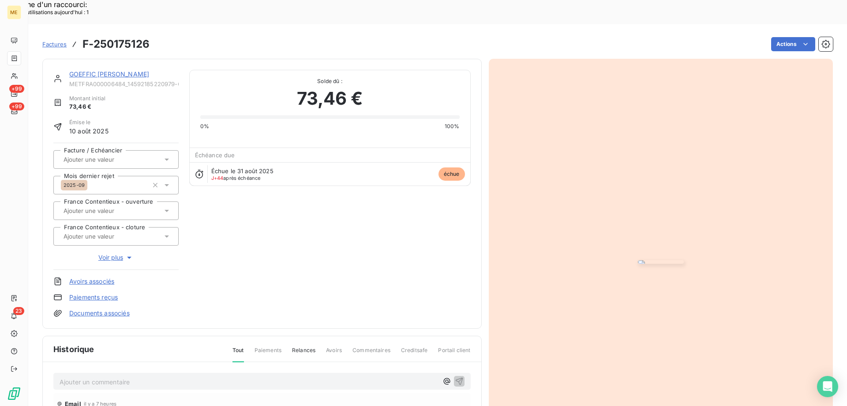
click at [638, 260] on img "button" at bounding box center [661, 262] width 46 height 4
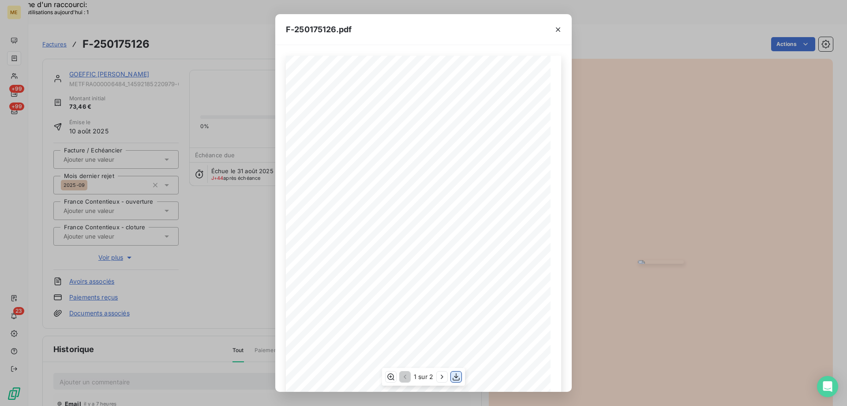
click at [455, 380] on icon "button" at bounding box center [456, 376] width 9 height 9
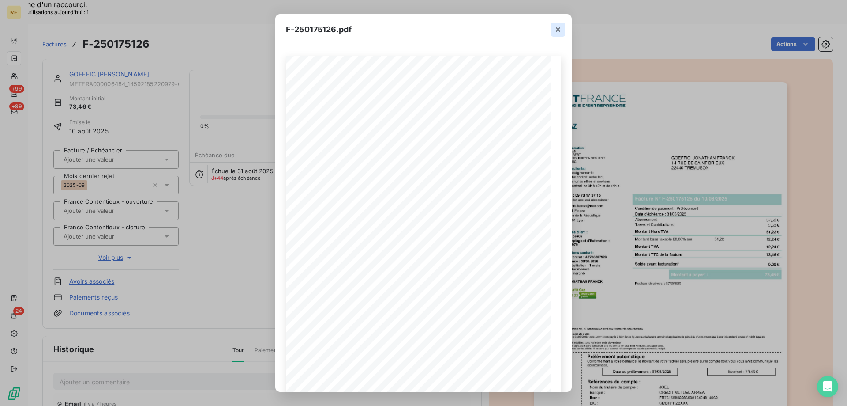
click at [559, 34] on button "button" at bounding box center [558, 30] width 14 height 14
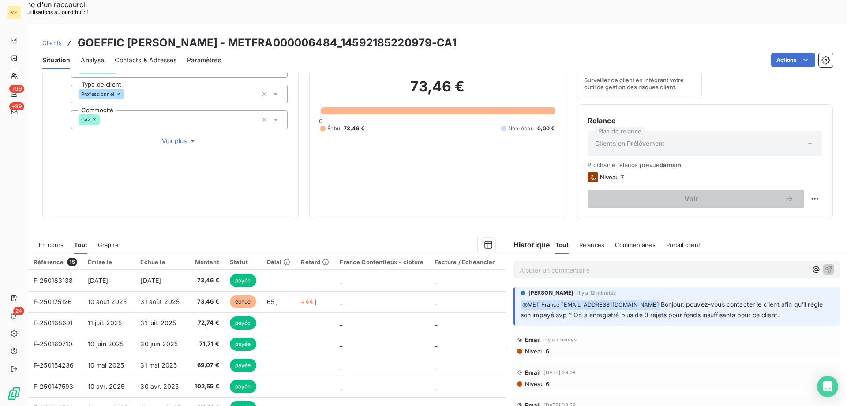
scroll to position [118, 0]
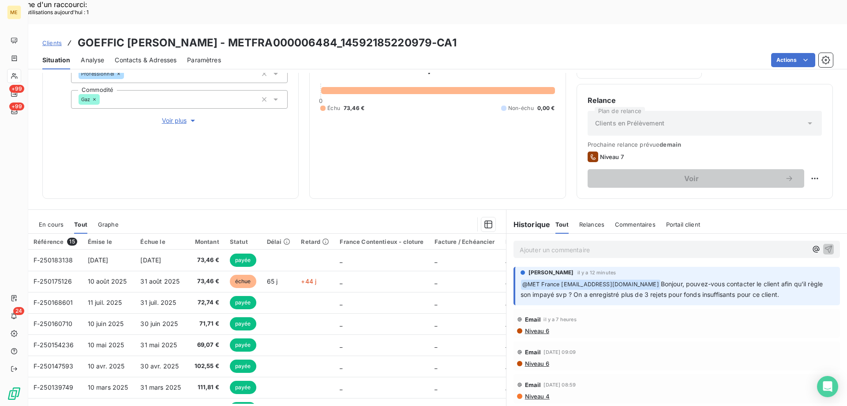
click at [589, 244] on p "Ajouter un commentaire ﻿" at bounding box center [664, 249] width 288 height 11
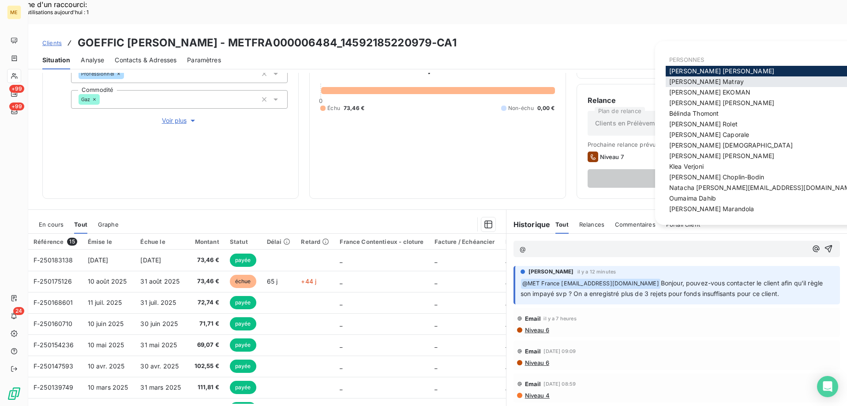
click at [685, 81] on span "[PERSON_NAME]" at bounding box center [706, 82] width 75 height 8
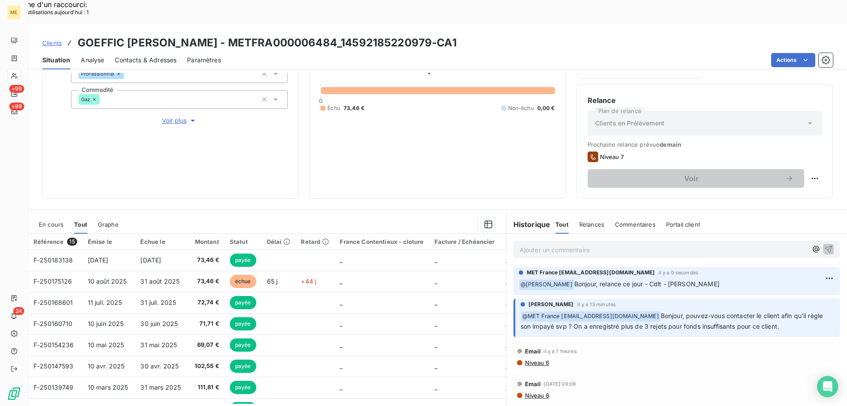
click at [51, 221] on span "En cours" at bounding box center [51, 224] width 25 height 7
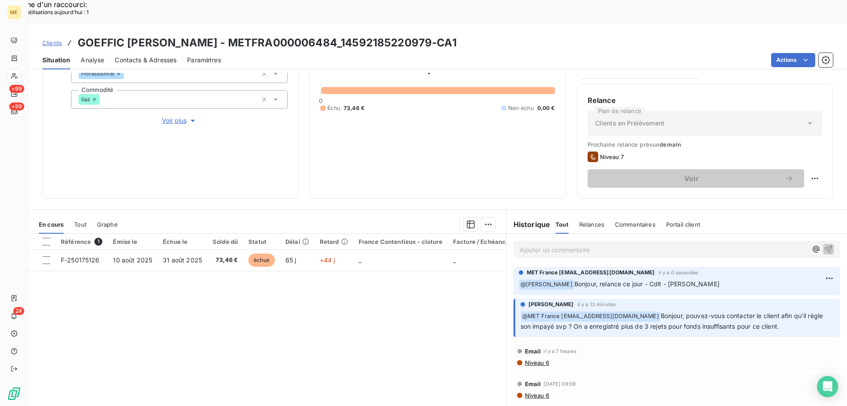
click at [521, 244] on p "Ajouter un commentaire ﻿" at bounding box center [664, 249] width 288 height 11
click at [538, 244] on p "Ajouter un commentaire ﻿" at bounding box center [664, 249] width 288 height 11
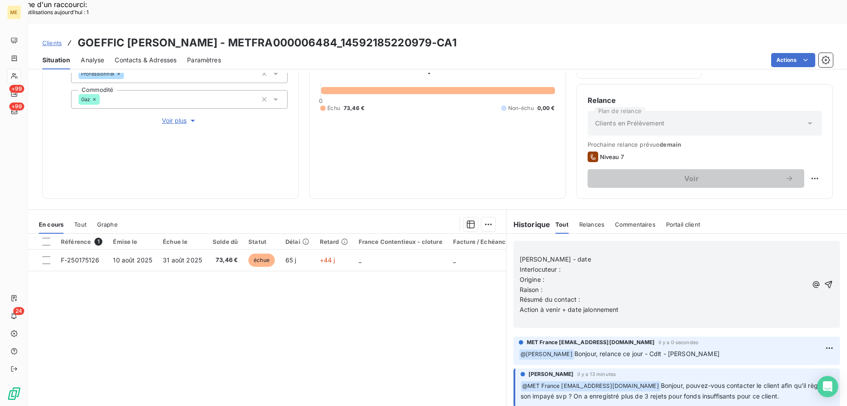
click at [580, 254] on p "Valérie - date" at bounding box center [664, 259] width 288 height 10
click at [571, 264] on p "Interlocuteur :" at bounding box center [664, 269] width 288 height 10
click at [594, 274] on p "Origine :" at bounding box center [664, 279] width 288 height 10
click at [588, 264] on p "Interlocuteur :" at bounding box center [664, 269] width 288 height 10
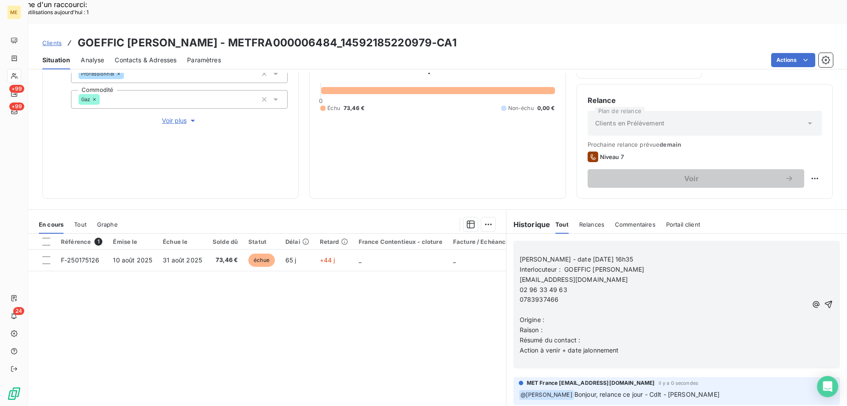
click at [520, 275] on span "chezjohn.stbrieuc@gmail.com" at bounding box center [574, 279] width 108 height 8
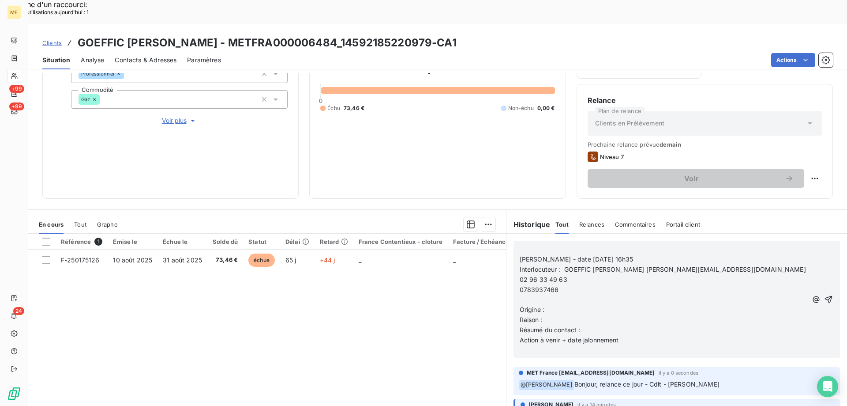
click at [520, 275] on span "02 96 33 49 63" at bounding box center [544, 279] width 48 height 8
click at [520, 305] on span "Origine :" at bounding box center [532, 309] width 25 height 8
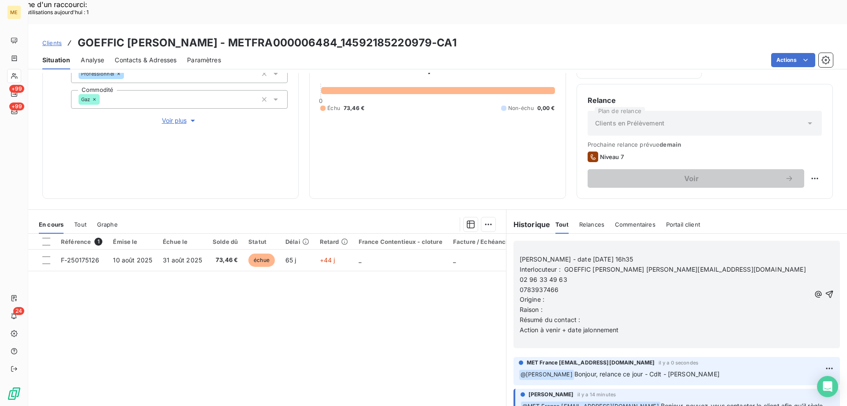
click at [553, 294] on p "Origine :" at bounding box center [665, 299] width 291 height 10
click at [548, 304] on p "Raison :" at bounding box center [665, 309] width 291 height 10
click at [590, 315] on p "Résumé du contact :" at bounding box center [665, 320] width 291 height 10
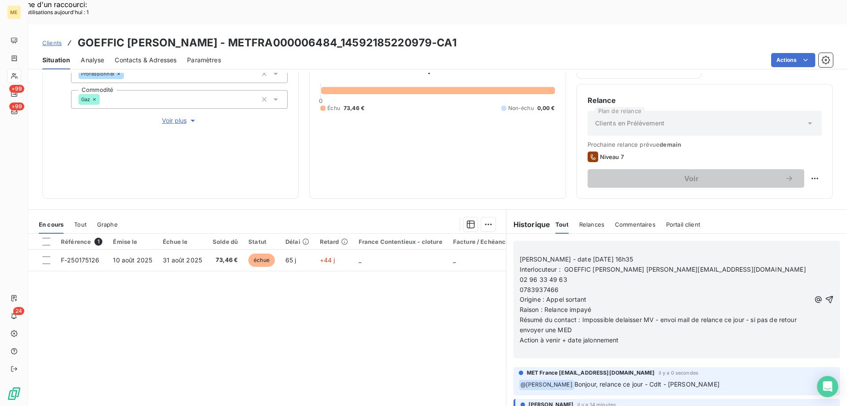
click at [174, 116] on span "Voir plus" at bounding box center [179, 120] width 35 height 9
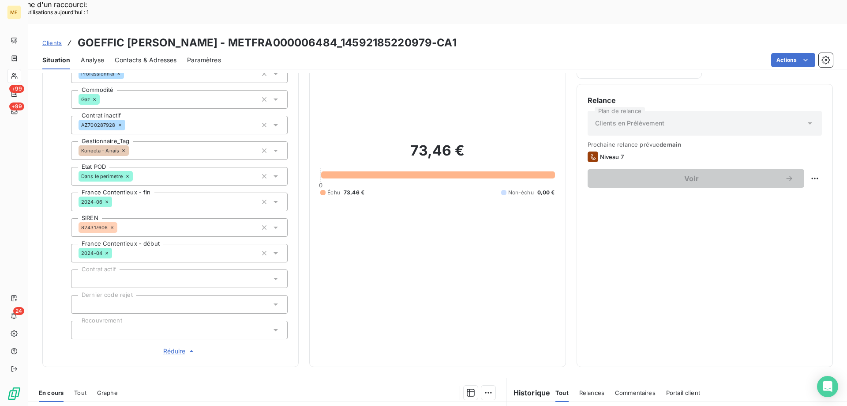
click at [167, 346] on span "Réduire" at bounding box center [179, 350] width 33 height 9
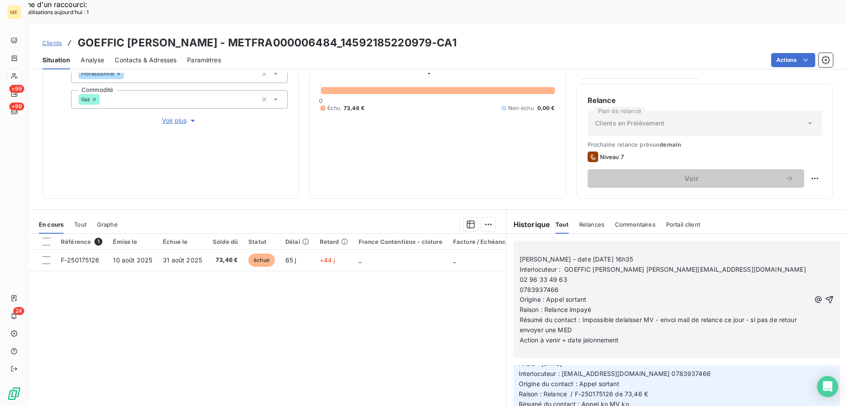
scroll to position [221, 0]
click at [620, 315] on span "Résumé du contact : Impossible delaisser MV - envoi mail de relance ce jour - s…" at bounding box center [659, 324] width 279 height 18
click at [624, 335] on p "Action à venir + date jalonnement" at bounding box center [665, 340] width 291 height 10
click at [619, 336] on span "Action à venir + date jalonnement 17/10/2025" at bounding box center [581, 340] width 122 height 8
click at [616, 336] on span "Action à venir + date jalonnement 17/10/2025" at bounding box center [581, 340] width 122 height 8
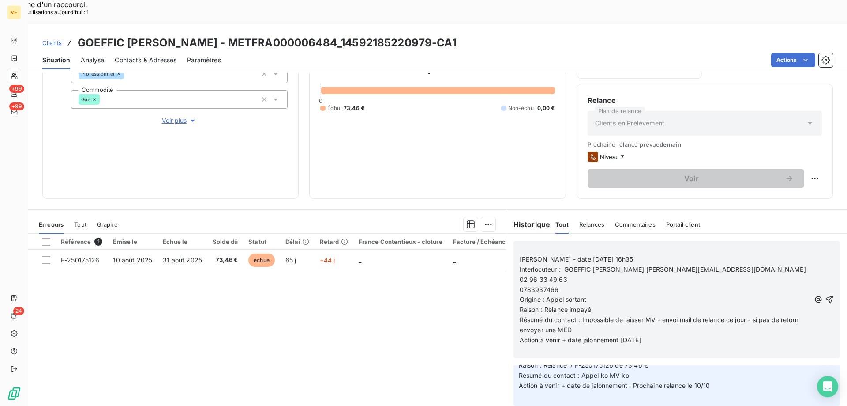
click at [620, 336] on span "Action à venir + date jalonnement 17/10/2025" at bounding box center [581, 340] width 122 height 8
click at [618, 336] on span "Action à venir + date jalonnement 17/10/2025" at bounding box center [581, 340] width 122 height 8
click at [825, 295] on icon "button" at bounding box center [829, 299] width 9 height 9
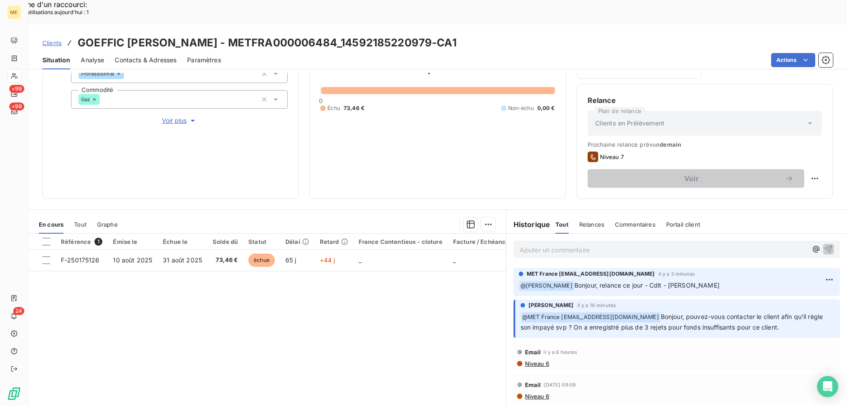
scroll to position [253, 0]
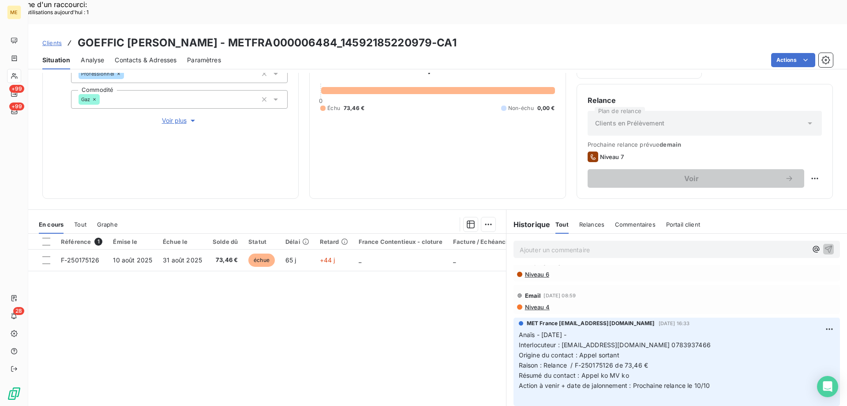
click at [413, 304] on div "Référence 1 Émise le Échue le Solde dû Statut Délai Retard France Contentieux -…" at bounding box center [267, 318] width 478 height 170
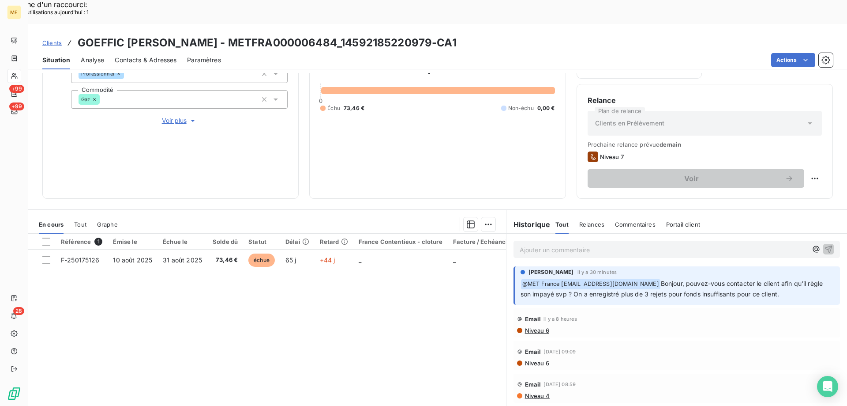
scroll to position [0, 0]
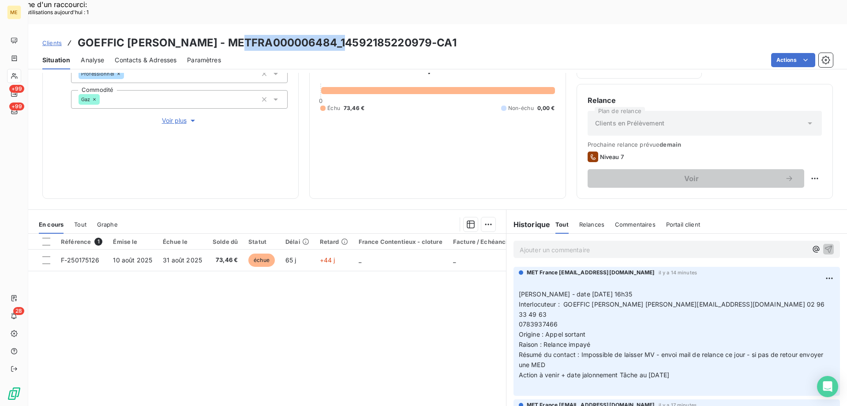
drag, startPoint x: 245, startPoint y: 16, endPoint x: 353, endPoint y: 17, distance: 107.7
click at [353, 35] on h3 "GOEFFIC JONATHAN FRANCK - METFRA000006484_14592185220979-CA1" at bounding box center [267, 43] width 379 height 16
click at [238, 287] on div "Référence 1 Émise le Échue le Solde dû Statut Délai Retard France Contentieux -…" at bounding box center [267, 318] width 478 height 170
drag, startPoint x: 586, startPoint y: 300, endPoint x: 514, endPoint y: 269, distance: 78.7
click at [514, 269] on div "MET France met-france@recouvrement.met.com il y a 14 minutes ﻿ Valérie - date 1…" at bounding box center [677, 331] width 327 height 129
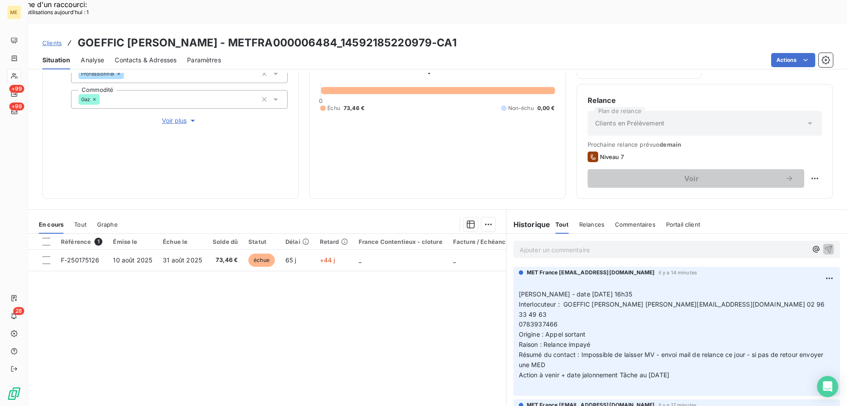
click at [715, 347] on p "﻿ Valérie - date 14/10/2025 16h35 Interlocuteur : GOEFFIC JONATHAN FRANCK chezj…" at bounding box center [677, 334] width 316 height 111
drag, startPoint x: 691, startPoint y: 339, endPoint x: 515, endPoint y: 268, distance: 190.1
click at [519, 279] on p "﻿ Valérie - date 14/10/2025 16h35 Interlocuteur : GOEFFIC JONATHAN FRANCK chezj…" at bounding box center [677, 334] width 316 height 111
drag, startPoint x: 245, startPoint y: 16, endPoint x: 473, endPoint y: 19, distance: 228.1
click at [457, 35] on h3 "GOEFFIC JONATHAN FRANCK - METFRA000006484_14592185220979-CA1" at bounding box center [267, 43] width 379 height 16
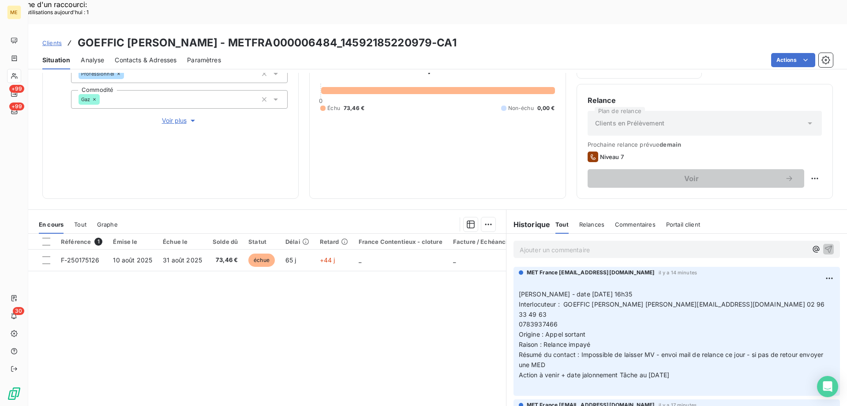
click at [85, 256] on span "F-250175126" at bounding box center [80, 260] width 39 height 8
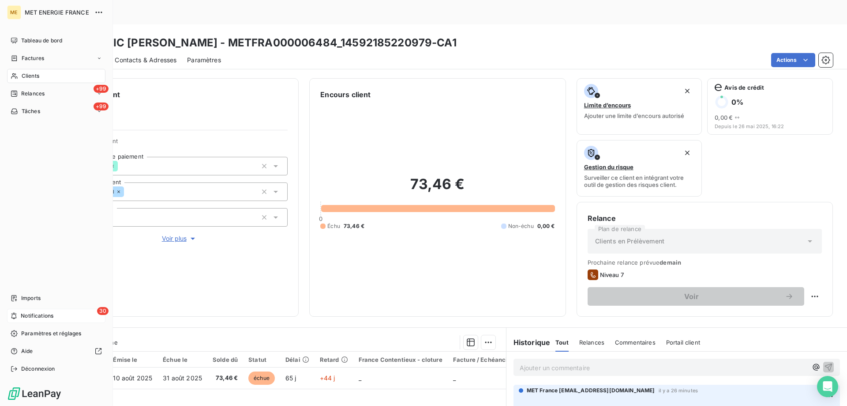
drag, startPoint x: 38, startPoint y: 319, endPoint x: 71, endPoint y: 311, distance: 33.6
click at [39, 317] on span "Notifications" at bounding box center [37, 316] width 33 height 8
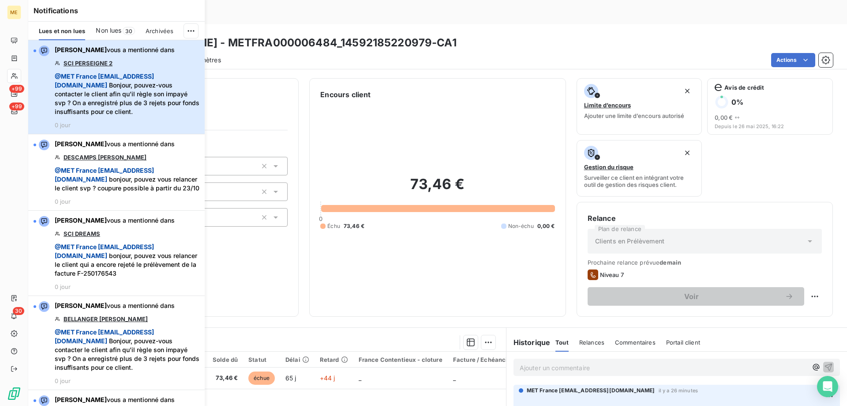
click at [111, 87] on span "@ MET [GEOGRAPHIC_DATA] [EMAIL_ADDRESS][DOMAIN_NAME]" at bounding box center [104, 80] width 99 height 16
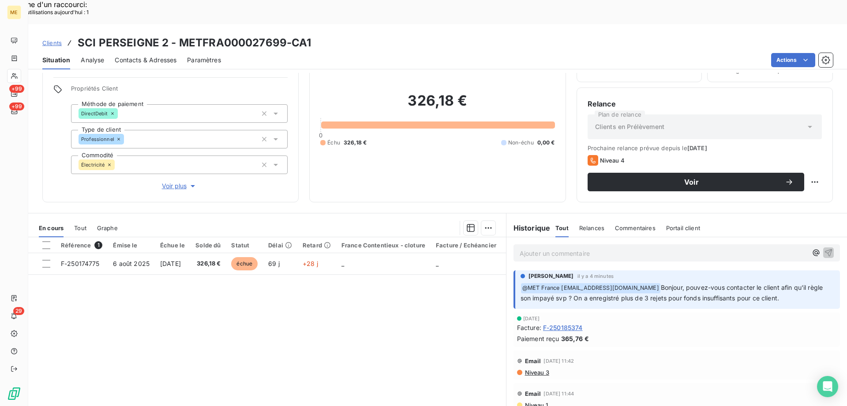
scroll to position [56, 0]
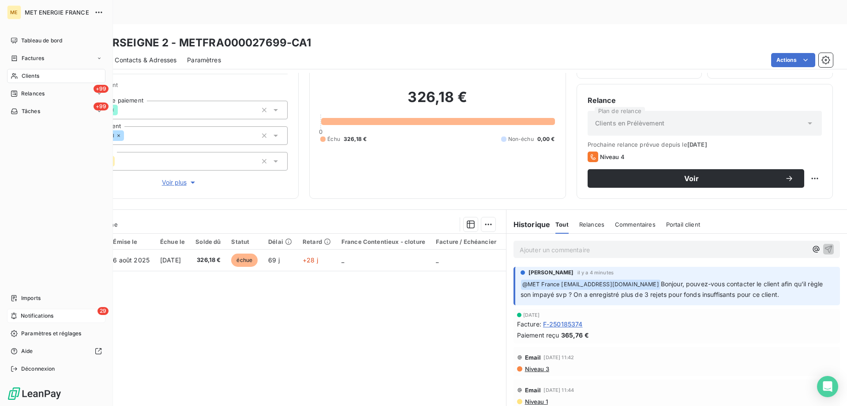
drag, startPoint x: 57, startPoint y: 315, endPoint x: 64, endPoint y: 315, distance: 7.1
click at [58, 315] on div "29 Notifications" at bounding box center [56, 315] width 98 height 14
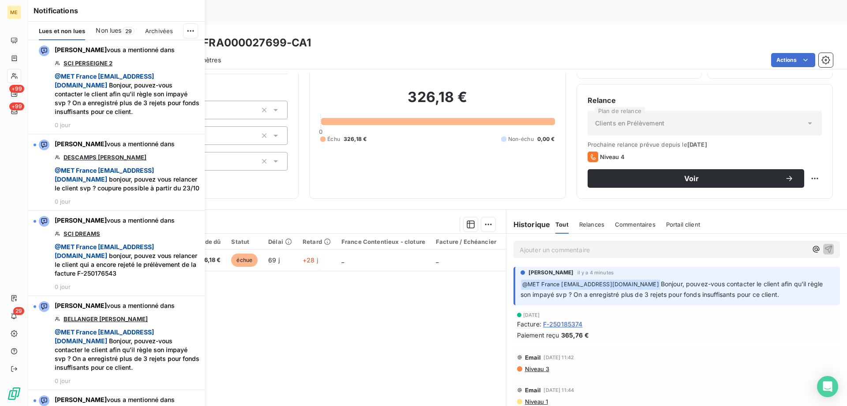
click at [109, 30] on span "Non lues" at bounding box center [109, 30] width 26 height 9
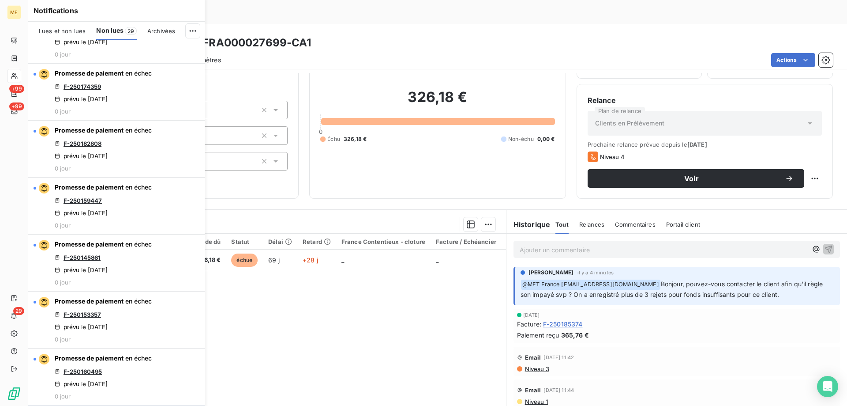
scroll to position [1820, 0]
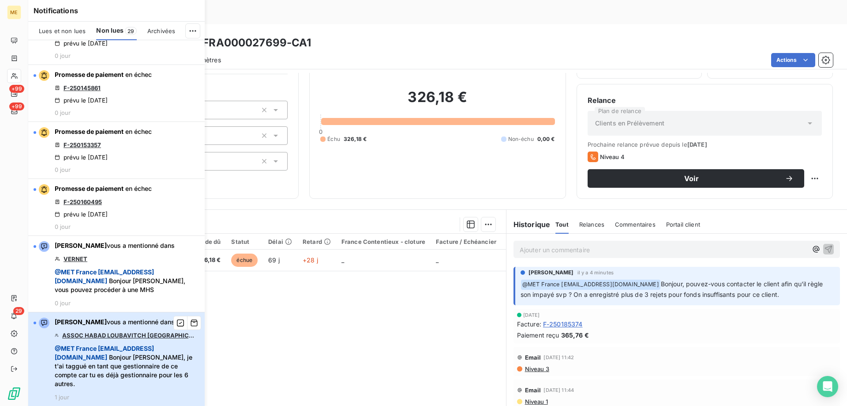
click at [112, 359] on span "@ MET [GEOGRAPHIC_DATA] [EMAIL_ADDRESS][DOMAIN_NAME]" at bounding box center [104, 352] width 99 height 16
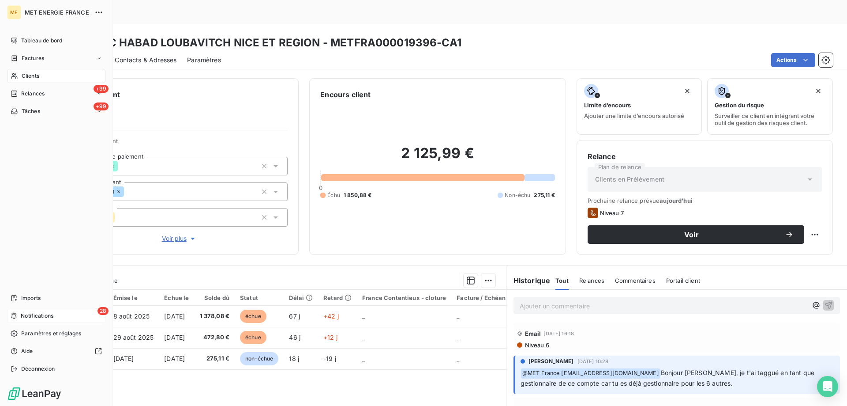
click at [56, 315] on div "28 Notifications" at bounding box center [56, 315] width 98 height 14
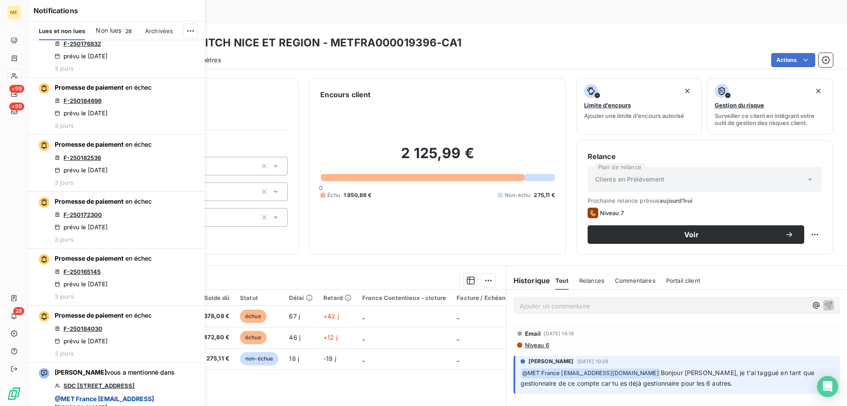
scroll to position [3662, 0]
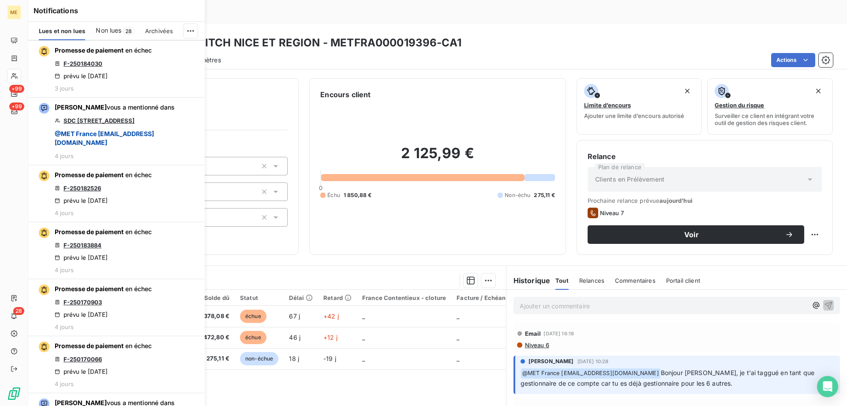
click at [114, 33] on span "Non lues" at bounding box center [109, 30] width 26 height 9
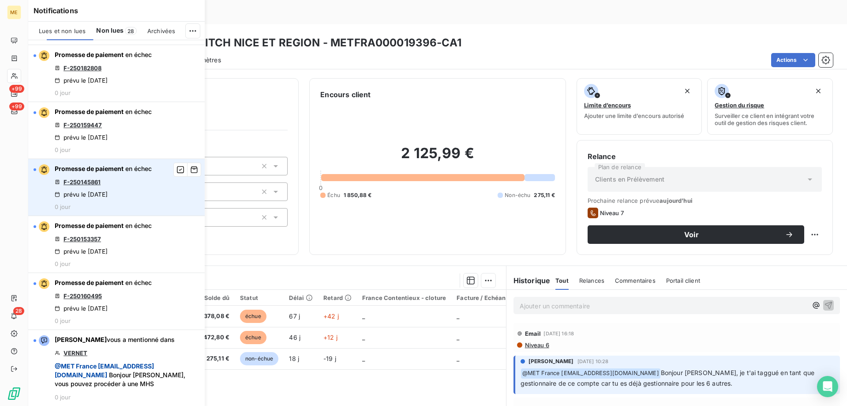
scroll to position [1726, 0]
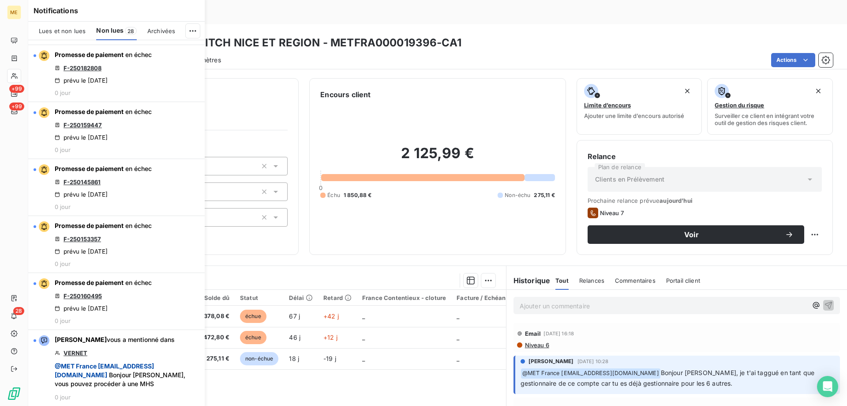
click at [116, 29] on span "Non lues" at bounding box center [109, 30] width 27 height 9
click at [507, 35] on div "Clients ASSOC HABAD LOUBAVITCH NICE ET REGION - METFRA000019396-CA1" at bounding box center [437, 43] width 819 height 16
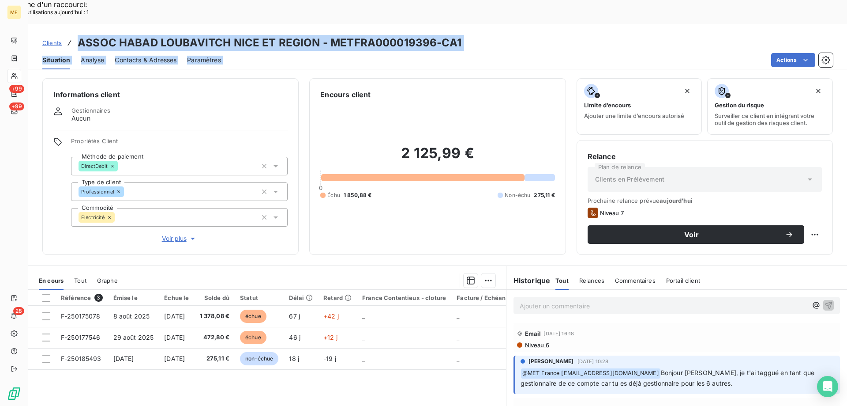
drag, startPoint x: 451, startPoint y: 19, endPoint x: 86, endPoint y: 11, distance: 365.5
click at [79, 24] on div "Clients ASSOC HABAD LOUBAVITCH NICE ET REGION - METFRA000019396-CA1 Situation A…" at bounding box center [437, 46] width 819 height 45
drag, startPoint x: 86, startPoint y: 11, endPoint x: 517, endPoint y: 9, distance: 431.5
click at [517, 24] on div "Clients ASSOC HABAD LOUBAVITCH NICE ET REGION - METFRA000019396-CA1 Situation A…" at bounding box center [437, 46] width 819 height 45
click at [500, 35] on div "Clients ASSOC HABAD LOUBAVITCH NICE ET REGION - METFRA000019396-CA1" at bounding box center [437, 43] width 819 height 16
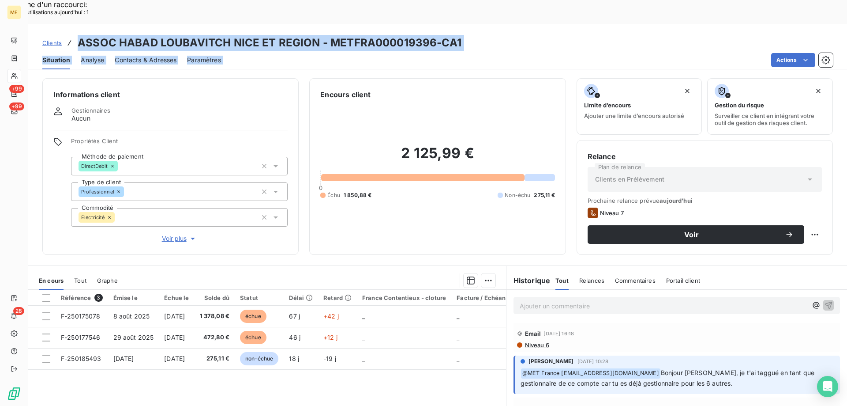
click at [490, 35] on div "Clients ASSOC HABAD LOUBAVITCH NICE ET REGION - METFRA000019396-CA1" at bounding box center [437, 43] width 819 height 16
drag, startPoint x: 79, startPoint y: 14, endPoint x: 456, endPoint y: 15, distance: 376.8
click at [456, 35] on h3 "ASSOC HABAD LOUBAVITCH NICE ET REGION - METFRA000019396-CA1" at bounding box center [270, 43] width 384 height 16
drag, startPoint x: 321, startPoint y: 22, endPoint x: 327, endPoint y: 20, distance: 5.9
click at [321, 35] on h3 "ASSOC HABAD LOUBAVITCH NICE ET REGION - METFRA000019396-CA1" at bounding box center [270, 43] width 384 height 16
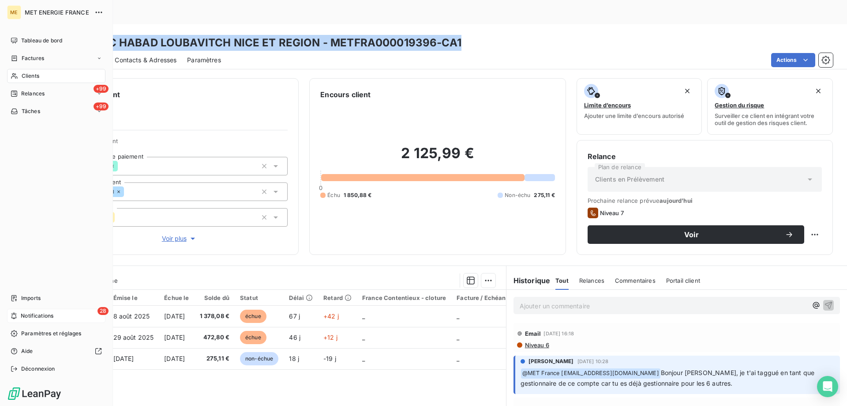
click at [61, 316] on div "28 Notifications" at bounding box center [56, 315] width 98 height 14
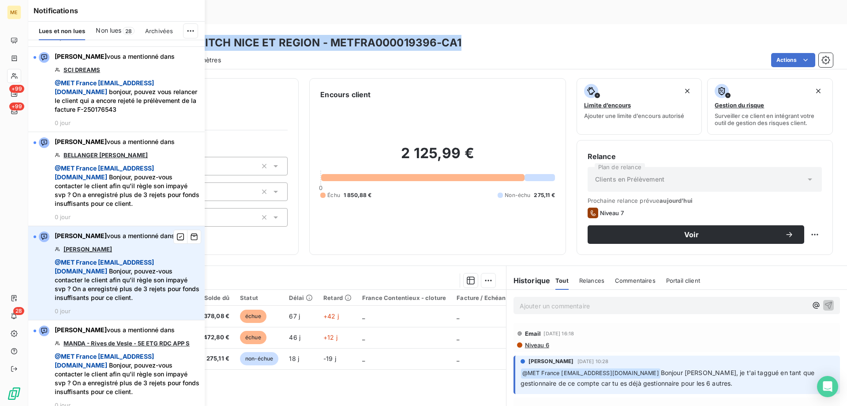
scroll to position [353, 0]
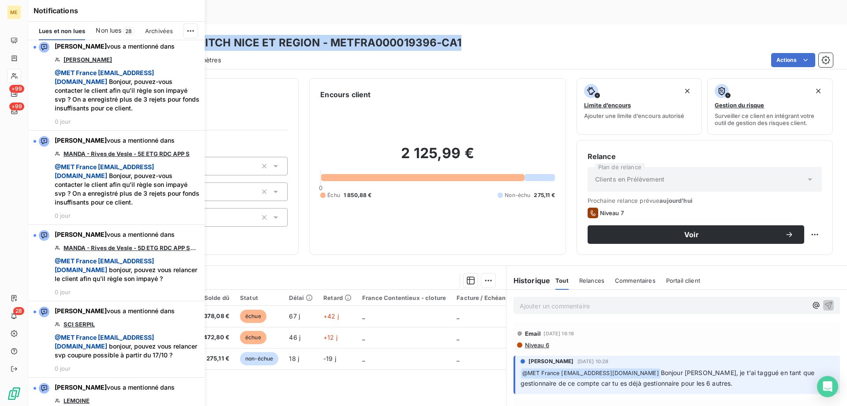
click at [111, 32] on span "Non lues" at bounding box center [109, 30] width 26 height 9
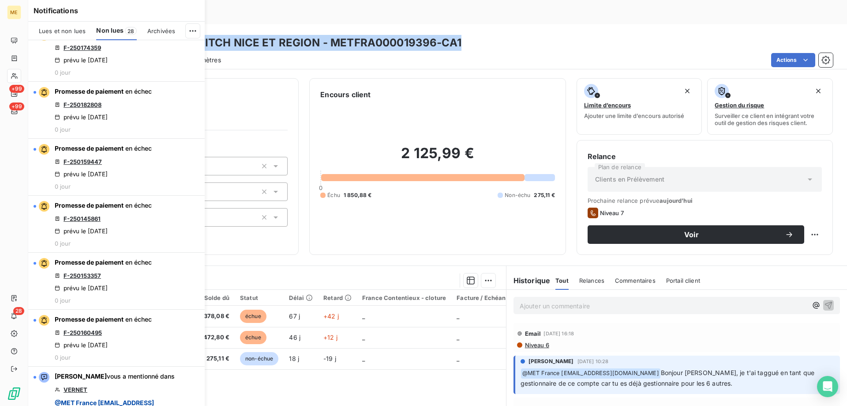
scroll to position [1726, 0]
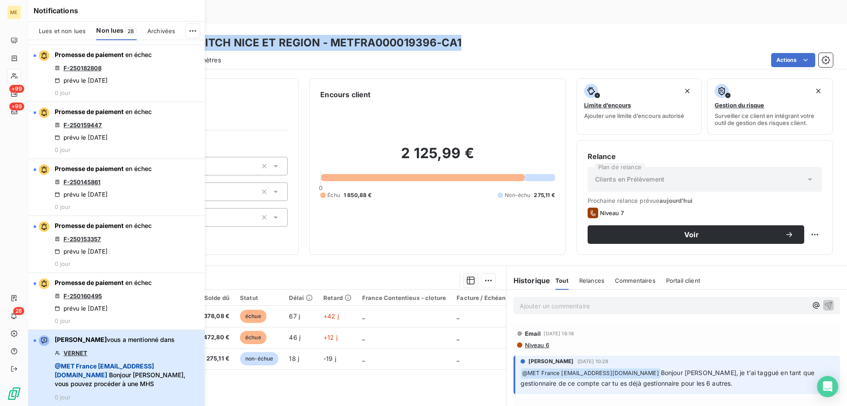
click at [109, 363] on span "@ MET [GEOGRAPHIC_DATA] [EMAIL_ADDRESS][DOMAIN_NAME]" at bounding box center [104, 370] width 99 height 16
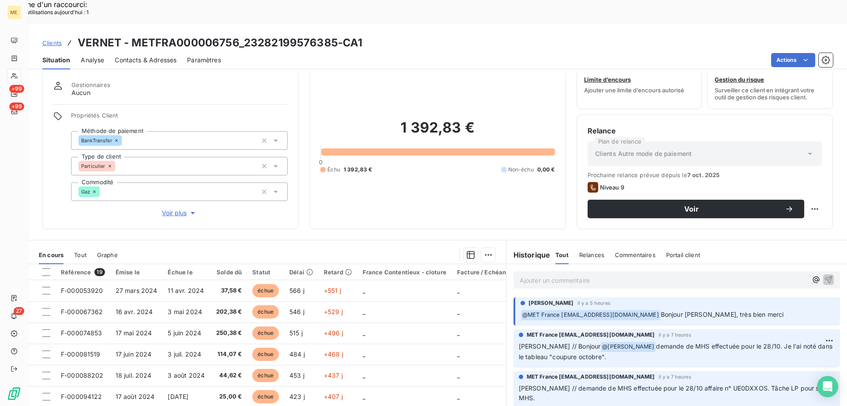
scroll to position [56, 0]
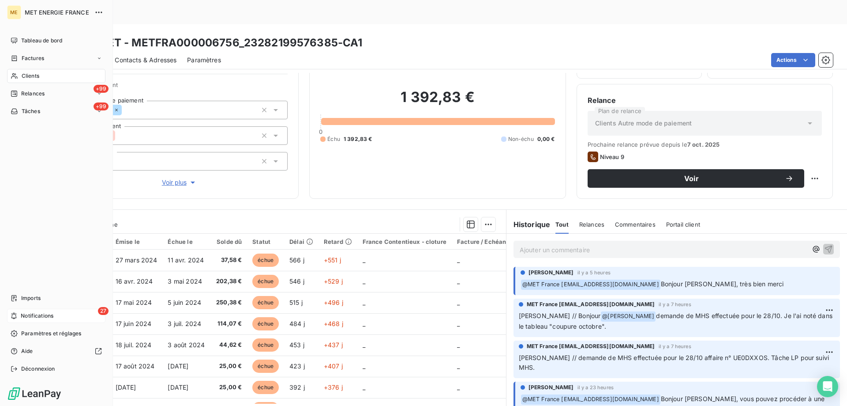
click at [66, 315] on div "27 Notifications" at bounding box center [56, 315] width 98 height 14
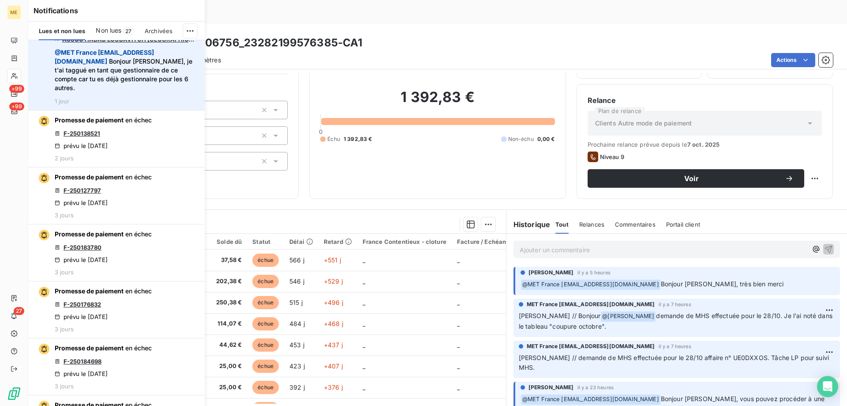
scroll to position [3265, 0]
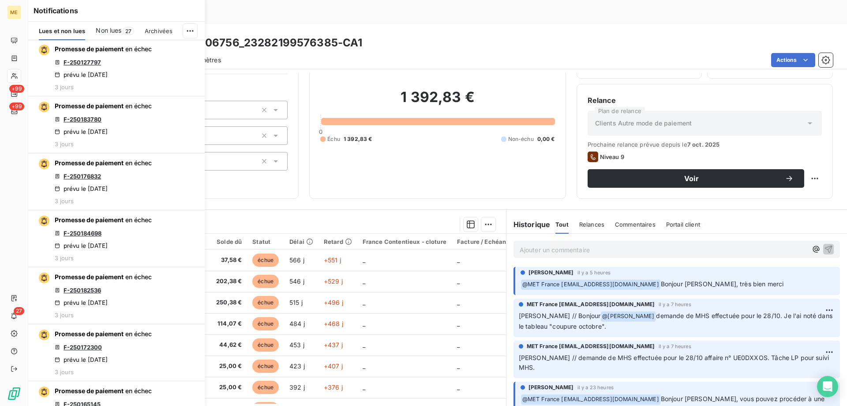
click at [111, 30] on span "Non lues" at bounding box center [109, 30] width 26 height 9
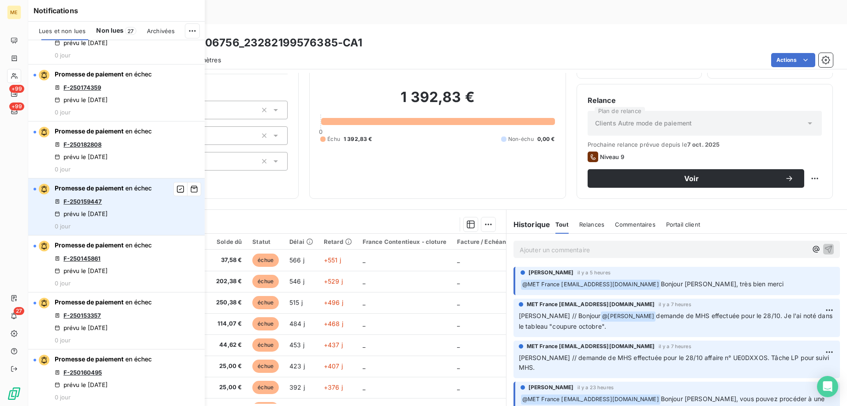
scroll to position [1649, 0]
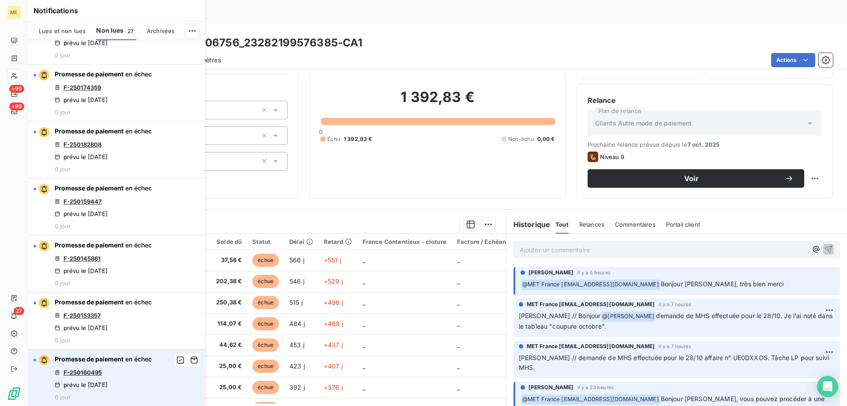
click at [93, 371] on link "F-250160495" at bounding box center [83, 371] width 38 height 7
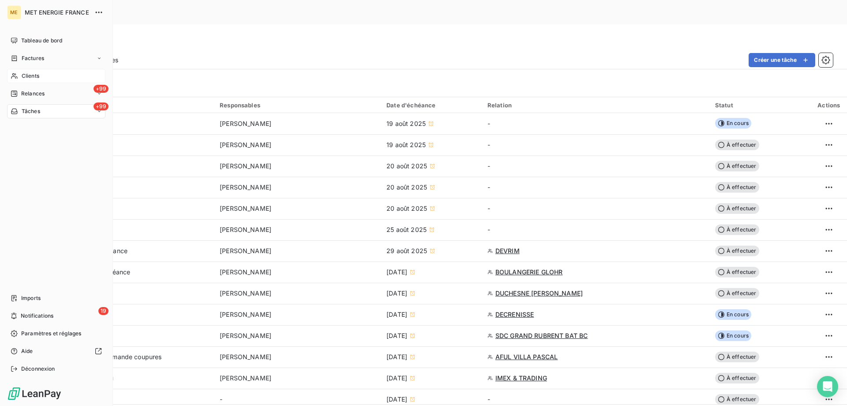
click at [41, 71] on div "Clients" at bounding box center [56, 76] width 98 height 14
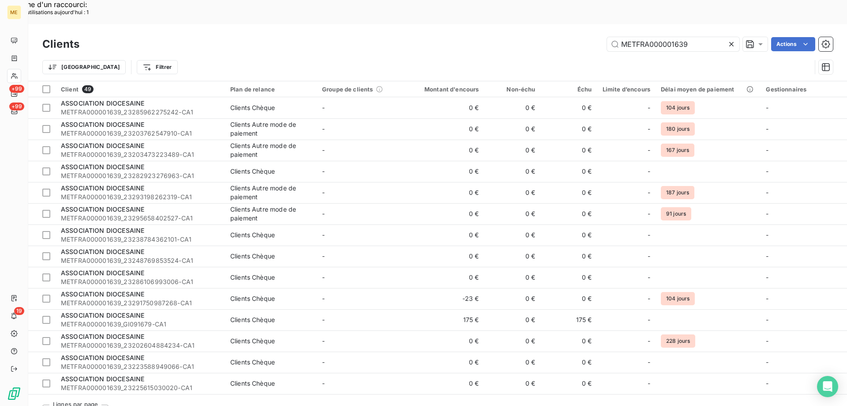
type input "METFRA000001639"
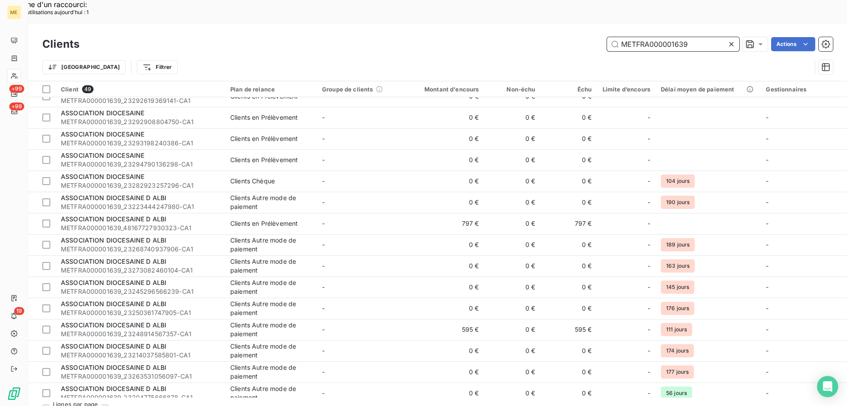
scroll to position [706, 0]
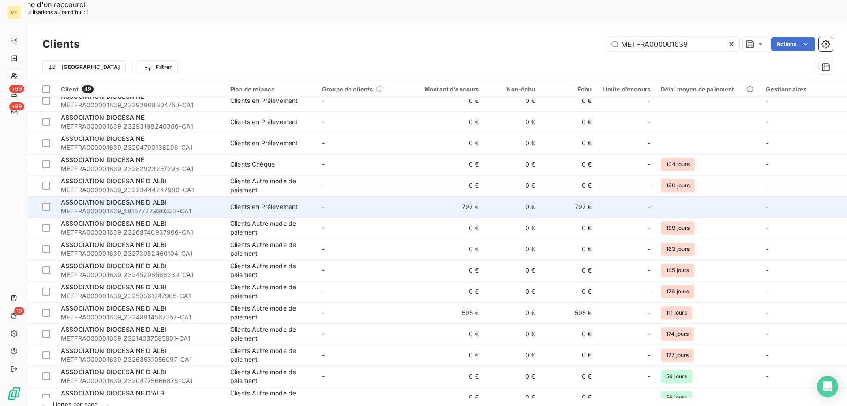
click at [111, 198] on span "ASSOCIATION DIOCESAINE D ALBI" at bounding box center [113, 202] width 105 height 8
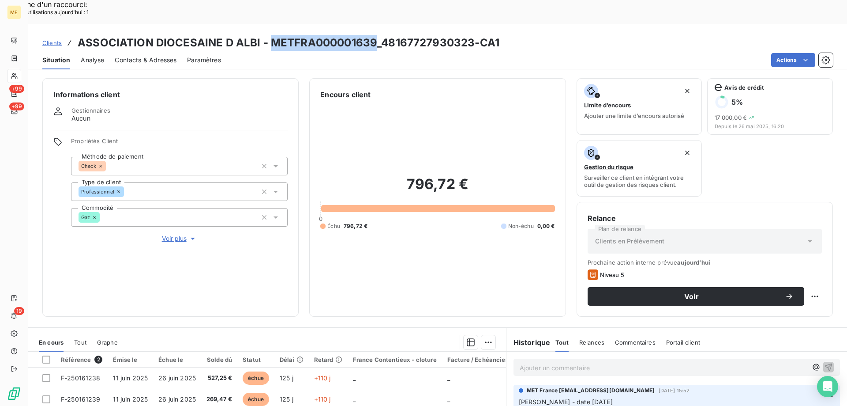
drag, startPoint x: 267, startPoint y: 15, endPoint x: 373, endPoint y: 19, distance: 106.0
click at [373, 35] on h3 "ASSOCIATION DIOCESAINE D ALBI - METFRA000001639_48167727930323-CA1" at bounding box center [289, 43] width 422 height 16
copy h3 "METFRA000001639"
click at [545, 362] on p "Ajouter un commentaire ﻿" at bounding box center [664, 367] width 288 height 11
drag, startPoint x: 545, startPoint y: 340, endPoint x: 541, endPoint y: 334, distance: 7.0
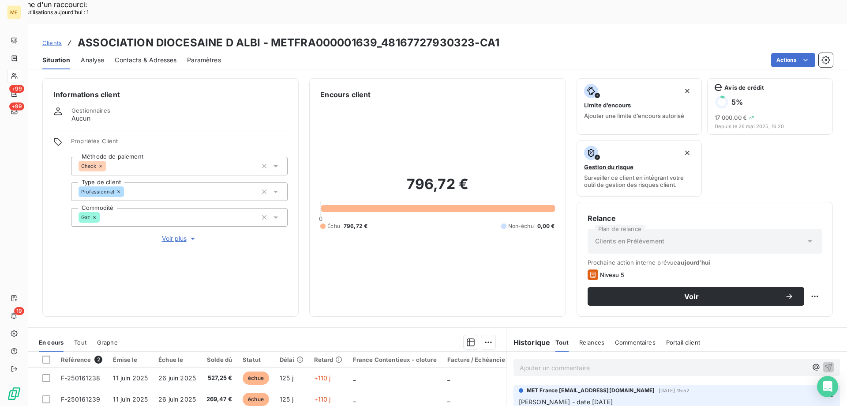
drag, startPoint x: 541, startPoint y: 334, endPoint x: 500, endPoint y: 119, distance: 219.6
click at [500, 119] on div "796,72 € 0 Échu 796,72 € Non-échu 0,00 €" at bounding box center [437, 203] width 234 height 206
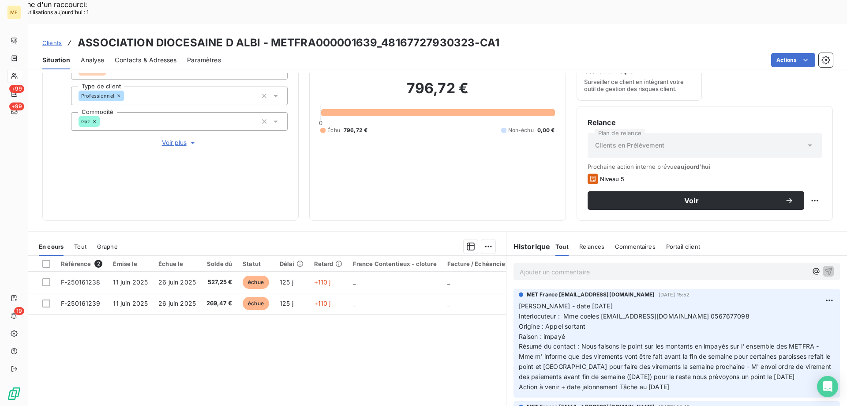
scroll to position [118, 0]
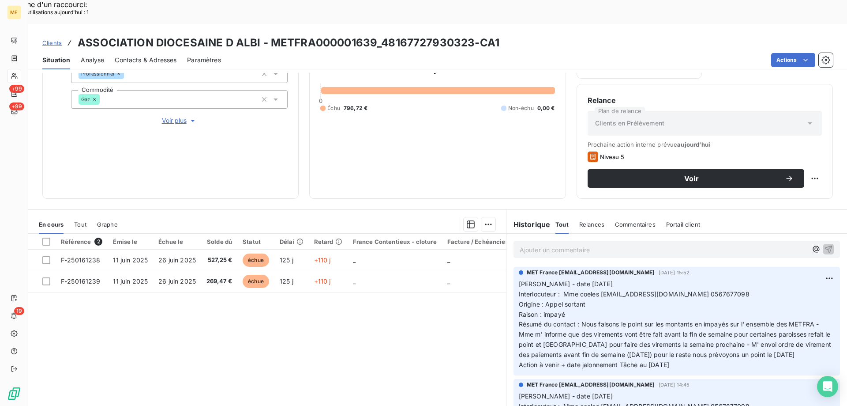
click at [552, 244] on p "Ajouter un commentaire ﻿" at bounding box center [664, 249] width 288 height 11
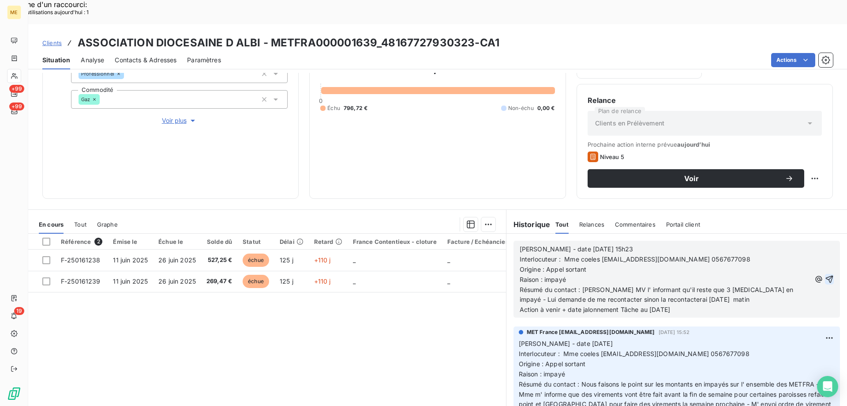
click at [825, 274] on icon "button" at bounding box center [829, 278] width 9 height 9
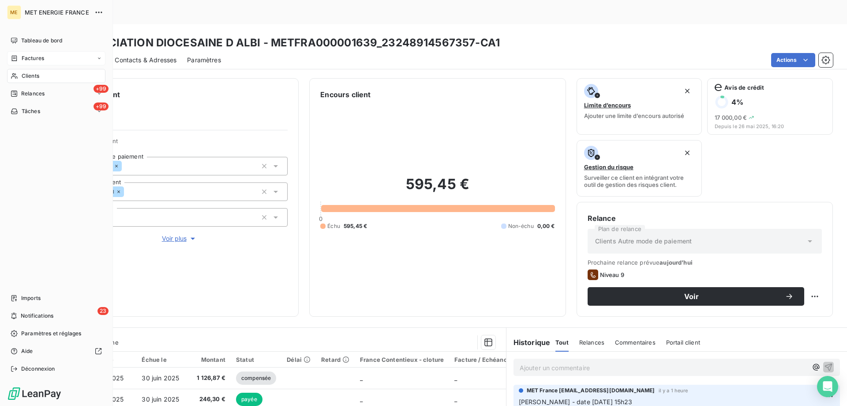
scroll to position [118, 0]
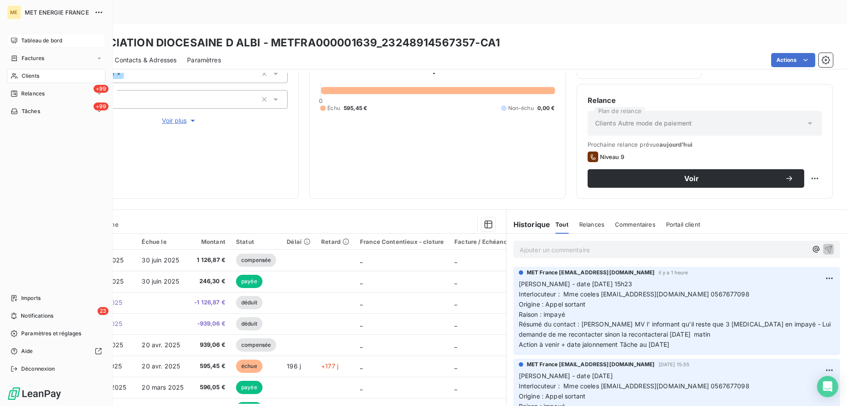
click at [52, 37] on span "Tableau de bord" at bounding box center [41, 41] width 41 height 8
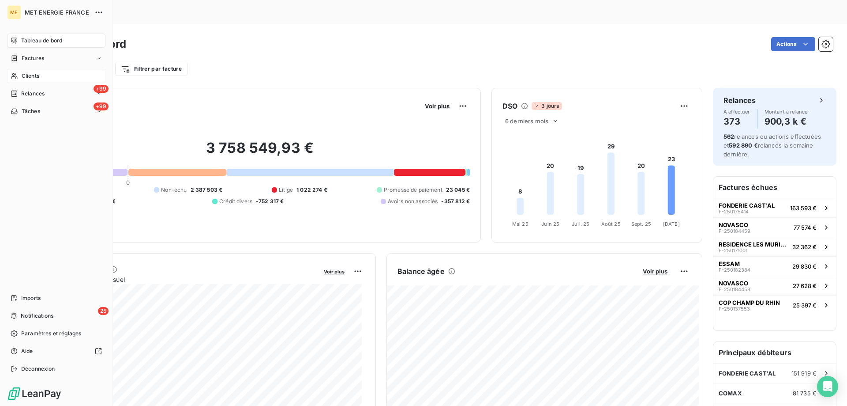
click at [41, 73] on div "Clients" at bounding box center [56, 76] width 98 height 14
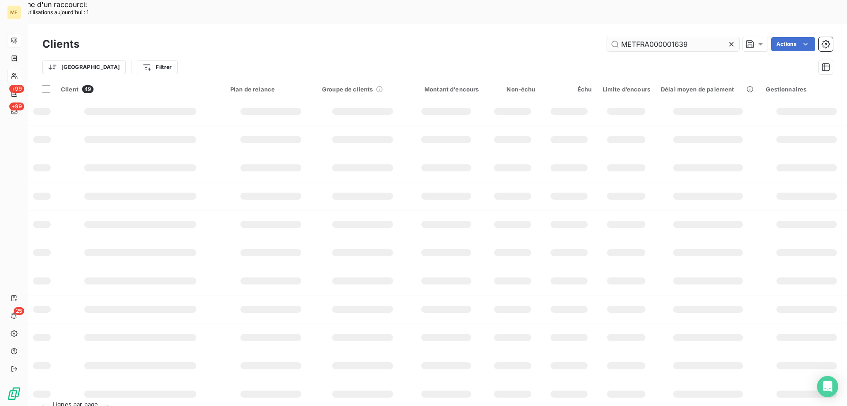
click at [731, 40] on icon at bounding box center [731, 44] width 9 height 9
click at [686, 37] on input "text" at bounding box center [673, 44] width 132 height 14
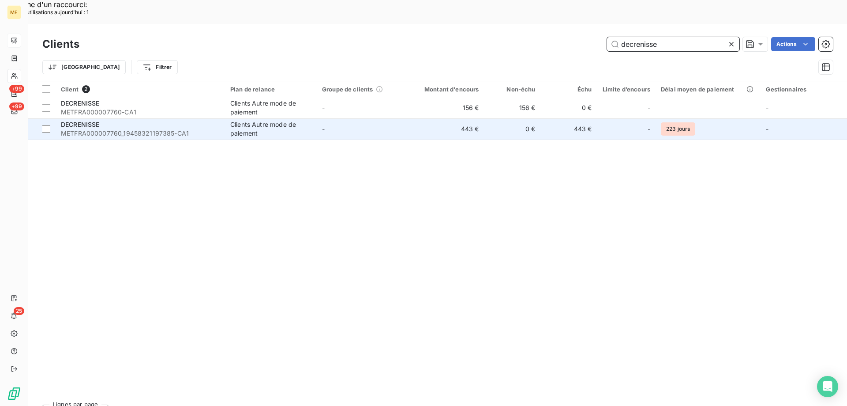
type input "decrenisse"
click at [89, 120] on span "DECRENISSE" at bounding box center [80, 124] width 39 height 8
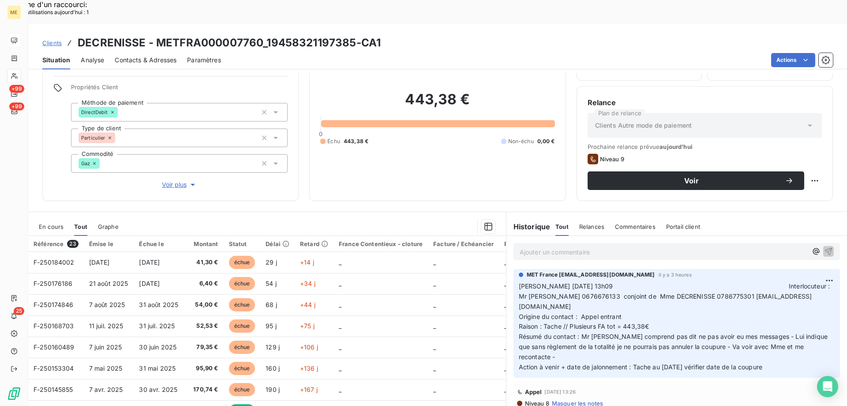
scroll to position [56, 0]
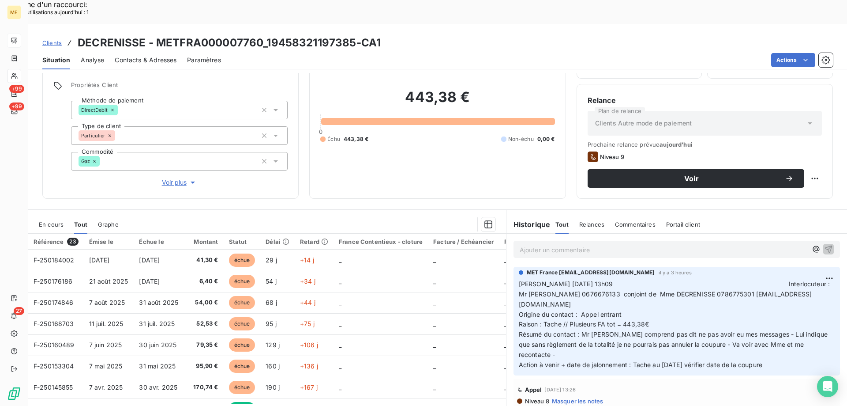
drag, startPoint x: 776, startPoint y: 322, endPoint x: 516, endPoint y: 259, distance: 267.3
click at [519, 279] on p "[PERSON_NAME] [DATE] 13h09 Interlocuteur : Mr [PERSON_NAME] 0676676133 conjoint…" at bounding box center [677, 324] width 316 height 91
copy p "[PERSON_NAME] [DATE] 13h09 Interlocuteur : Mr [PERSON_NAME] 0676676133 conjoint…"
click at [537, 244] on p "Ajouter un commentaire ﻿" at bounding box center [664, 249] width 288 height 11
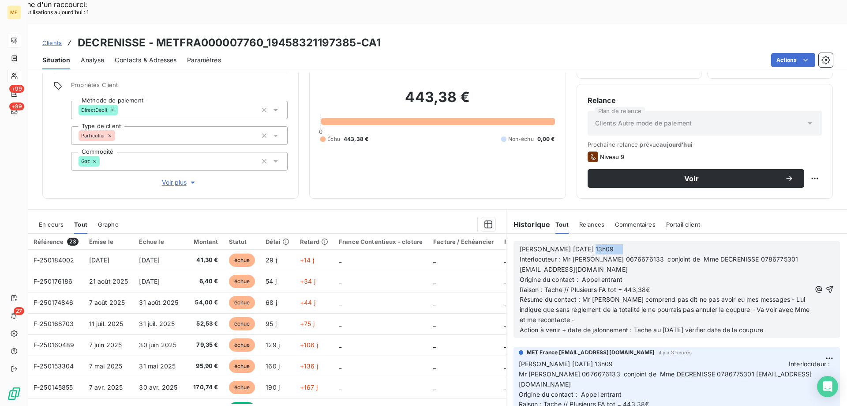
drag, startPoint x: 578, startPoint y: 225, endPoint x: 606, endPoint y: 226, distance: 28.7
click at [606, 245] on span "Valérie 14/10/2025 13h09 Interlocuteur : Mr YE 0676676133 conjoint de Mme DECRE…" at bounding box center [660, 259] width 281 height 28
click at [665, 249] on div "Valérie 14/10/2025 16h45 Interlocuteur : Mr YE 0676676133 conjoint de Mme DECRE…" at bounding box center [665, 289] width 291 height 91
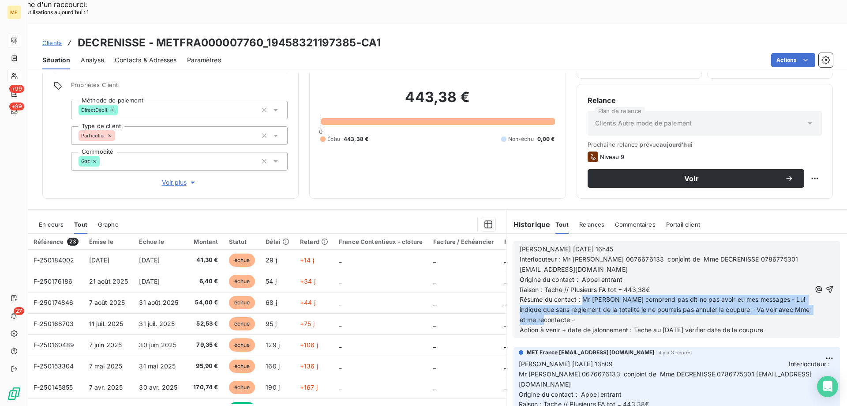
drag, startPoint x: 578, startPoint y: 273, endPoint x: 596, endPoint y: 293, distance: 26.9
click at [596, 294] on p "Résumé du contact : Mr ne comprend pas dit ne pas avoir eu mes messages - Lui i…" at bounding box center [665, 309] width 291 height 30
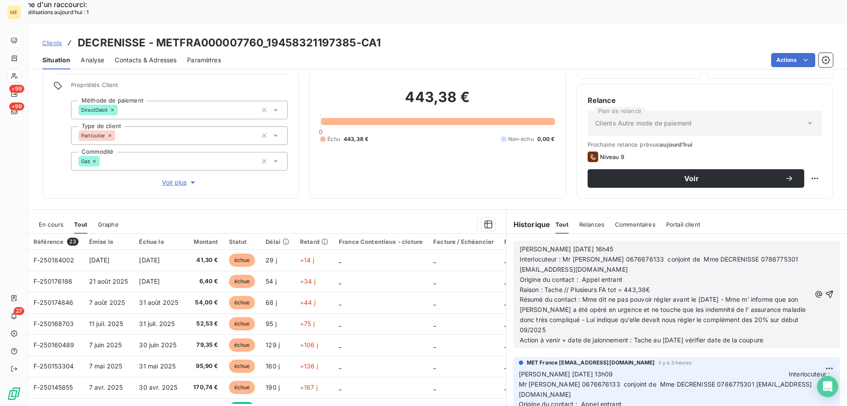
click at [563, 305] on p "Résumé du contact : Mme dit ne pas pouvoir régler avant le 26/10/2025 - Mme m' …" at bounding box center [665, 314] width 291 height 41
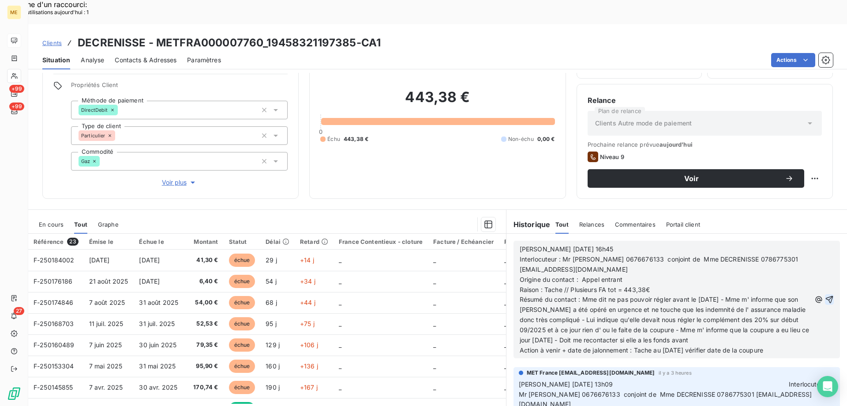
click at [825, 295] on icon "button" at bounding box center [829, 299] width 9 height 9
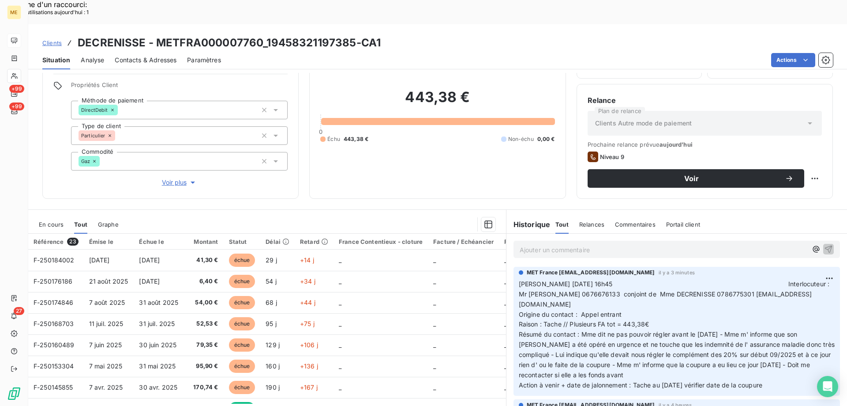
click at [704, 291] on p "Valérie 14/10/2025 16h45 Interlocuteur : Mr YE 0676676133 conjoint de Mme DECRE…" at bounding box center [677, 334] width 316 height 111
click at [741, 280] on span "Valérie 14/10/2025 16h45 Interlocuteur : Mr YE 0676676133 conjoint de Mme DECRE…" at bounding box center [675, 294] width 313 height 28
click at [710, 285] on p "Valérie 14/10/2025 16h45 Interlocuteur : Mr YE 0676676133 conjoint de Mme DECRE…" at bounding box center [677, 334] width 316 height 111
click at [702, 284] on p "Valérie 14/10/2025 16h45 Interlocuteur : Mr YE 0676676133 conjoint de Mme DECRE…" at bounding box center [677, 334] width 316 height 111
drag, startPoint x: 698, startPoint y: 270, endPoint x: 802, endPoint y: 272, distance: 103.7
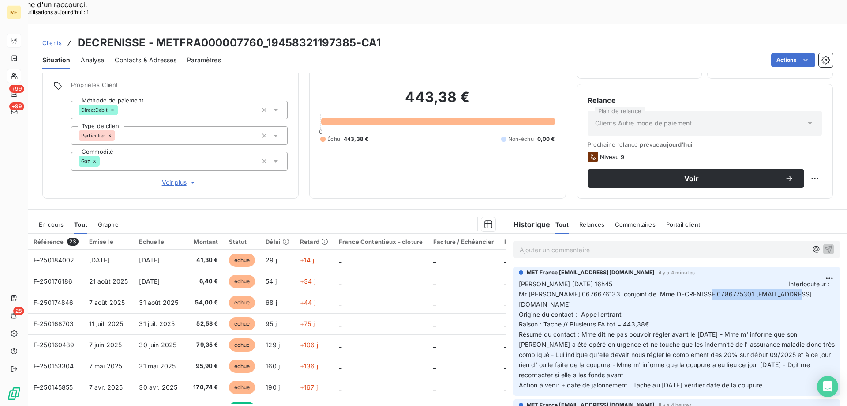
click at [802, 280] on span "Valérie 14/10/2025 16h45 Interlocuteur : Mr YE 0676676133 conjoint de Mme DECRE…" at bounding box center [675, 294] width 313 height 28
copy span "[EMAIL_ADDRESS][DOMAIN_NAME]"
drag, startPoint x: 621, startPoint y: 278, endPoint x: 518, endPoint y: 256, distance: 105.8
click at [519, 279] on p "Valérie 14/10/2025 16h45 Interlocuteur : Mr YE 0676676133 conjoint de Mme DECRE…" at bounding box center [677, 334] width 316 height 111
copy p "alérie 14/10/2025 16h45 Interlocuteur : Mr YE 0676676133 conjoint de Mme DECREN…"
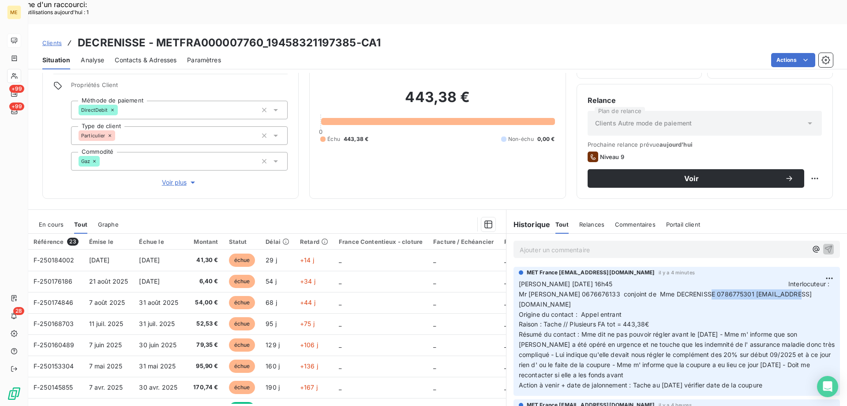
drag, startPoint x: 768, startPoint y: 345, endPoint x: 514, endPoint y: 258, distance: 269.2
click at [514, 267] on div "MET France met-france@recouvrement.met.com il y a 4 minutes Valérie 14/10/2025 …" at bounding box center [677, 331] width 327 height 129
copy p "Valérie 14/10/2025 16h45 Interlocuteur : Mr YE 0676676133 conjoint de Mme DECRE…"
click at [463, 150] on div "443,38 € 0 Échu 443,38 € Non-échu 0,00 €" at bounding box center [437, 116] width 234 height 144
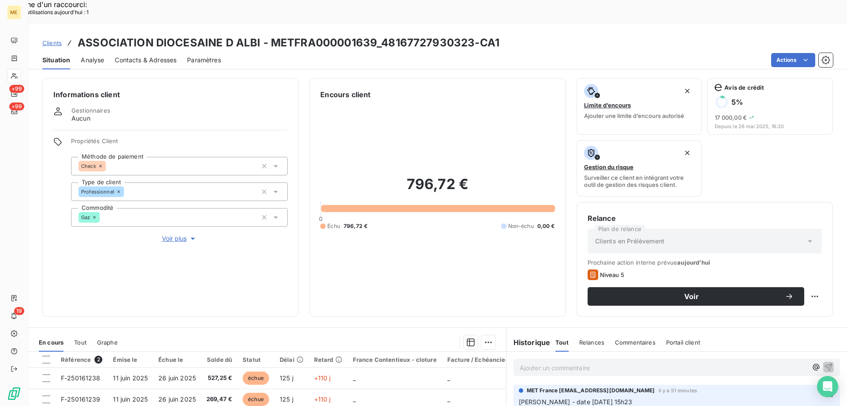
scroll to position [118, 0]
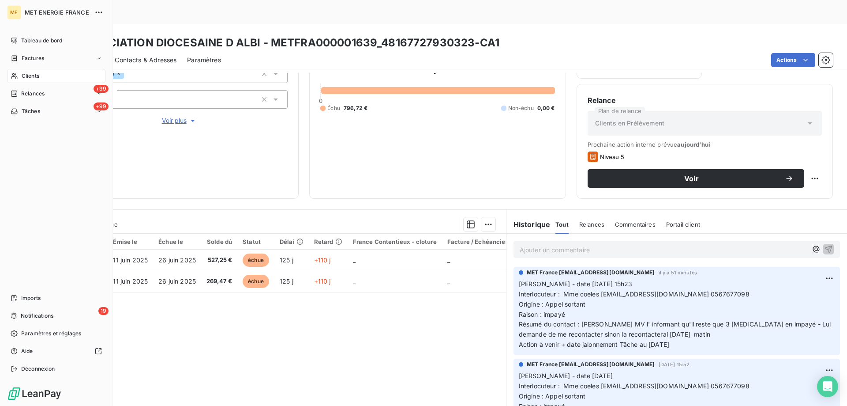
click at [25, 77] on span "Clients" at bounding box center [31, 76] width 18 height 8
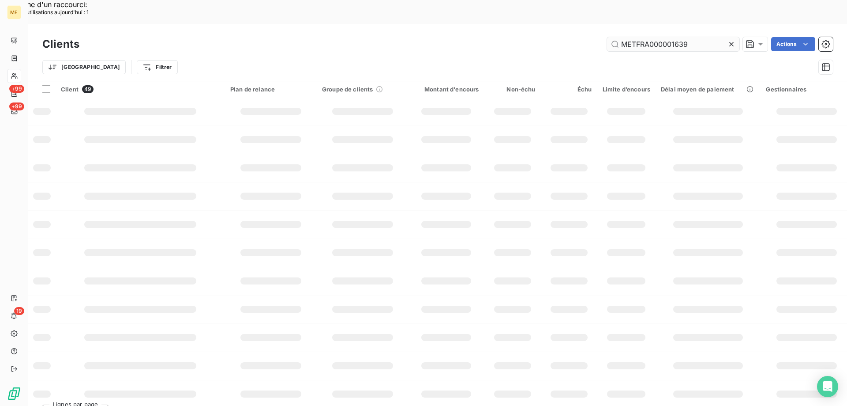
click at [731, 40] on icon at bounding box center [731, 44] width 9 height 9
click at [653, 37] on input "text" at bounding box center [673, 44] width 132 height 14
paste input "METFRA000001236"
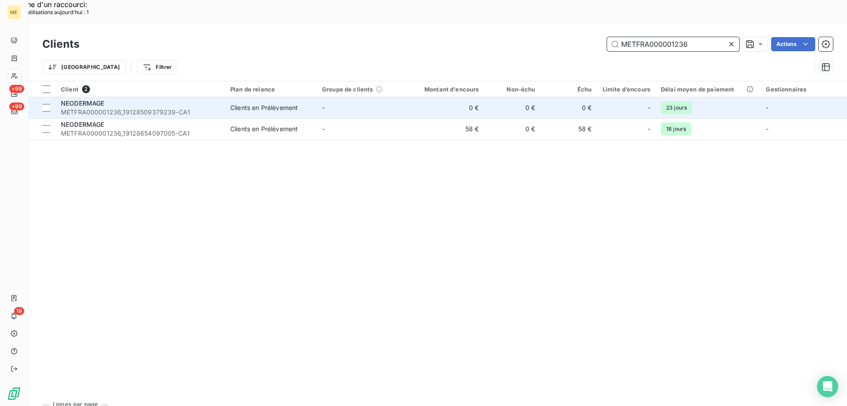
type input "METFRA000001236"
click at [159, 99] on div "NEODERMAGE" at bounding box center [140, 103] width 159 height 9
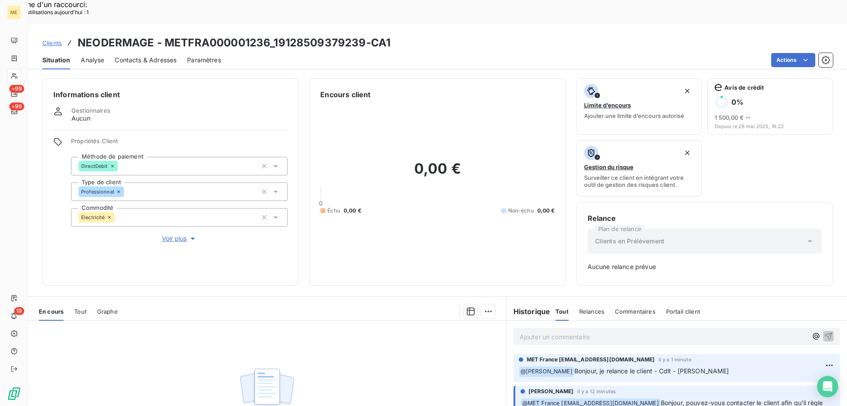
click at [79, 308] on span "Tout" at bounding box center [80, 311] width 12 height 7
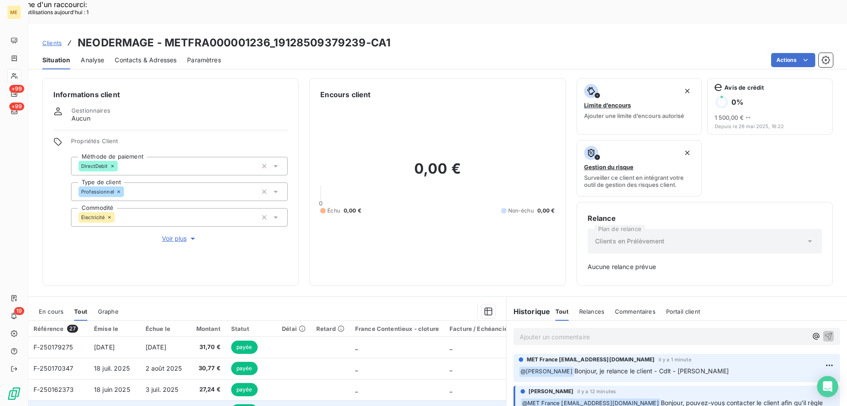
scroll to position [87, 0]
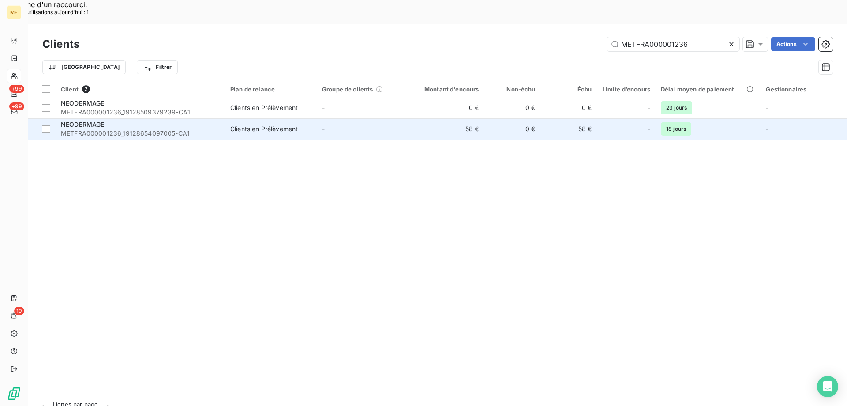
click at [148, 120] on div "NEODERMAGE" at bounding box center [140, 124] width 159 height 9
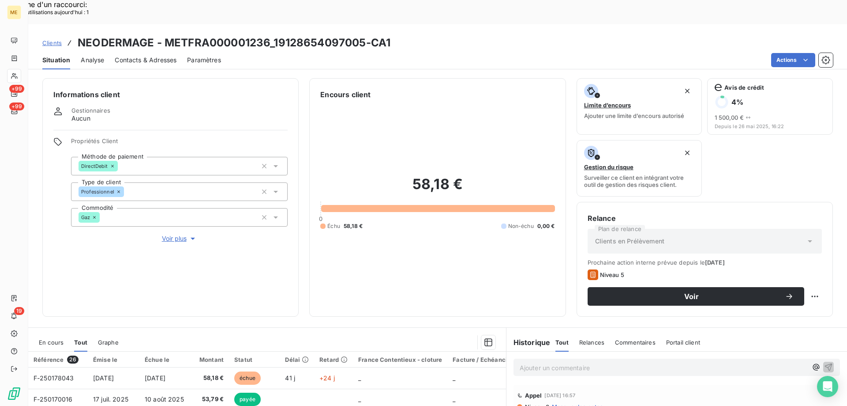
scroll to position [118, 0]
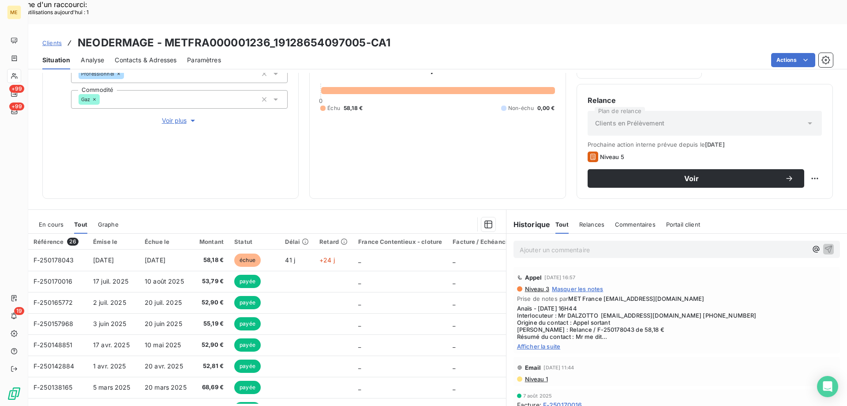
click at [531, 342] on span "Afficher la suite" at bounding box center [676, 345] width 319 height 7
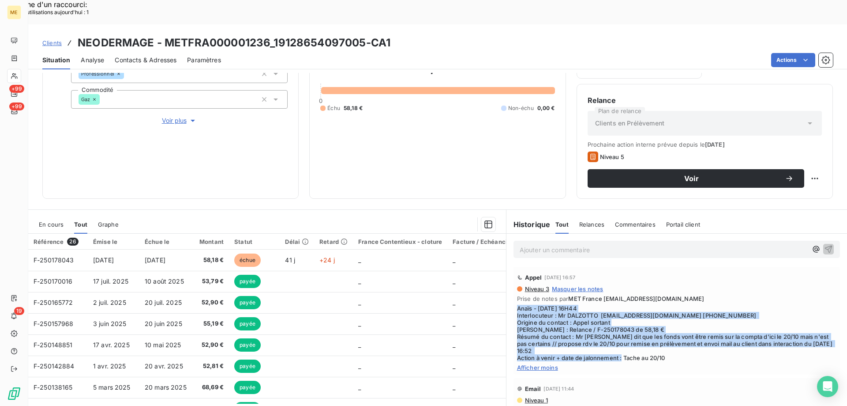
drag, startPoint x: 672, startPoint y: 332, endPoint x: 515, endPoint y: 282, distance: 164.4
click at [517, 304] on span "Anaïs - [DATE] 16H44 Interlocuteur : Mr DALZOTTO [EMAIL_ADDRESS][DOMAIN_NAME] […" at bounding box center [676, 332] width 319 height 56
copy span "Anaïs - [DATE] 16H44 Interlocuteur : Mr DALZOTTO [EMAIL_ADDRESS][DOMAIN_NAME] […"
click at [168, 116] on span "Voir plus" at bounding box center [179, 120] width 35 height 9
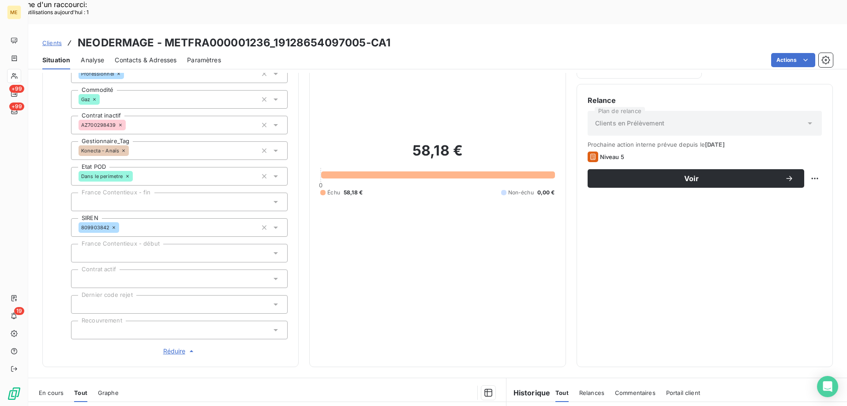
click at [173, 346] on span "Réduire" at bounding box center [179, 350] width 33 height 9
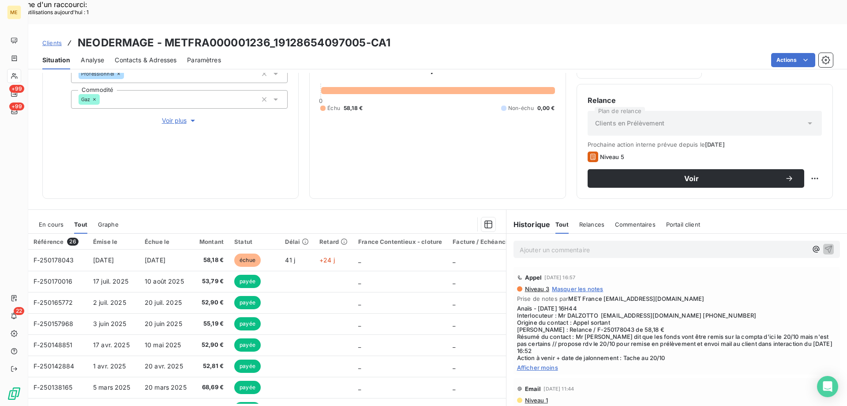
click at [643, 244] on p "Ajouter un commentaire ﻿" at bounding box center [664, 249] width 288 height 11
click at [561, 244] on p "Ajouter un commentaire ﻿" at bounding box center [664, 249] width 288 height 11
click at [560, 244] on p "Ajouter un commentaire ﻿" at bounding box center [664, 249] width 288 height 11
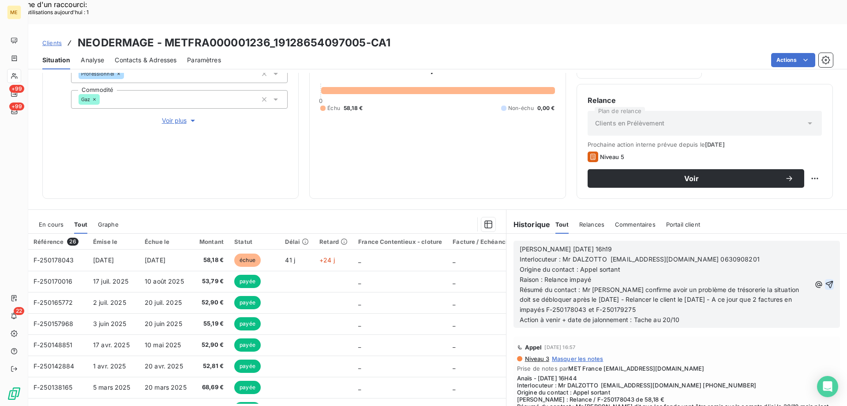
click at [825, 280] on icon "button" at bounding box center [829, 284] width 9 height 9
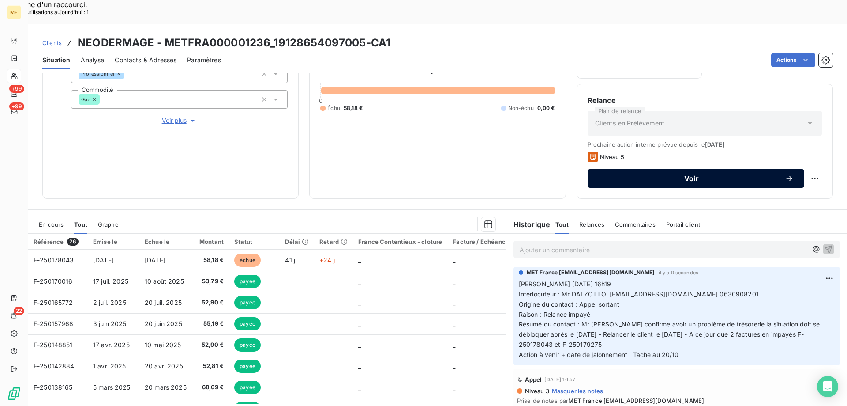
click at [707, 175] on span "Voir" at bounding box center [691, 178] width 187 height 7
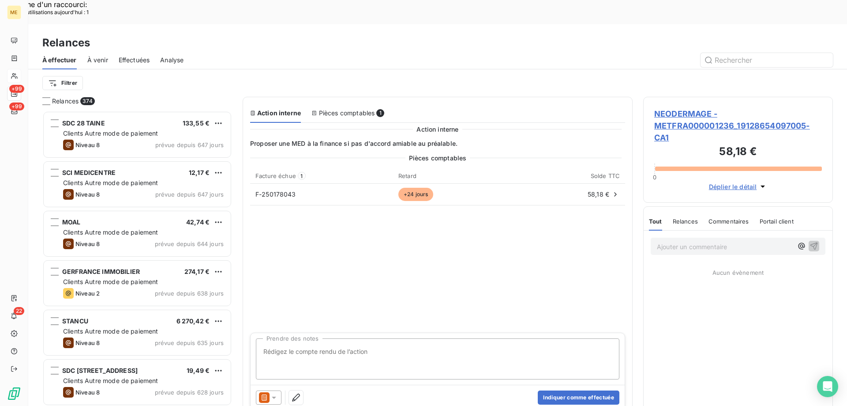
scroll to position [312, 183]
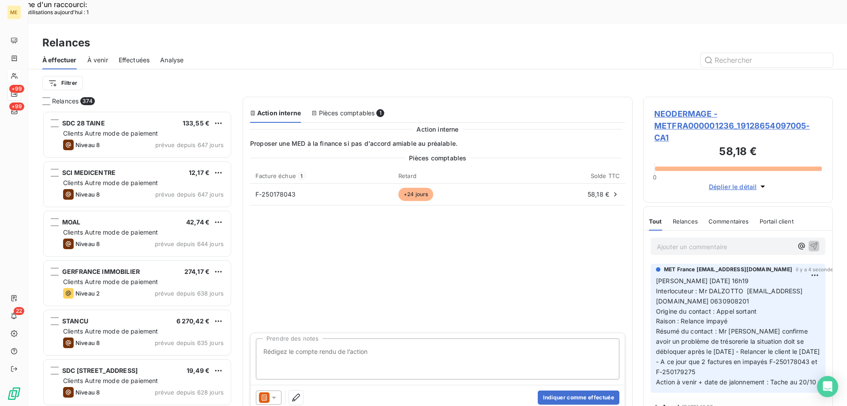
click at [679, 108] on span "NEODERMAGE - METFRA000001236_19128654097005-CA1" at bounding box center [738, 126] width 168 height 36
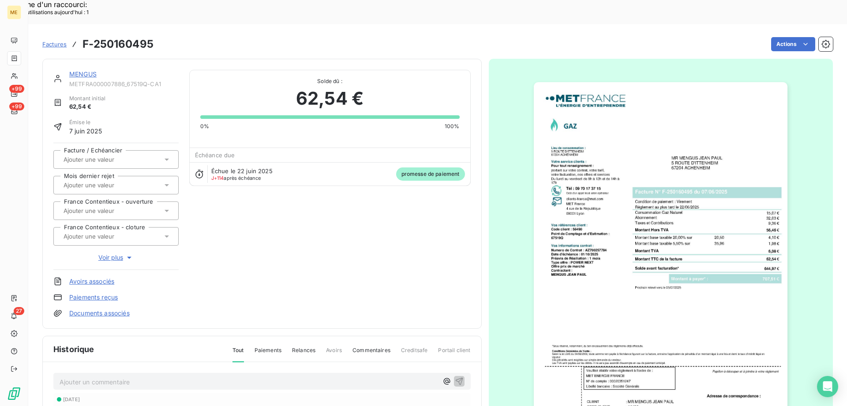
click at [82, 70] on link "MENGUS" at bounding box center [82, 74] width 27 height 8
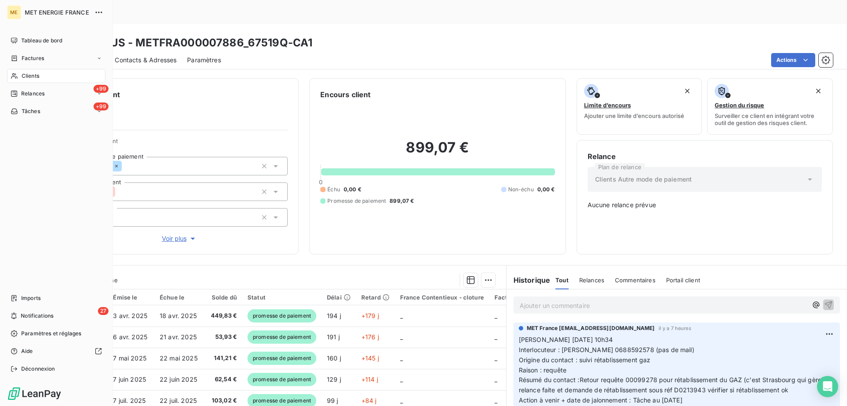
drag, startPoint x: 66, startPoint y: 313, endPoint x: 90, endPoint y: 243, distance: 73.8
click at [66, 312] on div "27 Notifications" at bounding box center [56, 315] width 98 height 14
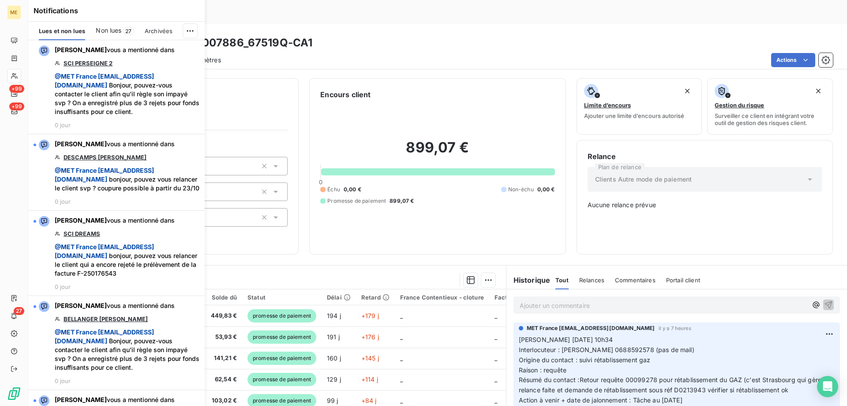
click at [118, 30] on span "Non lues" at bounding box center [109, 30] width 26 height 9
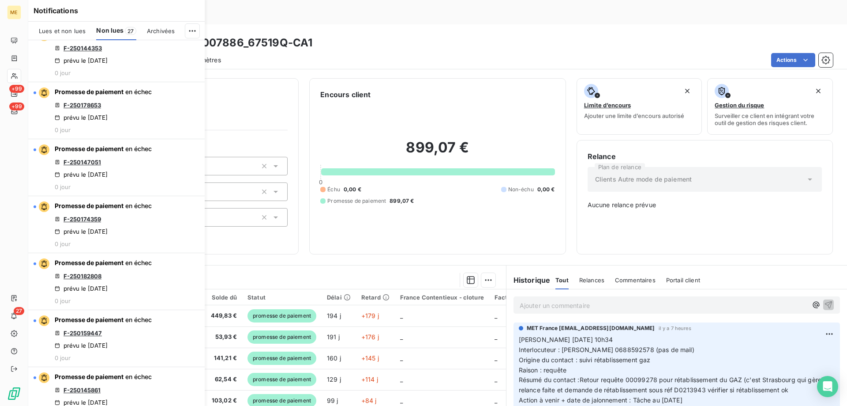
scroll to position [1649, 0]
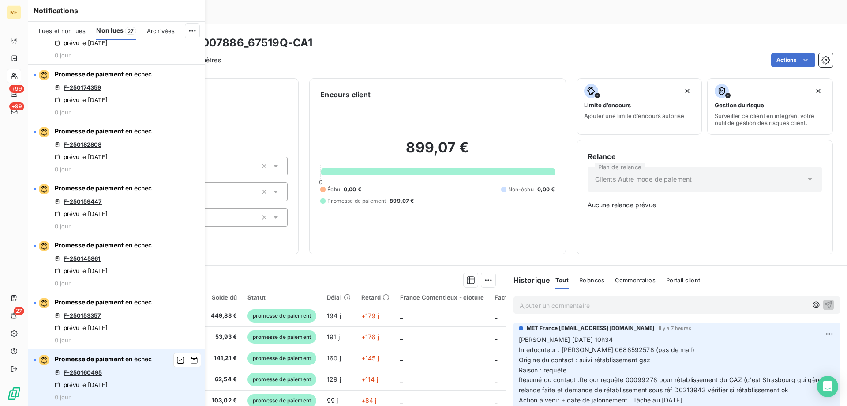
click at [83, 373] on link "F-250160495" at bounding box center [83, 371] width 38 height 7
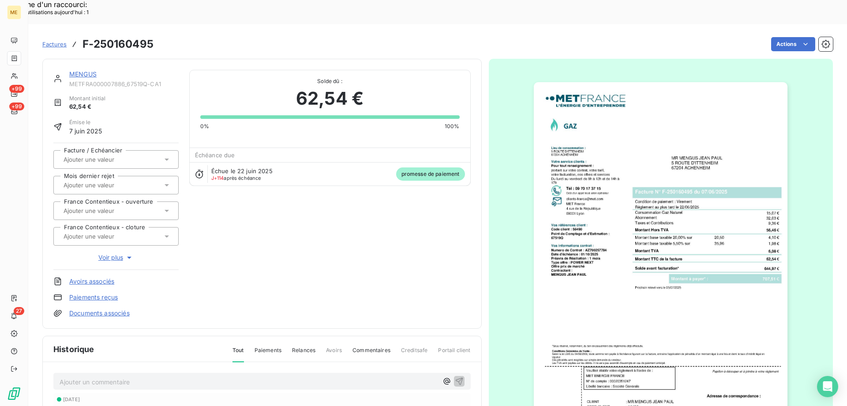
click at [321, 214] on div "MENGUS METFRA000007886_67519Q-CA1 Montant initial 62,54 € Émise le [DATE] Factu…" at bounding box center [261, 194] width 417 height 248
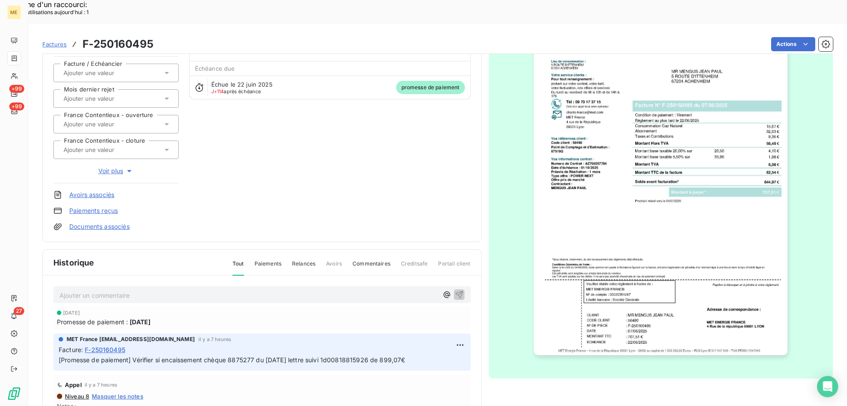
scroll to position [124, 0]
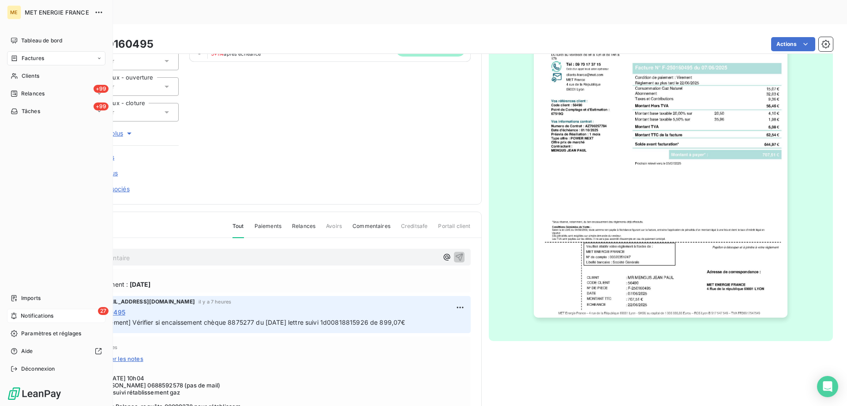
click at [68, 313] on div "27 Notifications" at bounding box center [56, 315] width 98 height 14
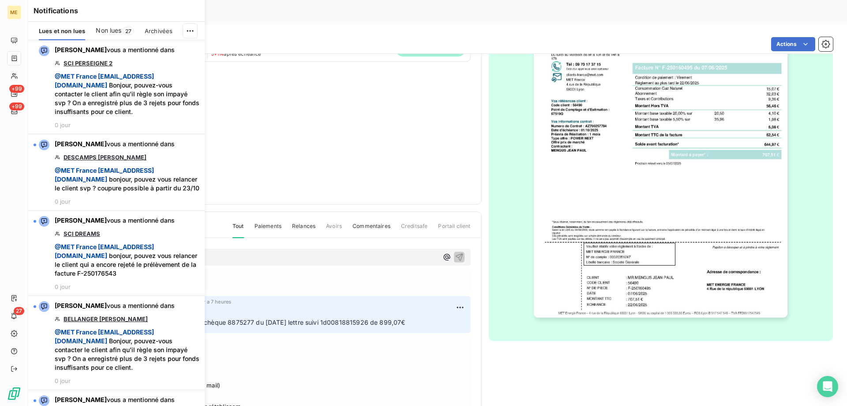
scroll to position [441, 0]
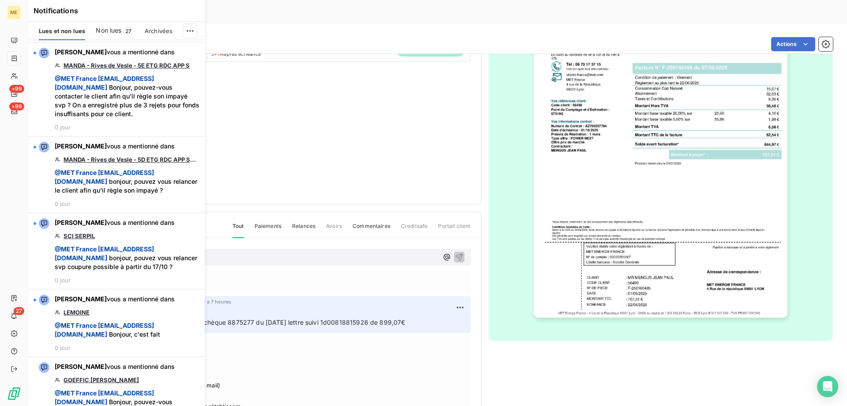
click at [117, 27] on span "Non lues" at bounding box center [109, 30] width 26 height 9
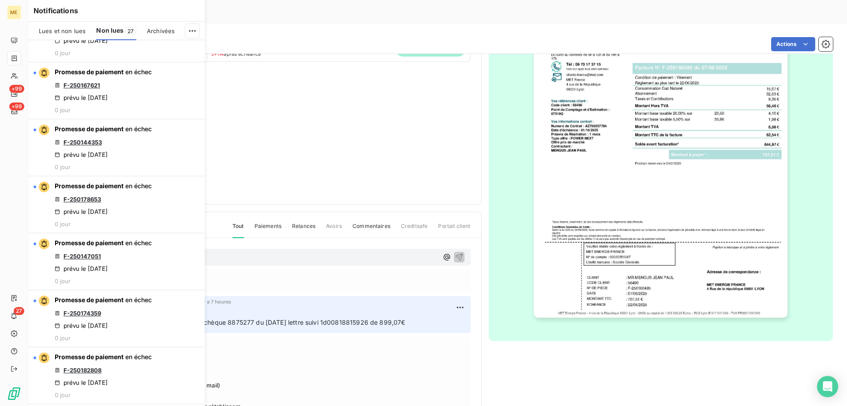
scroll to position [1649, 0]
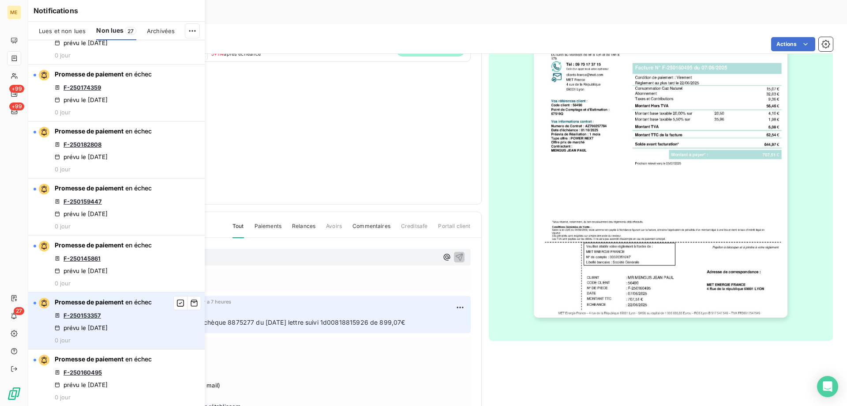
click at [76, 315] on link "F-250153357" at bounding box center [83, 315] width 38 height 7
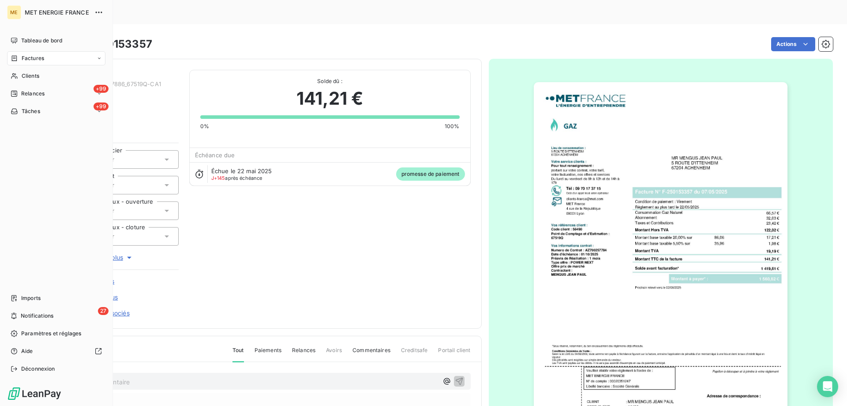
click at [579, 153] on img "button" at bounding box center [661, 261] width 254 height 359
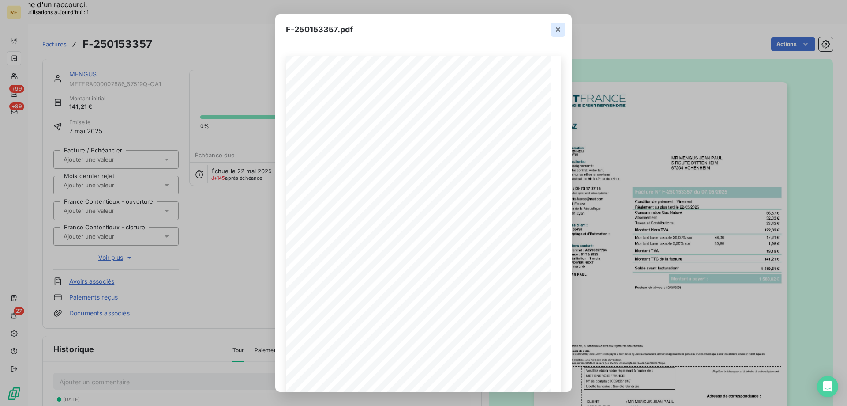
click at [560, 29] on icon "button" at bounding box center [558, 29] width 9 height 9
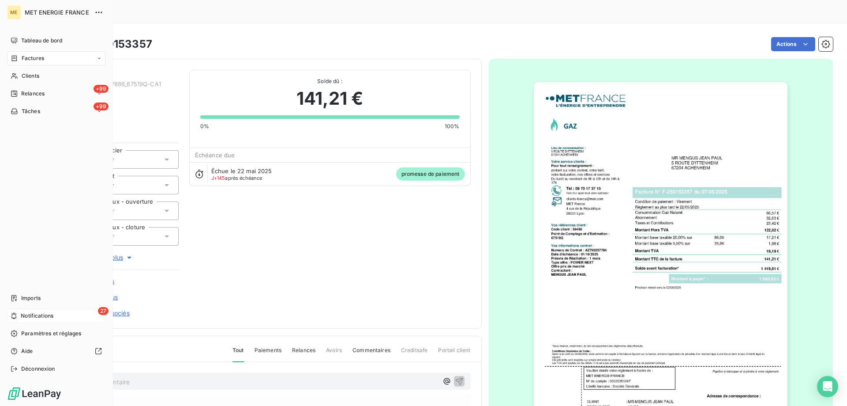
click at [66, 313] on div "27 Notifications" at bounding box center [56, 315] width 98 height 14
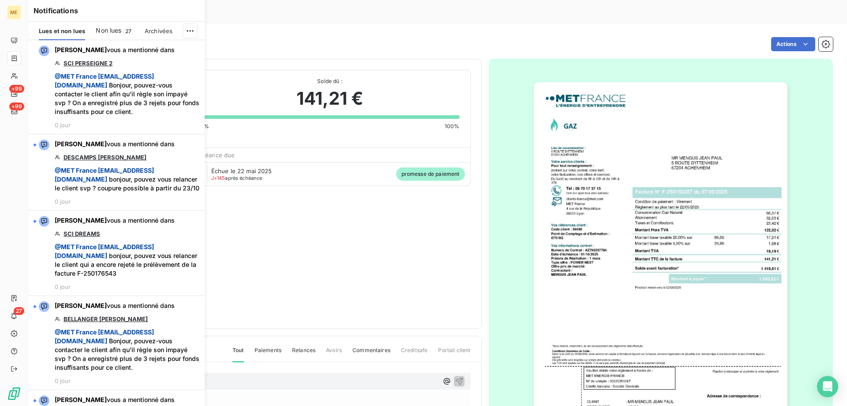
click at [114, 27] on span "Non lues" at bounding box center [109, 30] width 26 height 9
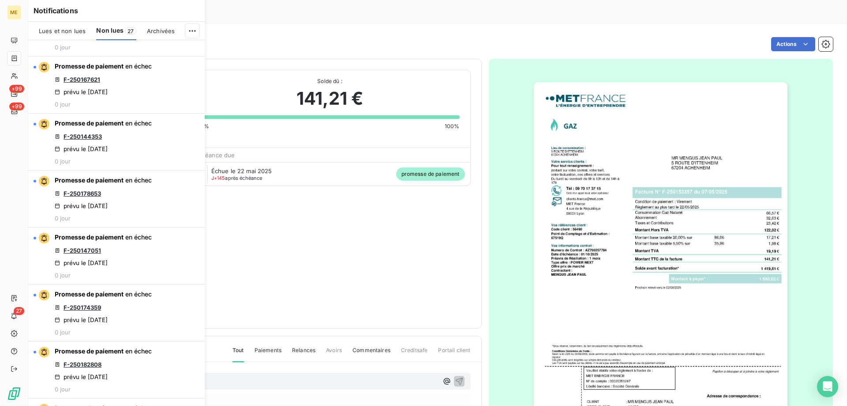
scroll to position [1649, 0]
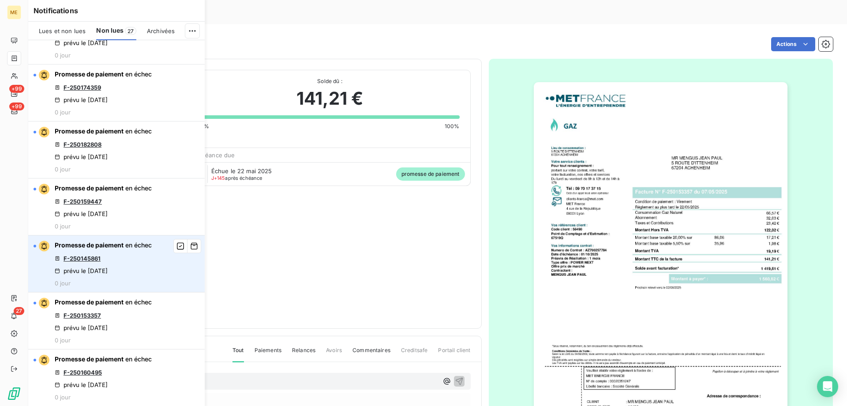
click at [83, 255] on link "F-250145861" at bounding box center [82, 258] width 37 height 7
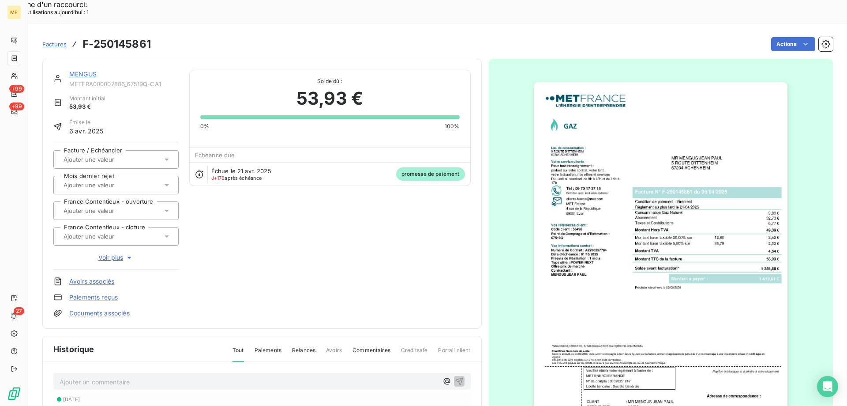
click at [83, 70] on link "MENGUS" at bounding box center [82, 74] width 27 height 8
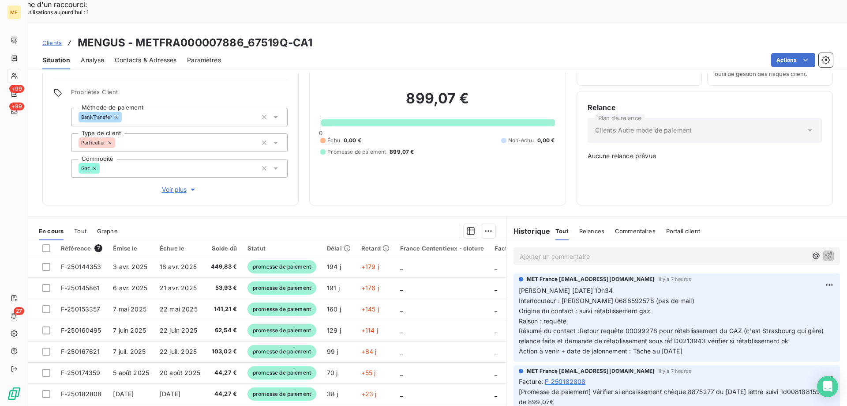
scroll to position [49, 0]
click at [46, 244] on div at bounding box center [46, 248] width 8 height 8
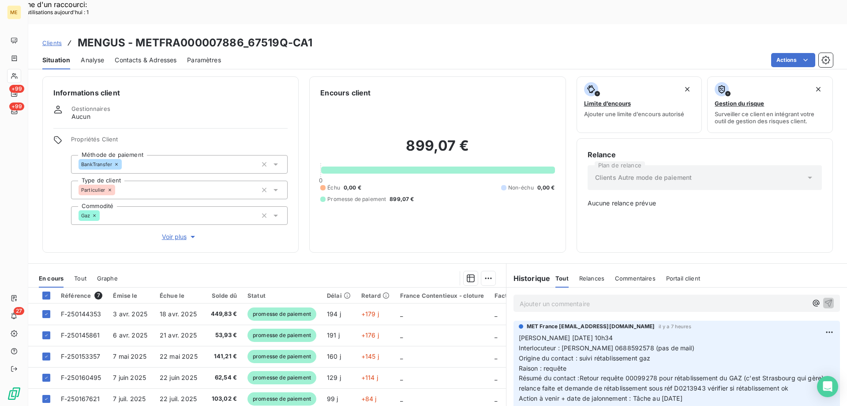
scroll to position [0, 0]
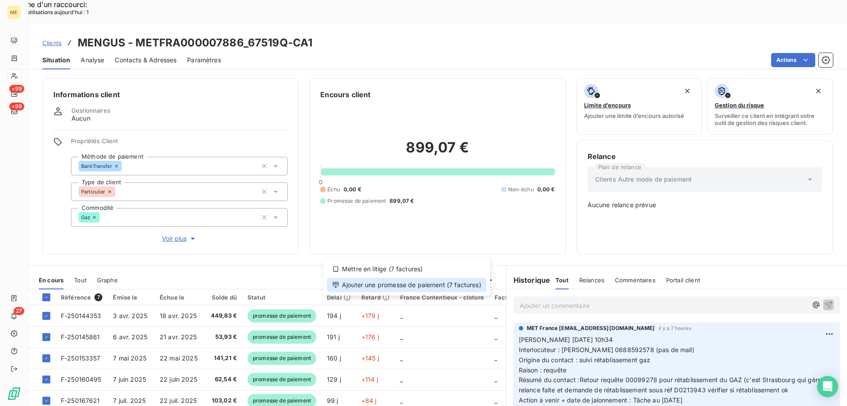
click at [426, 283] on div "Ajouter une promesse de paiement (7 factures)" at bounding box center [407, 285] width 160 height 14
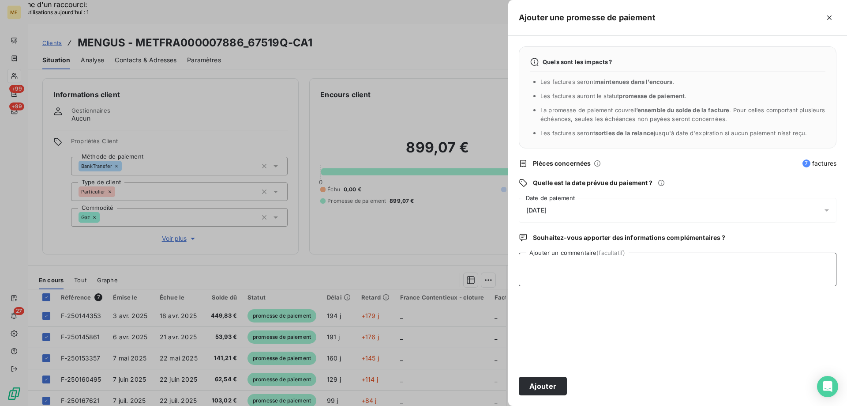
click at [553, 256] on textarea "Ajouter un commentaire (facultatif)" at bounding box center [678, 269] width 318 height 34
click at [583, 210] on div "[DATE]" at bounding box center [678, 210] width 318 height 25
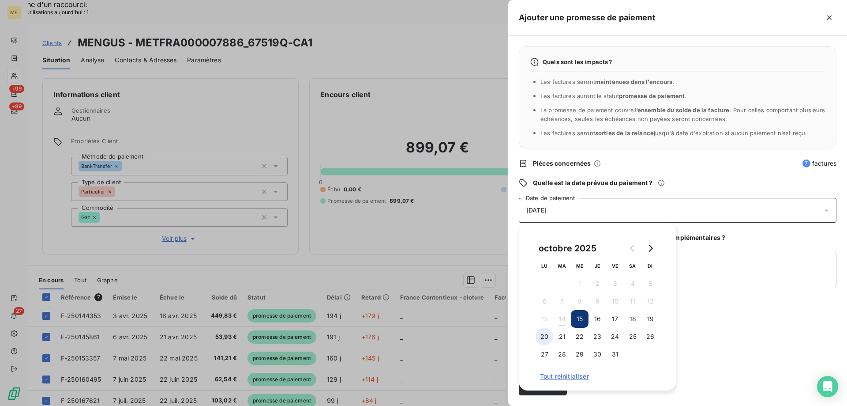
click at [544, 337] on button "20" at bounding box center [545, 336] width 18 height 18
drag, startPoint x: 704, startPoint y: 313, endPoint x: 706, endPoint y: 308, distance: 5.3
click at [704, 312] on div "Quels sont les impacts ? Les factures seront maintenues dans l’encours . Les fa…" at bounding box center [677, 201] width 339 height 330
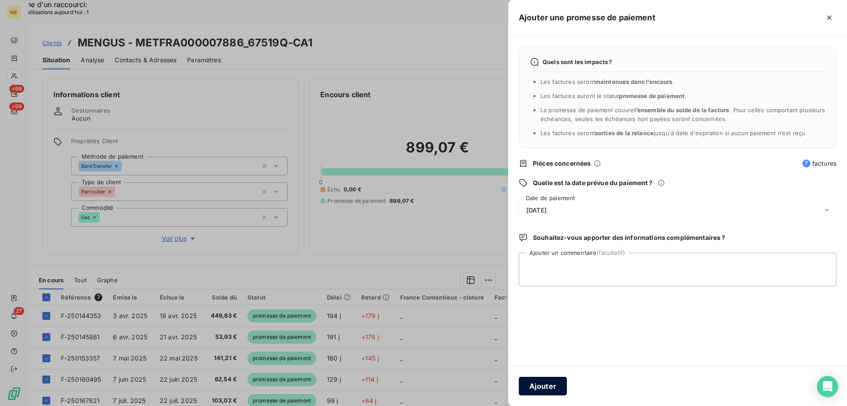
click at [539, 384] on button "Ajouter" at bounding box center [543, 385] width 48 height 19
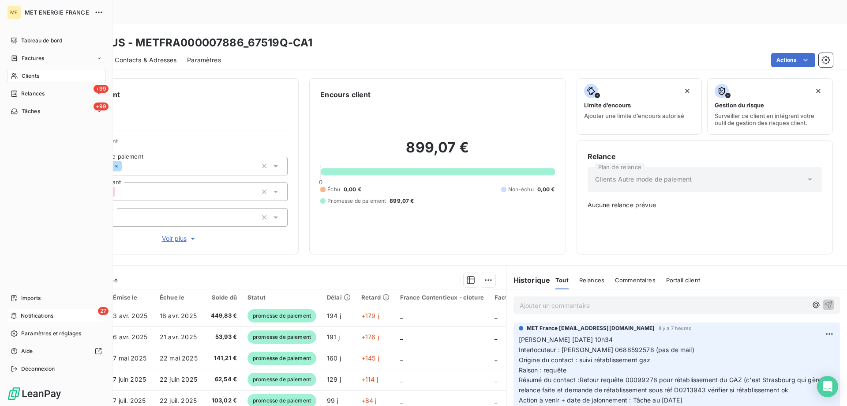
click at [76, 316] on div "27 Notifications" at bounding box center [56, 315] width 98 height 14
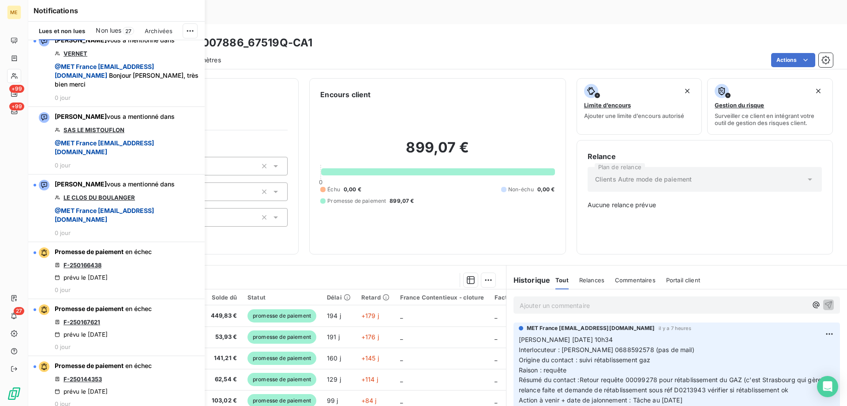
scroll to position [1853, 0]
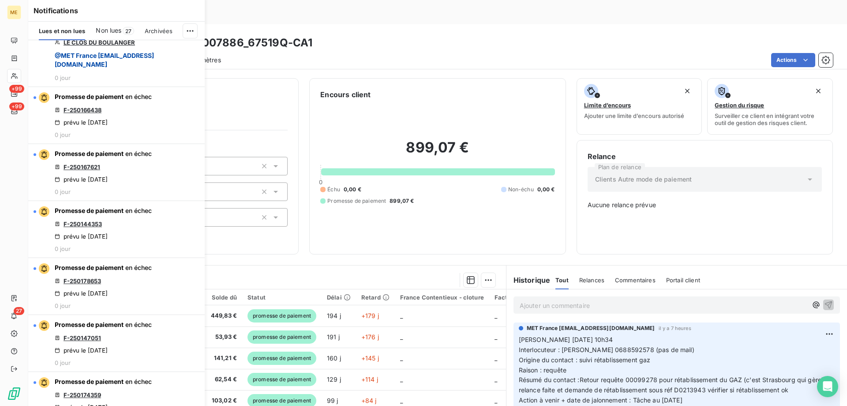
click at [109, 37] on div "Non lues 27" at bounding box center [115, 31] width 38 height 19
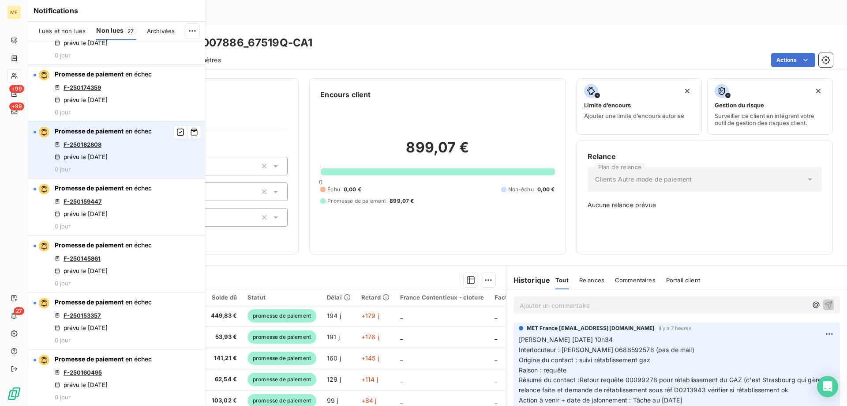
scroll to position [1649, 0]
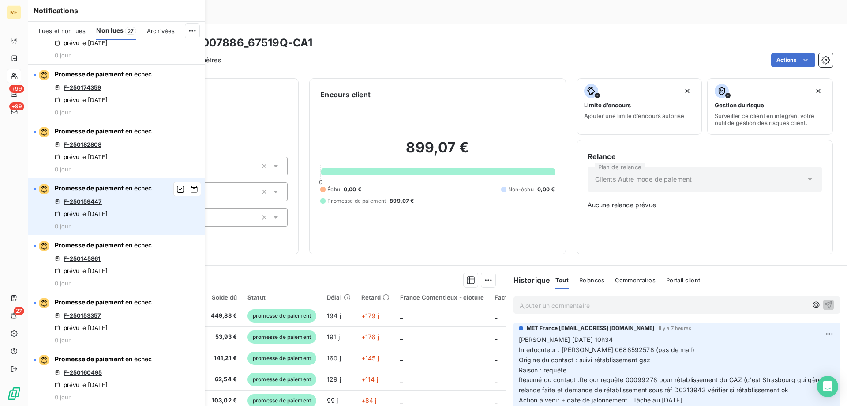
click at [90, 200] on link "F-250159447" at bounding box center [83, 201] width 38 height 7
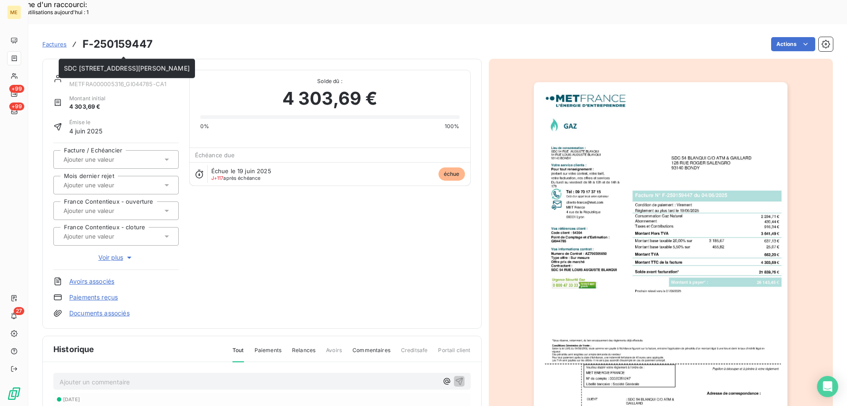
click at [115, 70] on link "SDC [STREET_ADDRESS][PERSON_NAME]" at bounding box center [132, 74] width 126 height 8
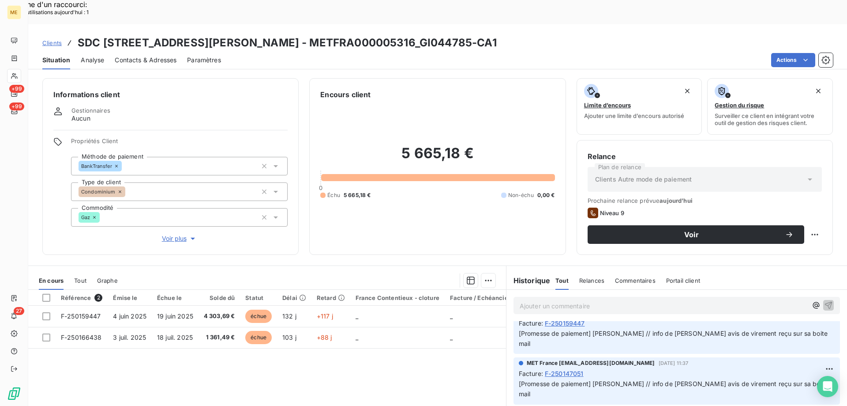
scroll to position [176, 0]
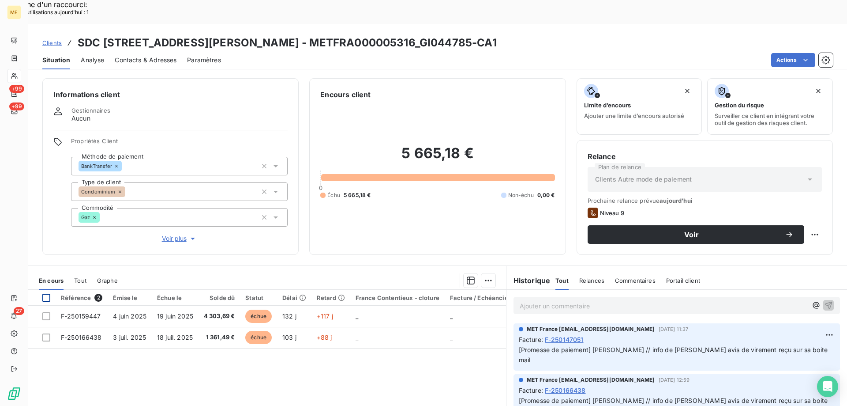
click at [48, 293] on div at bounding box center [46, 297] width 8 height 8
click at [413, 289] on div "Ajouter une promesse de paiement (2 factures)" at bounding box center [407, 291] width 160 height 14
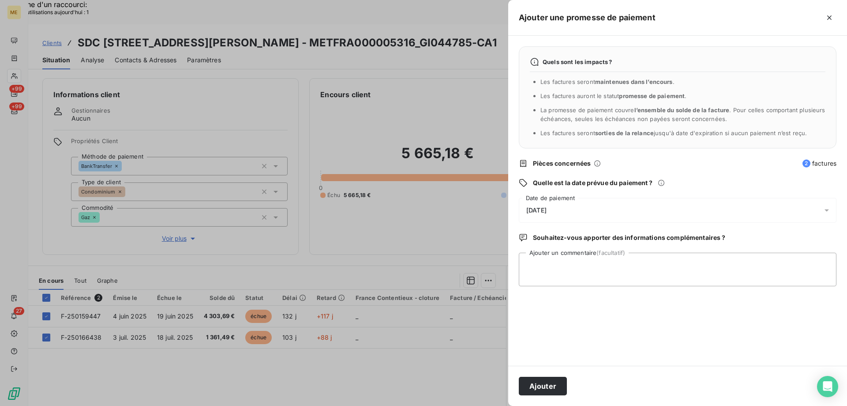
click at [601, 209] on div "[DATE]" at bounding box center [678, 210] width 318 height 25
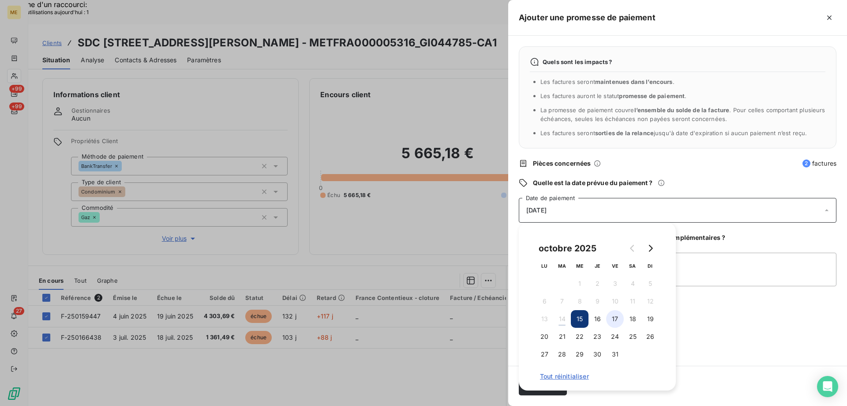
click at [614, 317] on button "17" at bounding box center [615, 319] width 18 height 18
click at [710, 266] on textarea "Ajouter un commentaire (facultatif)" at bounding box center [678, 269] width 318 height 34
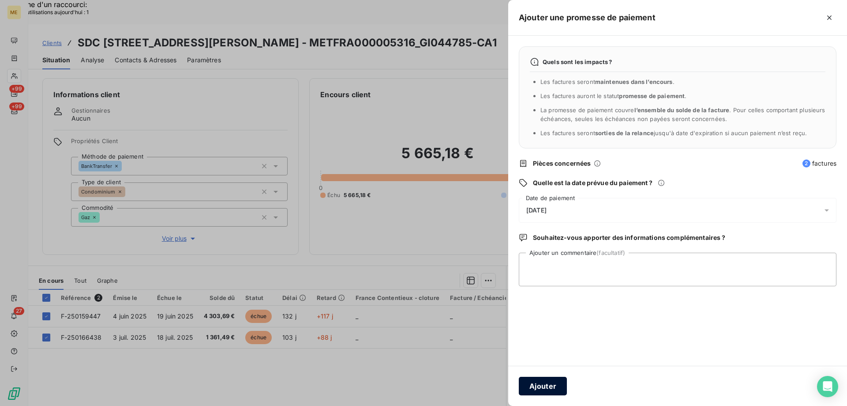
click at [545, 388] on button "Ajouter" at bounding box center [543, 385] width 48 height 19
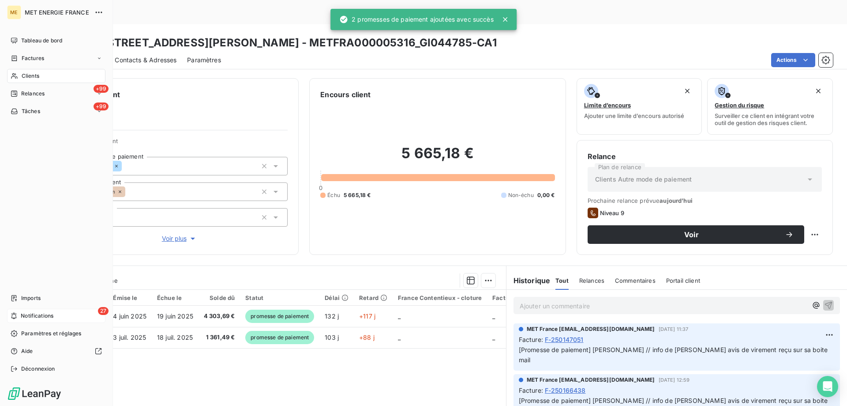
click at [66, 314] on div "27 Notifications" at bounding box center [56, 315] width 98 height 14
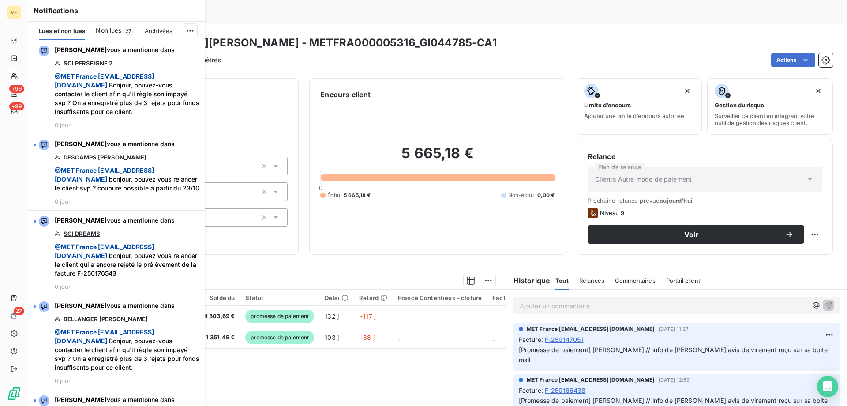
click at [109, 30] on span "Non lues" at bounding box center [109, 30] width 26 height 9
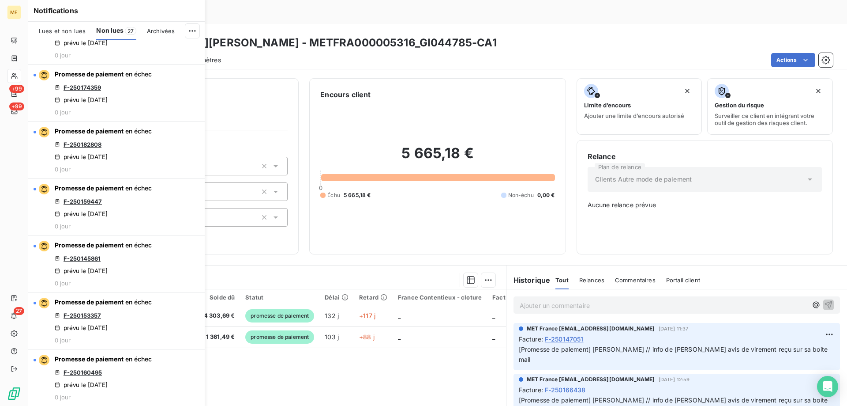
scroll to position [1649, 0]
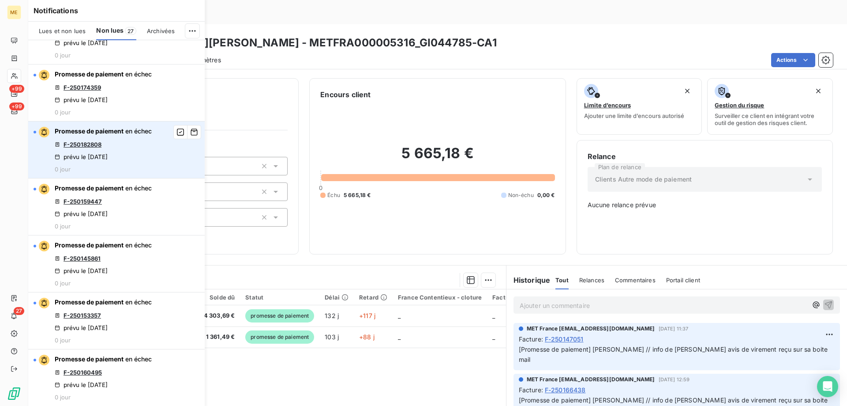
click at [83, 145] on link "F-250182808" at bounding box center [83, 144] width 38 height 7
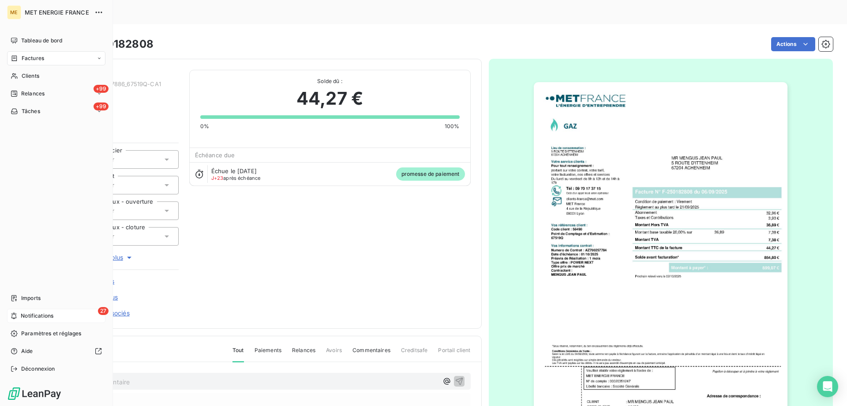
click at [56, 315] on div "27 Notifications" at bounding box center [56, 315] width 98 height 14
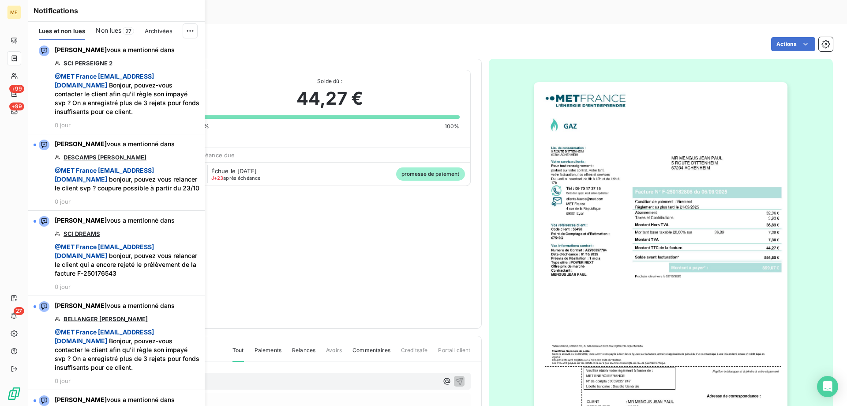
click at [115, 27] on span "Non lues" at bounding box center [109, 30] width 26 height 9
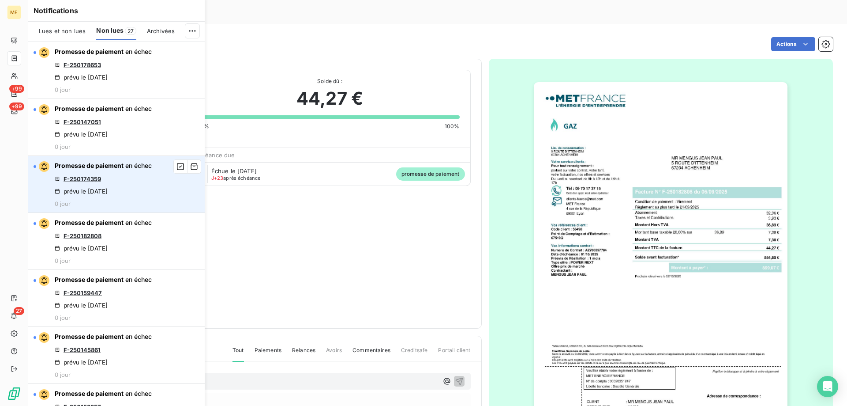
scroll to position [1500, 0]
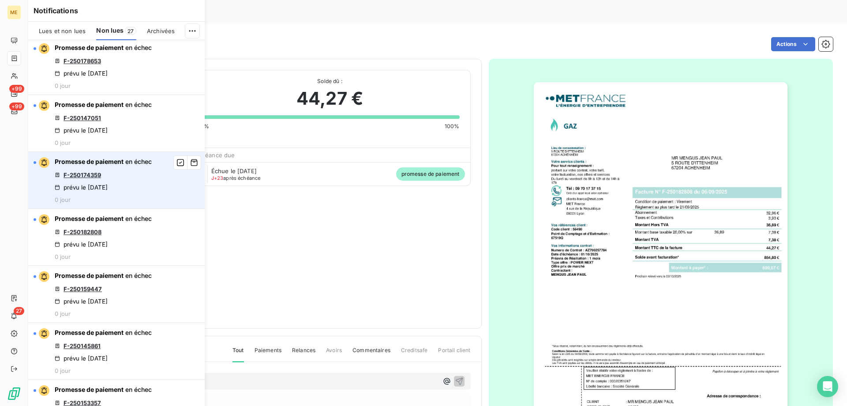
click at [85, 178] on link "F-250174359" at bounding box center [83, 174] width 38 height 7
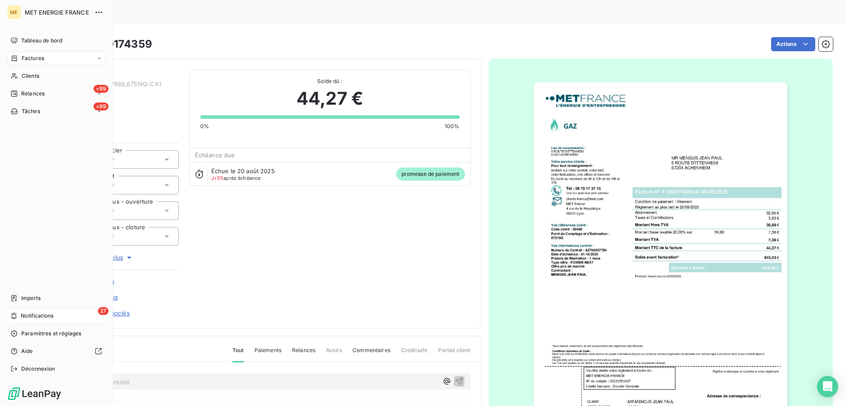
click at [57, 318] on div "27 Notifications" at bounding box center [56, 315] width 98 height 14
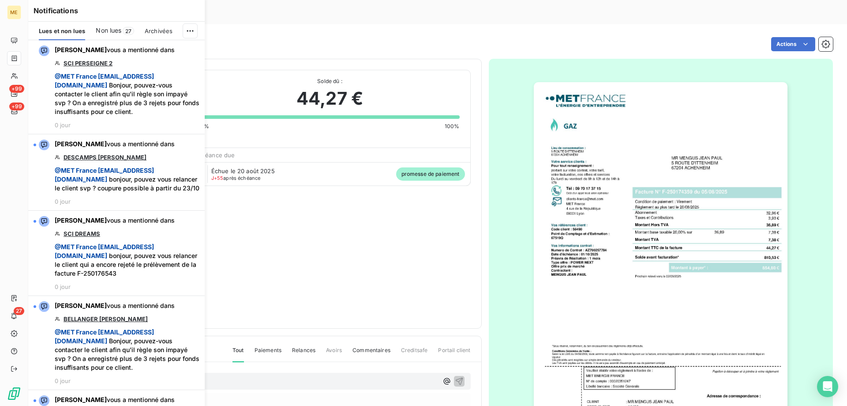
click at [112, 29] on span "Non lues" at bounding box center [109, 30] width 26 height 9
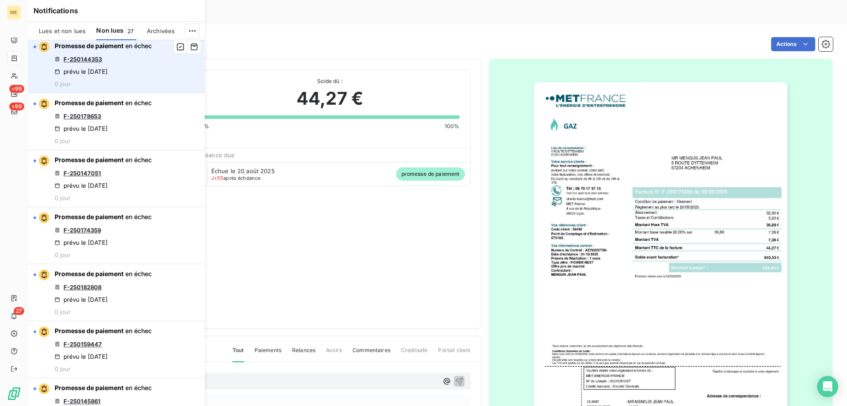
scroll to position [1456, 0]
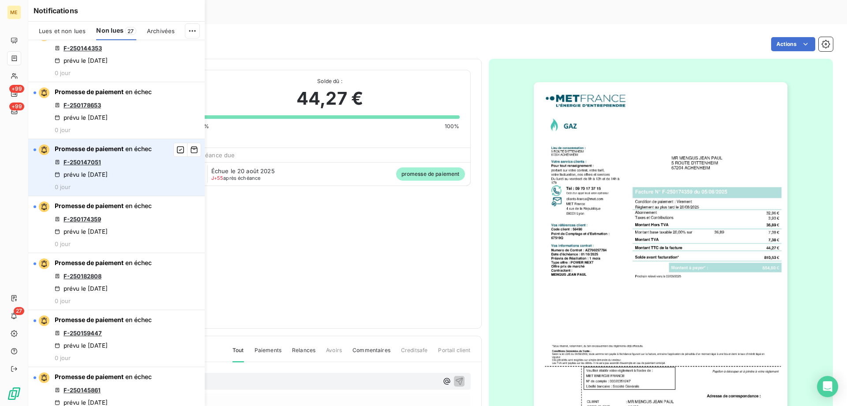
click at [79, 165] on link "F-250147051" at bounding box center [83, 161] width 38 height 7
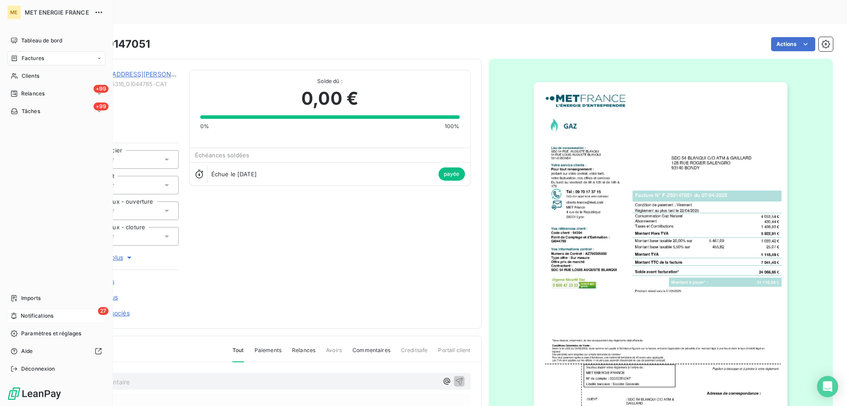
click at [69, 315] on div "27 Notifications" at bounding box center [56, 315] width 98 height 14
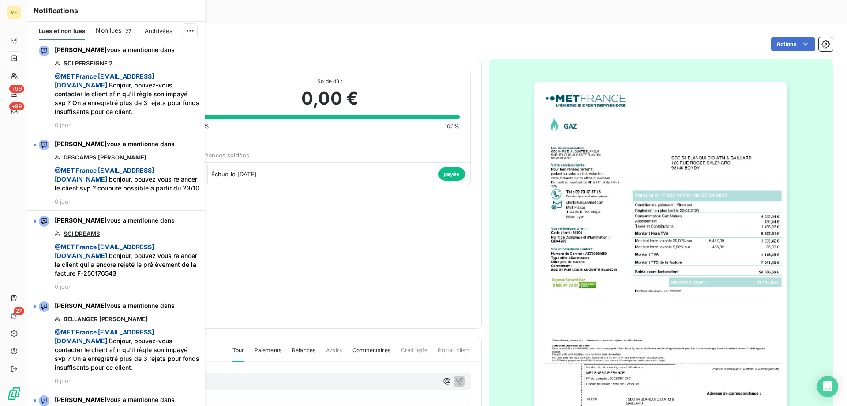
click at [113, 31] on span "Non lues" at bounding box center [109, 30] width 26 height 9
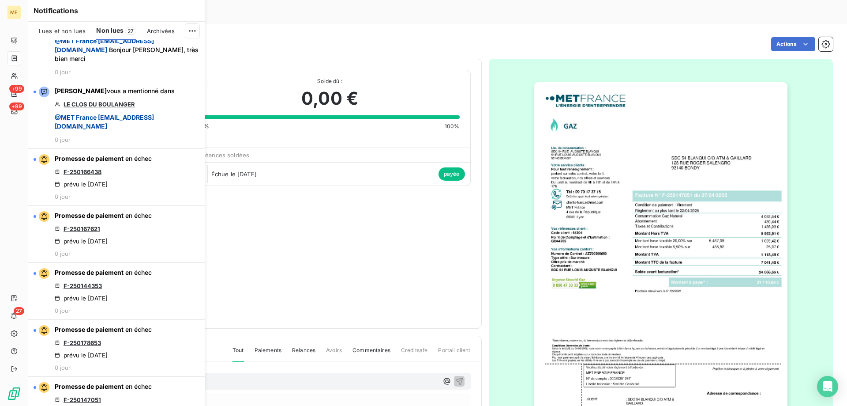
scroll to position [1235, 0]
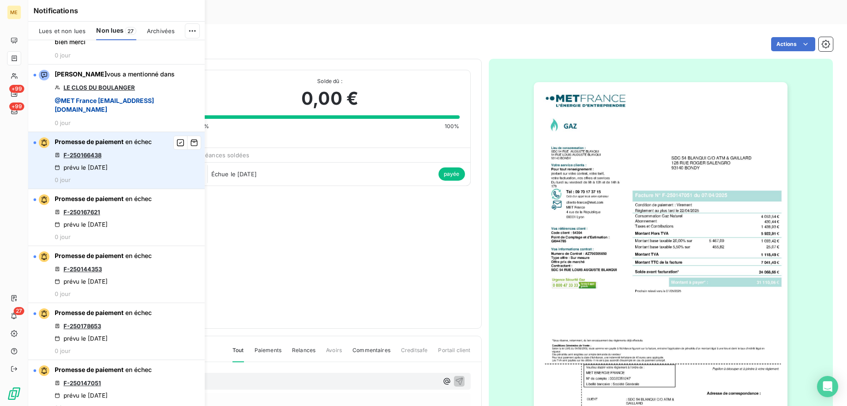
click at [80, 158] on link "F-250166438" at bounding box center [83, 154] width 38 height 7
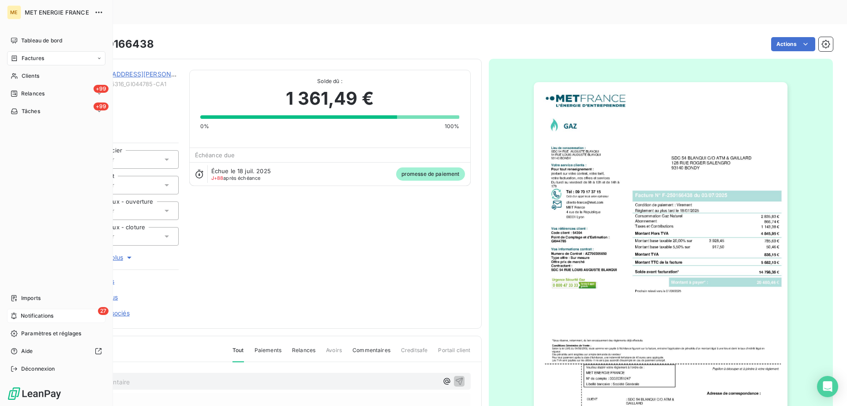
click at [78, 313] on div "27 Notifications" at bounding box center [56, 315] width 98 height 14
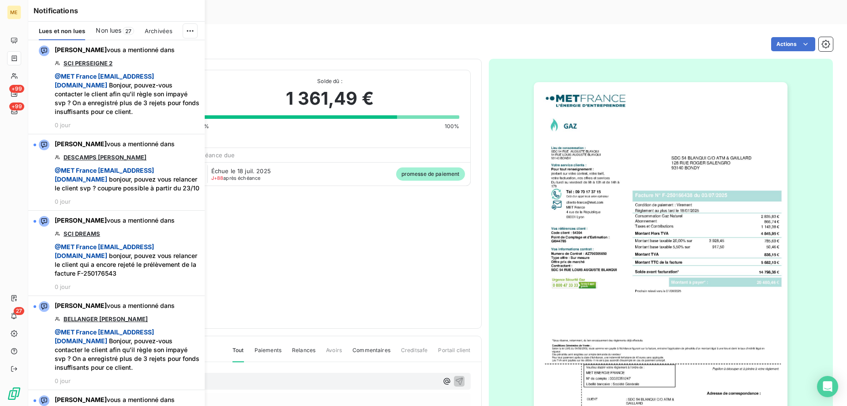
click at [113, 29] on span "Non lues" at bounding box center [109, 30] width 26 height 9
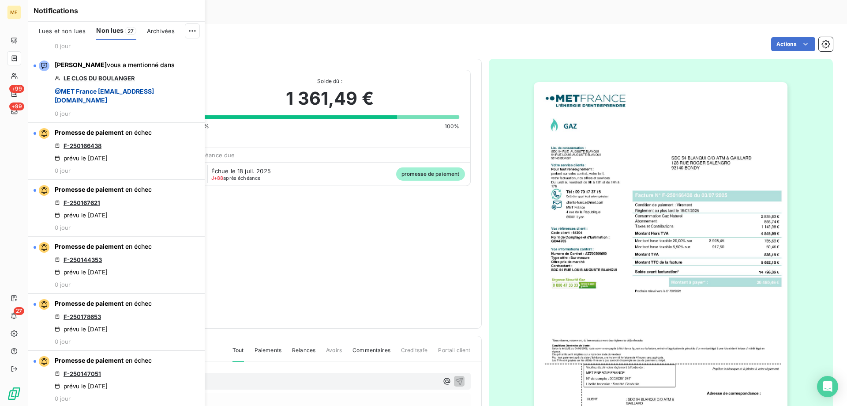
scroll to position [1235, 0]
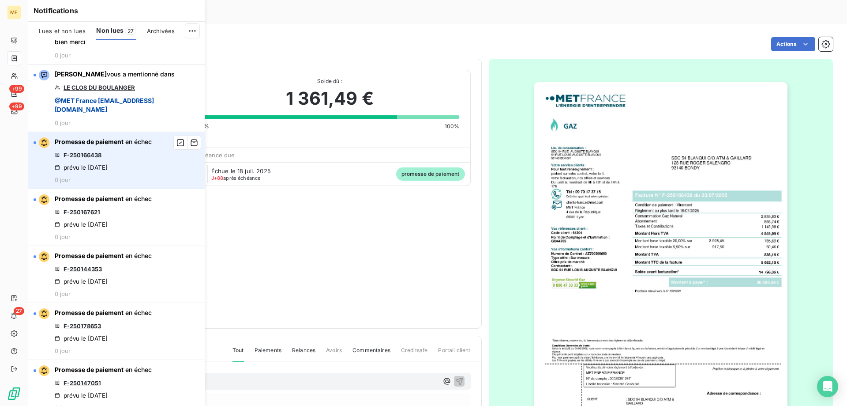
click at [85, 158] on link "F-250166438" at bounding box center [83, 154] width 38 height 7
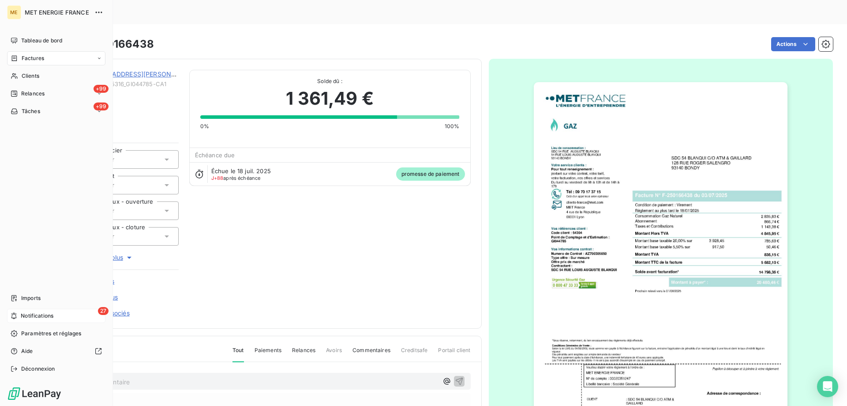
click at [73, 312] on div "27 Notifications" at bounding box center [56, 315] width 98 height 14
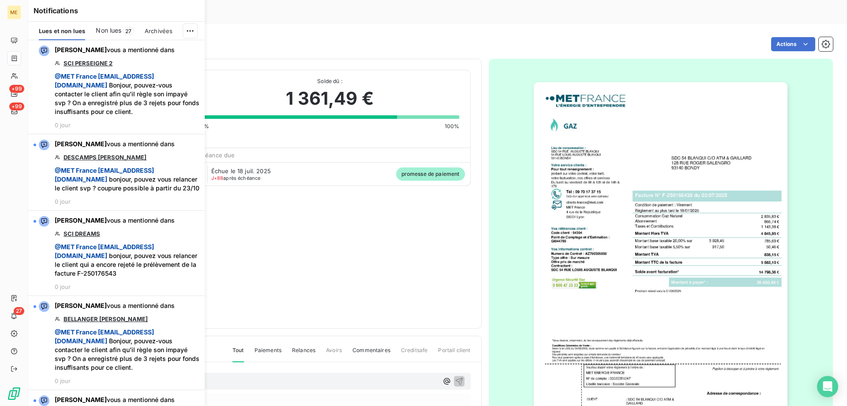
click at [113, 29] on span "Non lues" at bounding box center [109, 30] width 26 height 9
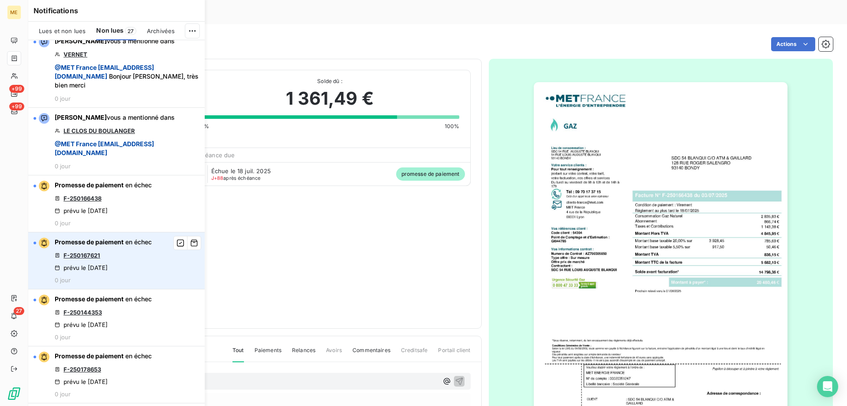
scroll to position [1191, 0]
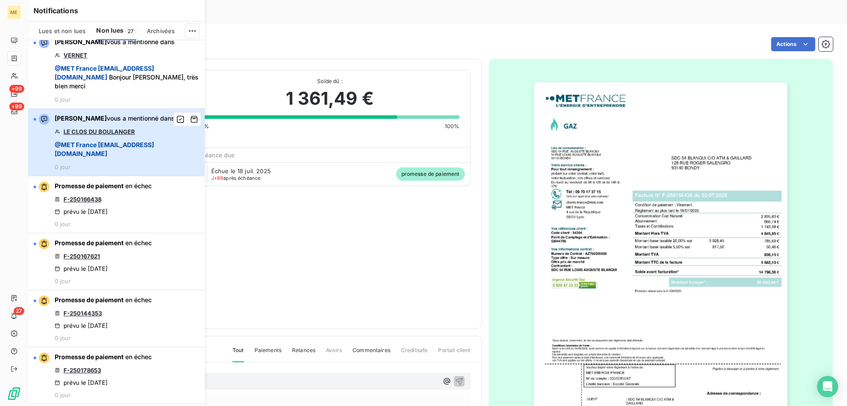
click at [91, 170] on div "[PERSON_NAME] vous a mentionné dans LE CLOS DU BOULANGER @ MET [GEOGRAPHIC_DATA…" at bounding box center [127, 142] width 145 height 56
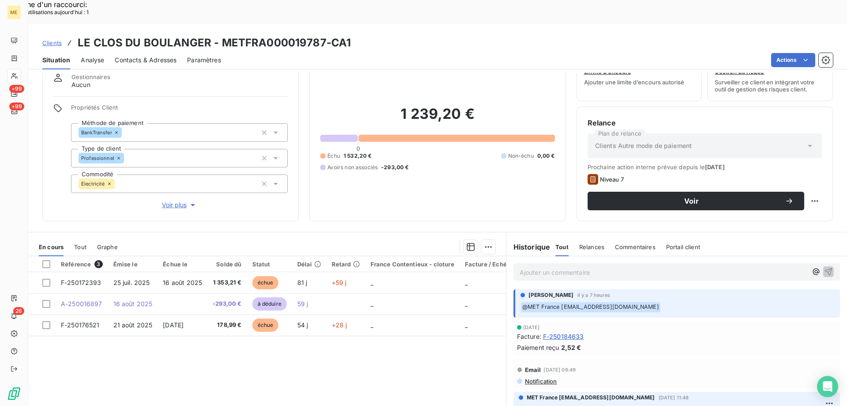
scroll to position [56, 0]
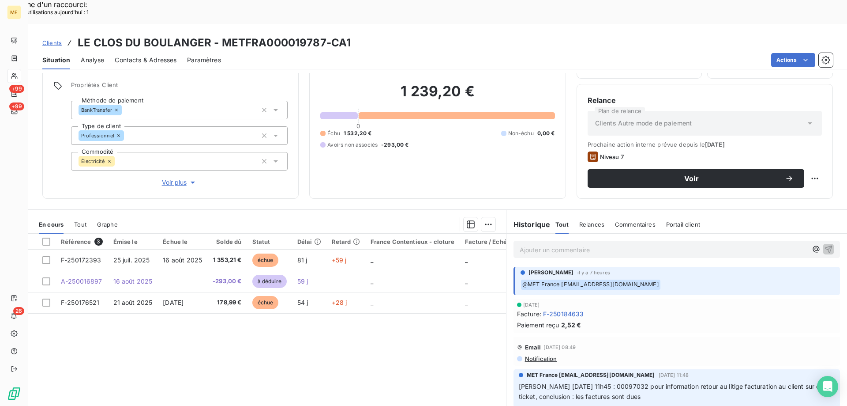
click at [171, 178] on span "Voir plus" at bounding box center [179, 182] width 35 height 9
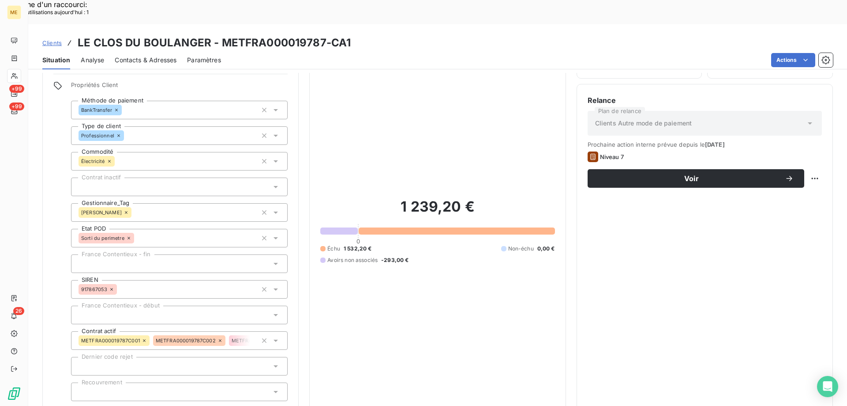
click at [169, 398] on span "Réduire" at bounding box center [179, 412] width 33 height 9
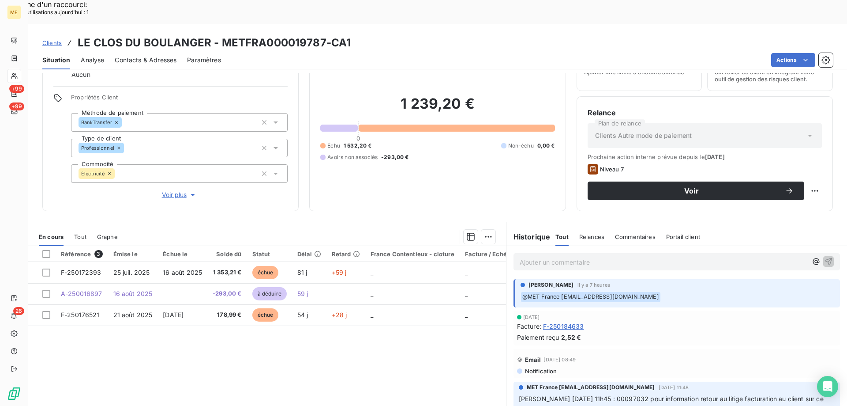
scroll to position [44, 0]
click at [564, 256] on p "Ajouter un commentaire ﻿" at bounding box center [664, 261] width 288 height 11
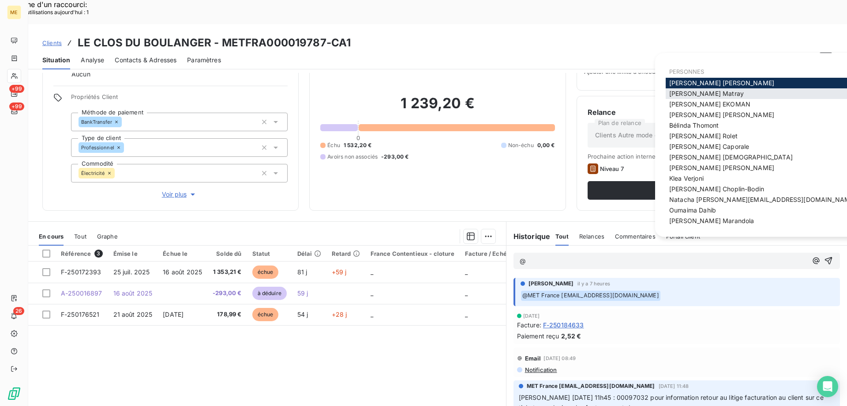
click at [681, 95] on span "[PERSON_NAME]" at bounding box center [706, 94] width 75 height 8
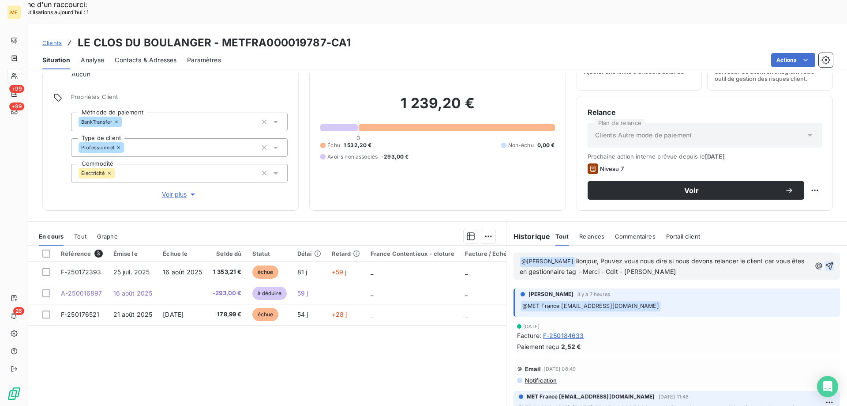
click at [825, 261] on icon "button" at bounding box center [829, 265] width 9 height 9
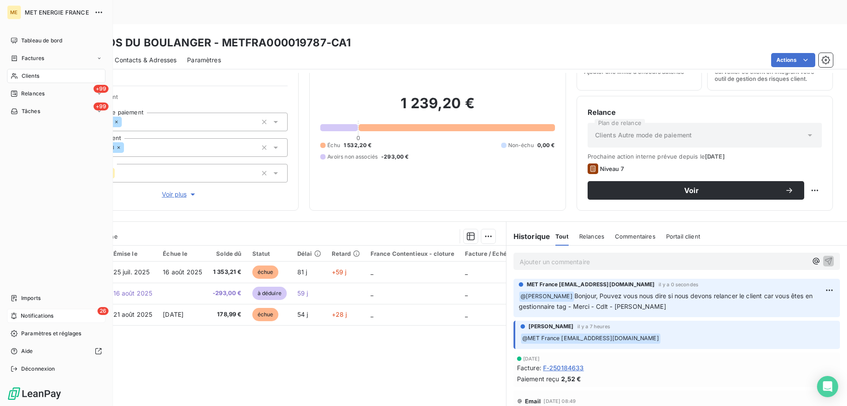
click at [71, 315] on div "26 Notifications" at bounding box center [56, 315] width 98 height 14
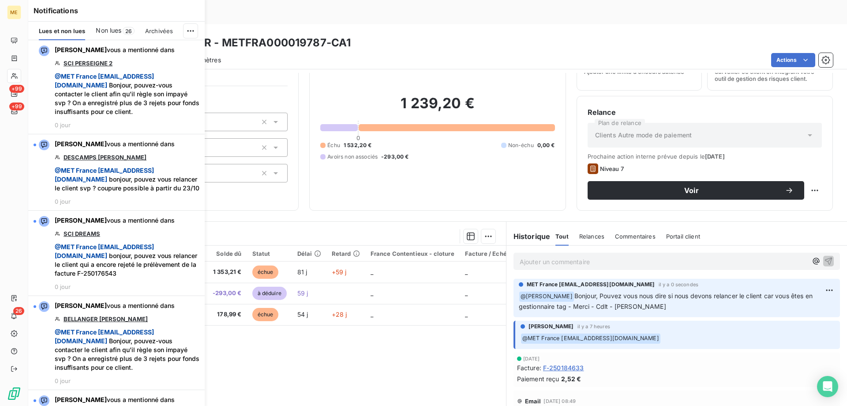
click at [105, 27] on span "Non lues" at bounding box center [109, 30] width 26 height 9
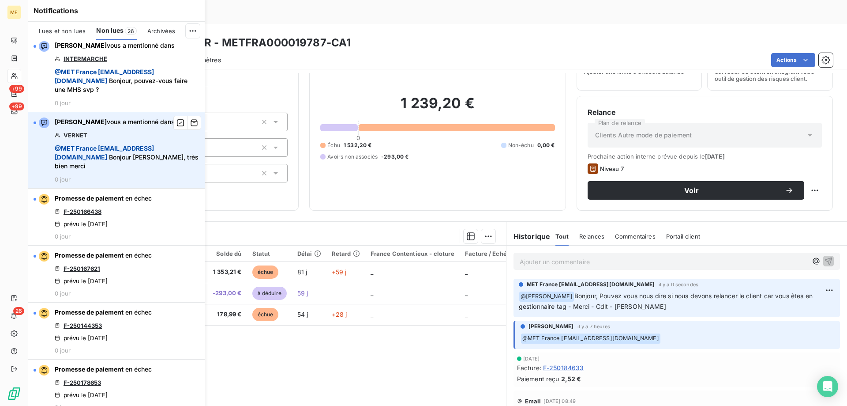
scroll to position [1147, 0]
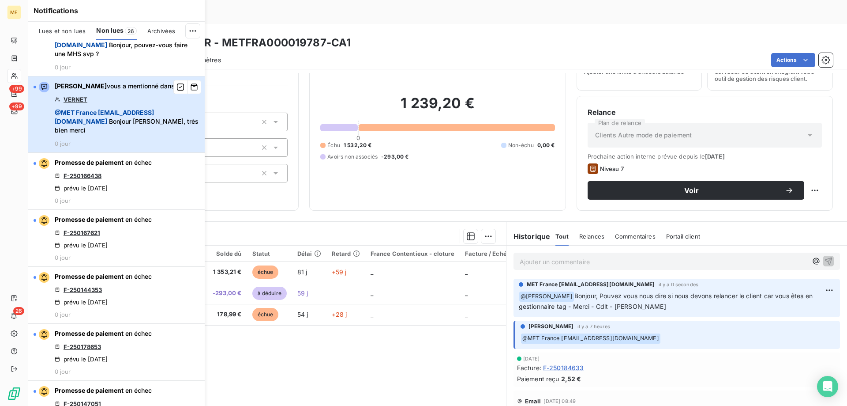
click at [100, 125] on span "@ MET [GEOGRAPHIC_DATA] [EMAIL_ADDRESS][DOMAIN_NAME]" at bounding box center [104, 117] width 99 height 16
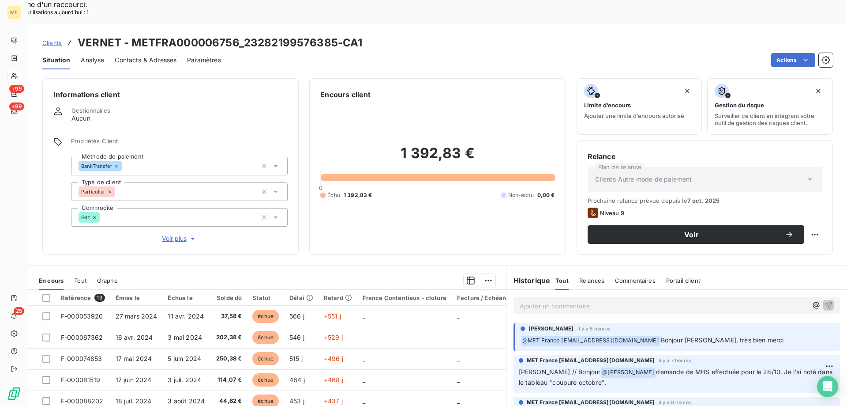
click at [522, 300] on p "Ajouter un commentaire ﻿" at bounding box center [664, 305] width 288 height 11
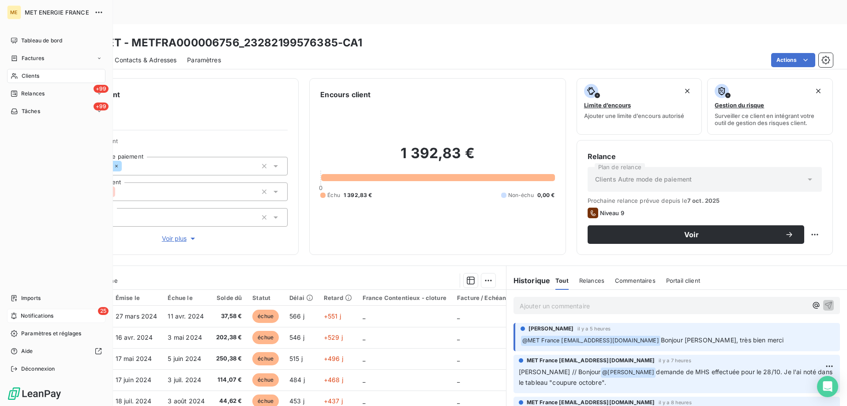
click at [73, 315] on div "25 Notifications" at bounding box center [56, 315] width 98 height 14
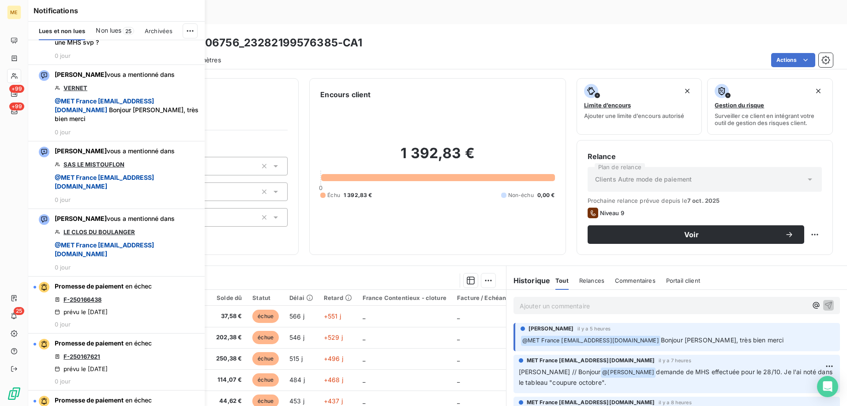
scroll to position [1677, 0]
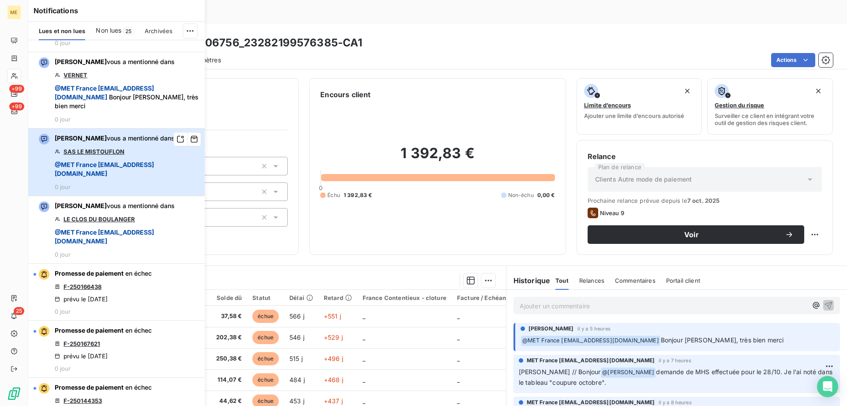
click at [94, 177] on span "@ MET [GEOGRAPHIC_DATA] [EMAIL_ADDRESS][DOMAIN_NAME]" at bounding box center [104, 169] width 99 height 16
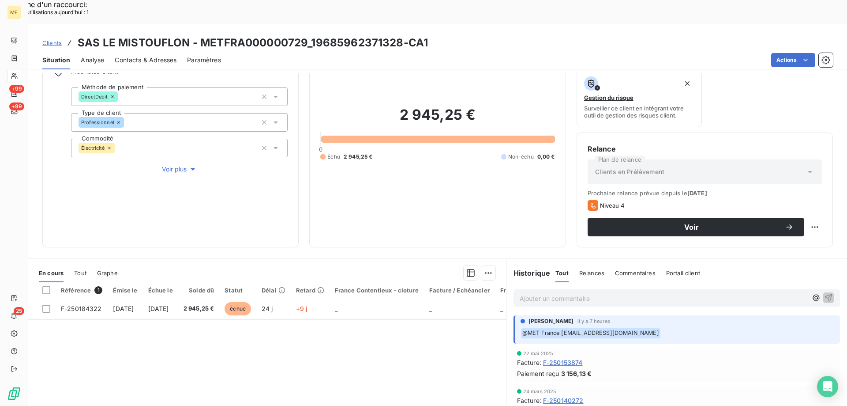
scroll to position [118, 0]
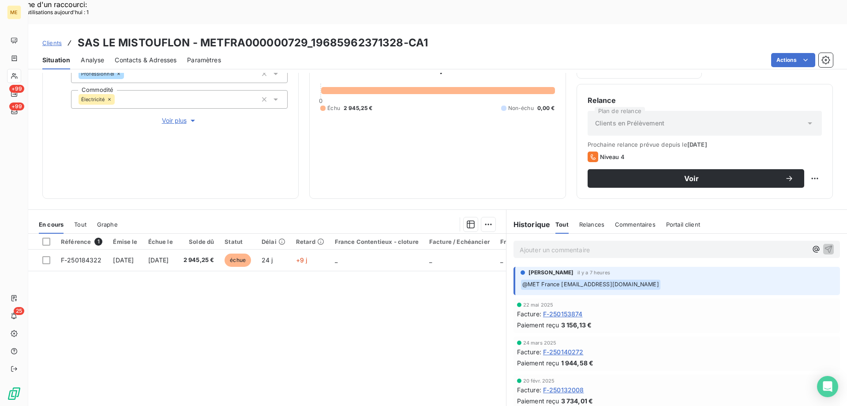
click at [169, 116] on span "Voir plus" at bounding box center [179, 120] width 35 height 9
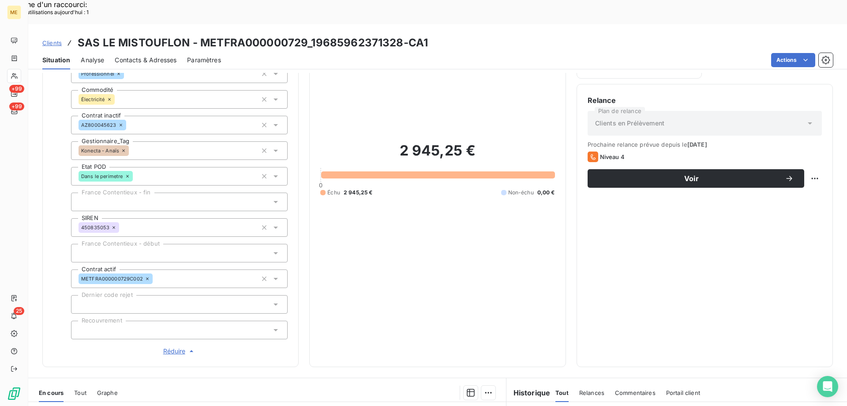
click at [173, 346] on span "Réduire" at bounding box center [179, 350] width 33 height 9
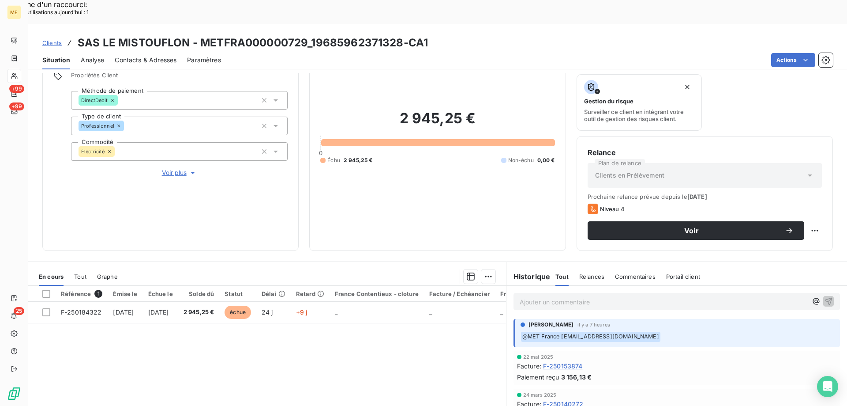
scroll to position [0, 0]
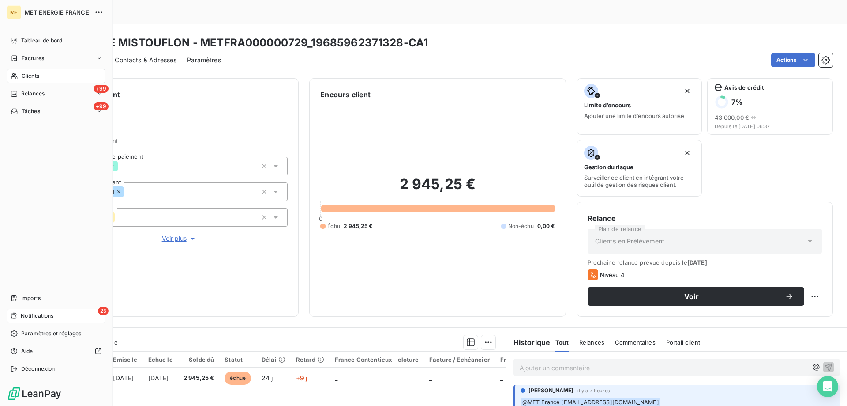
click at [62, 315] on div "25 Notifications" at bounding box center [56, 315] width 98 height 14
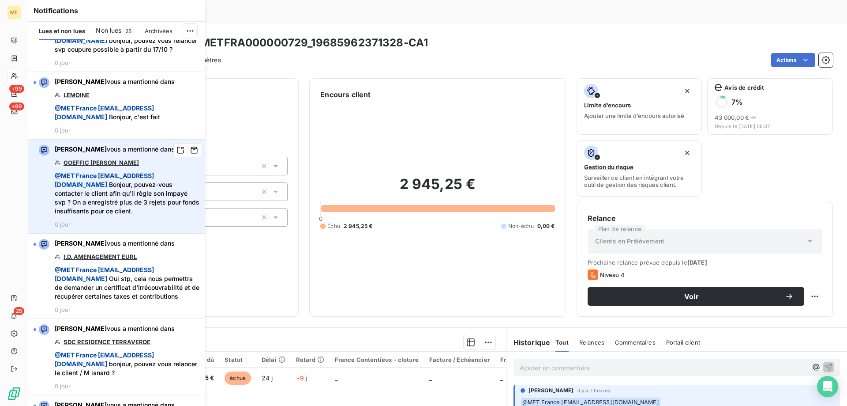
scroll to position [662, 0]
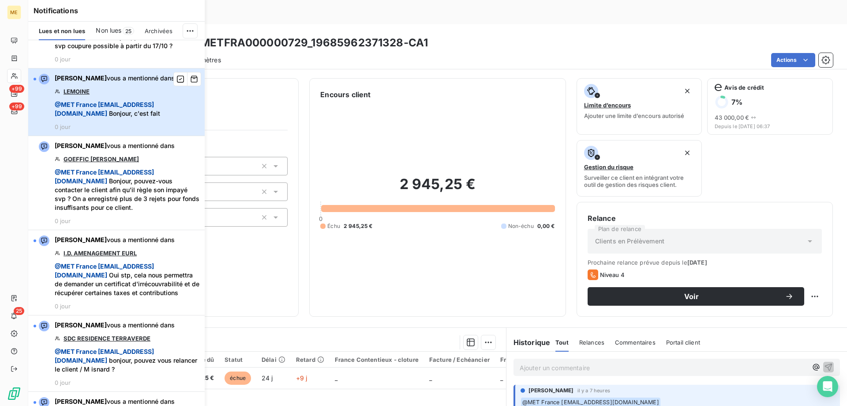
click at [84, 117] on span "@ MET [GEOGRAPHIC_DATA] [EMAIL_ADDRESS][DOMAIN_NAME]" at bounding box center [104, 109] width 99 height 16
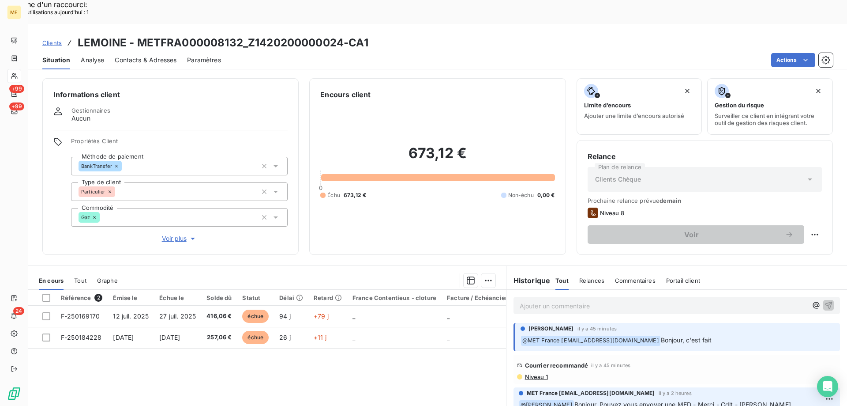
click at [526, 300] on p "Ajouter un commentaire ﻿" at bounding box center [664, 305] width 288 height 11
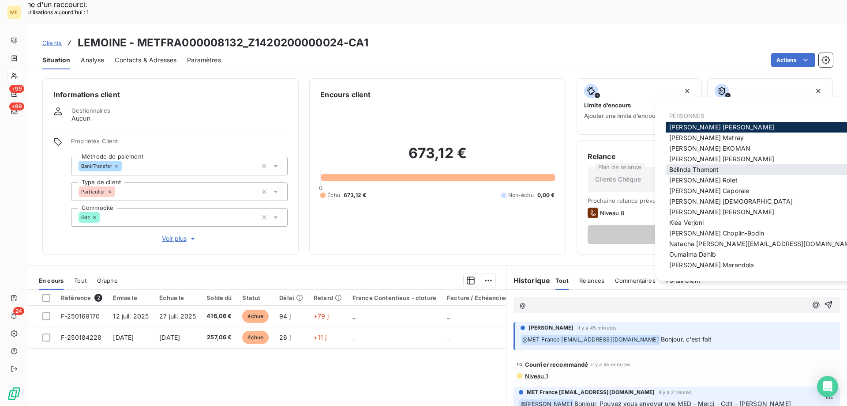
click at [687, 166] on span "[PERSON_NAME]" at bounding box center [693, 169] width 49 height 8
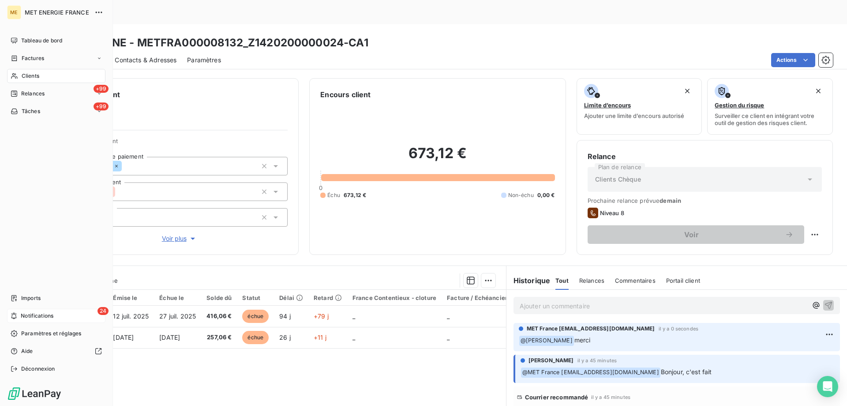
click at [61, 317] on div "24 Notifications" at bounding box center [56, 315] width 98 height 14
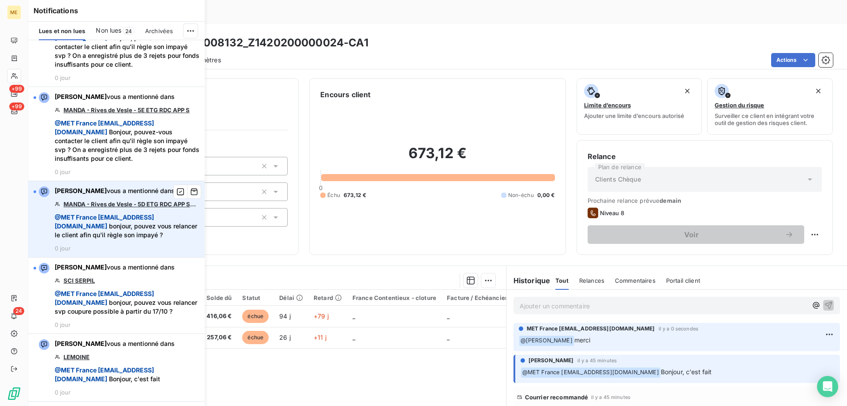
scroll to position [397, 0]
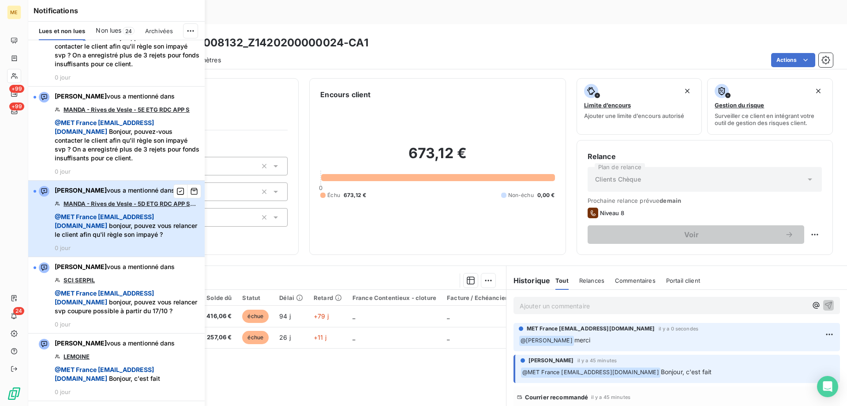
click at [107, 239] on span "@ MET [GEOGRAPHIC_DATA] [EMAIL_ADDRESS][DOMAIN_NAME] bonjour, pouvez vous relan…" at bounding box center [127, 225] width 145 height 26
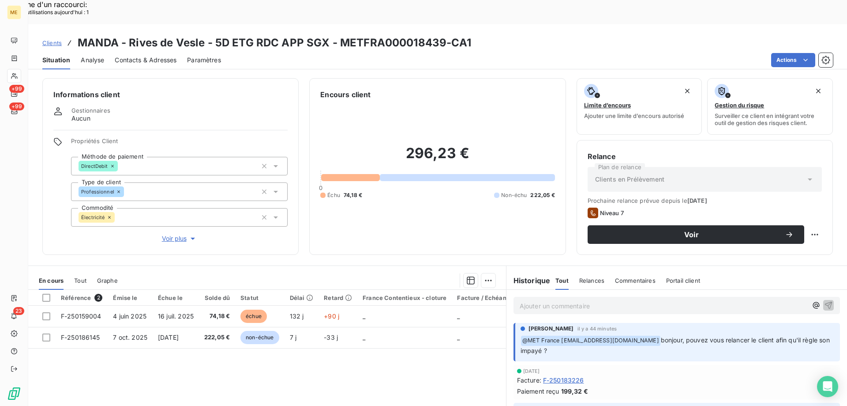
click at [563, 300] on p "Ajouter un commentaire ﻿" at bounding box center [664, 305] width 288 height 11
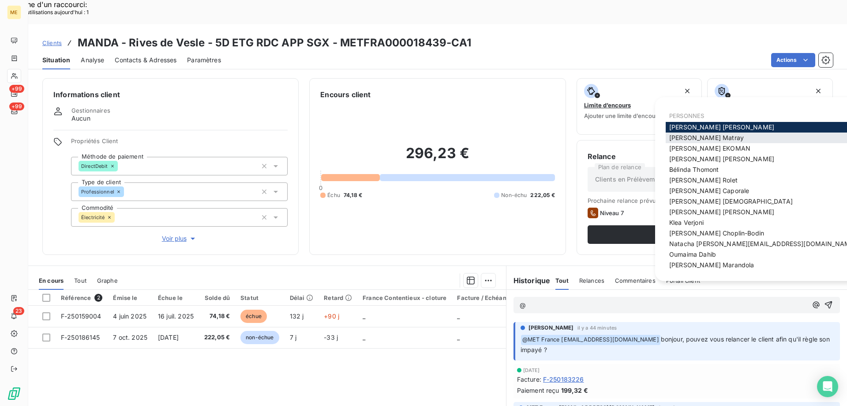
click at [669, 137] on span "[PERSON_NAME]" at bounding box center [706, 138] width 75 height 8
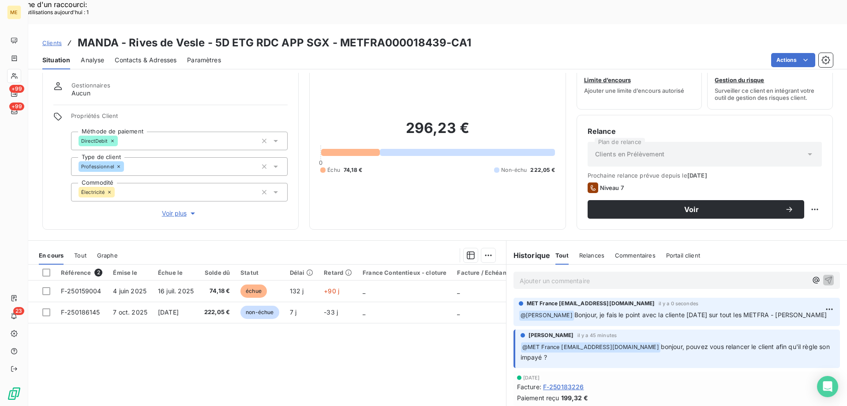
scroll to position [56, 0]
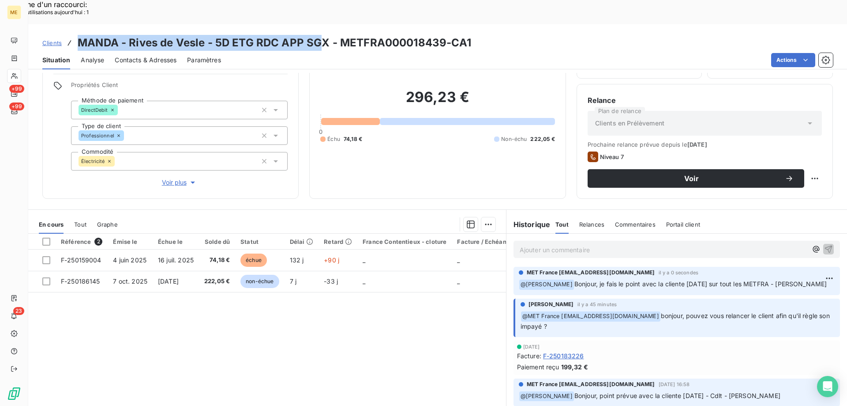
drag, startPoint x: 79, startPoint y: 16, endPoint x: 322, endPoint y: 25, distance: 243.3
click at [322, 35] on h3 "MANDA - Rives de Vesle - 5D ETG RDC APP SGX - METFRA000018439-CA1" at bounding box center [275, 43] width 394 height 16
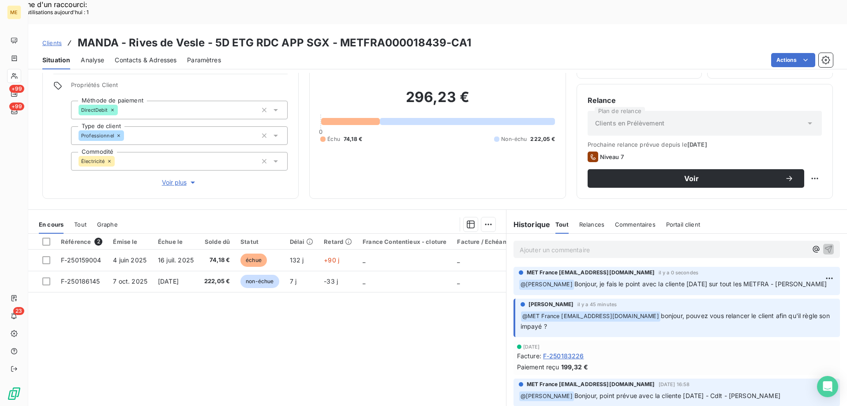
click at [601, 35] on div "Clients MANDA - Rives de Vesle - 5D ETG RDC APP SGX - METFRA000018439-CA1" at bounding box center [437, 43] width 819 height 16
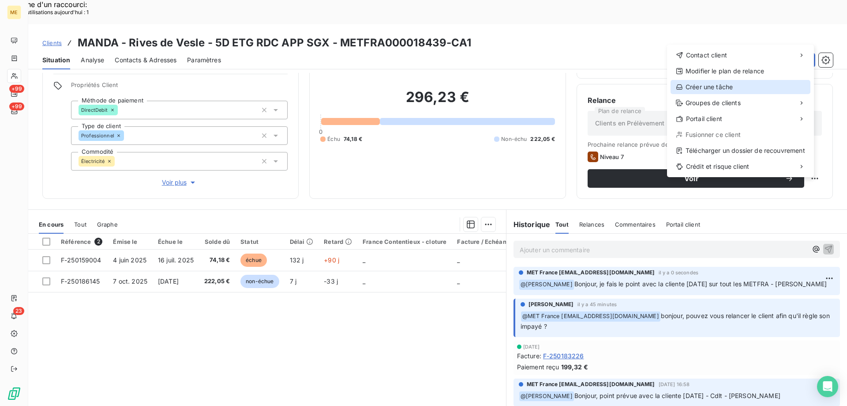
click at [713, 85] on div "Créer une tâche" at bounding box center [741, 87] width 140 height 14
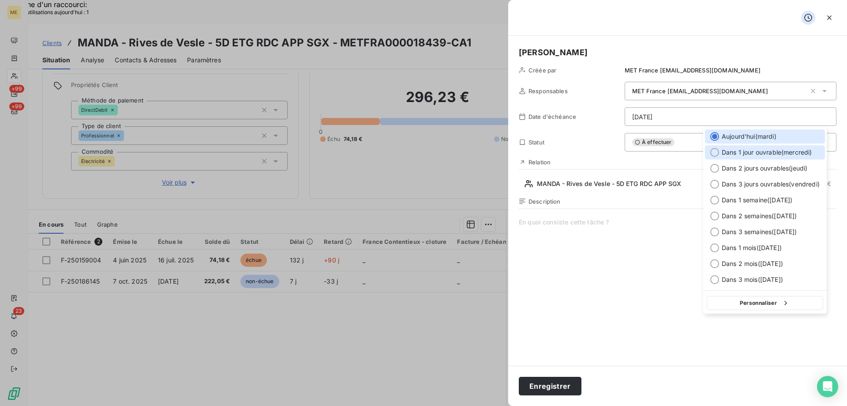
drag, startPoint x: 715, startPoint y: 150, endPoint x: 715, endPoint y: 165, distance: 14.6
click at [715, 150] on div at bounding box center [714, 152] width 9 height 9
type input "[DATE]"
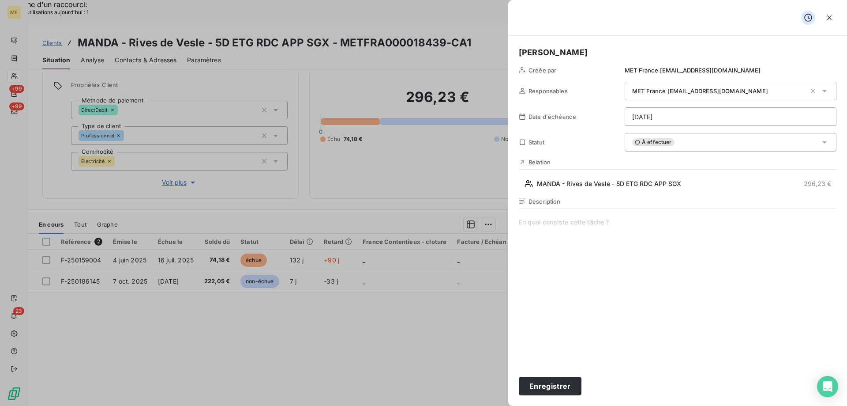
click at [572, 223] on span at bounding box center [678, 302] width 318 height 169
click at [538, 389] on button "Enregistrer" at bounding box center [550, 385] width 63 height 19
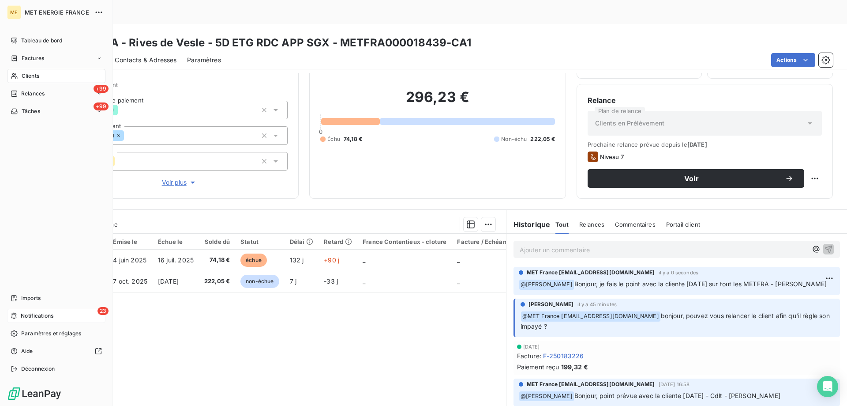
click at [68, 315] on div "23 Notifications" at bounding box center [56, 315] width 98 height 14
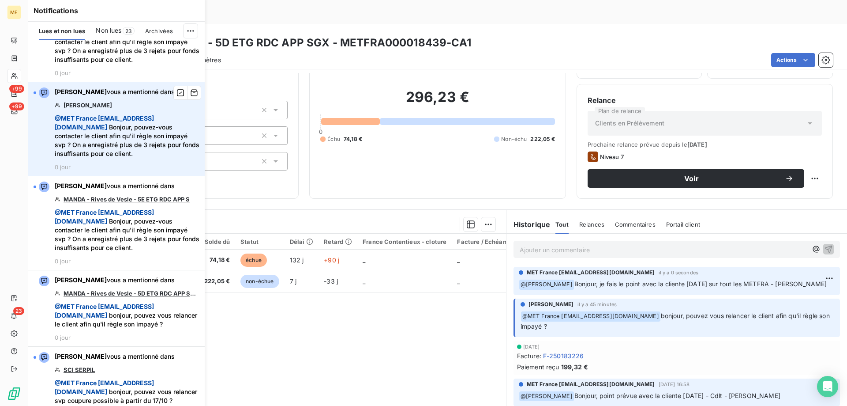
scroll to position [309, 0]
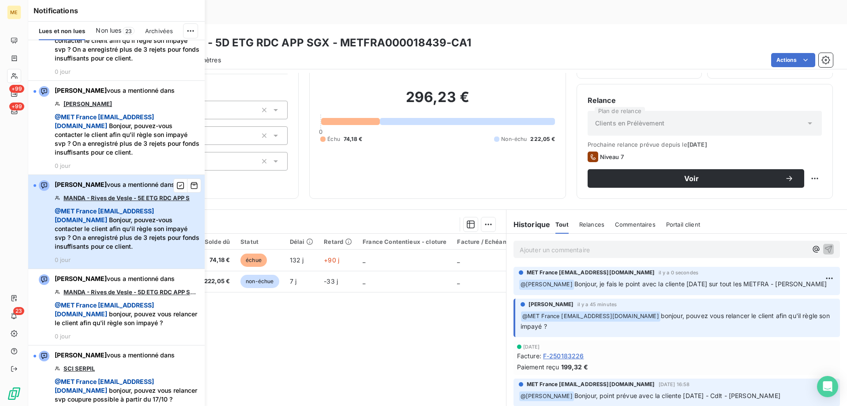
click at [111, 232] on span "@ MET [GEOGRAPHIC_DATA] [EMAIL_ADDRESS][DOMAIN_NAME] Bonjour, pouvez-vous conta…" at bounding box center [127, 229] width 145 height 44
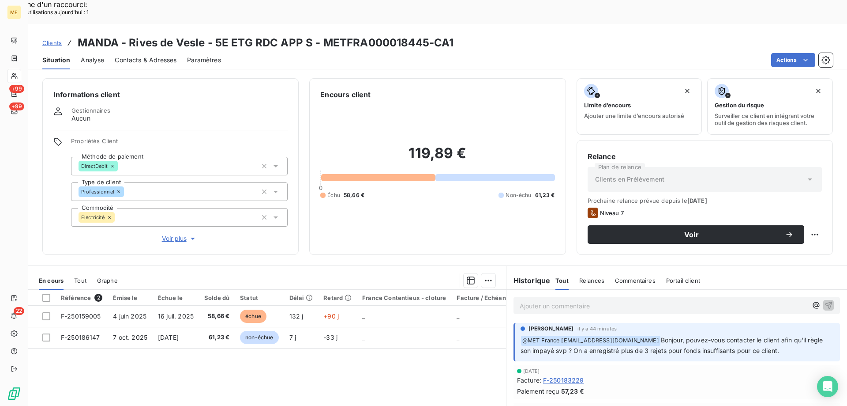
click at [557, 300] on p "Ajouter un commentaire ﻿" at bounding box center [664, 305] width 288 height 11
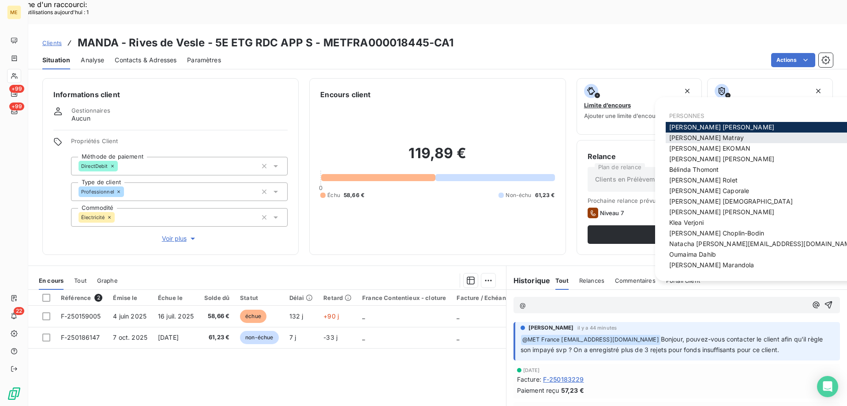
click at [695, 137] on span "[PERSON_NAME]" at bounding box center [706, 138] width 75 height 8
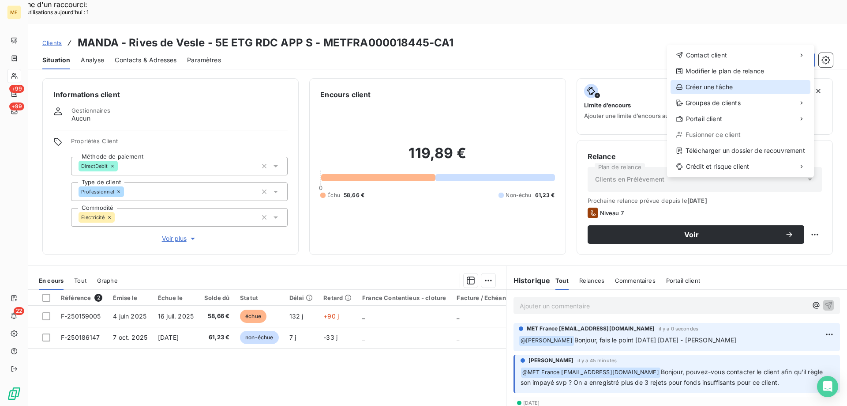
click at [684, 86] on div "Créer une tâche" at bounding box center [741, 87] width 140 height 14
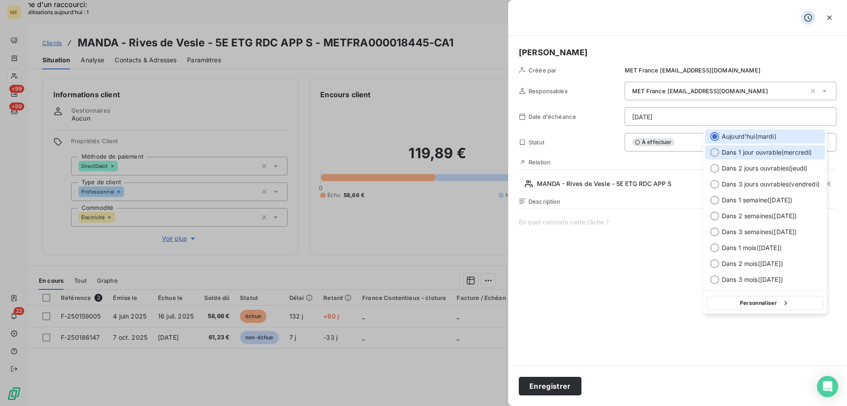
click at [714, 150] on div at bounding box center [714, 152] width 9 height 9
type input "[DATE]"
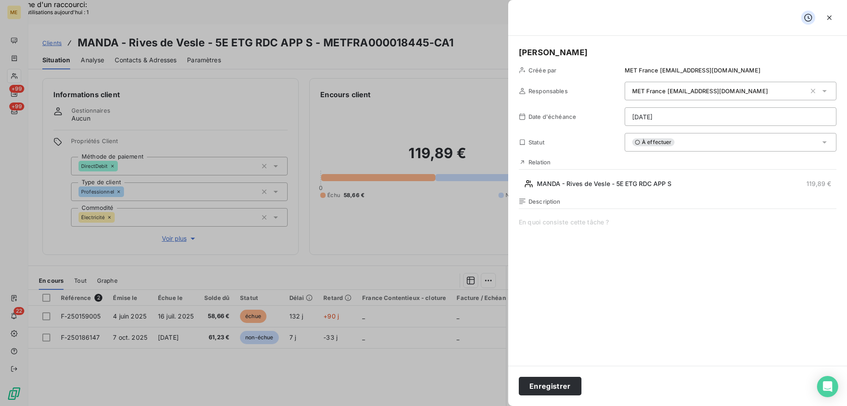
click at [579, 223] on span at bounding box center [678, 302] width 318 height 169
click at [551, 384] on button "Enregistrer" at bounding box center [550, 385] width 63 height 19
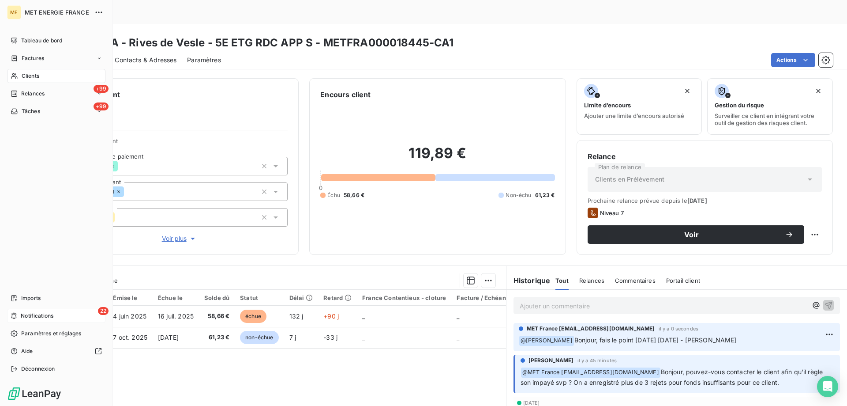
click at [55, 316] on div "22 Notifications" at bounding box center [56, 315] width 98 height 14
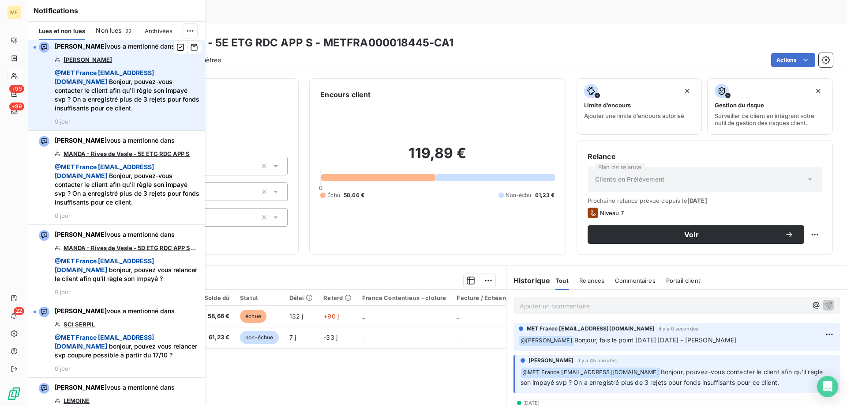
scroll to position [397, 0]
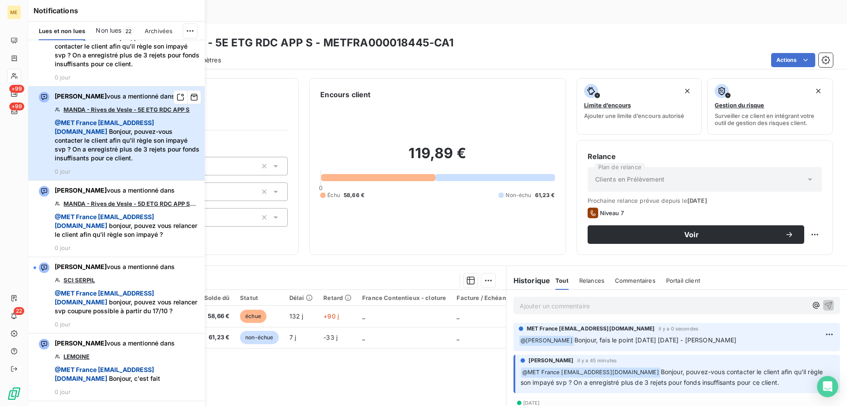
click at [138, 145] on span "@ MET [GEOGRAPHIC_DATA] [EMAIL_ADDRESS][DOMAIN_NAME] Bonjour, pouvez-vous conta…" at bounding box center [127, 140] width 145 height 44
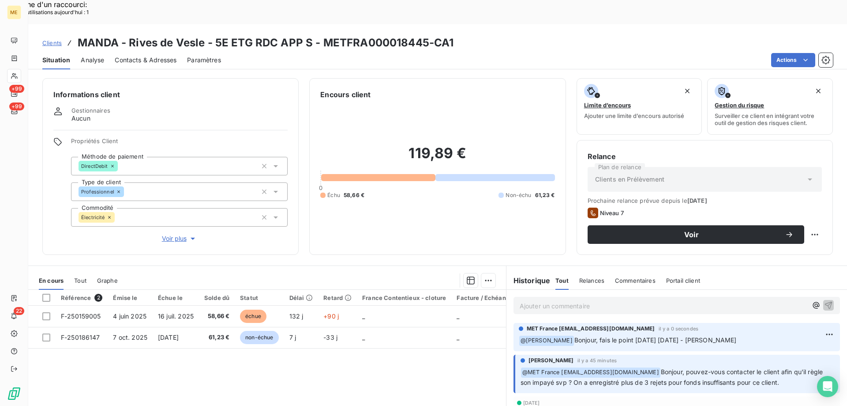
click at [390, 366] on div "Référence 2 Émise le Échue le Solde dû Statut Délai Retard France Contentieux -…" at bounding box center [267, 374] width 478 height 170
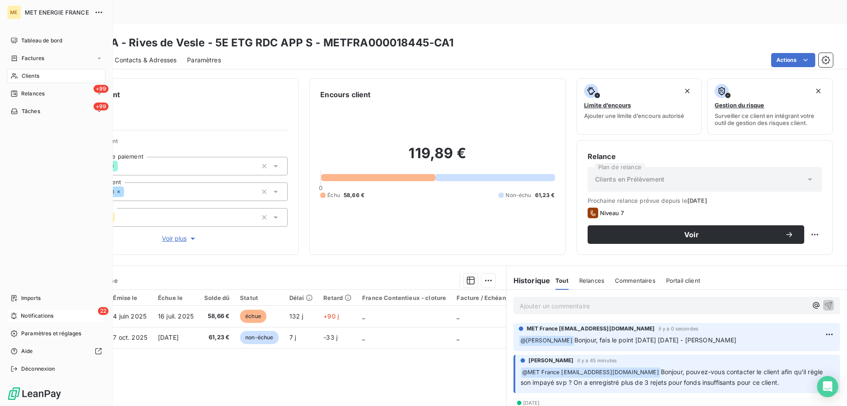
click at [71, 312] on div "22 Notifications" at bounding box center [56, 315] width 98 height 14
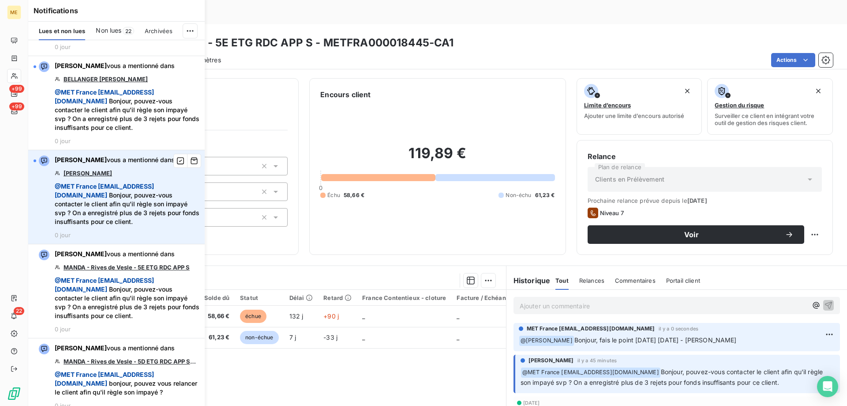
scroll to position [265, 0]
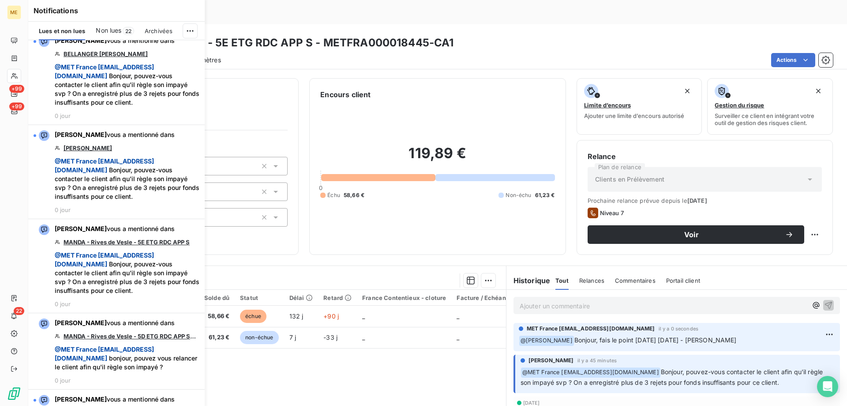
click at [109, 28] on span "Non lues" at bounding box center [109, 30] width 26 height 9
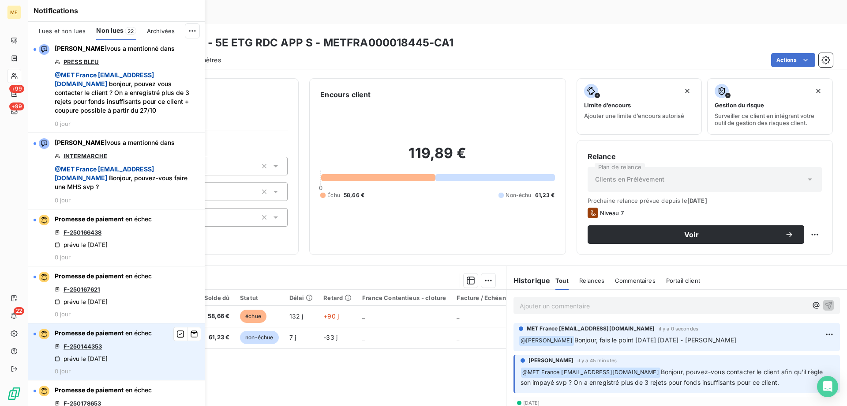
scroll to position [765, 0]
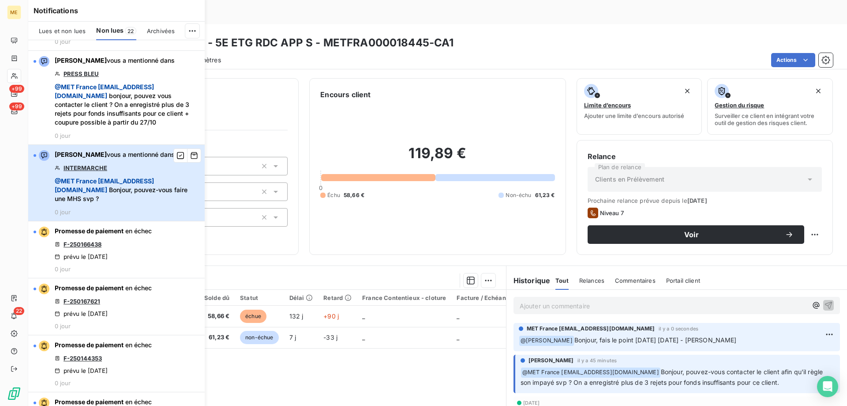
click at [81, 215] on div "[PERSON_NAME] vous a mentionné dans INTERMARCHE @ MET [GEOGRAPHIC_DATA] [EMAIL_…" at bounding box center [127, 182] width 145 height 65
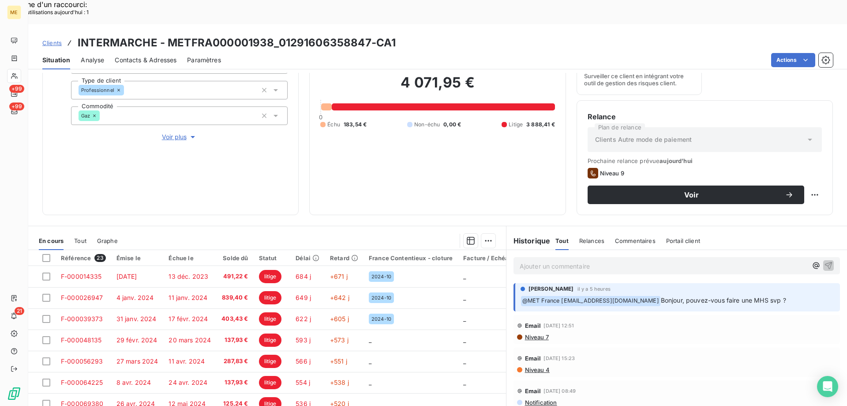
scroll to position [118, 0]
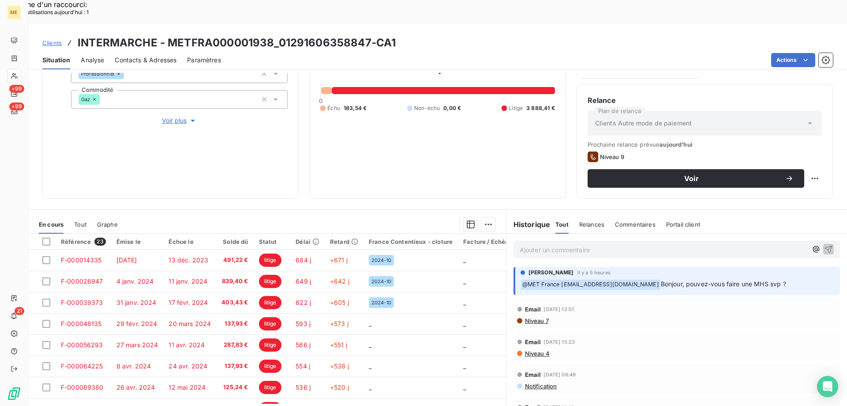
click at [167, 116] on span "Voir plus" at bounding box center [179, 120] width 35 height 9
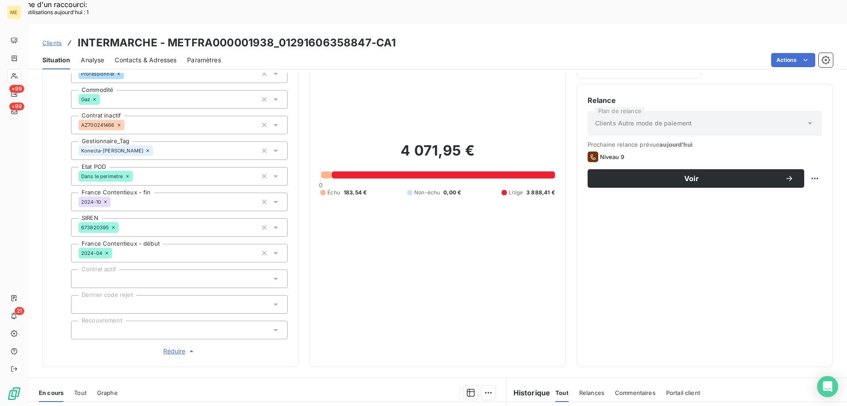
click at [173, 346] on span "Réduire" at bounding box center [179, 350] width 33 height 9
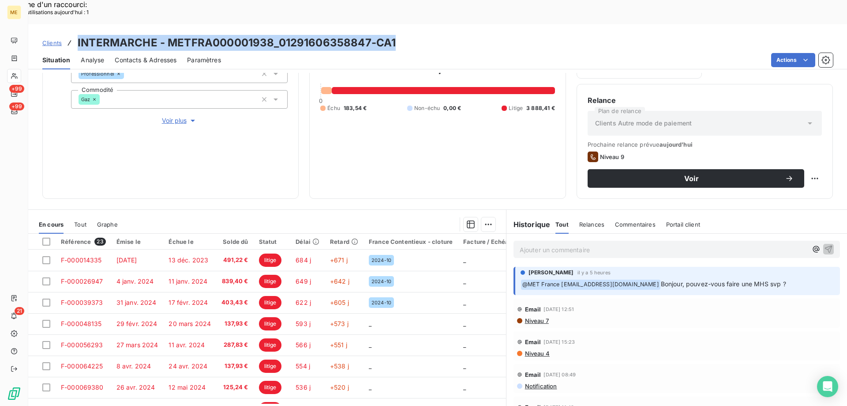
drag, startPoint x: 399, startPoint y: 18, endPoint x: 79, endPoint y: 6, distance: 319.7
click at [79, 24] on div "Clients INTERMARCHE - METFRA000001938_01291606358847-CA1 Situation Analyse Cont…" at bounding box center [437, 46] width 819 height 45
click at [97, 35] on h3 "INTERMARCHE - METFRA000001938_01291606358847-CA1" at bounding box center [237, 43] width 318 height 16
drag, startPoint x: 78, startPoint y: 18, endPoint x: 394, endPoint y: 12, distance: 315.6
click at [394, 35] on h3 "INTERMARCHE - METFRA000001938_01291606358847-CA1" at bounding box center [237, 43] width 318 height 16
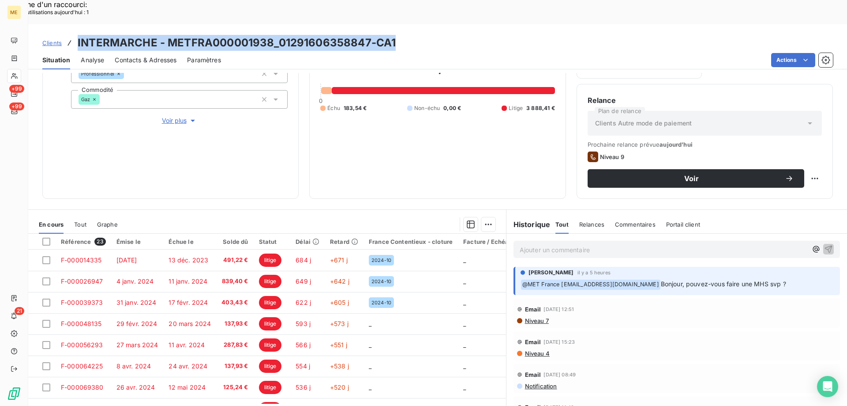
copy h3 "INTERMARCHE - METFRA000001938_01291606358847-CA1"
click at [543, 244] on p "Ajouter un commentaire ﻿" at bounding box center [664, 249] width 288 height 11
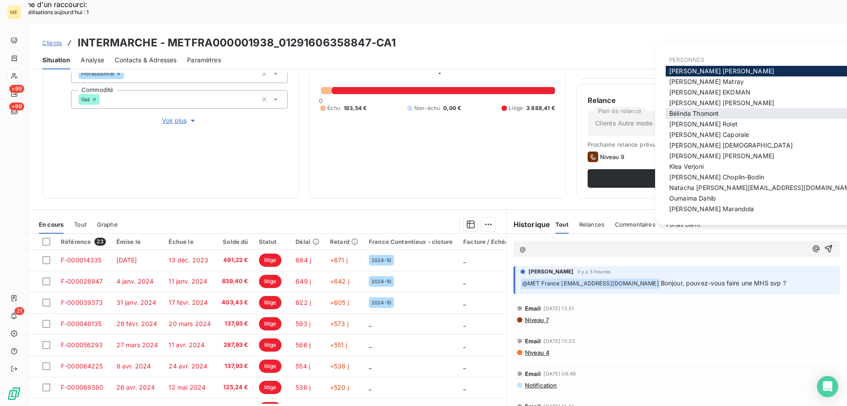
click at [685, 113] on span "[PERSON_NAME]" at bounding box center [693, 113] width 49 height 8
click at [686, 108] on div "[PERSON_NAME]" at bounding box center [763, 113] width 194 height 11
click at [680, 111] on span "[PERSON_NAME]" at bounding box center [693, 113] width 49 height 8
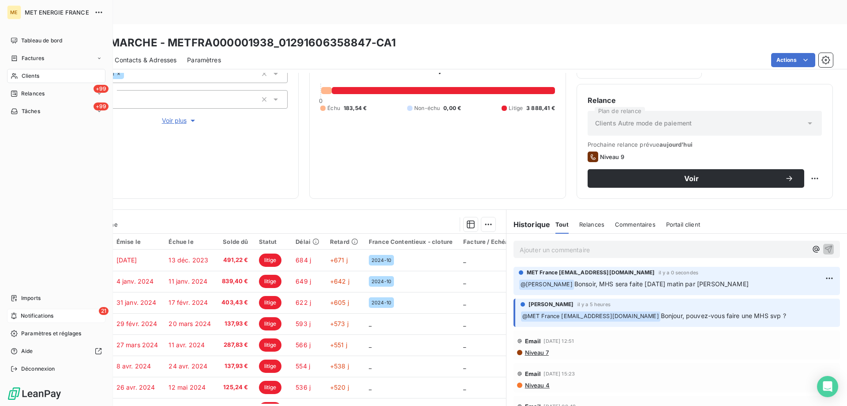
click at [69, 316] on div "21 Notifications" at bounding box center [56, 315] width 98 height 14
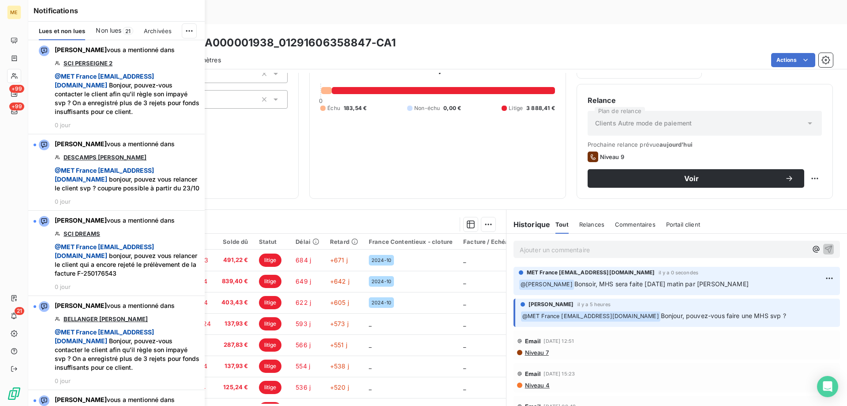
click at [112, 31] on span "Non lues" at bounding box center [109, 30] width 26 height 9
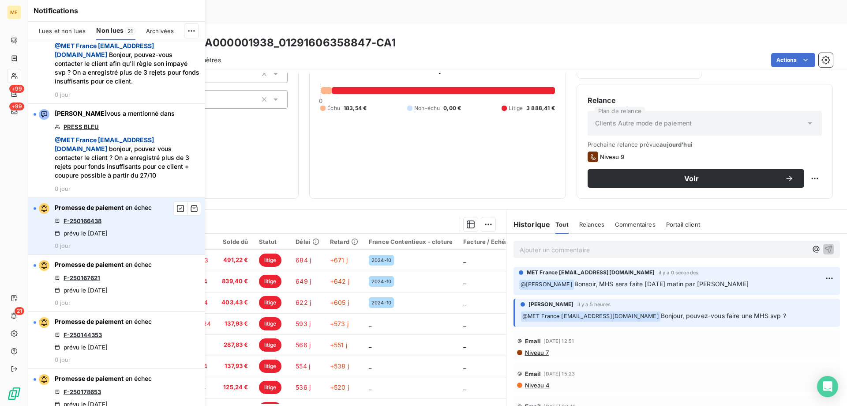
scroll to position [662, 0]
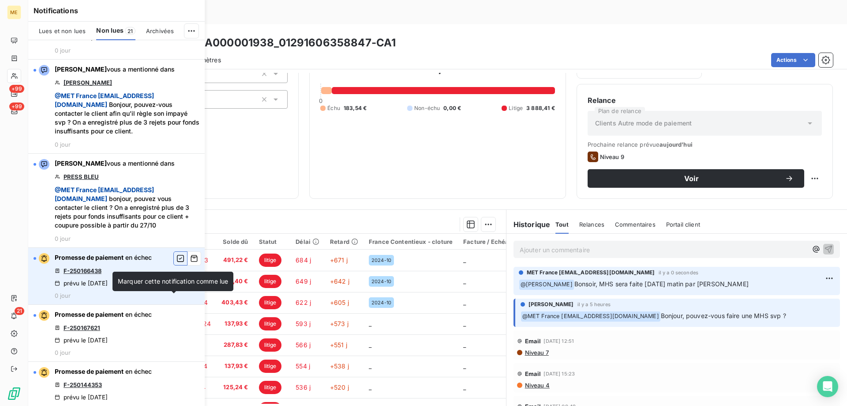
click at [176, 263] on icon "button" at bounding box center [180, 258] width 8 height 9
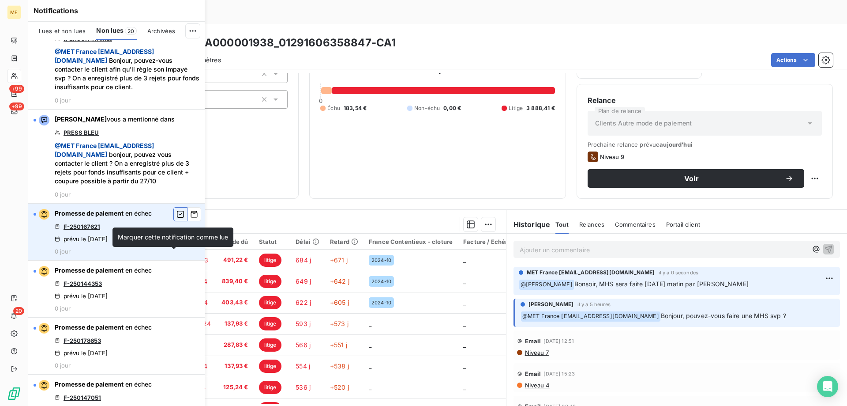
click at [176, 218] on icon "button" at bounding box center [180, 214] width 8 height 9
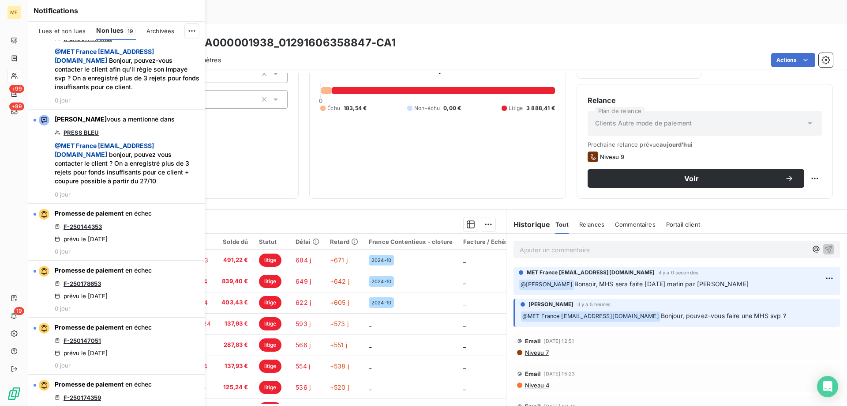
click at [0, 0] on icon "button" at bounding box center [0, 0] width 0 height 0
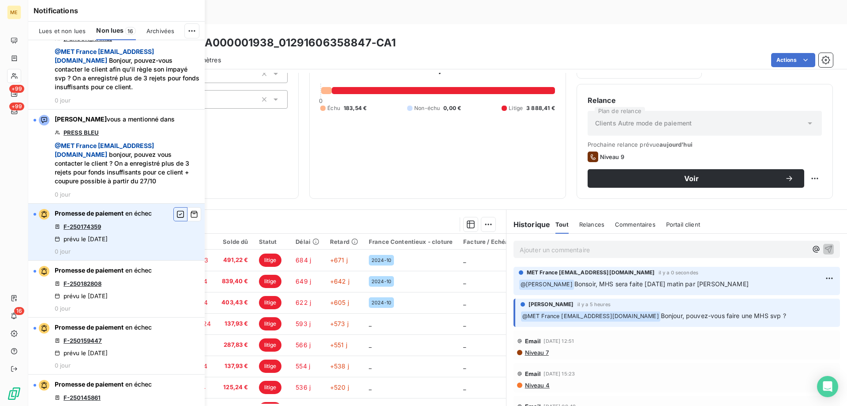
click at [176, 218] on icon "button" at bounding box center [180, 214] width 8 height 9
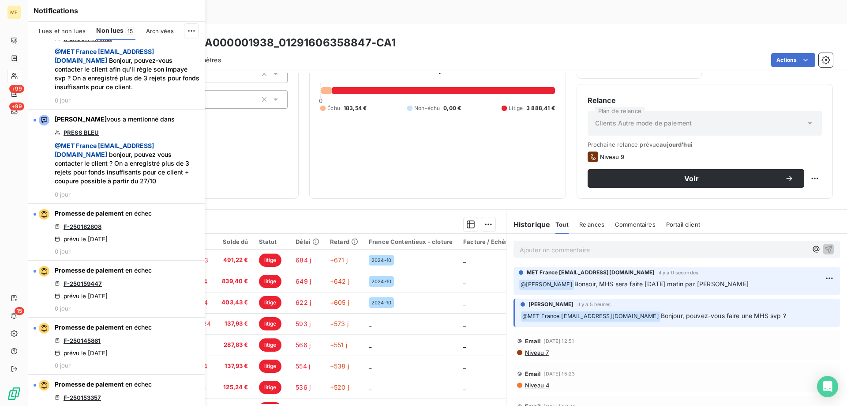
click at [0, 0] on icon "button" at bounding box center [0, 0] width 0 height 0
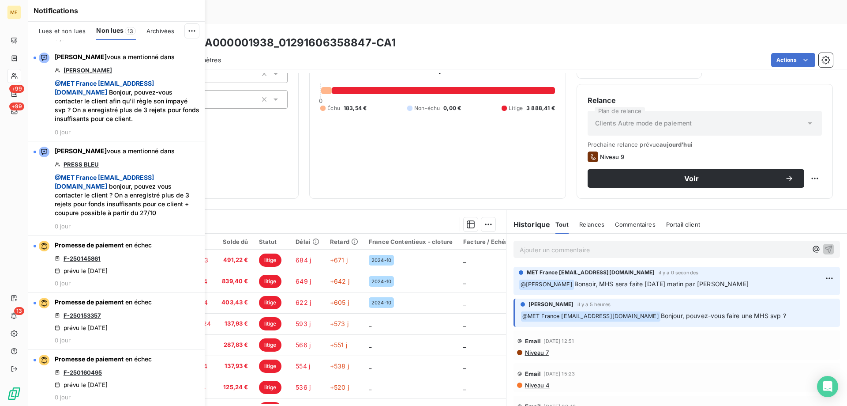
click at [0, 0] on icon "button" at bounding box center [0, 0] width 0 height 0
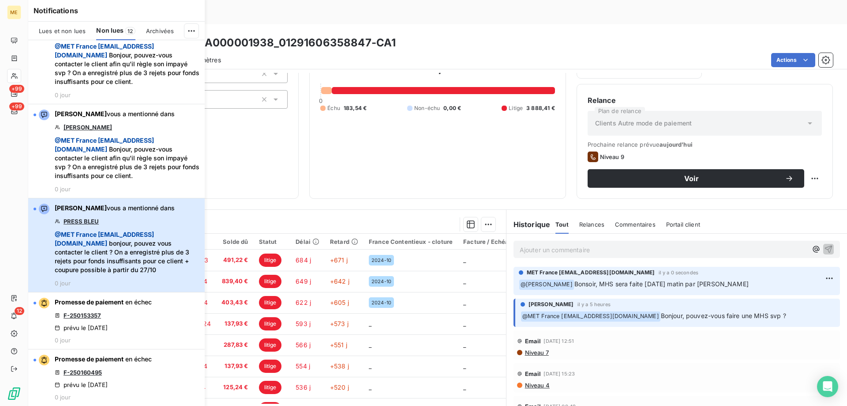
click at [172, 259] on span "@ MET [GEOGRAPHIC_DATA] [EMAIL_ADDRESS][DOMAIN_NAME] bonjour, pouvez vous conta…" at bounding box center [127, 252] width 145 height 44
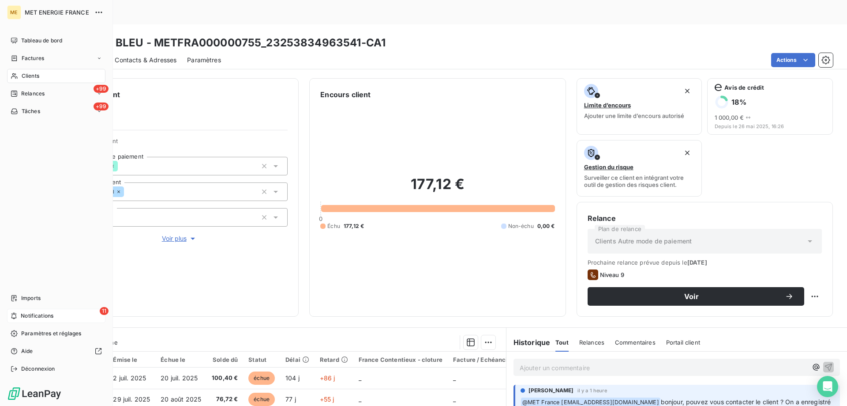
drag, startPoint x: 59, startPoint y: 319, endPoint x: 64, endPoint y: 318, distance: 4.9
click at [60, 319] on div "11 Notifications" at bounding box center [56, 315] width 98 height 14
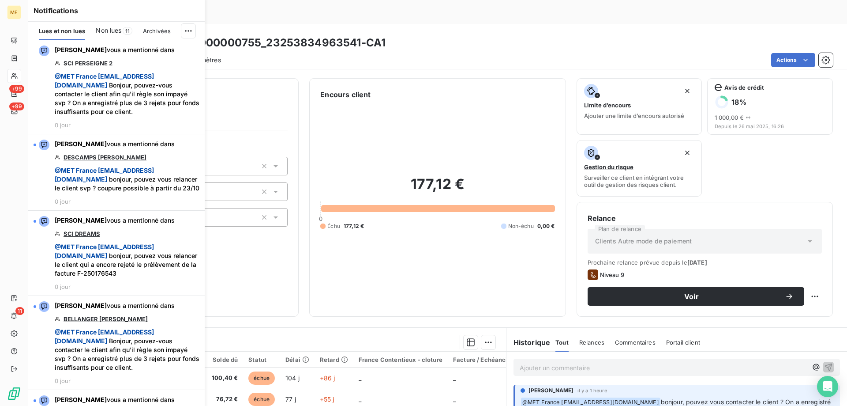
click at [111, 27] on span "Non lues" at bounding box center [109, 30] width 26 height 9
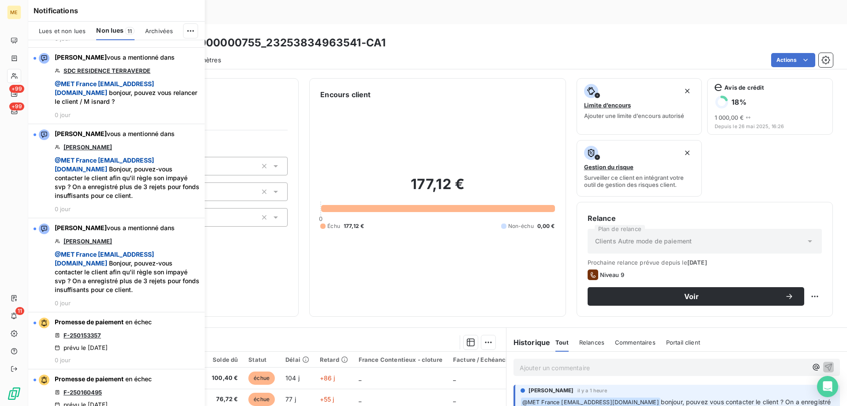
scroll to position [559, 0]
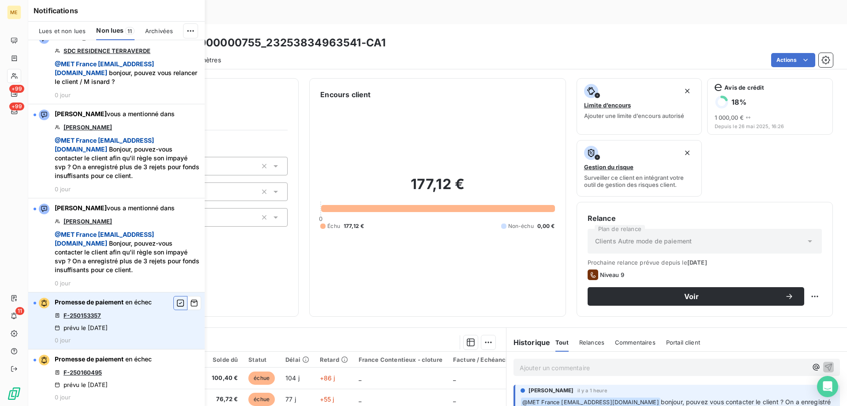
click at [176, 302] on icon "button" at bounding box center [180, 302] width 8 height 9
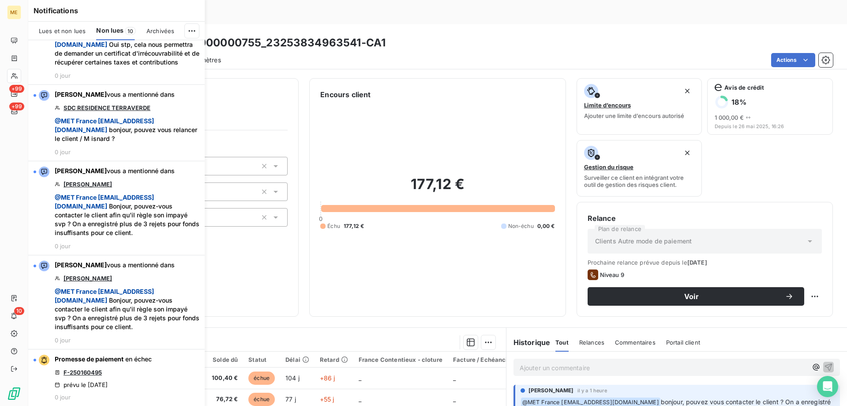
scroll to position [502, 0]
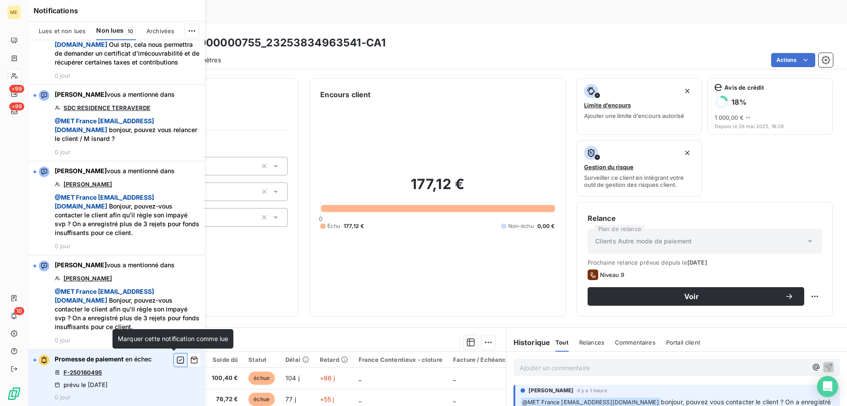
click at [176, 359] on icon "button" at bounding box center [180, 359] width 8 height 9
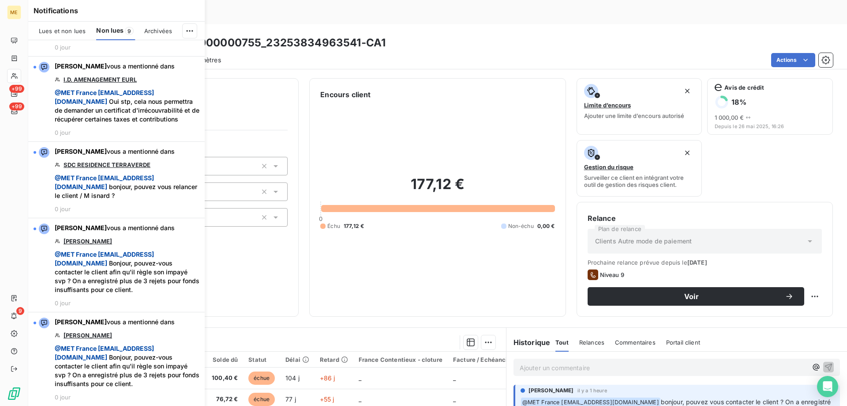
scroll to position [445, 0]
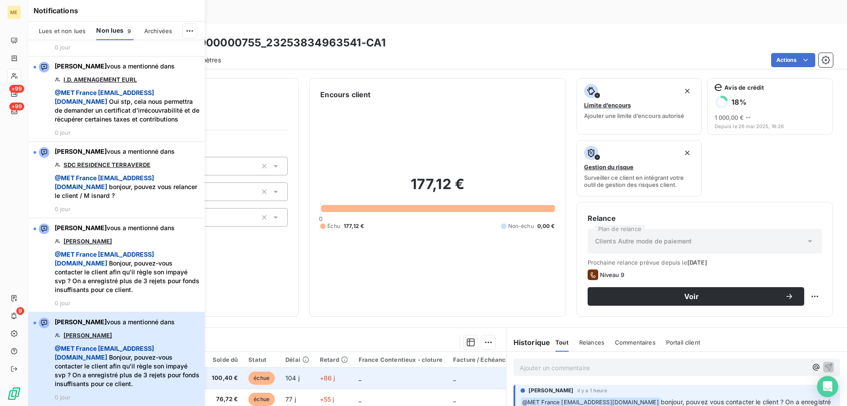
click at [124, 354] on span "@ MET [GEOGRAPHIC_DATA] [EMAIL_ADDRESS][DOMAIN_NAME]" at bounding box center [104, 352] width 99 height 16
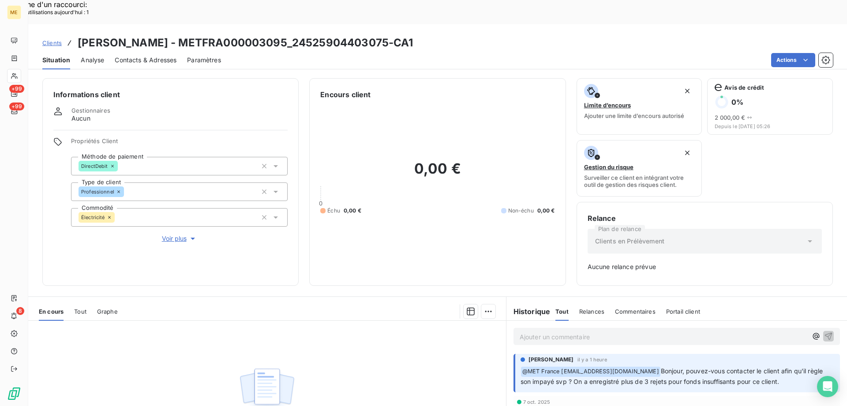
scroll to position [87, 0]
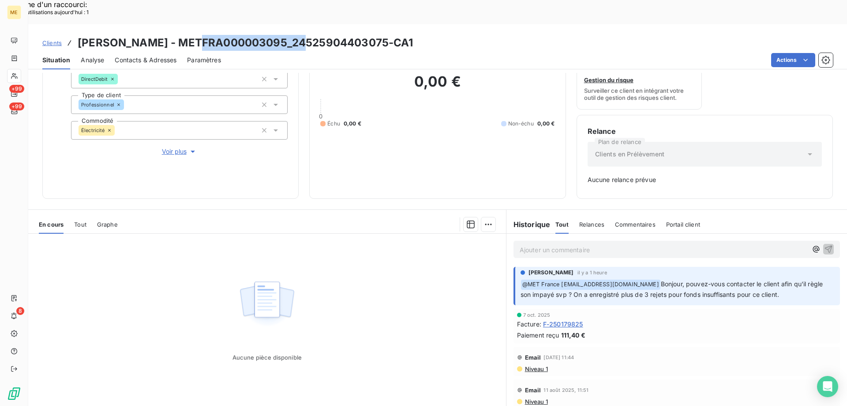
drag, startPoint x: 202, startPoint y: 16, endPoint x: 306, endPoint y: 16, distance: 104.1
click at [306, 35] on h3 "[PERSON_NAME] - METFRA000003095_24525904403075-CA1" at bounding box center [246, 43] width 336 height 16
copy h3 "METFRA000003095"
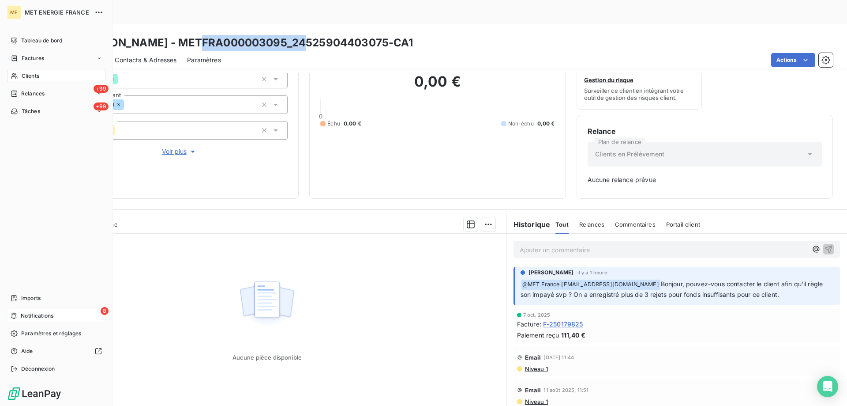
click at [60, 315] on div "8 Notifications" at bounding box center [56, 315] width 98 height 14
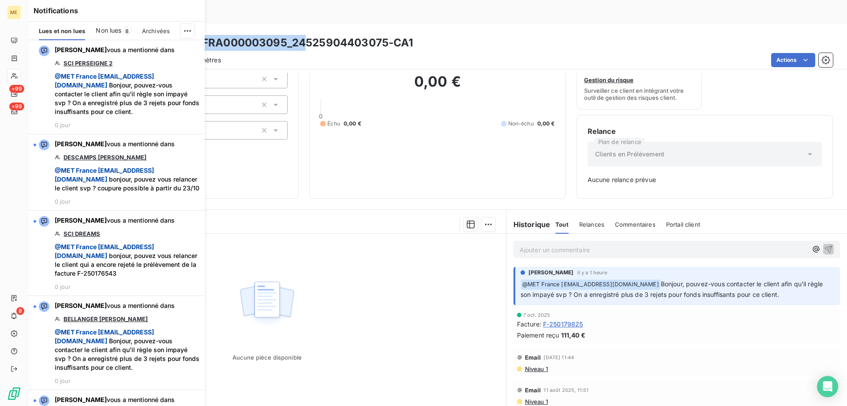
click at [109, 30] on span "Non lues" at bounding box center [109, 30] width 26 height 9
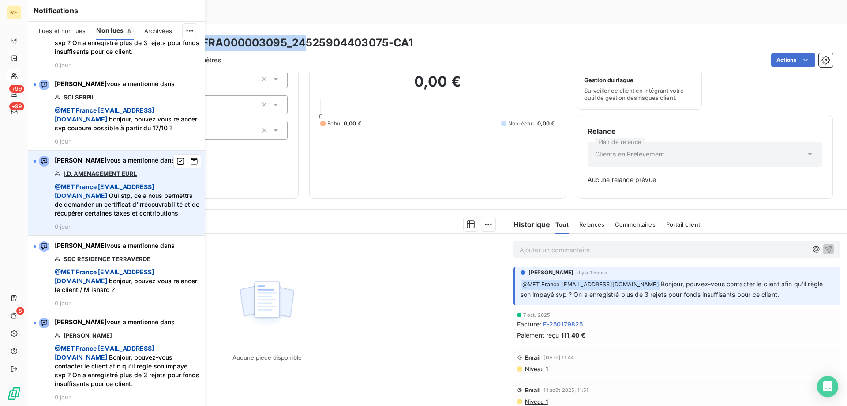
scroll to position [351, 0]
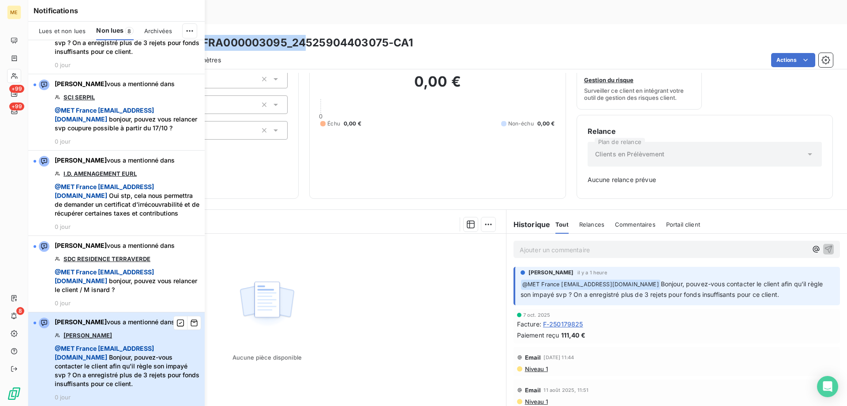
click at [135, 339] on div "[PERSON_NAME] vous a mentionné dans [PERSON_NAME] @ MET [GEOGRAPHIC_DATA] [EMAI…" at bounding box center [127, 358] width 145 height 83
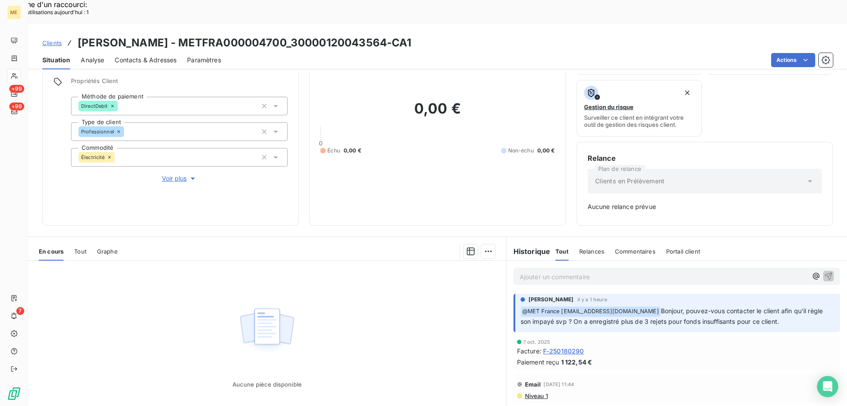
scroll to position [43, 0]
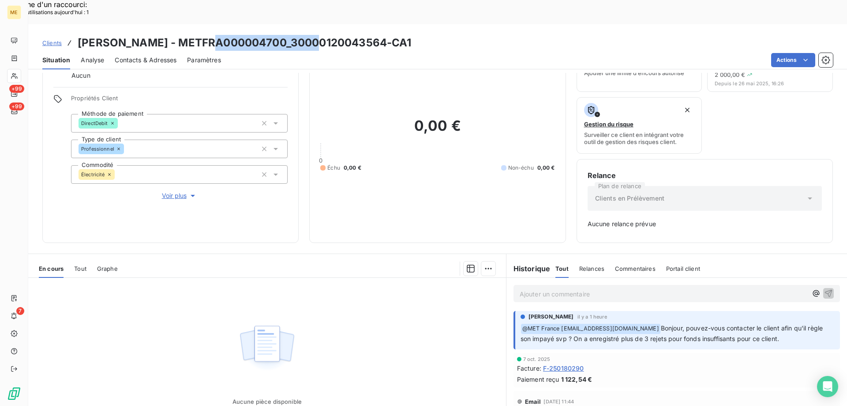
drag, startPoint x: 212, startPoint y: 19, endPoint x: 315, endPoint y: 18, distance: 103.7
click at [315, 35] on h3 "[PERSON_NAME] - METFRA000004700_30000120043564-CA1" at bounding box center [245, 43] width 334 height 16
copy h3 "METFRA000004700"
drag, startPoint x: 77, startPoint y: 245, endPoint x: 90, endPoint y: 252, distance: 14.8
click at [77, 265] on span "Tout" at bounding box center [80, 268] width 12 height 7
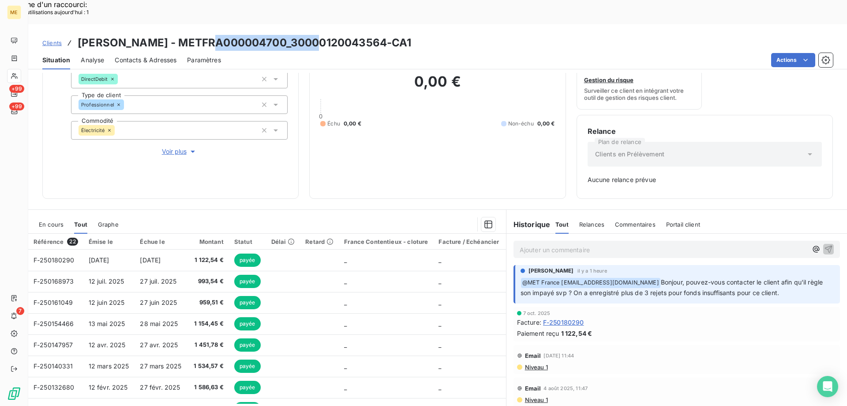
scroll to position [0, 0]
click at [585, 244] on p "Ajouter un commentaire ﻿" at bounding box center [664, 249] width 288 height 11
click at [173, 147] on span "Voir plus" at bounding box center [179, 151] width 35 height 9
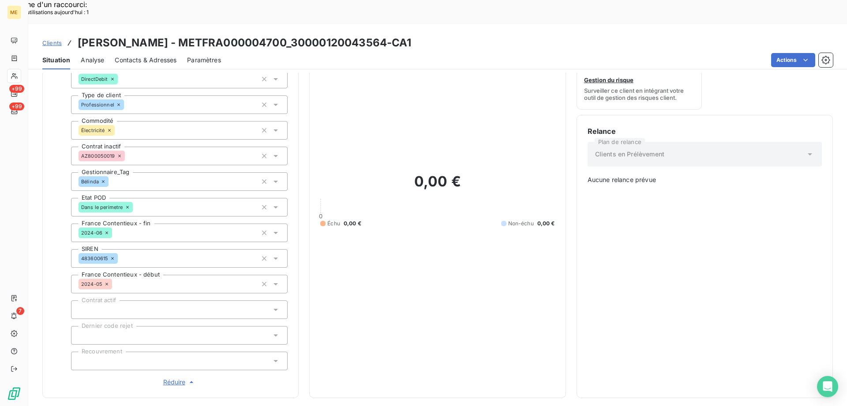
click at [168, 377] on span "Réduire" at bounding box center [179, 381] width 33 height 9
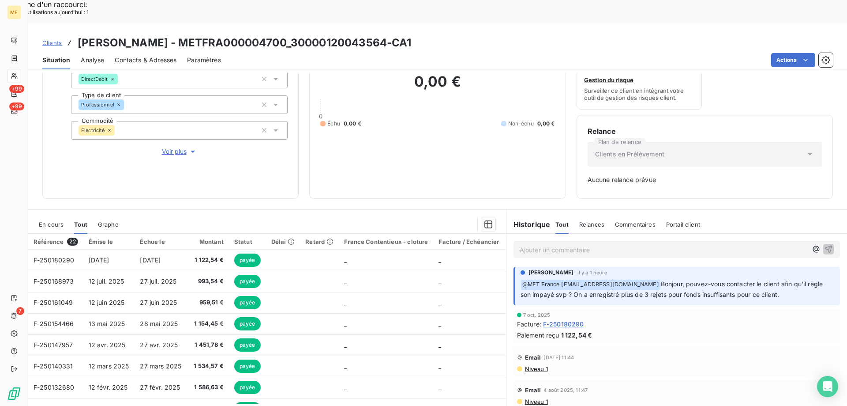
click at [563, 244] on p "Ajouter un commentaire ﻿" at bounding box center [664, 249] width 288 height 11
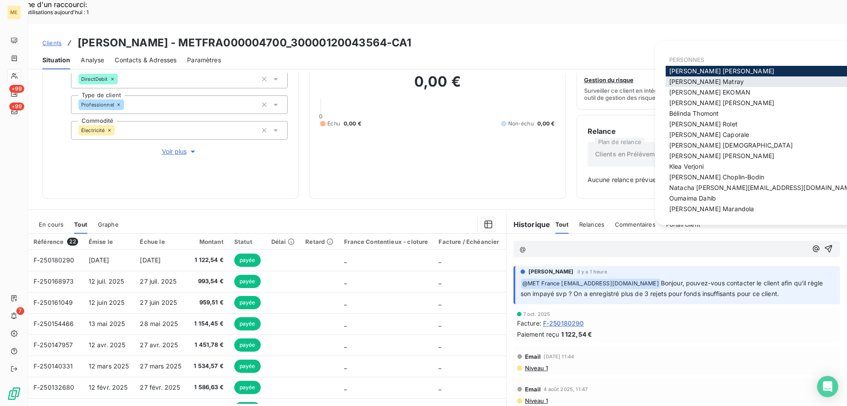
click at [681, 83] on span "[PERSON_NAME]" at bounding box center [706, 82] width 75 height 8
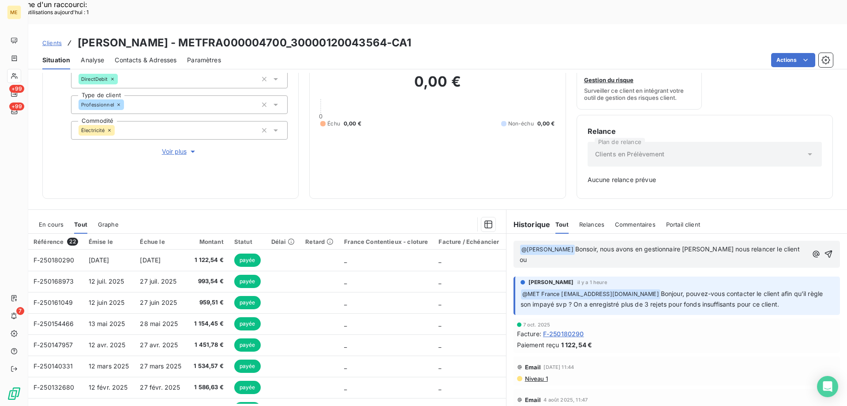
drag, startPoint x: 696, startPoint y: 224, endPoint x: 700, endPoint y: 243, distance: 19.8
click at [700, 243] on div "﻿ @ [PERSON_NAME] ﻿ Bonsoir, nous avons en gestionnaire [PERSON_NAME] nous rela…" at bounding box center [677, 253] width 341 height 41
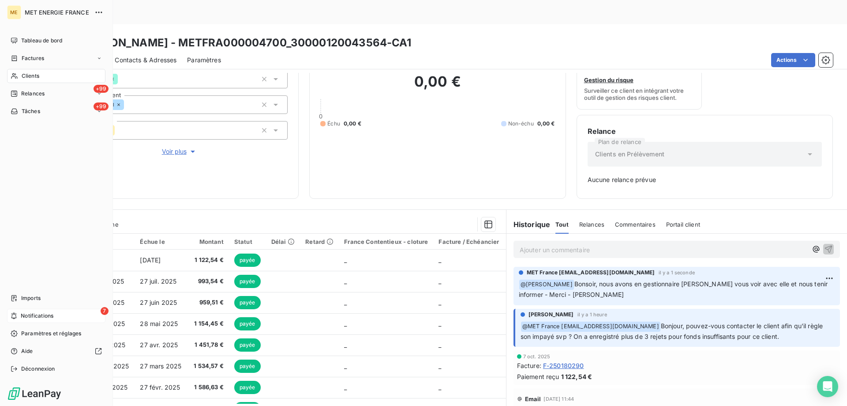
click at [79, 314] on div "7 Notifications" at bounding box center [56, 315] width 98 height 14
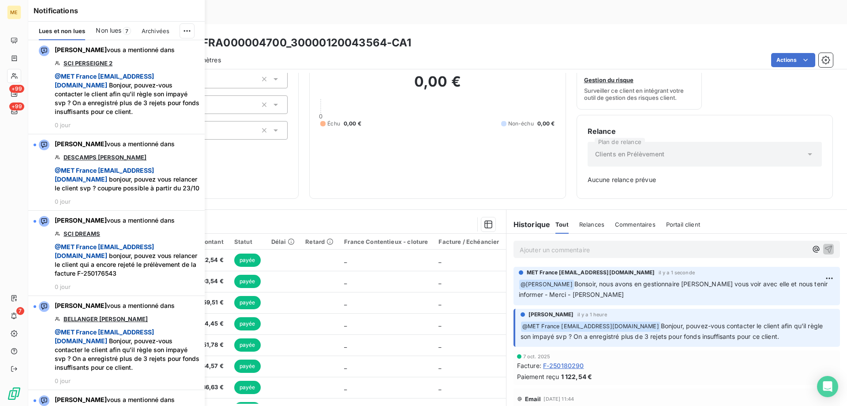
click at [109, 30] on span "Non lues" at bounding box center [109, 30] width 26 height 9
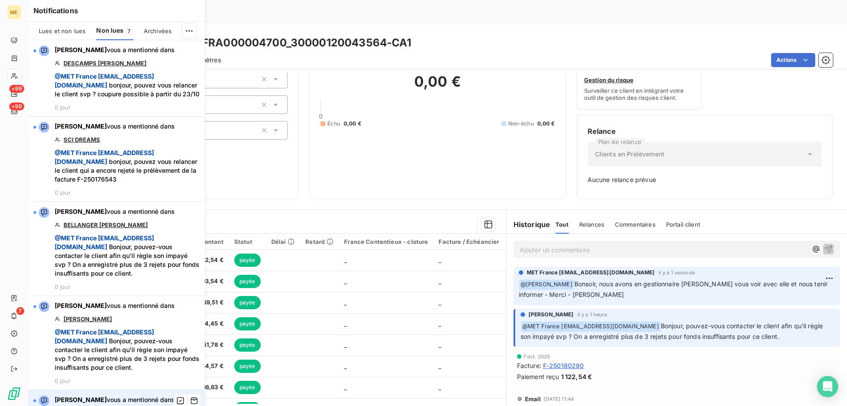
scroll to position [257, 0]
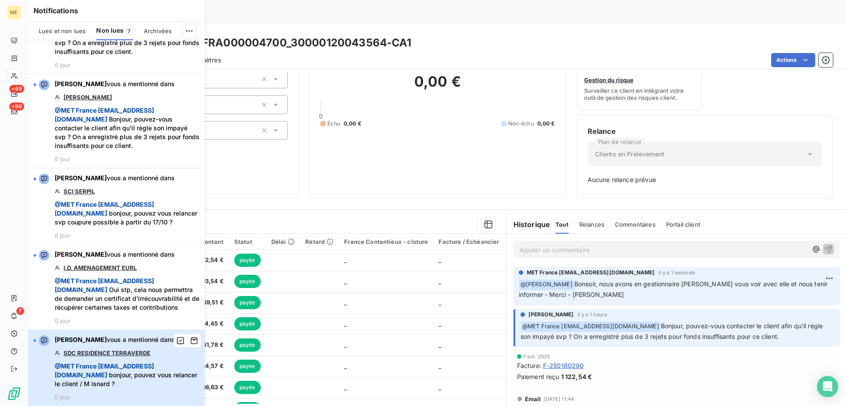
click at [106, 357] on div "[PERSON_NAME] vous a mentionné dans SDC RESIDENCE TERRAVERDE @ MET [DEMOGRAPHIC…" at bounding box center [127, 367] width 145 height 65
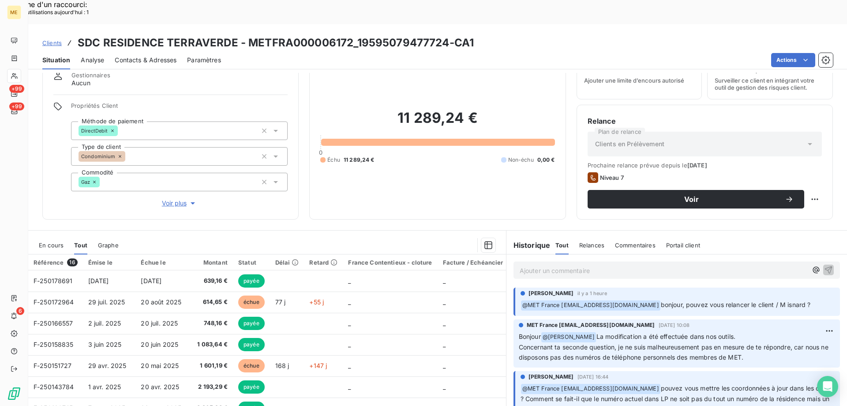
scroll to position [56, 0]
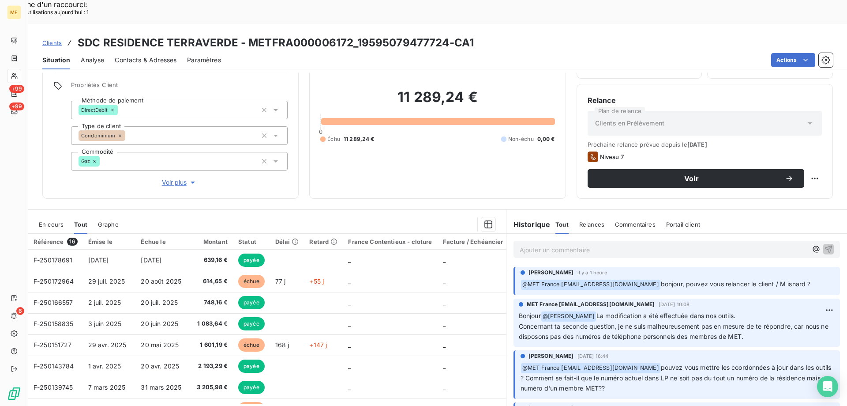
click at [170, 178] on span "Voir plus" at bounding box center [179, 182] width 35 height 9
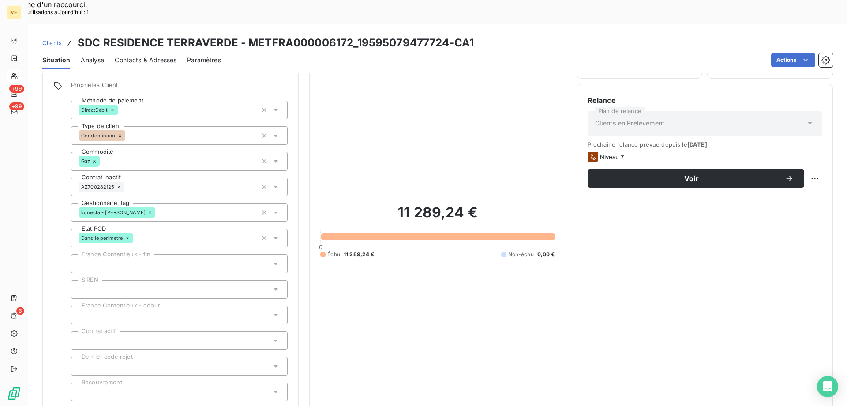
click at [169, 398] on span "Réduire" at bounding box center [179, 412] width 33 height 9
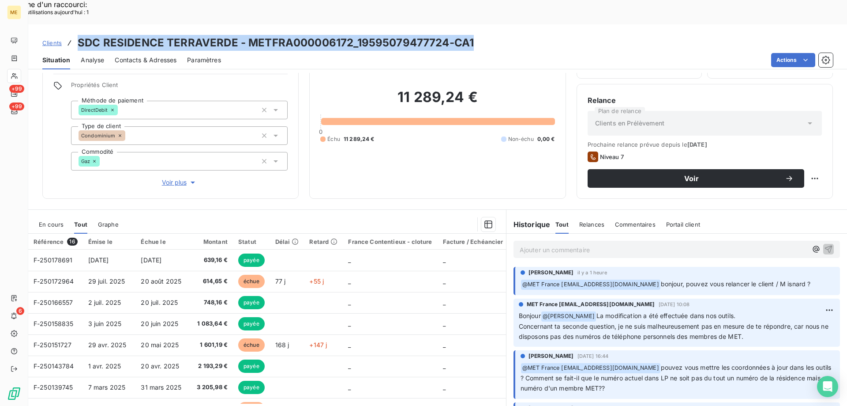
drag, startPoint x: 77, startPoint y: 17, endPoint x: 472, endPoint y: 18, distance: 394.9
click at [472, 35] on div "Clients SDC RESIDENCE TERRAVERDE - METFRA000006172_19595079477724-CA1" at bounding box center [437, 43] width 819 height 16
copy h3 "SDC RESIDENCE TERRAVERDE - METFRA000006172_19595079477724-CA1"
